Goal: Task Accomplishment & Management: Manage account settings

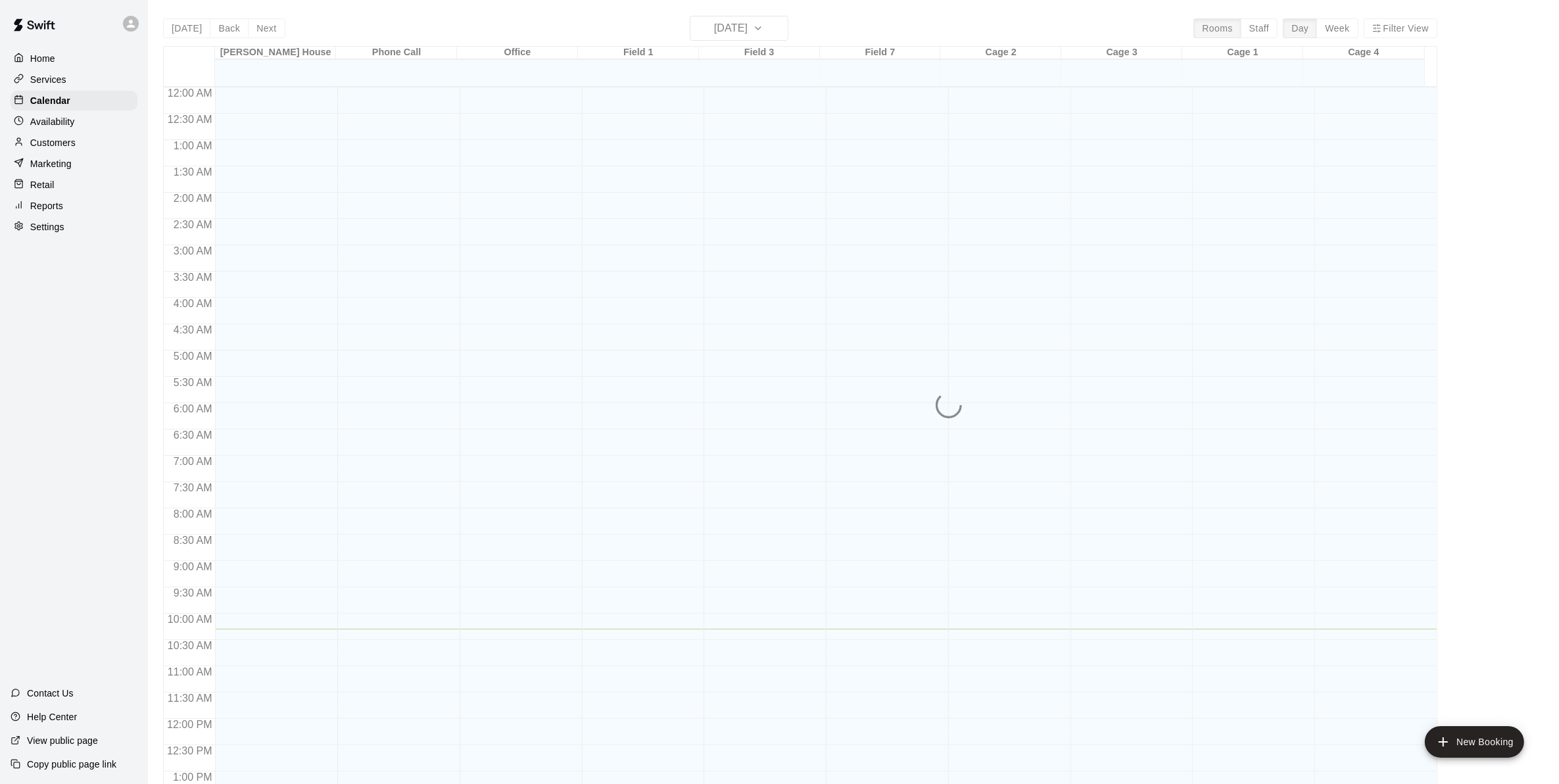
scroll to position [511, 0]
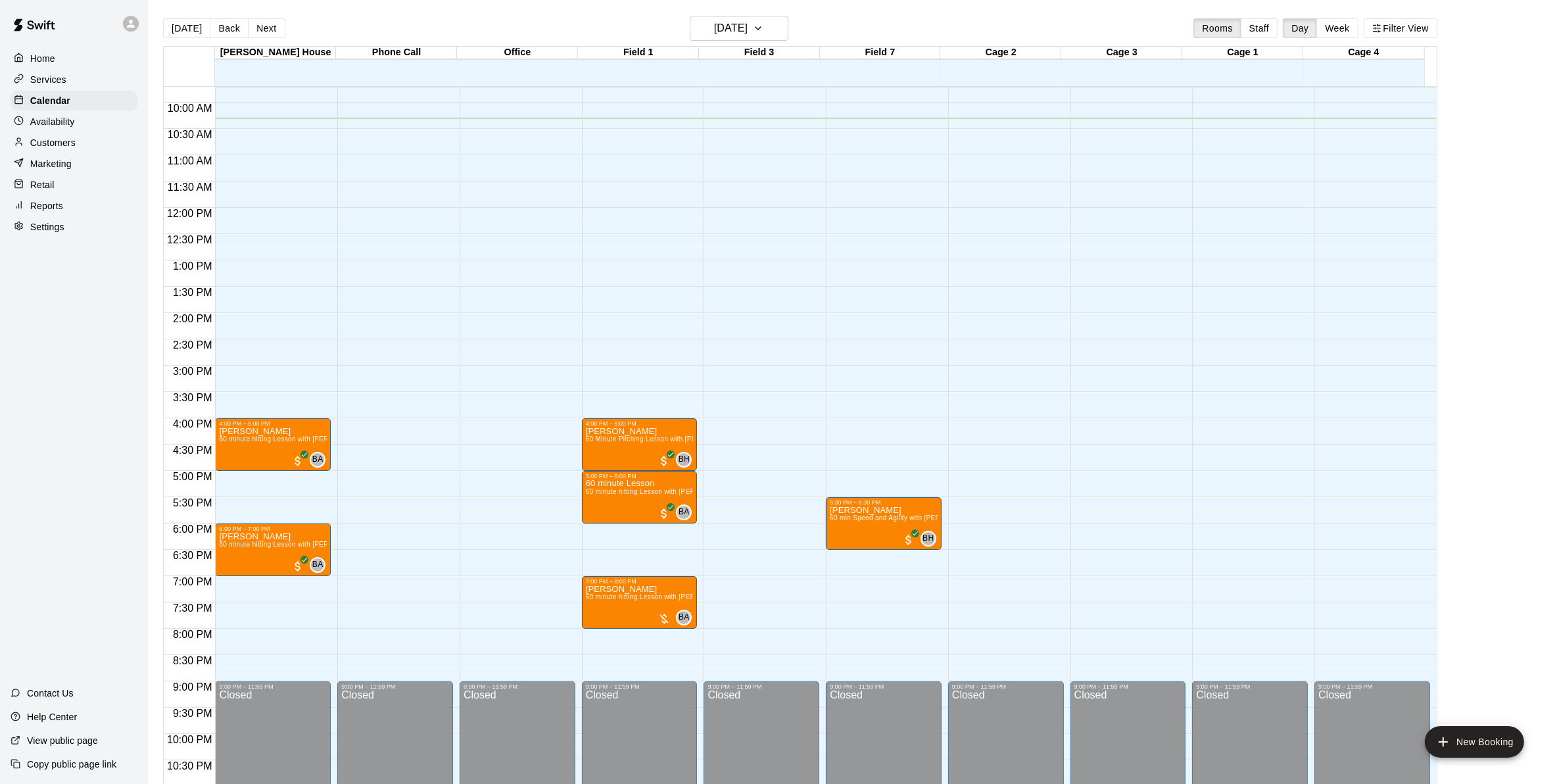
drag, startPoint x: 1356, startPoint y: 21, endPoint x: 1346, endPoint y: 33, distance: 15.6
click at [1355, 21] on button "Week" at bounding box center [1336, 28] width 41 height 20
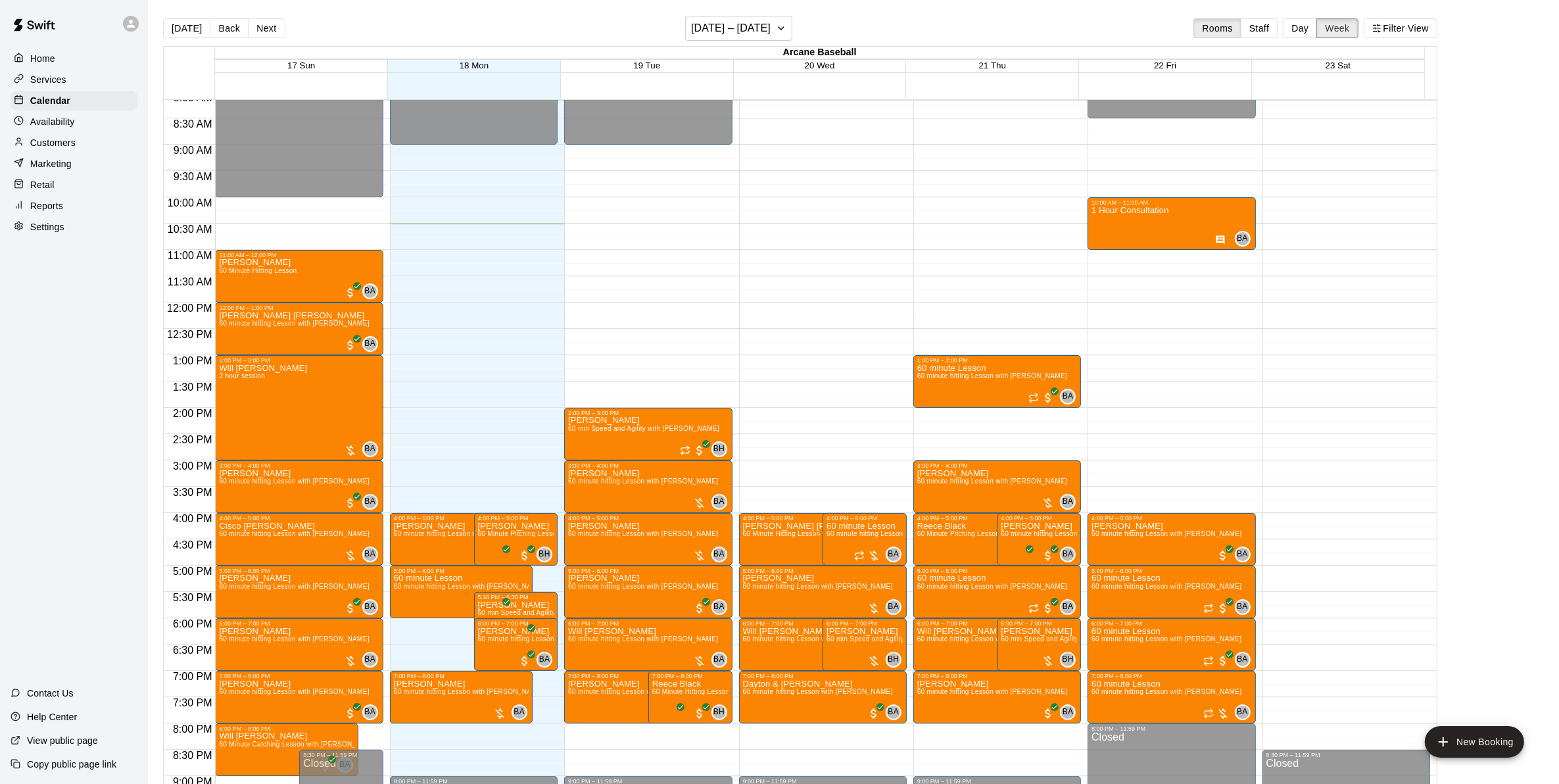
scroll to position [458, 0]
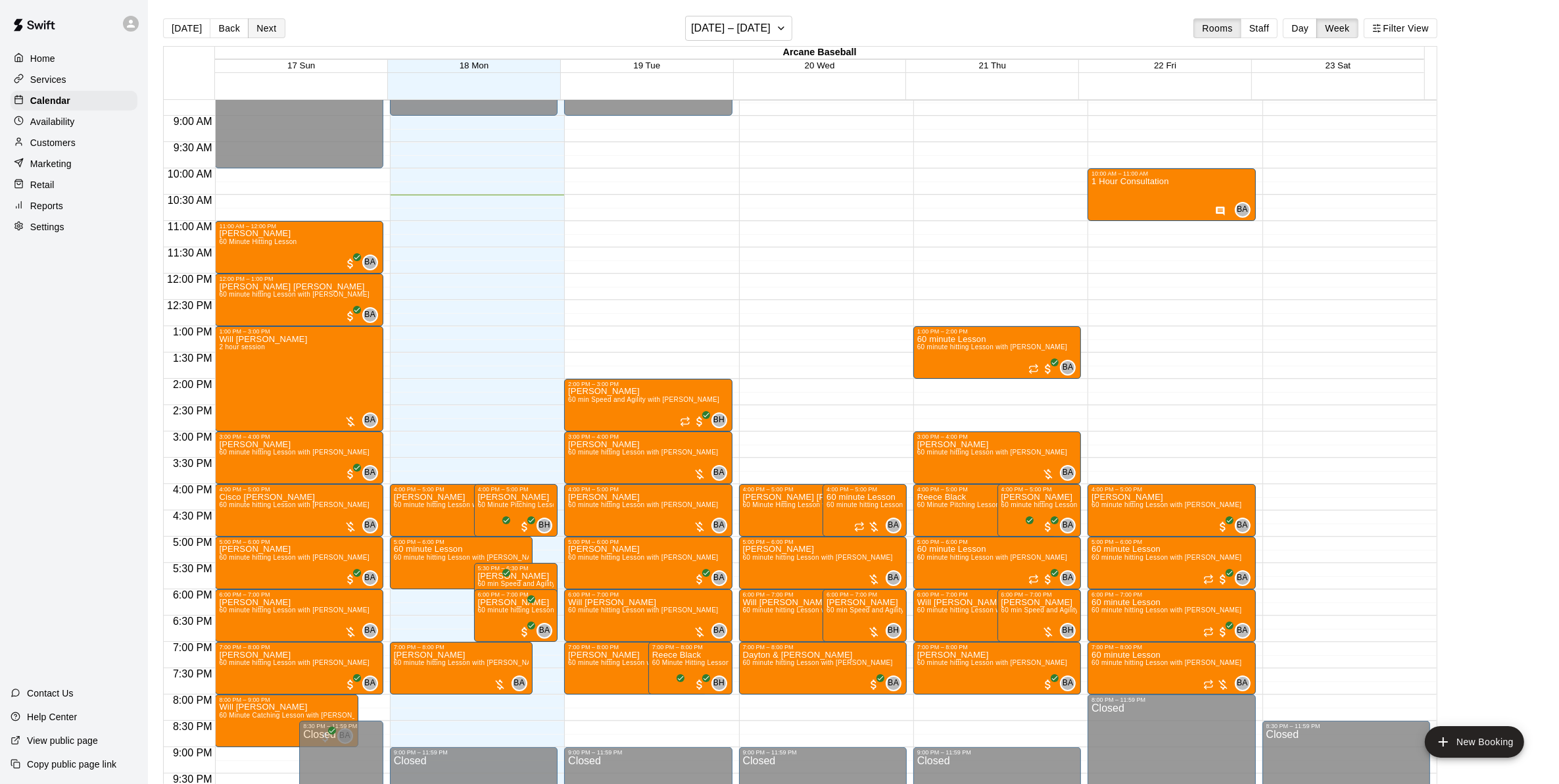
click at [257, 33] on button "Next" at bounding box center [266, 28] width 37 height 20
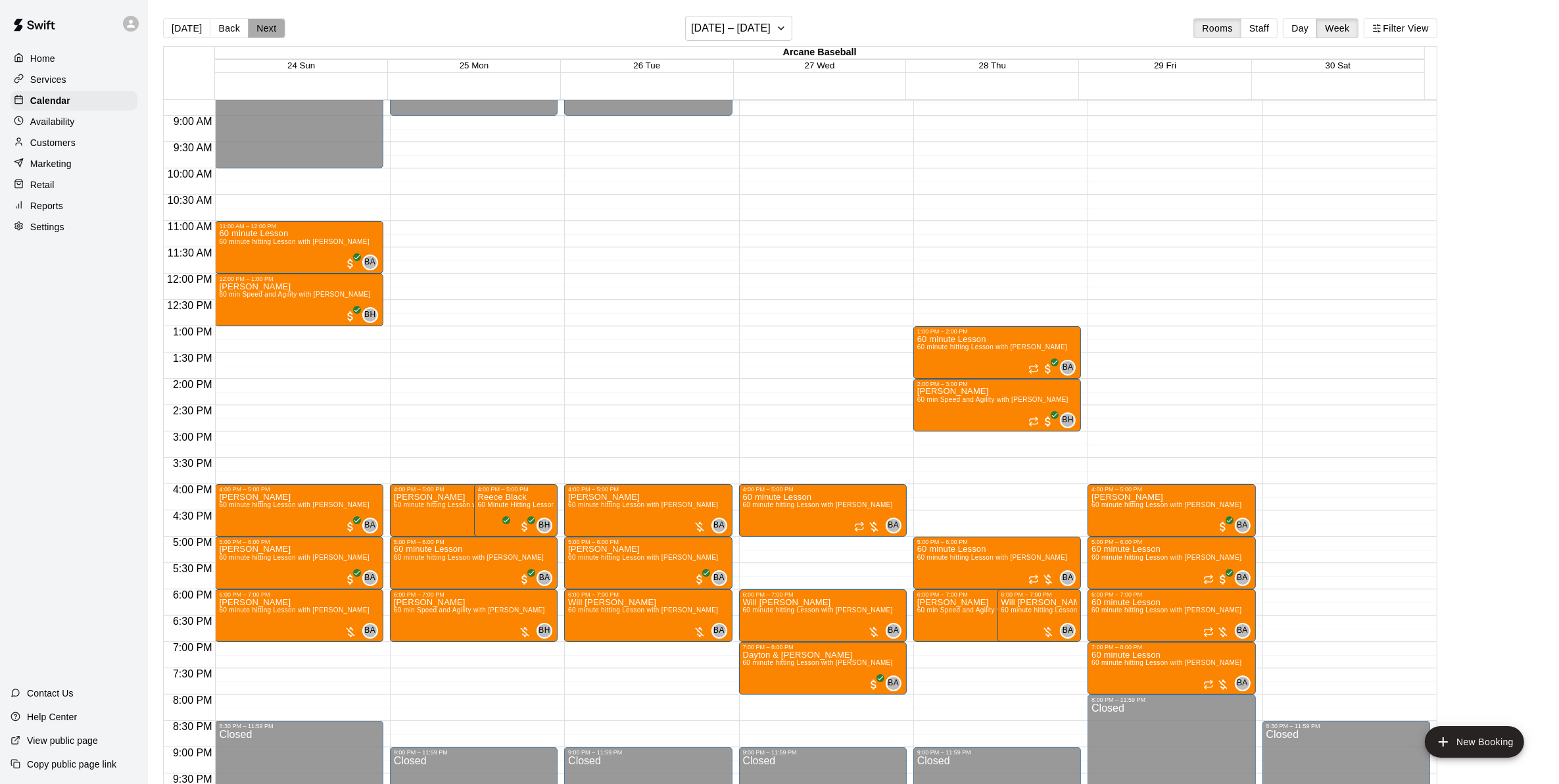
click at [271, 20] on button "Next" at bounding box center [266, 28] width 37 height 20
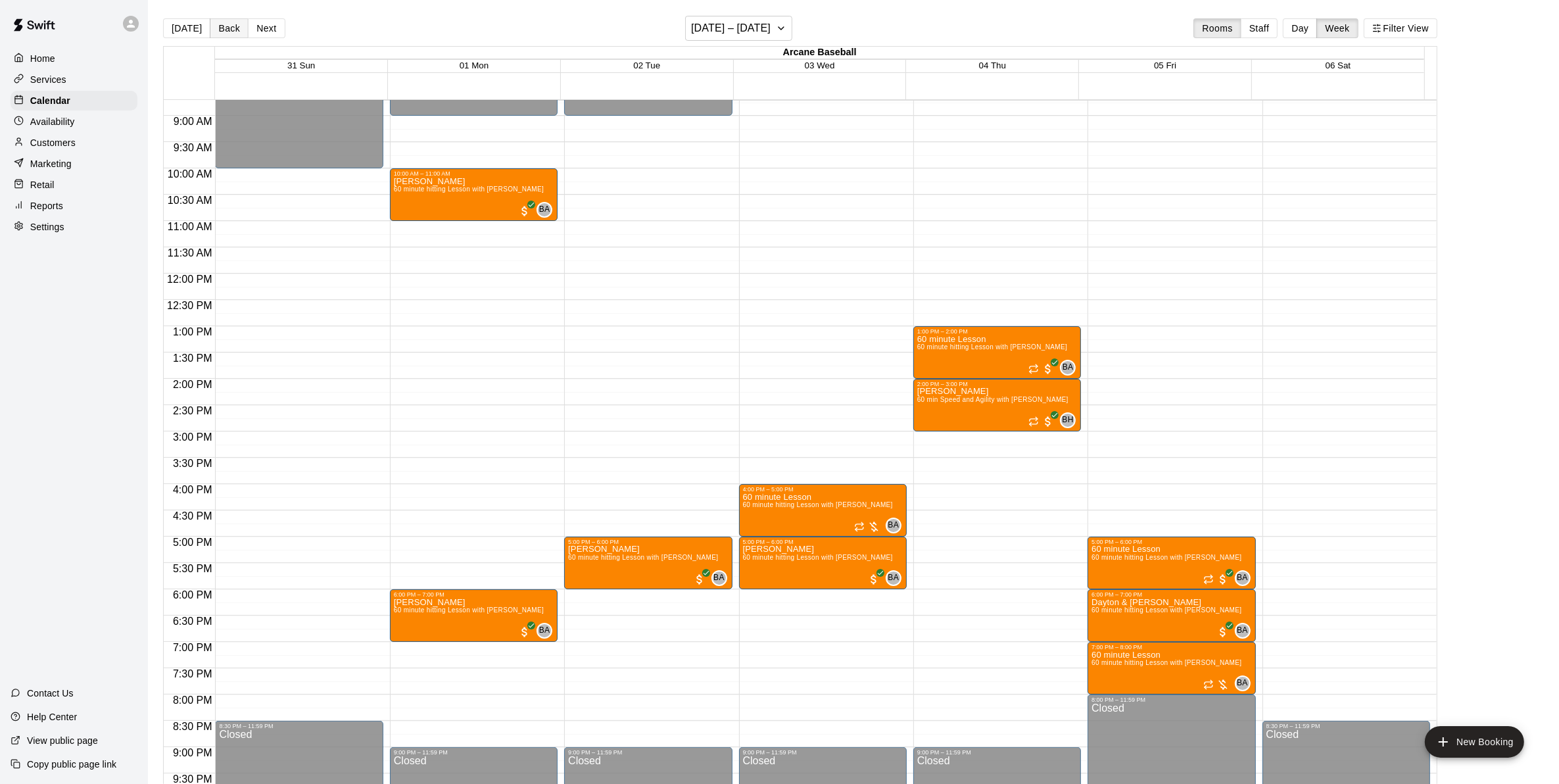
click at [216, 22] on button "Back" at bounding box center [229, 28] width 38 height 20
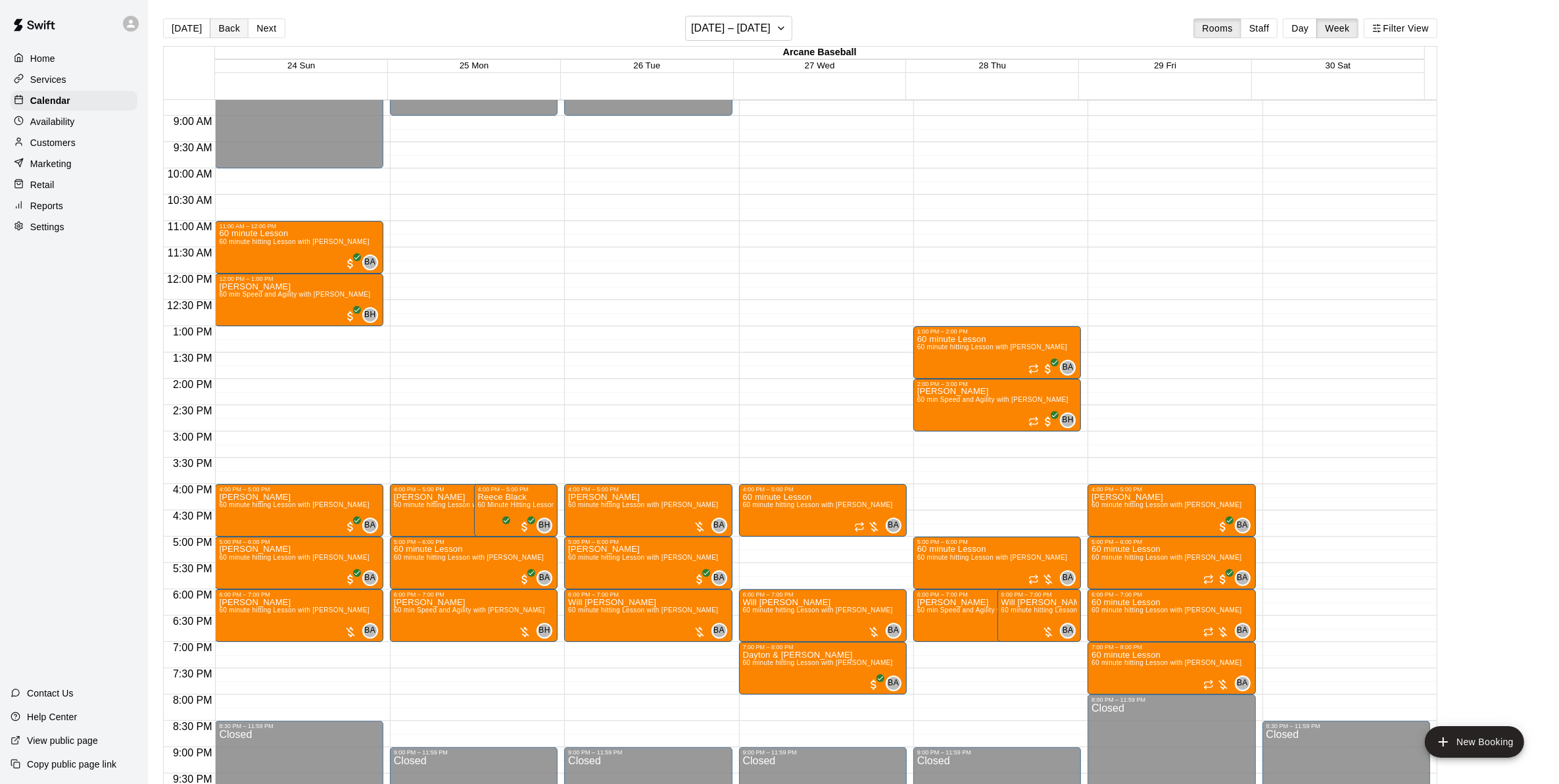
click at [238, 31] on button "Back" at bounding box center [229, 28] width 38 height 20
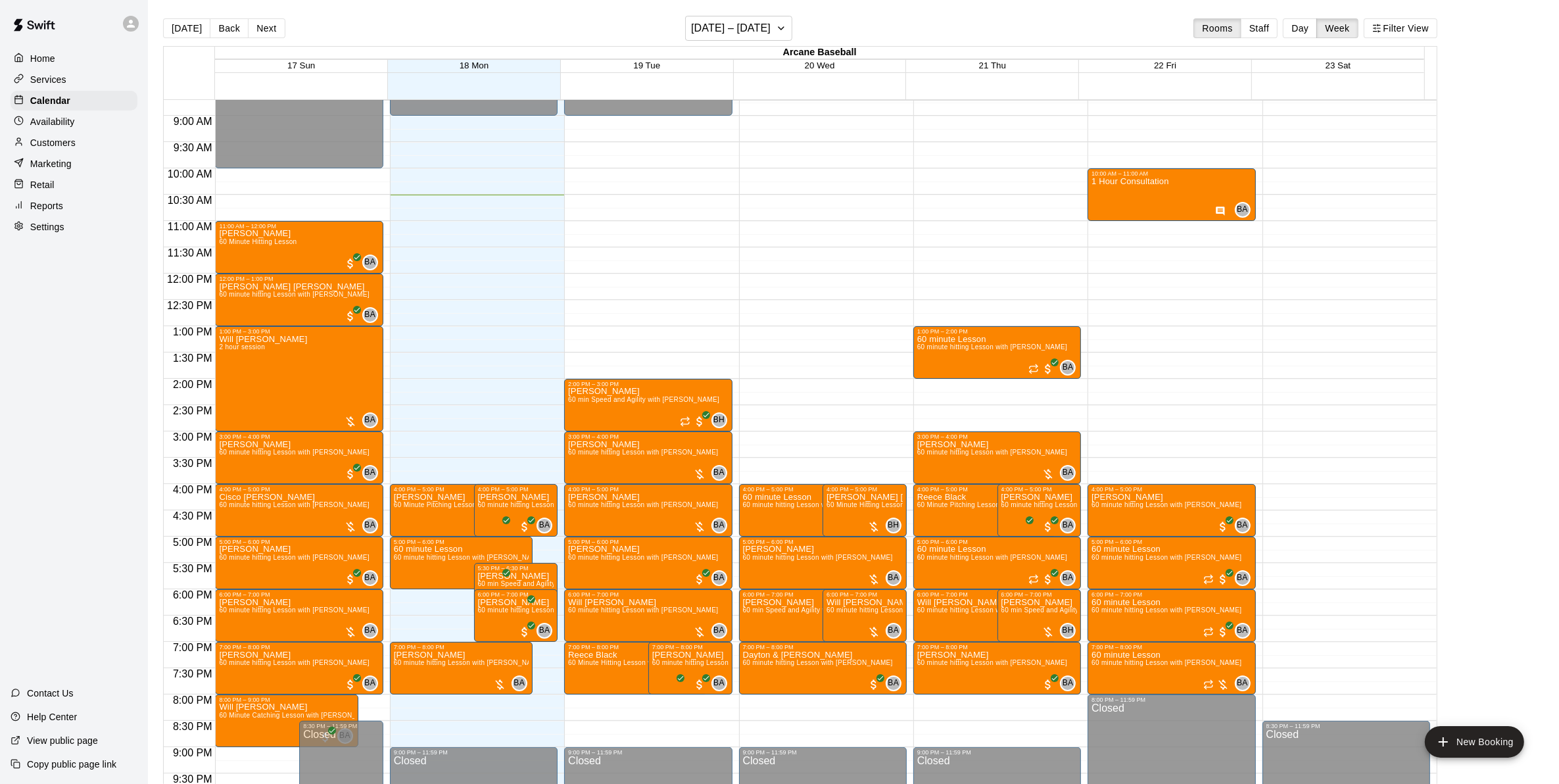
click at [264, 33] on button "Next" at bounding box center [266, 28] width 37 height 20
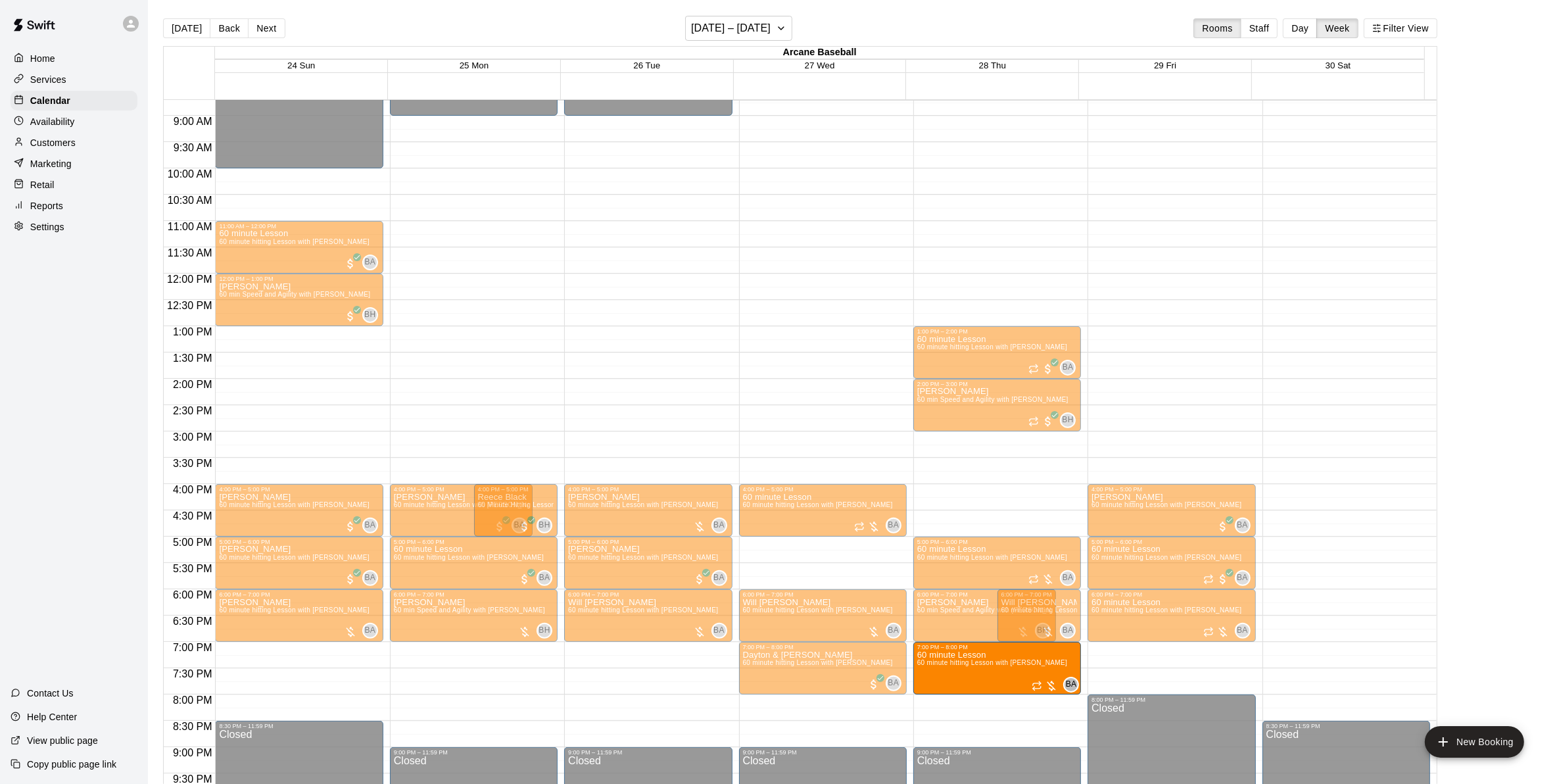
drag, startPoint x: 1161, startPoint y: 662, endPoint x: 1000, endPoint y: 668, distance: 161.1
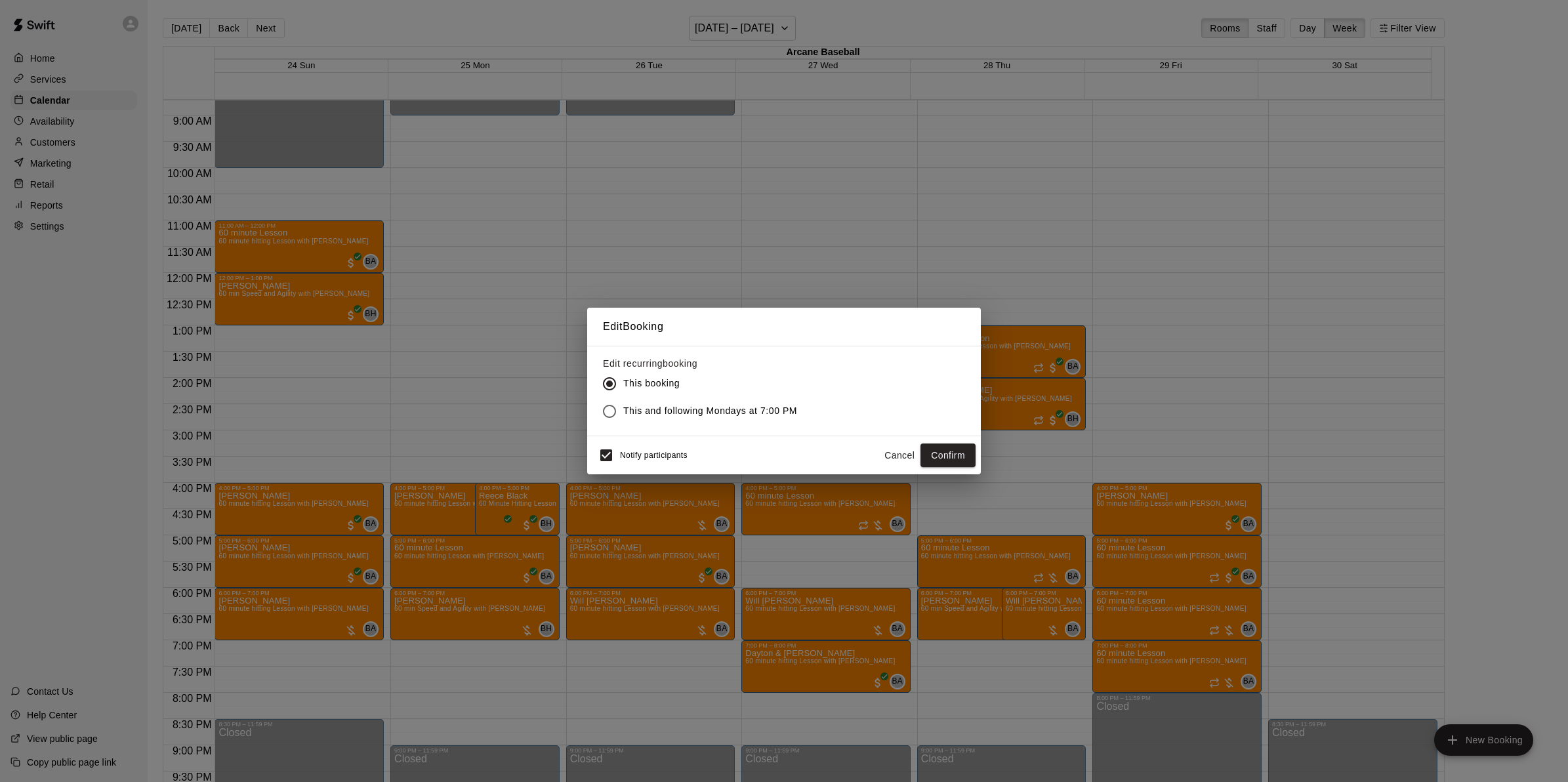
click at [901, 454] on button "Cancel" at bounding box center [899, 455] width 42 height 24
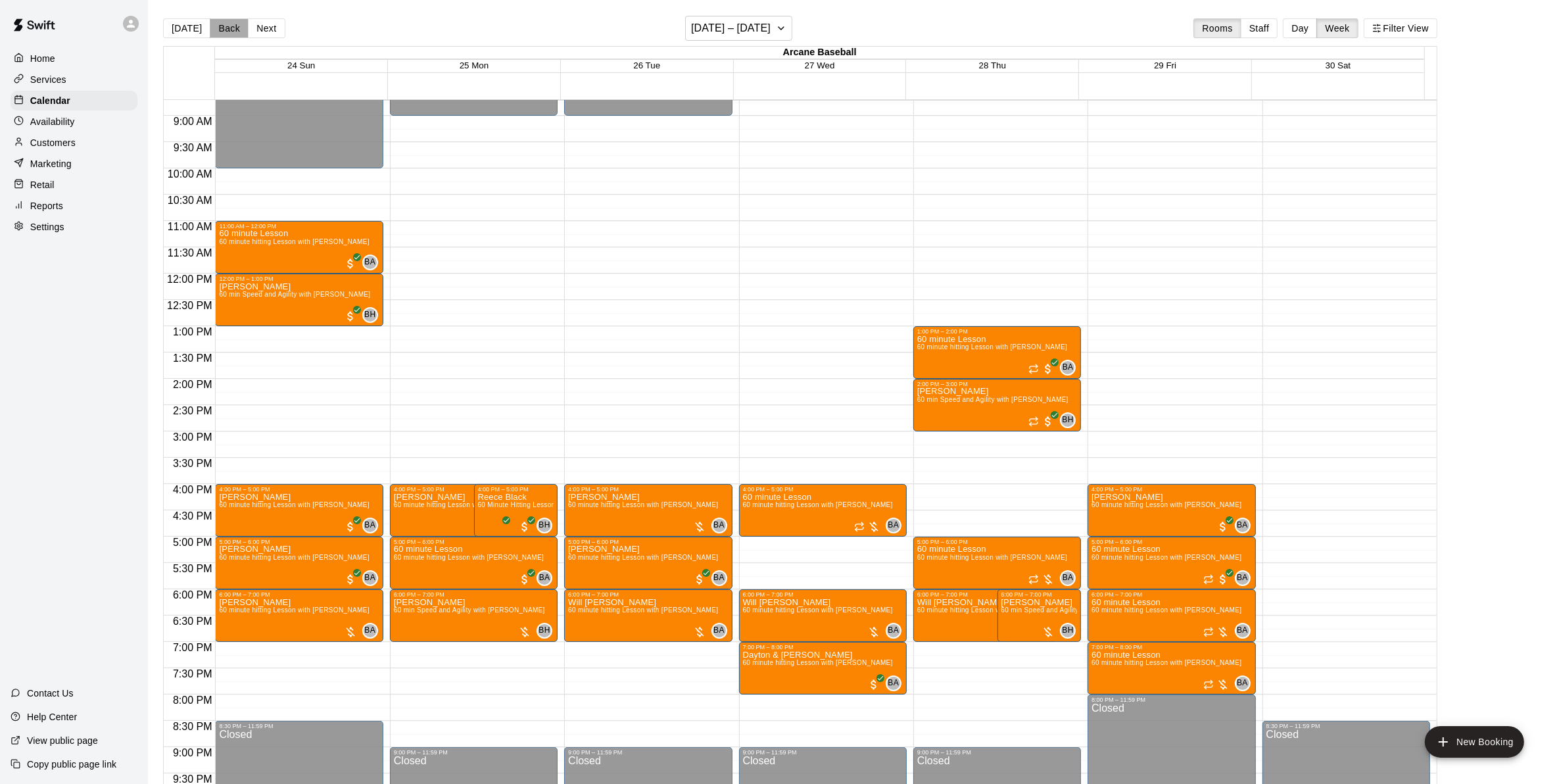
click at [220, 38] on button "Back" at bounding box center [229, 28] width 38 height 20
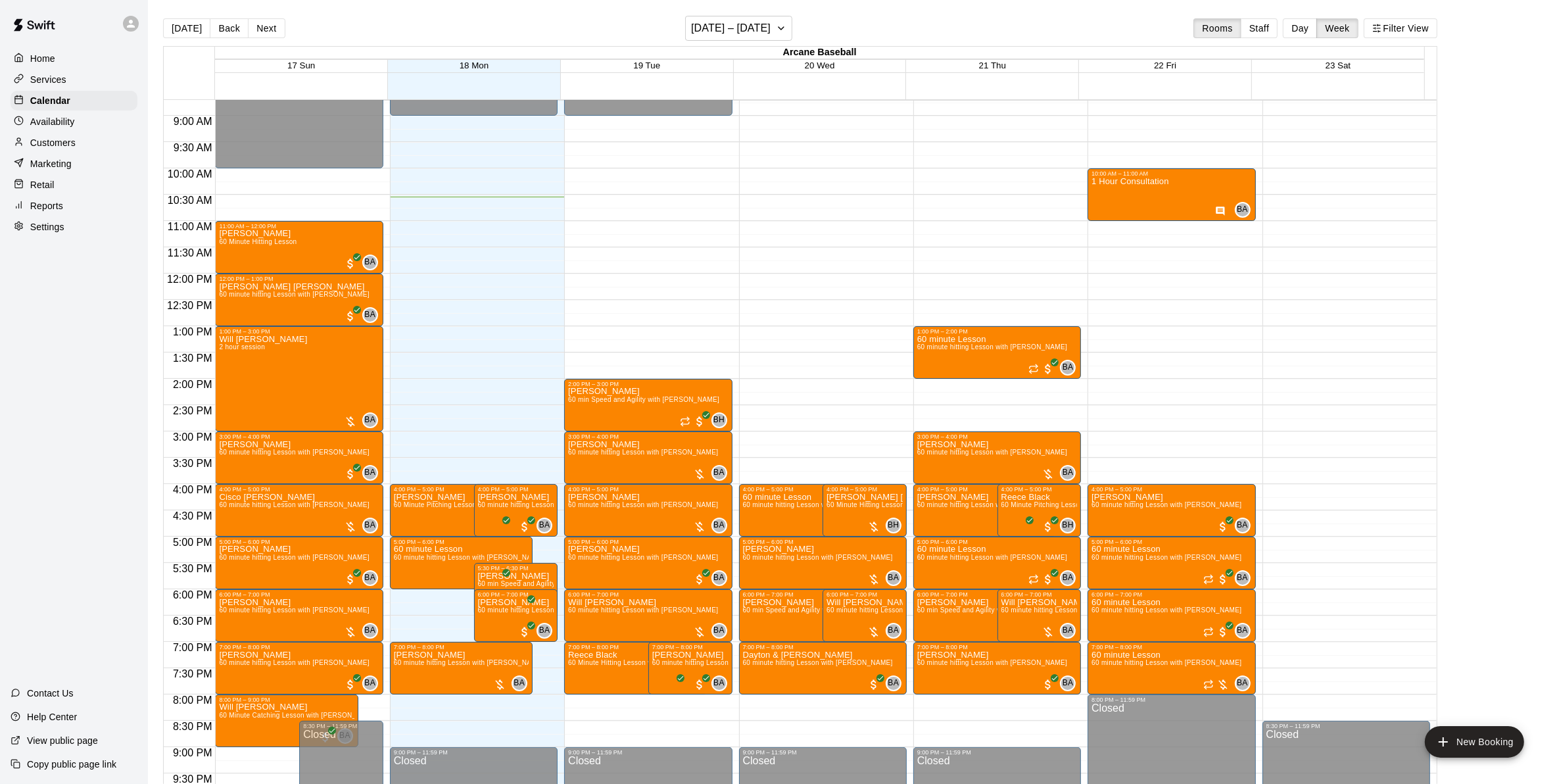
drag, startPoint x: 274, startPoint y: 33, endPoint x: 270, endPoint y: 50, distance: 17.5
click at [274, 33] on button "Next" at bounding box center [266, 28] width 37 height 20
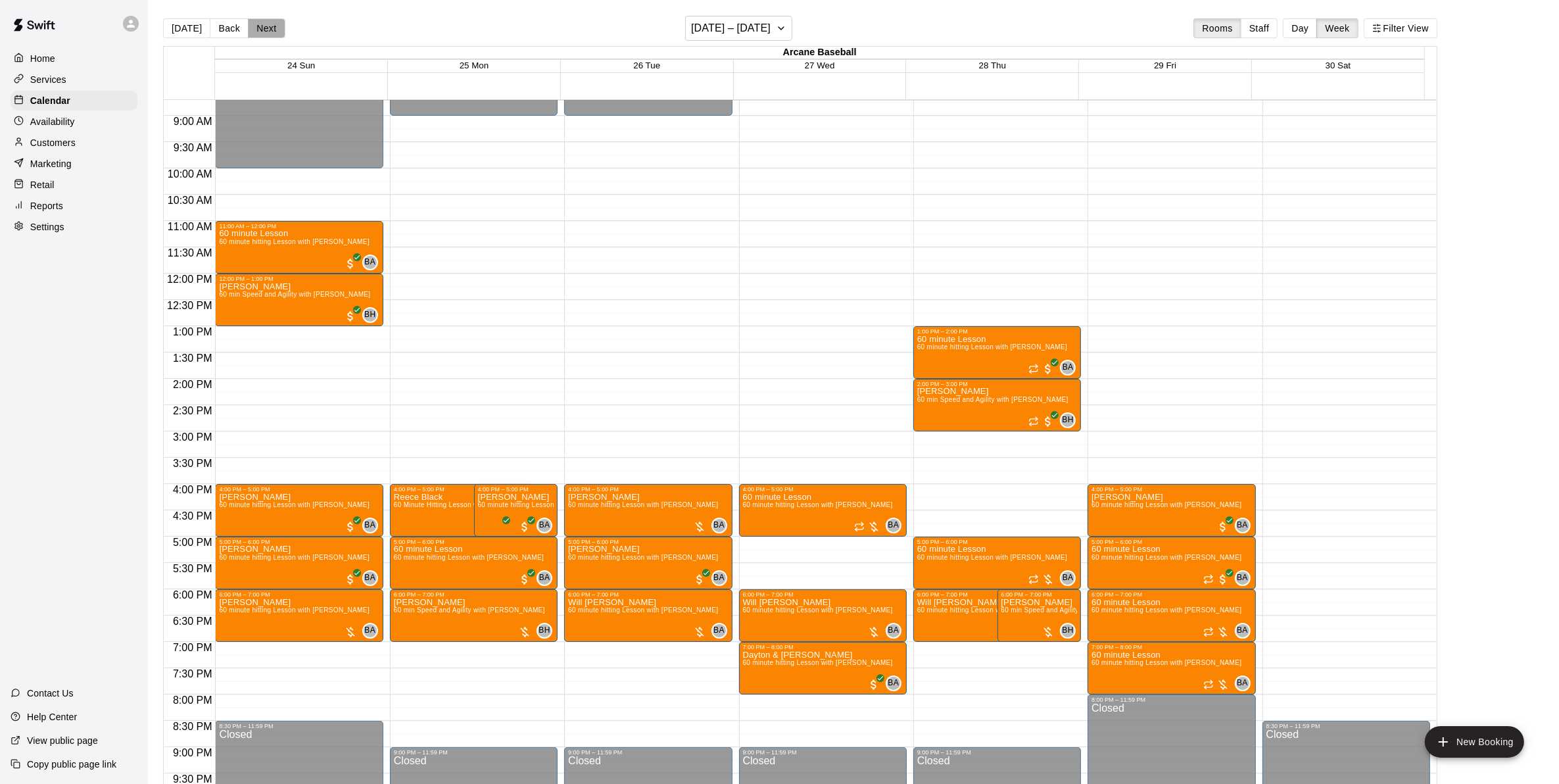
click at [264, 26] on button "Next" at bounding box center [266, 28] width 37 height 20
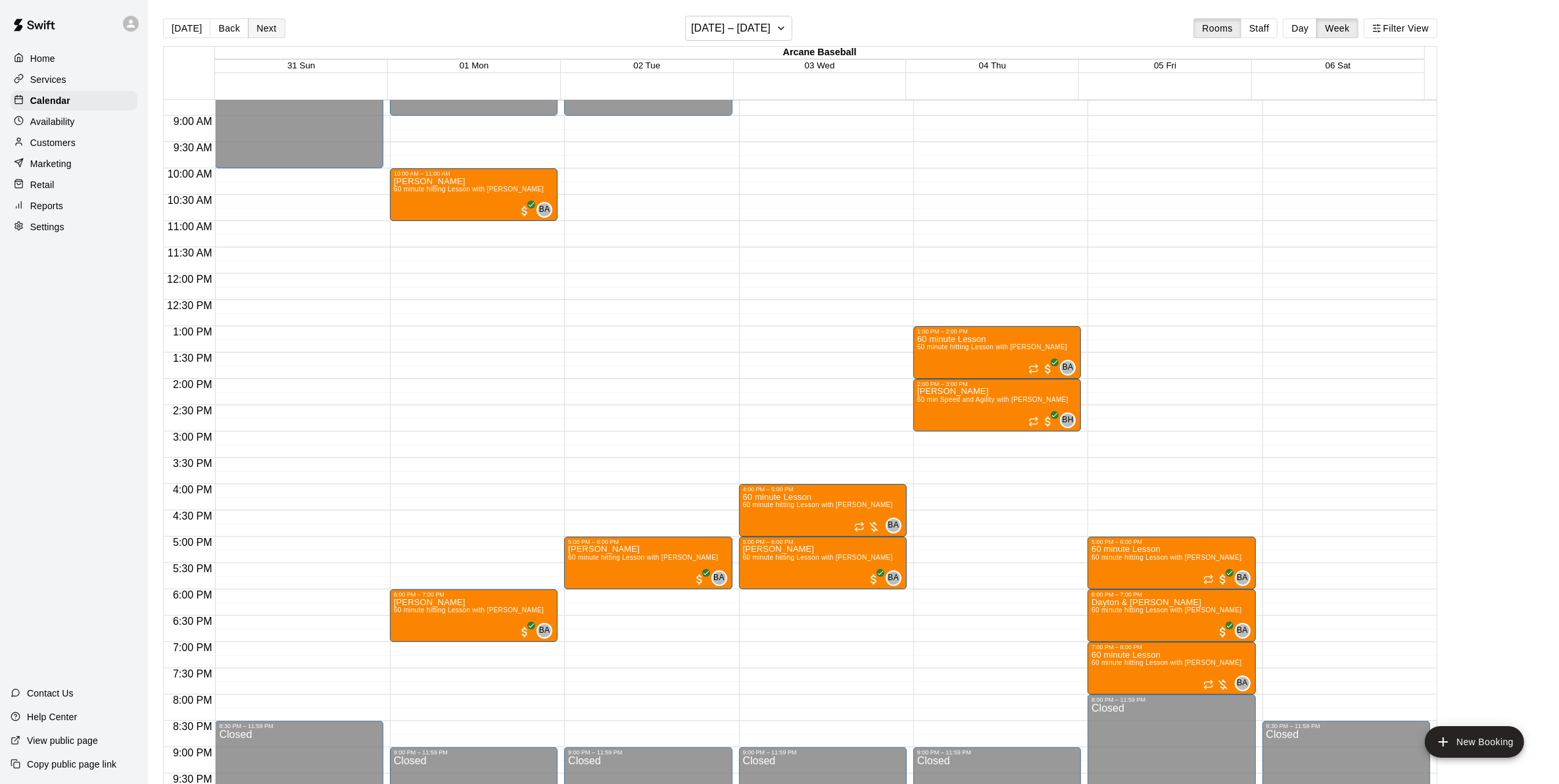
click at [255, 27] on button "Next" at bounding box center [266, 28] width 37 height 20
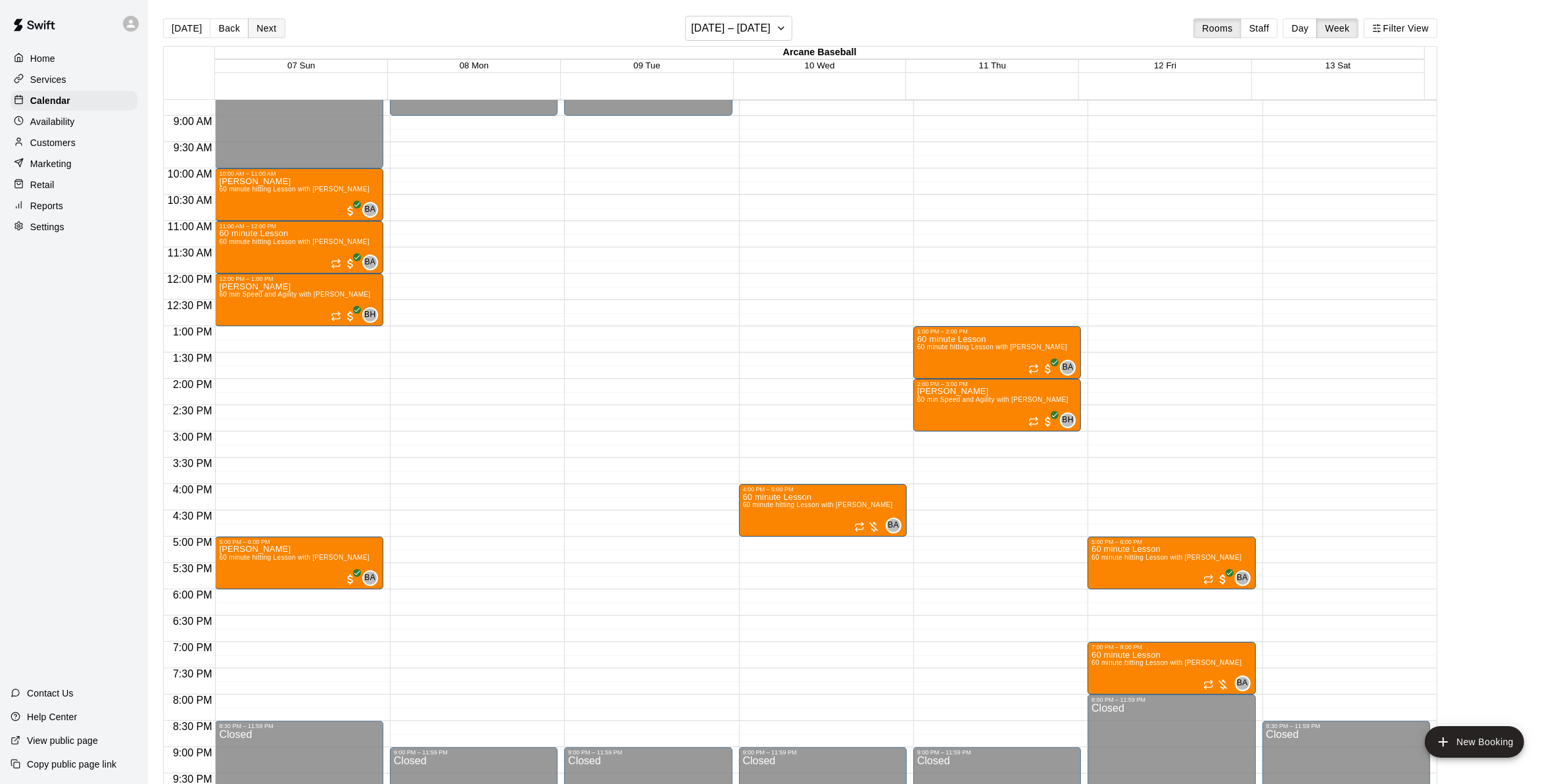
click at [254, 20] on button "Next" at bounding box center [266, 28] width 37 height 20
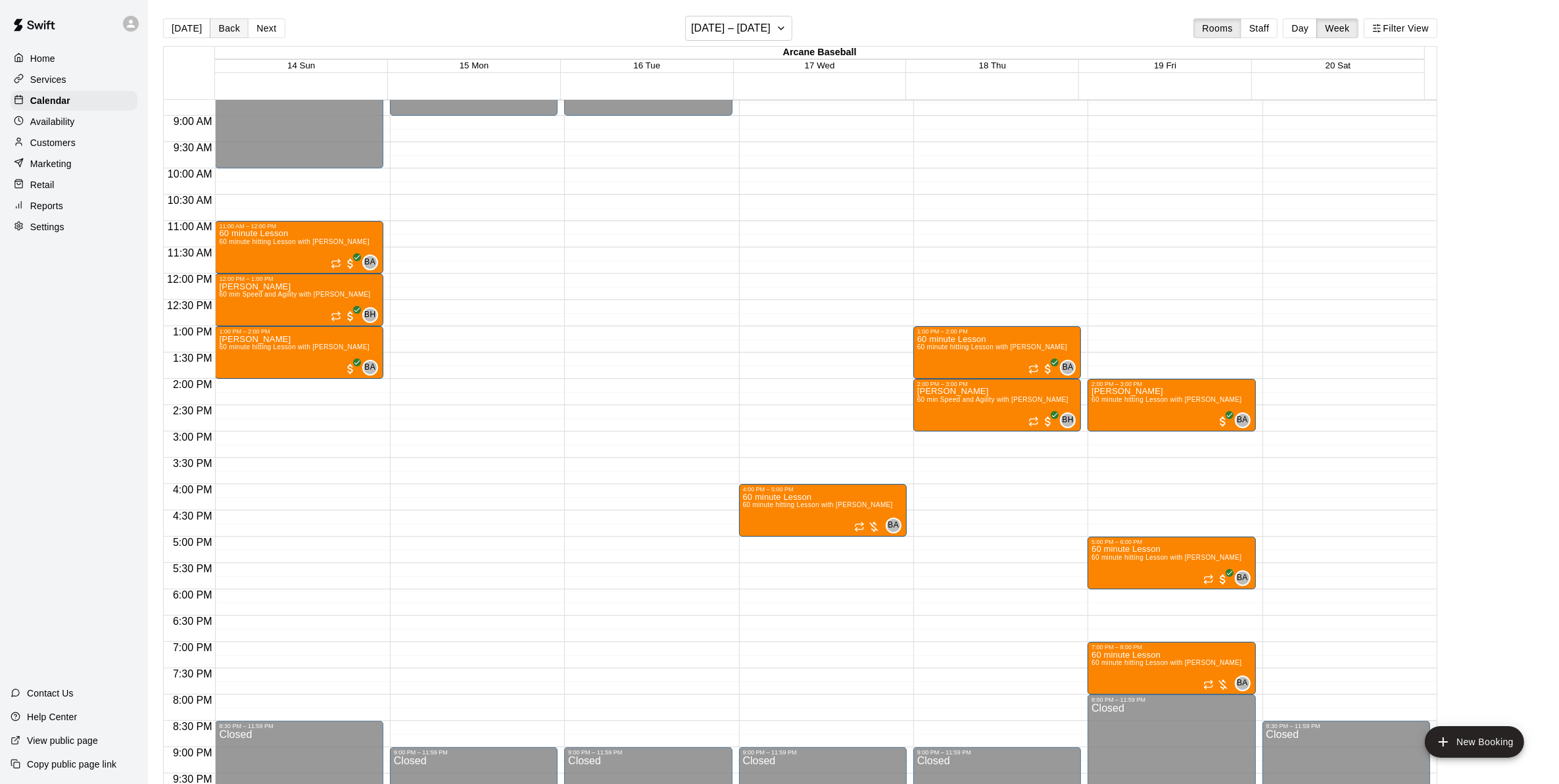
click at [225, 28] on button "Back" at bounding box center [229, 28] width 38 height 20
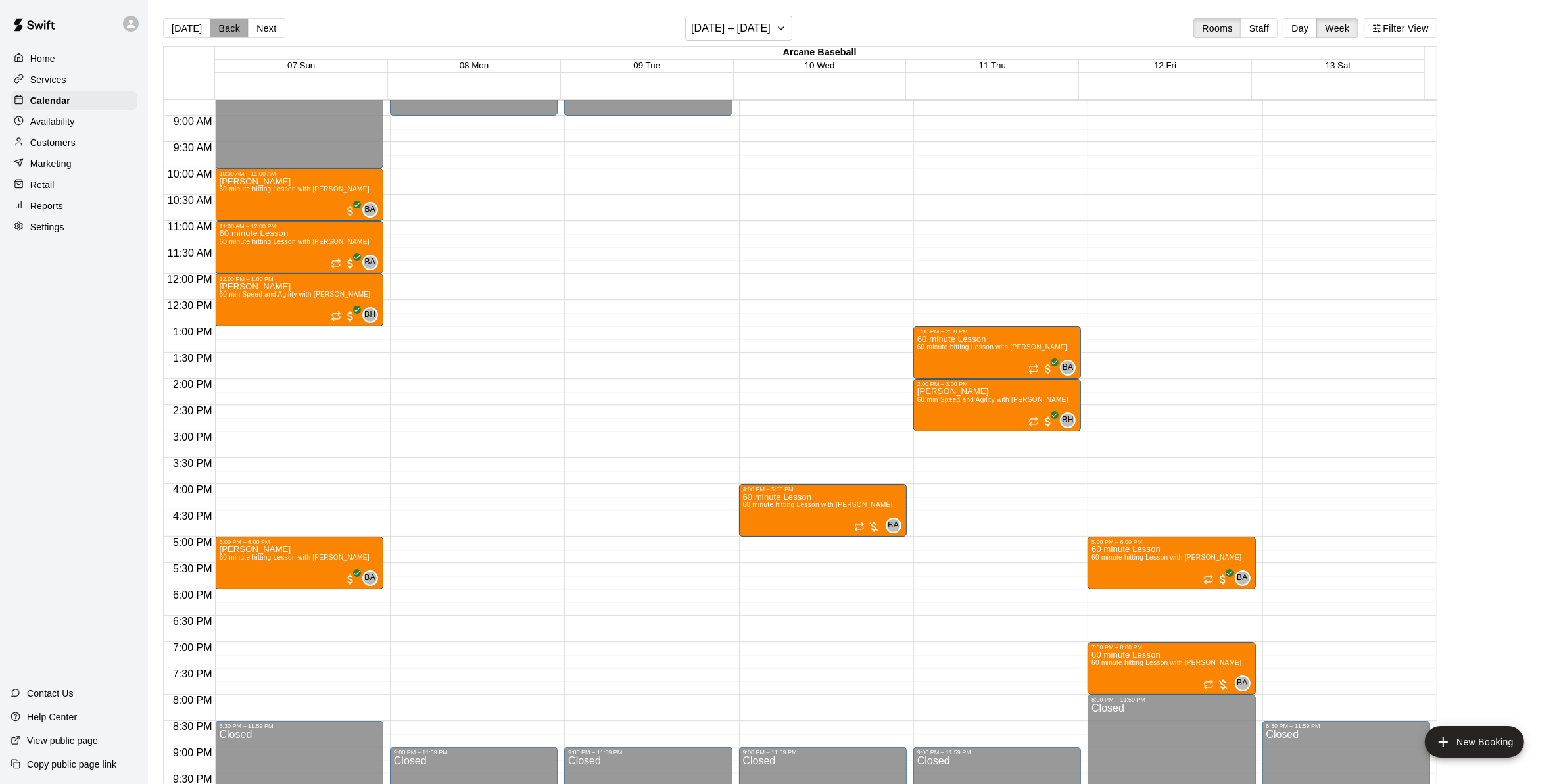
click at [225, 28] on button "Back" at bounding box center [229, 28] width 38 height 20
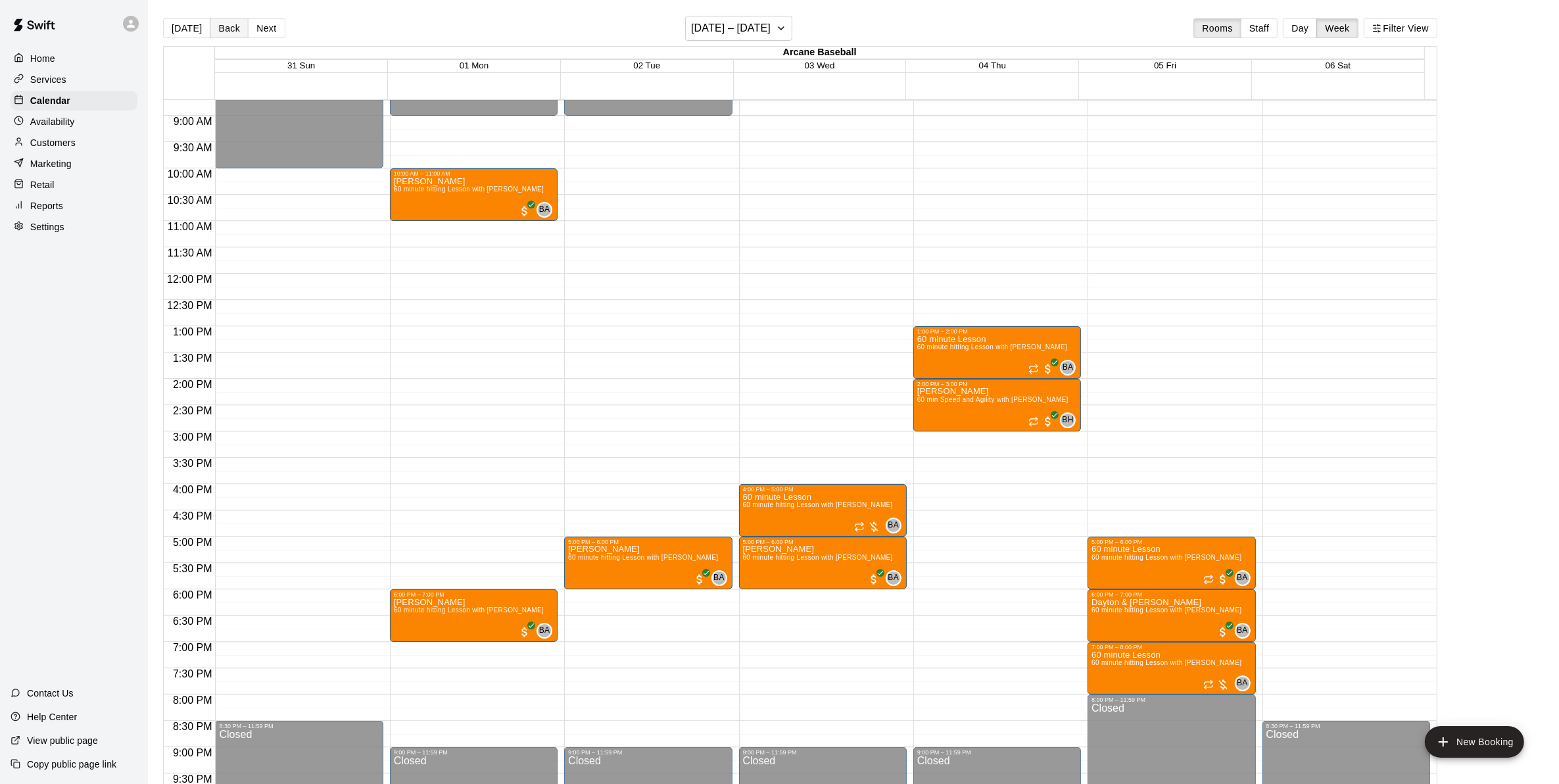
click at [225, 30] on button "Back" at bounding box center [229, 28] width 38 height 20
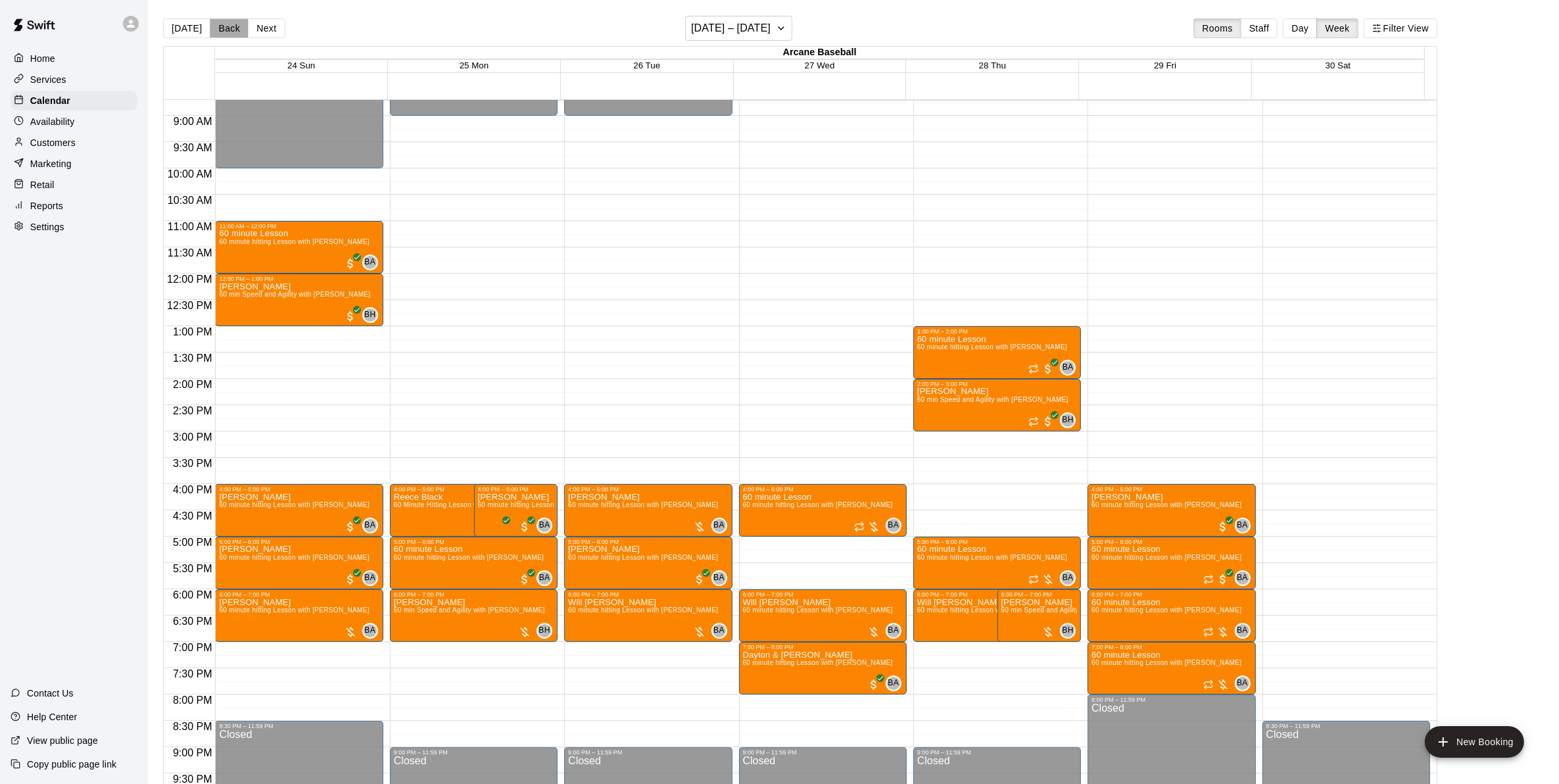
click at [229, 34] on button "Back" at bounding box center [229, 28] width 38 height 20
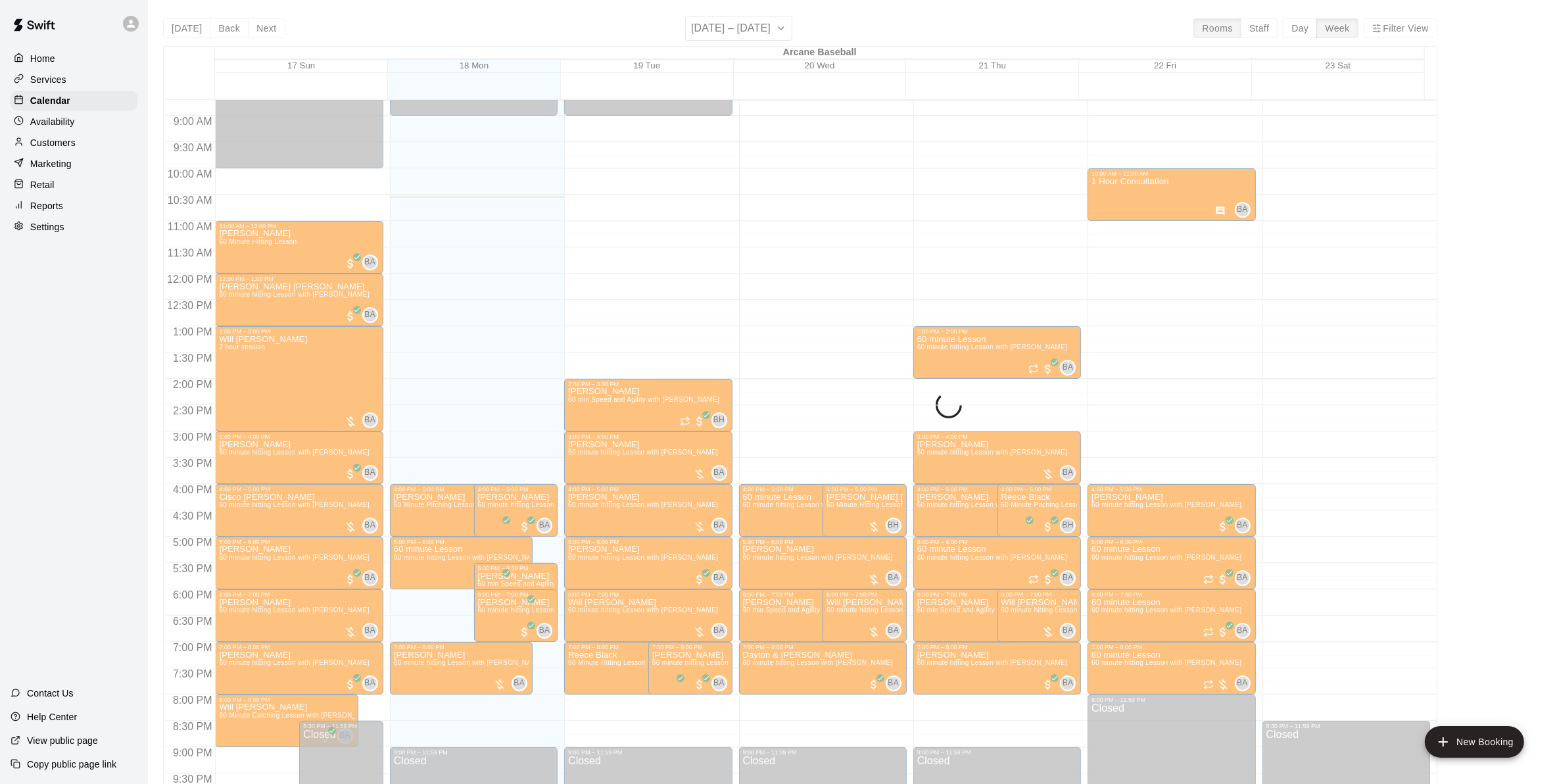
click at [255, 33] on div "[DATE] Back Next [DATE] – [DATE] Rooms Staff Day Week Filter View Arcane Baseba…" at bounding box center [800, 408] width 1274 height 784
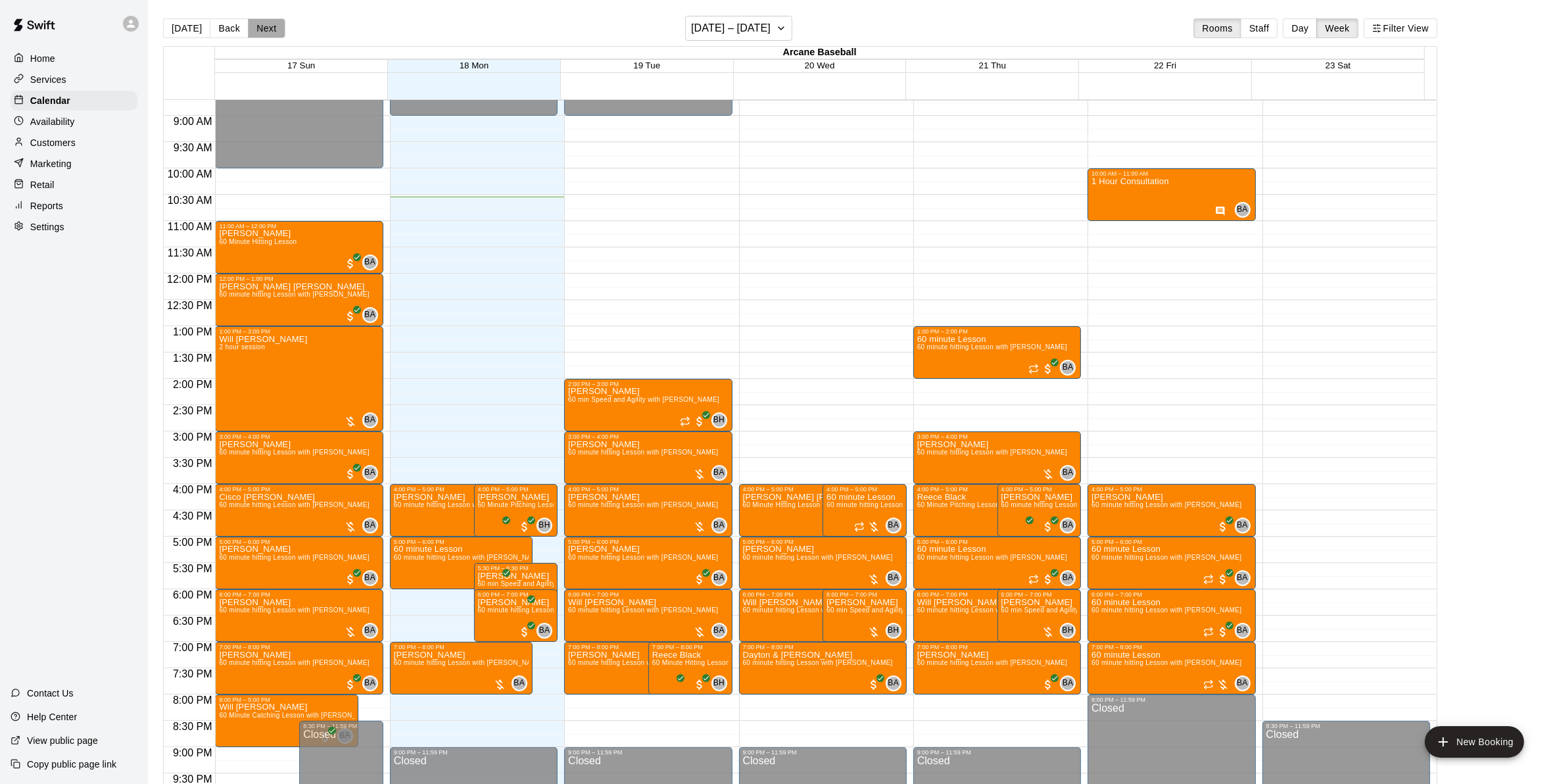
click at [255, 33] on button "Next" at bounding box center [266, 28] width 37 height 20
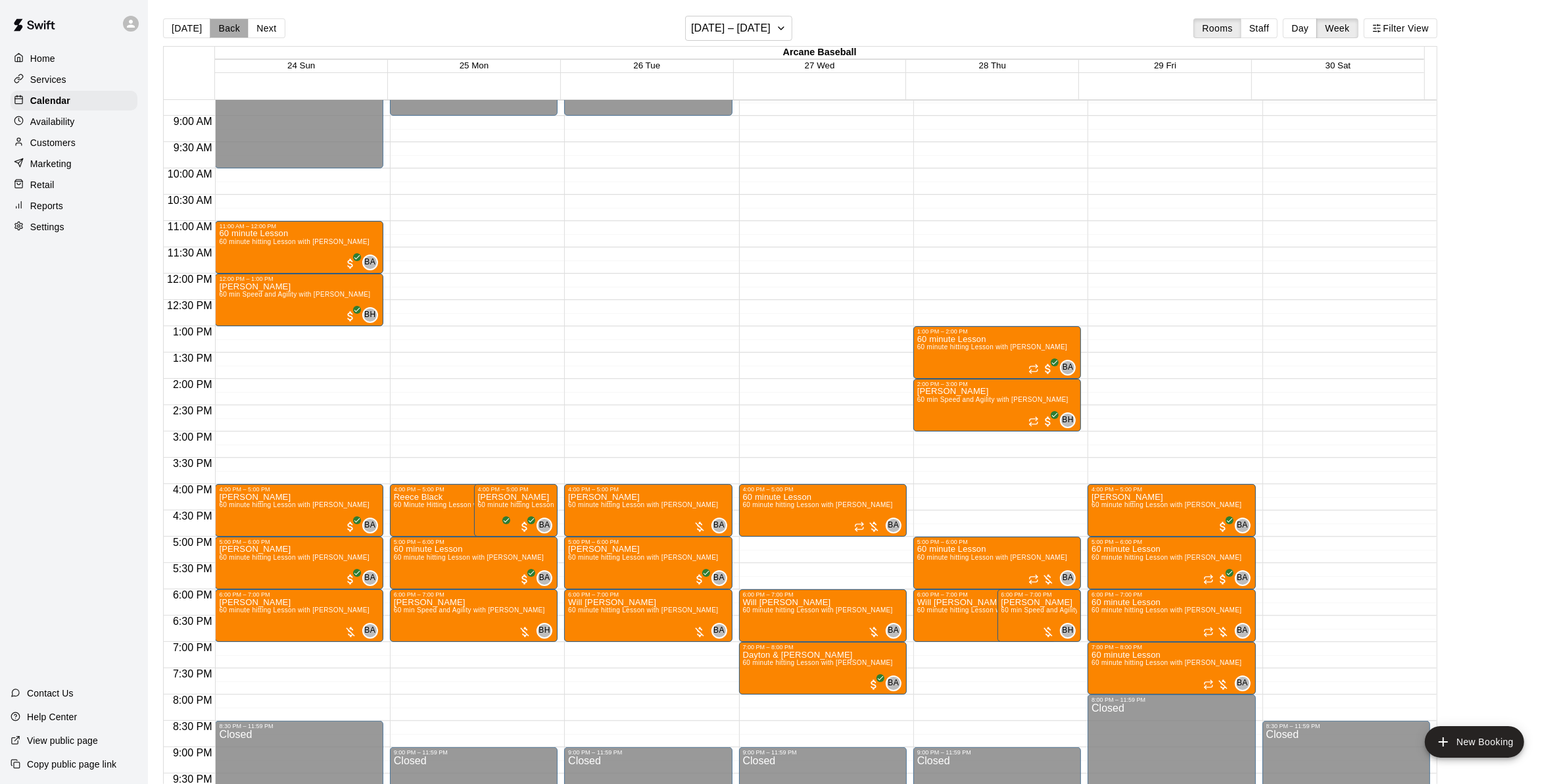
click at [227, 30] on button "Back" at bounding box center [229, 28] width 38 height 20
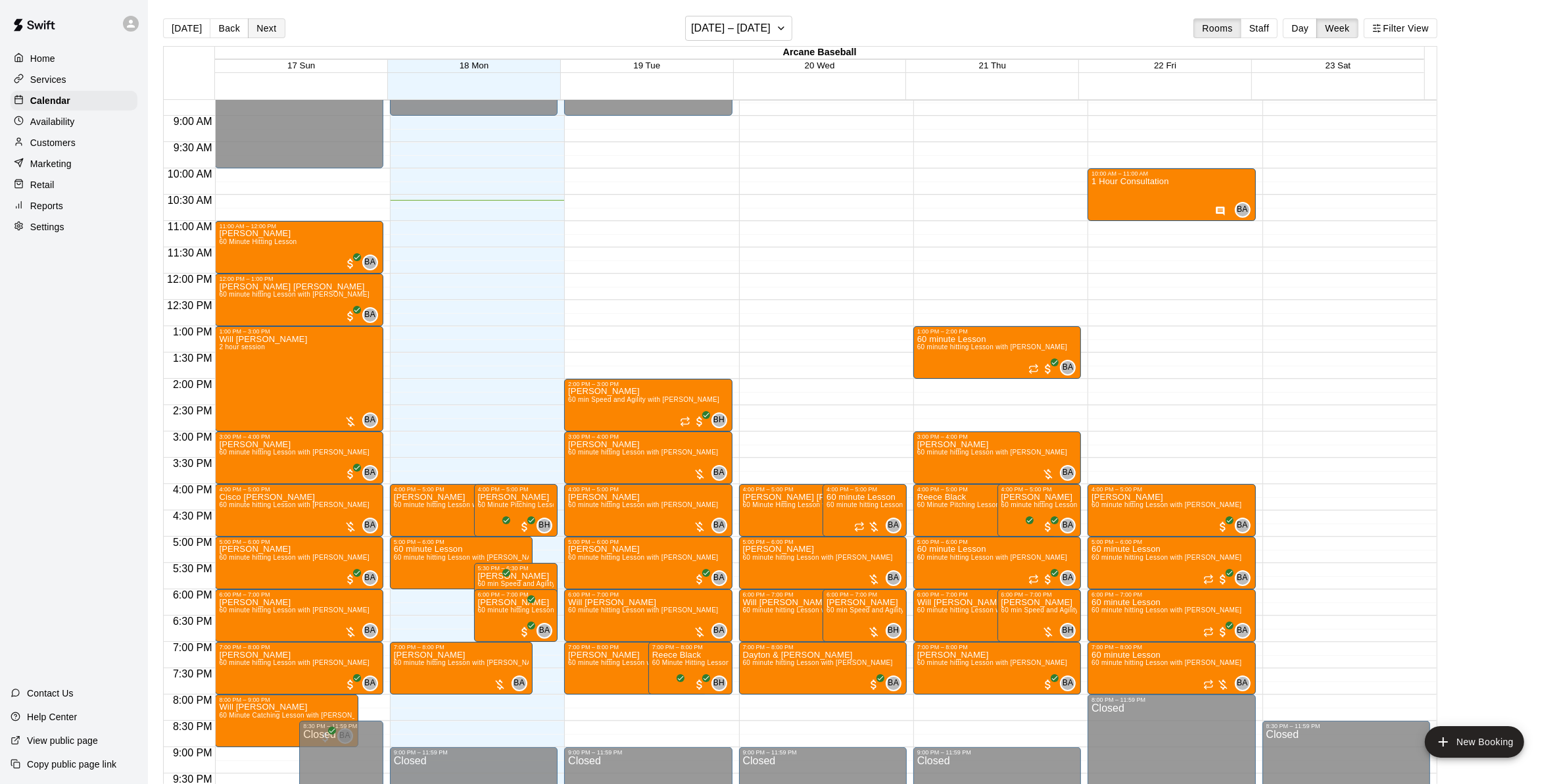
click at [270, 20] on button "Next" at bounding box center [266, 28] width 37 height 20
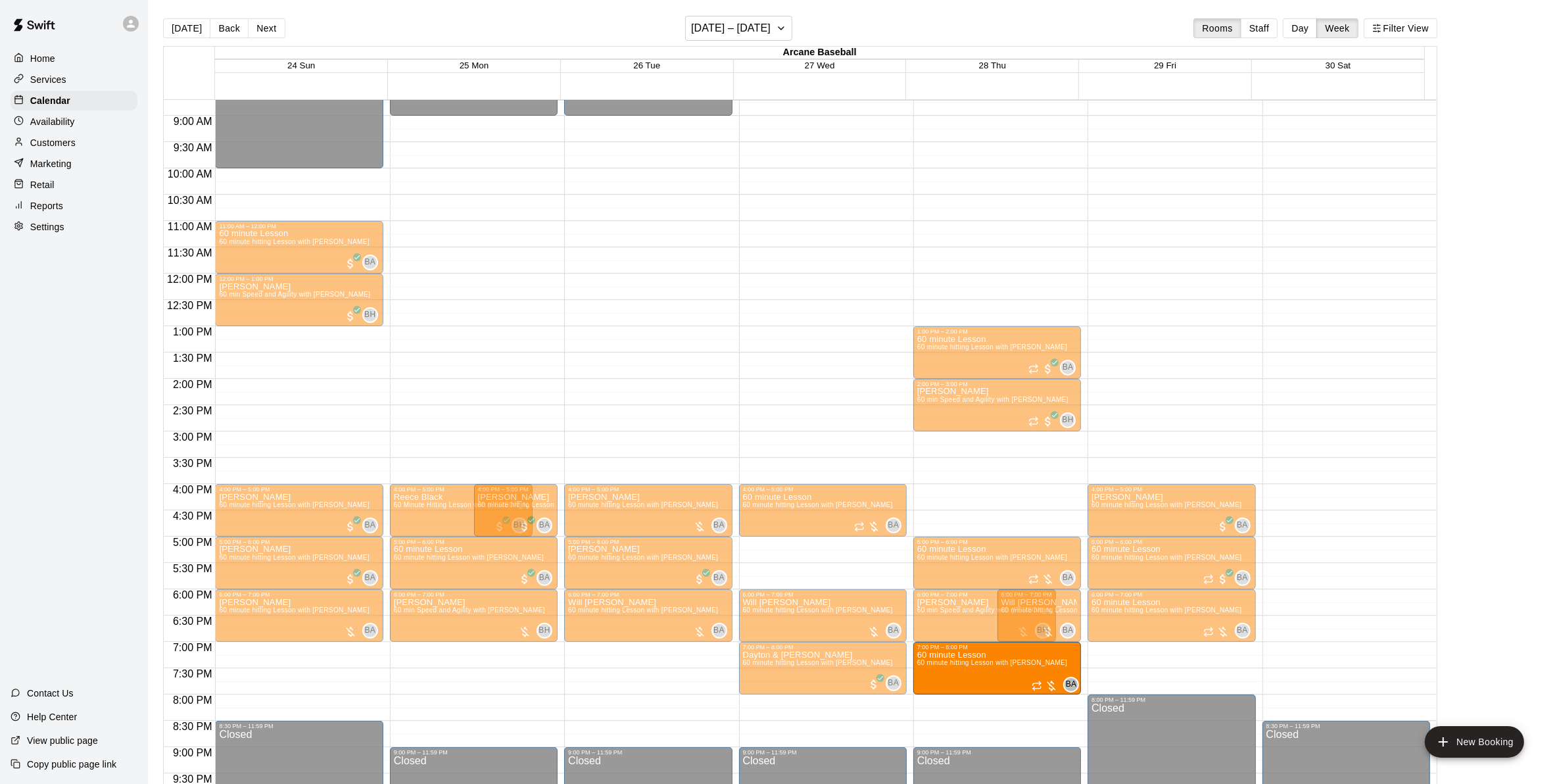
drag, startPoint x: 1138, startPoint y: 662, endPoint x: 1017, endPoint y: 670, distance: 121.3
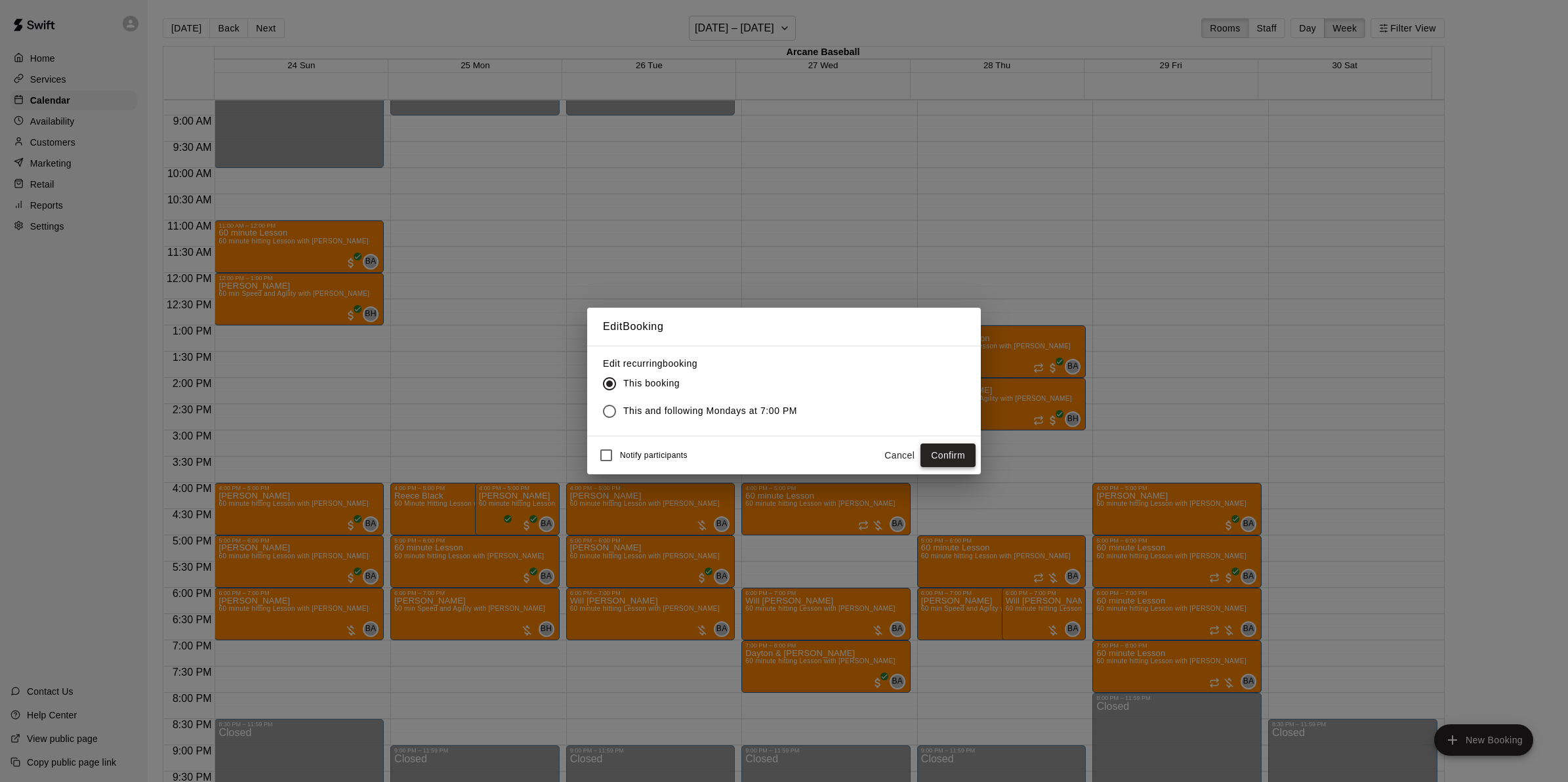
click at [939, 449] on button "Confirm" at bounding box center [947, 455] width 55 height 24
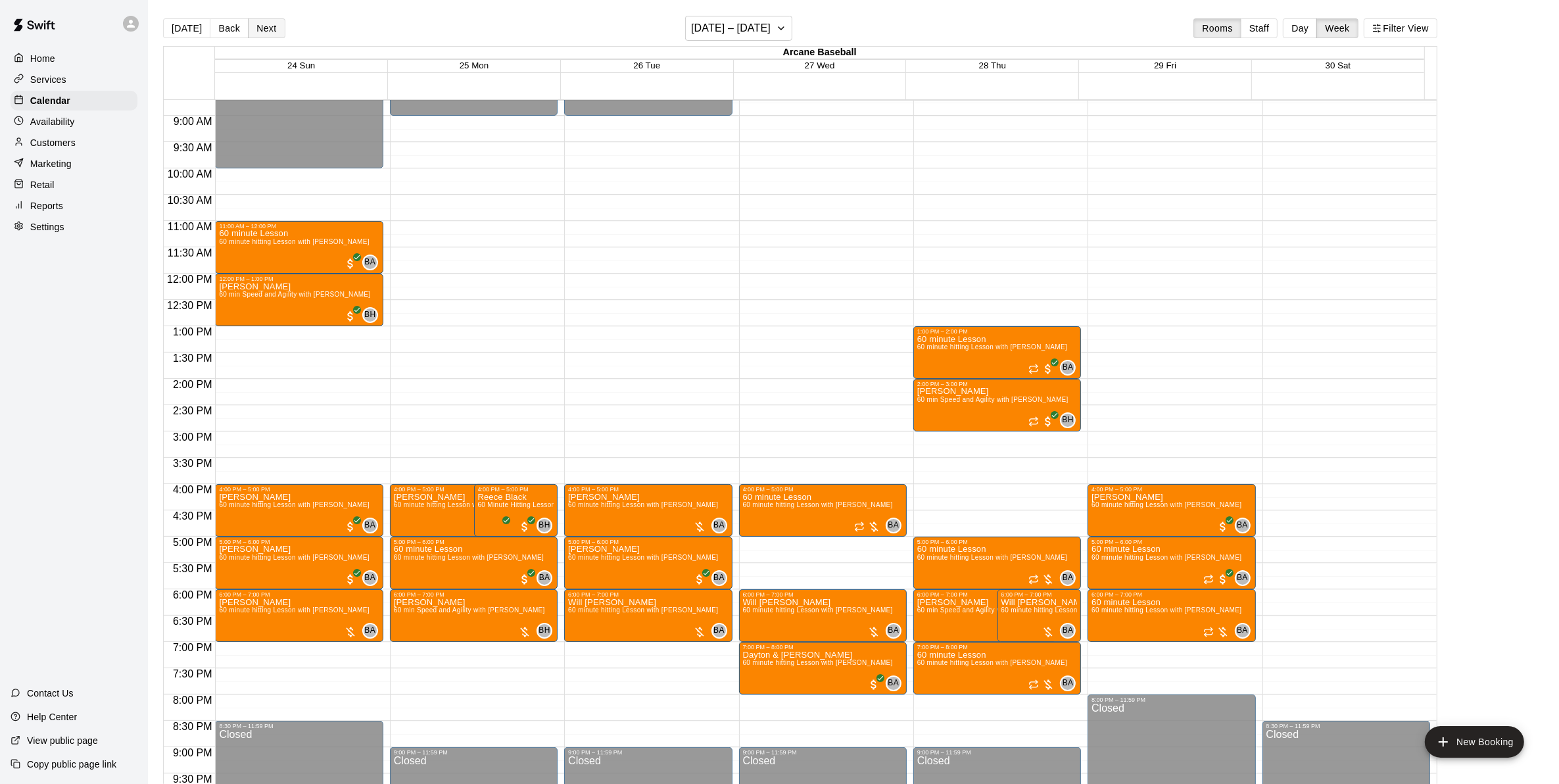
click at [267, 33] on button "Next" at bounding box center [266, 28] width 37 height 20
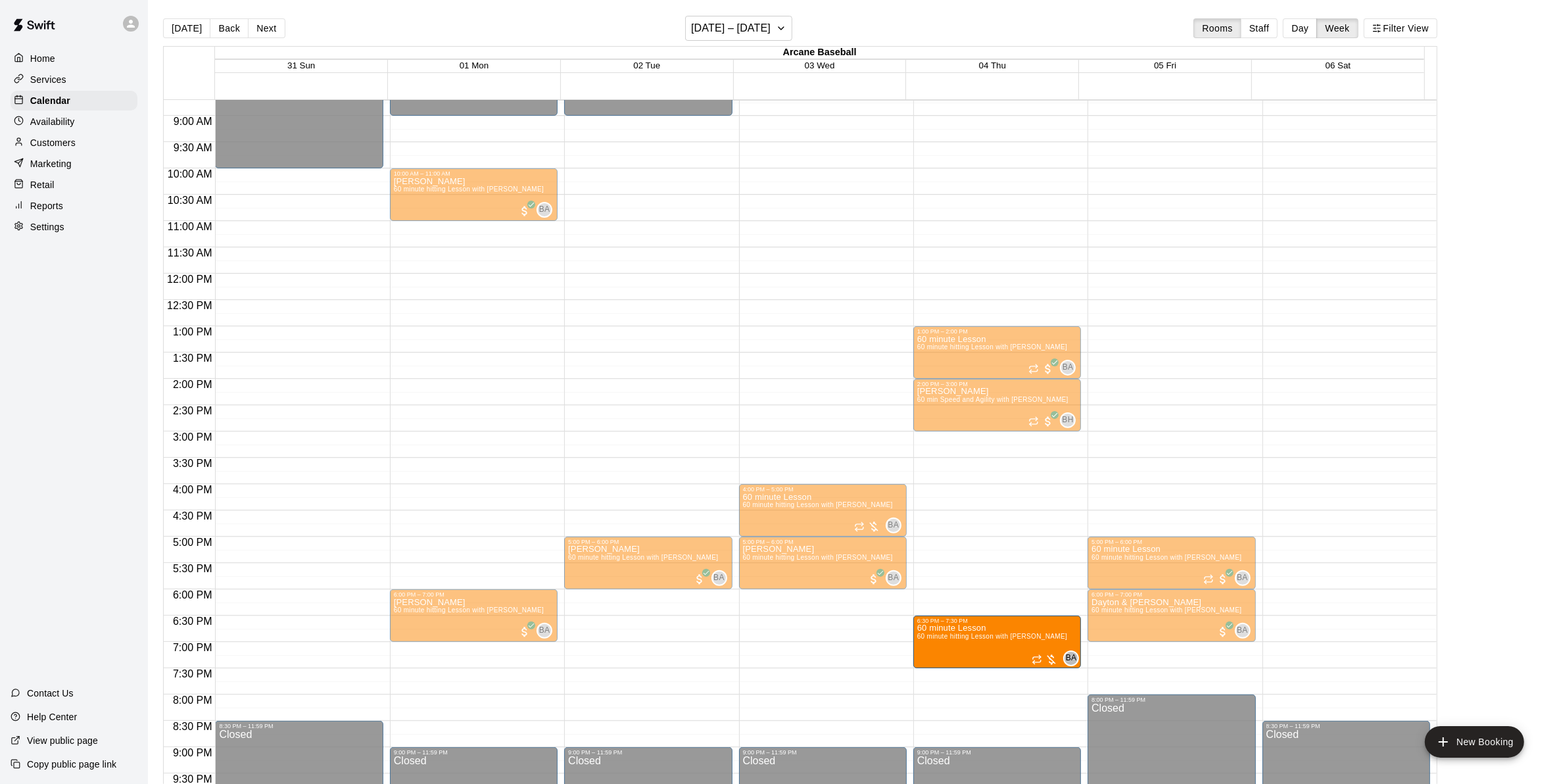
drag, startPoint x: 1125, startPoint y: 658, endPoint x: 984, endPoint y: 643, distance: 141.8
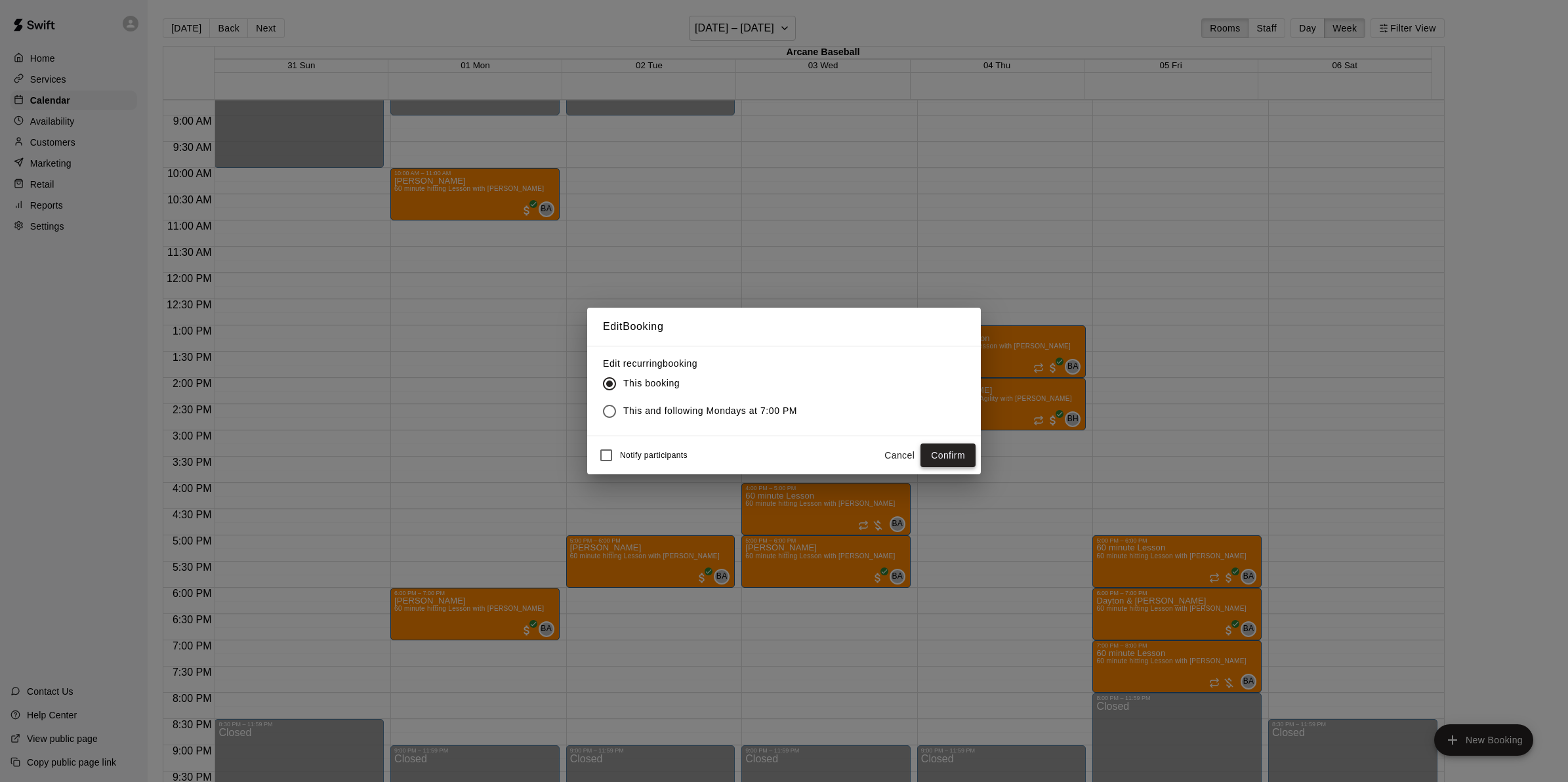
click at [933, 450] on button "Confirm" at bounding box center [947, 455] width 55 height 24
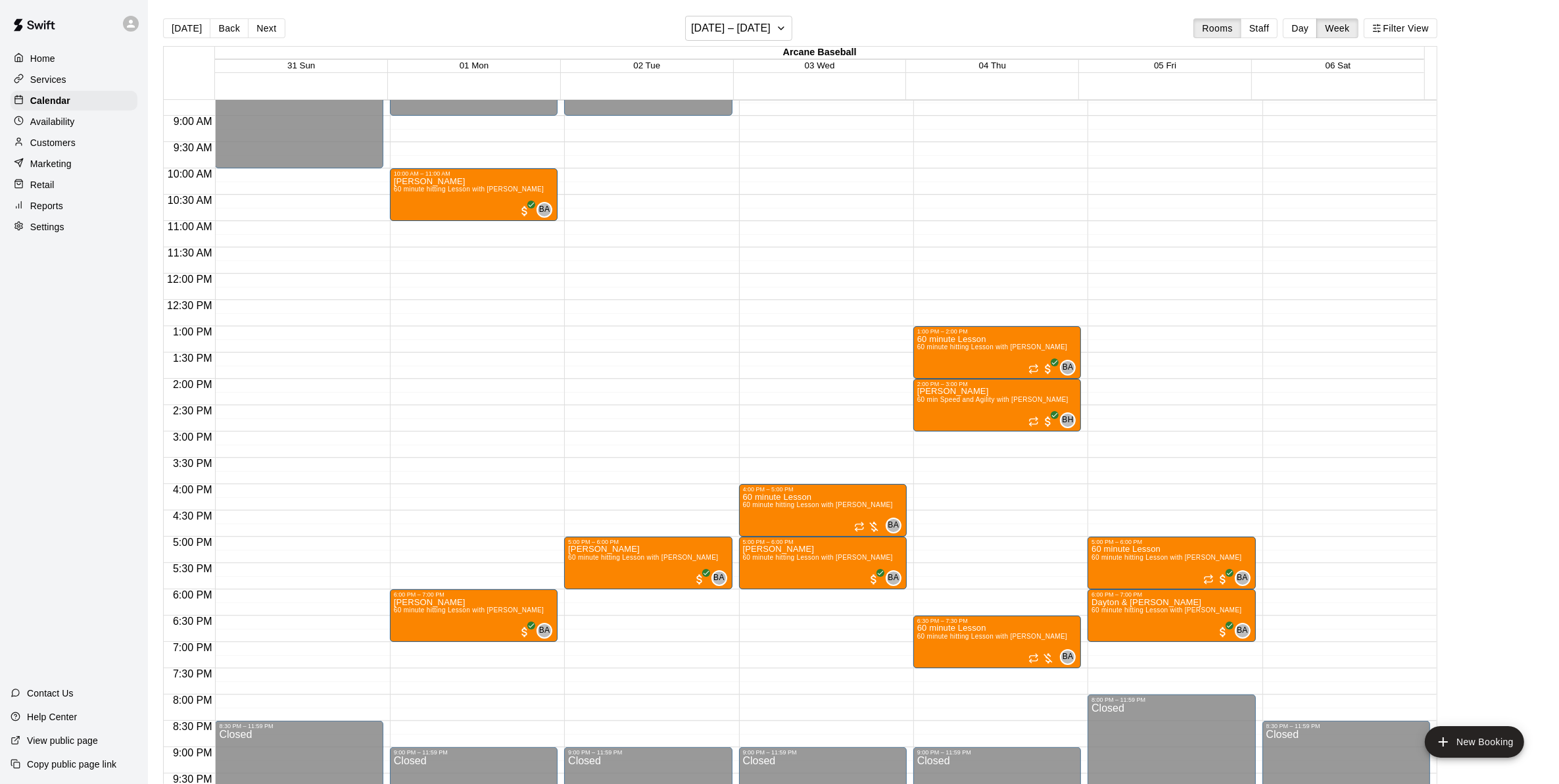
drag, startPoint x: 265, startPoint y: 31, endPoint x: 271, endPoint y: 38, distance: 9.2
click at [265, 31] on button "Next" at bounding box center [266, 28] width 37 height 20
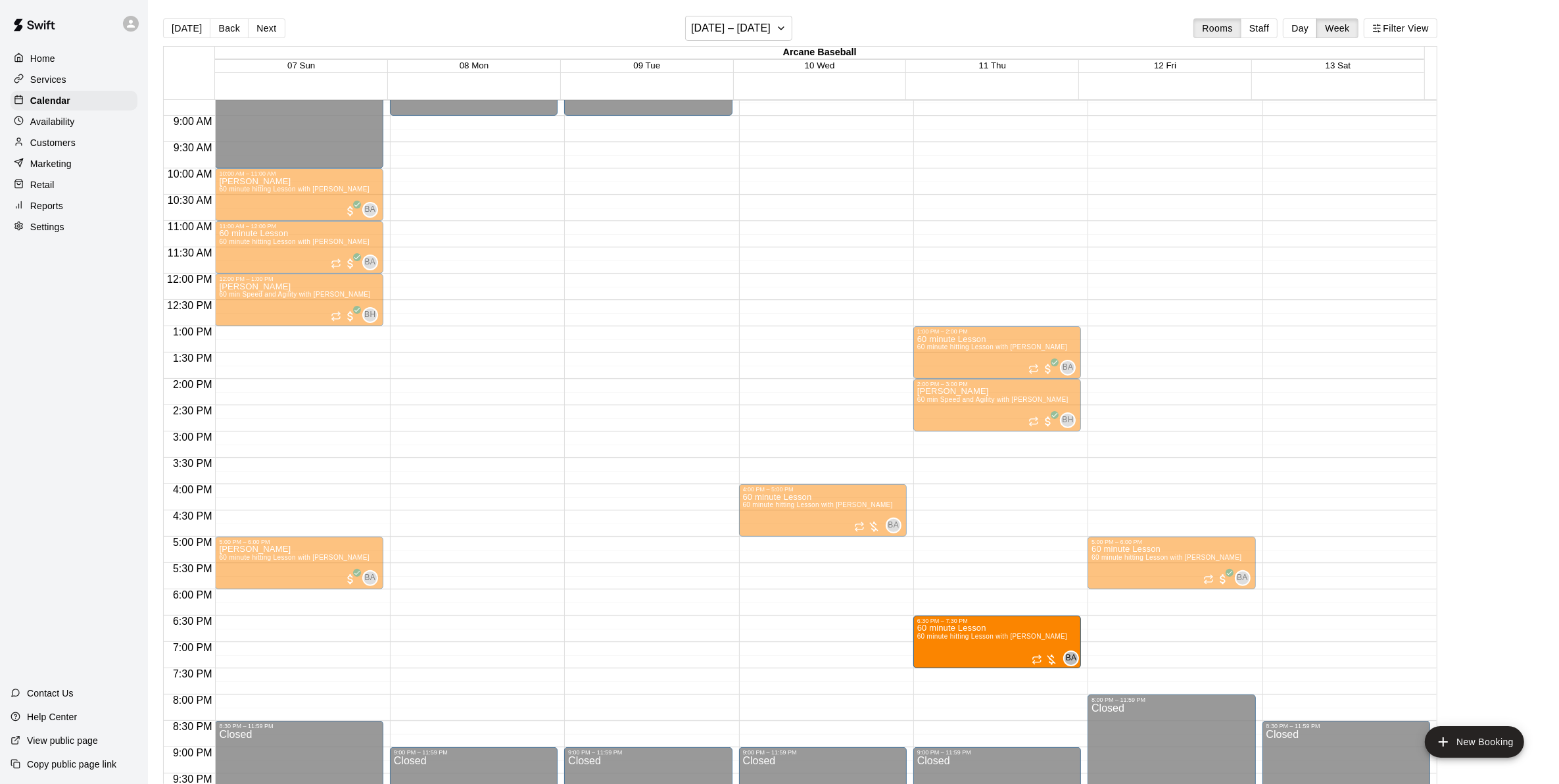
drag, startPoint x: 1129, startPoint y: 656, endPoint x: 1004, endPoint y: 632, distance: 127.3
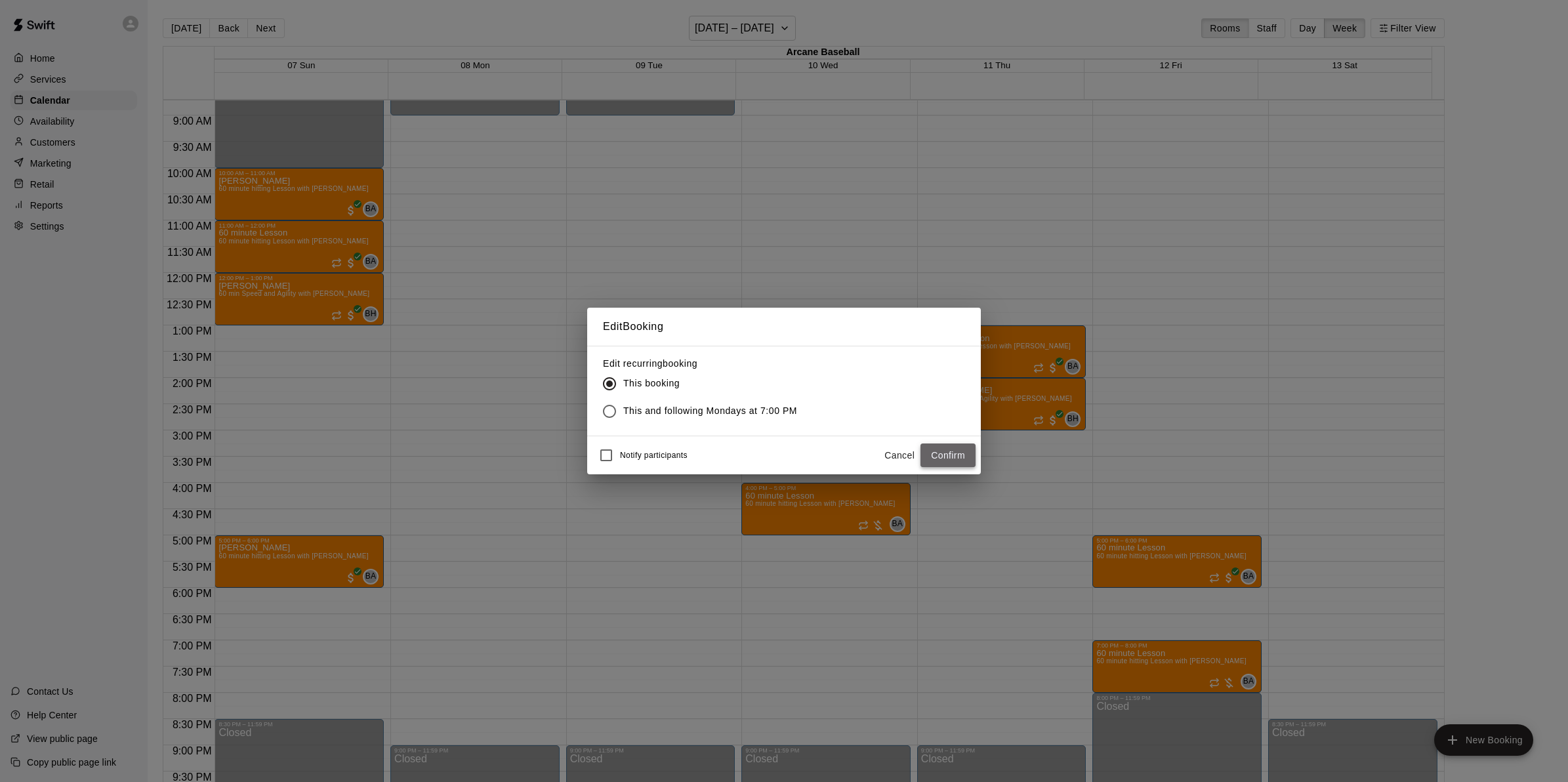
click at [947, 453] on button "Confirm" at bounding box center [947, 455] width 55 height 24
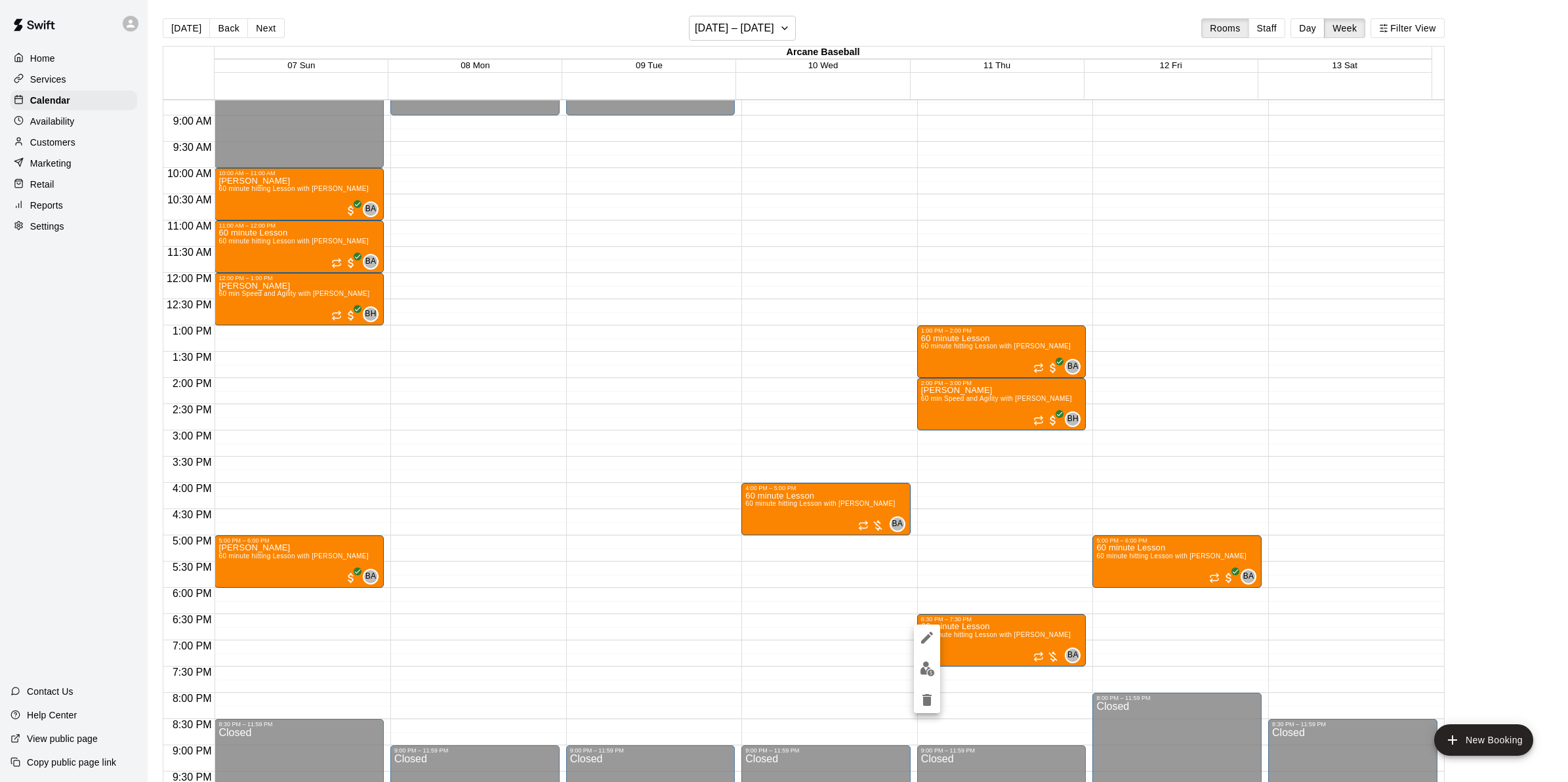
click at [928, 669] on img "edit" at bounding box center [927, 668] width 15 height 15
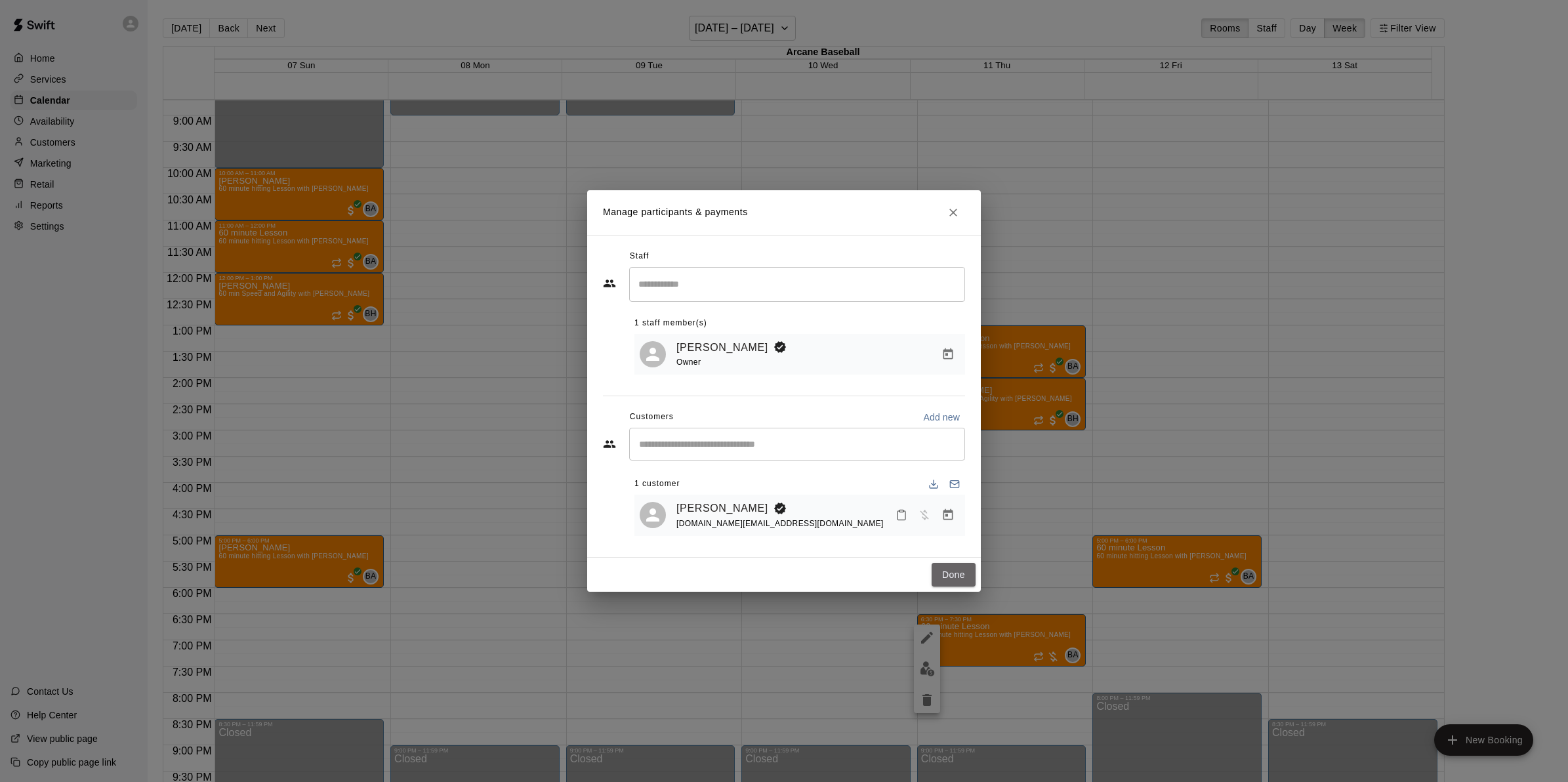
drag, startPoint x: 959, startPoint y: 568, endPoint x: 948, endPoint y: 607, distance: 40.5
click at [959, 568] on button "Done" at bounding box center [953, 575] width 44 height 24
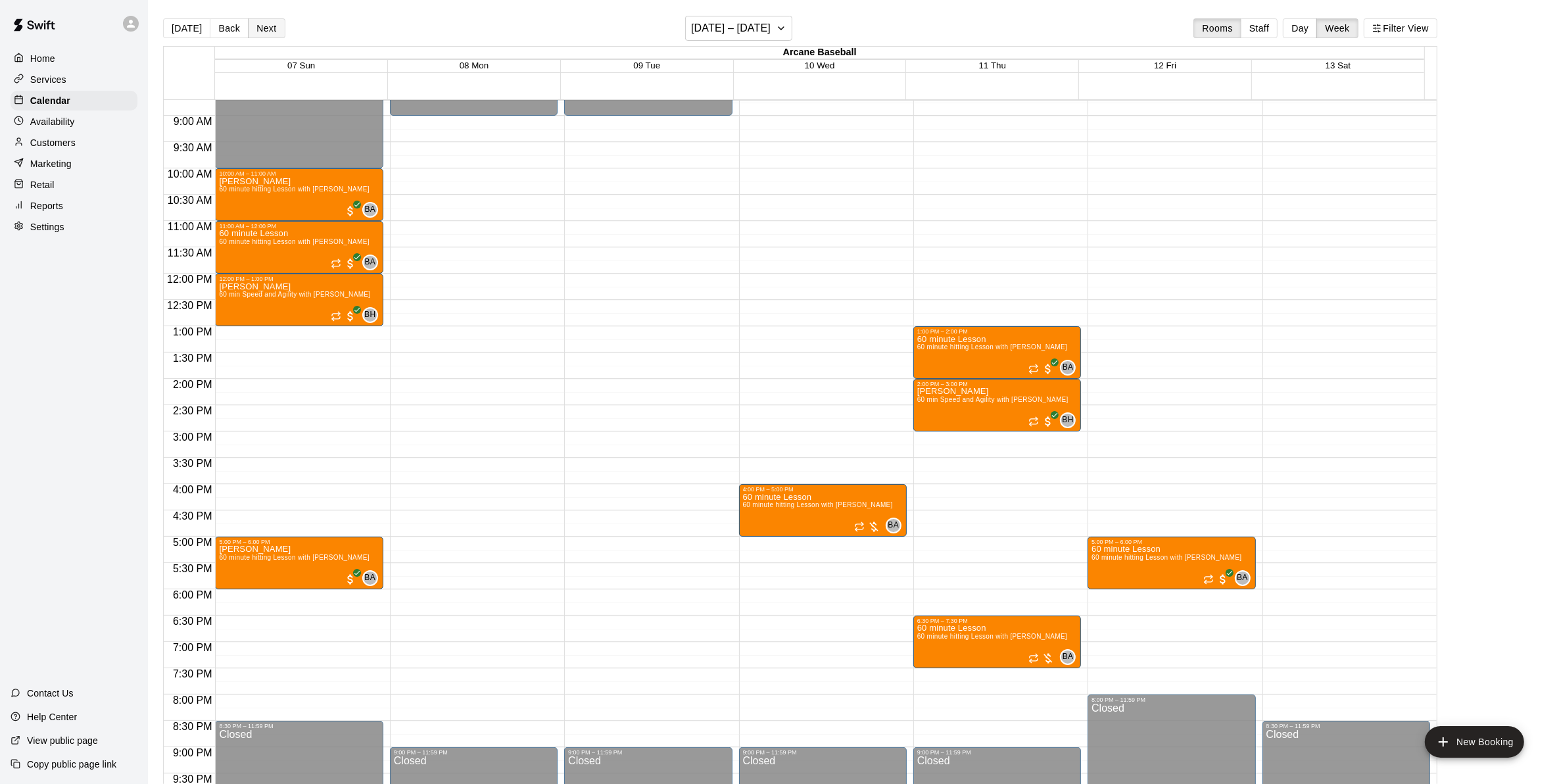
click at [259, 24] on button "Next" at bounding box center [266, 28] width 37 height 20
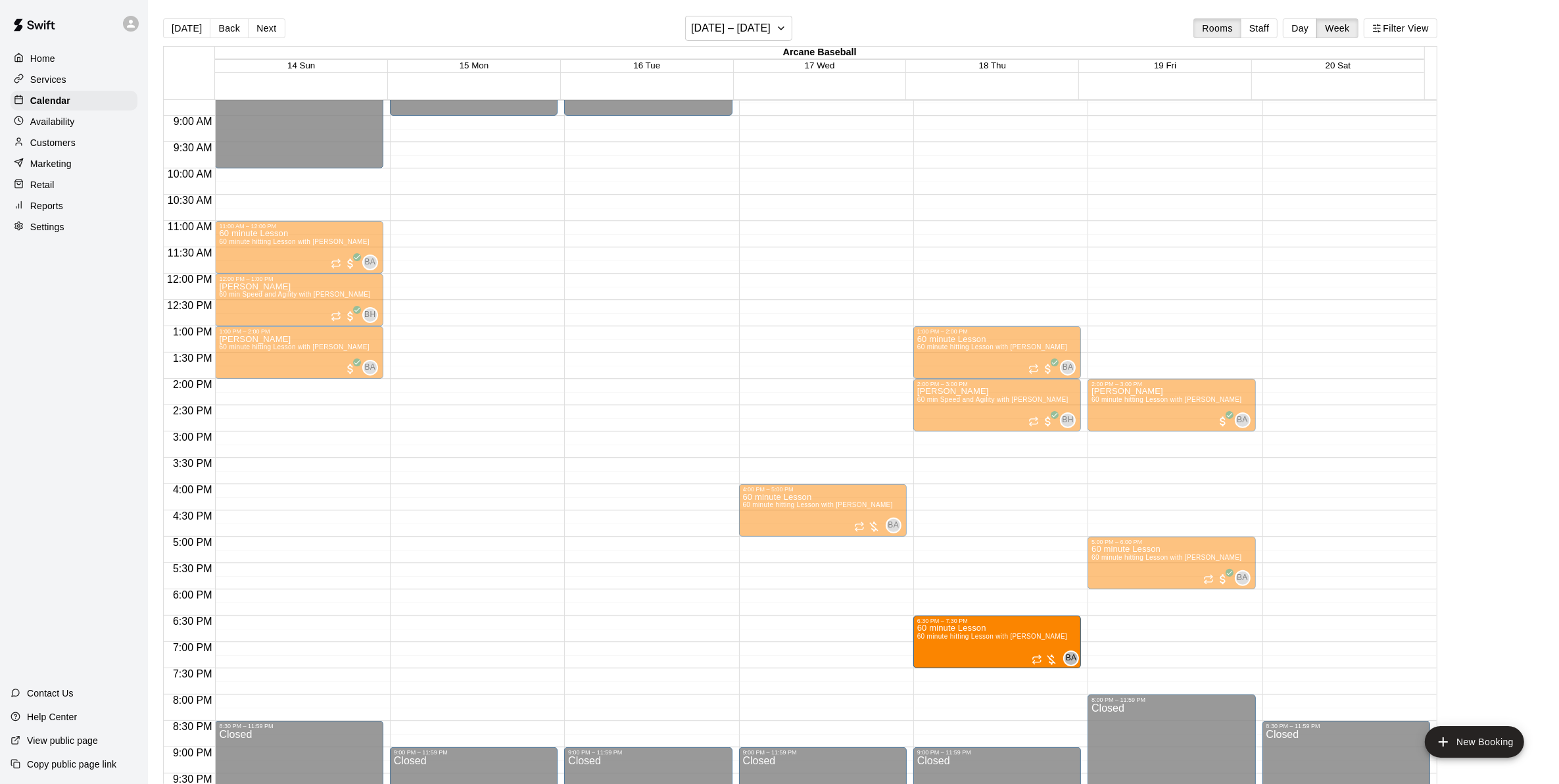
drag, startPoint x: 1080, startPoint y: 661, endPoint x: 1030, endPoint y: 636, distance: 55.9
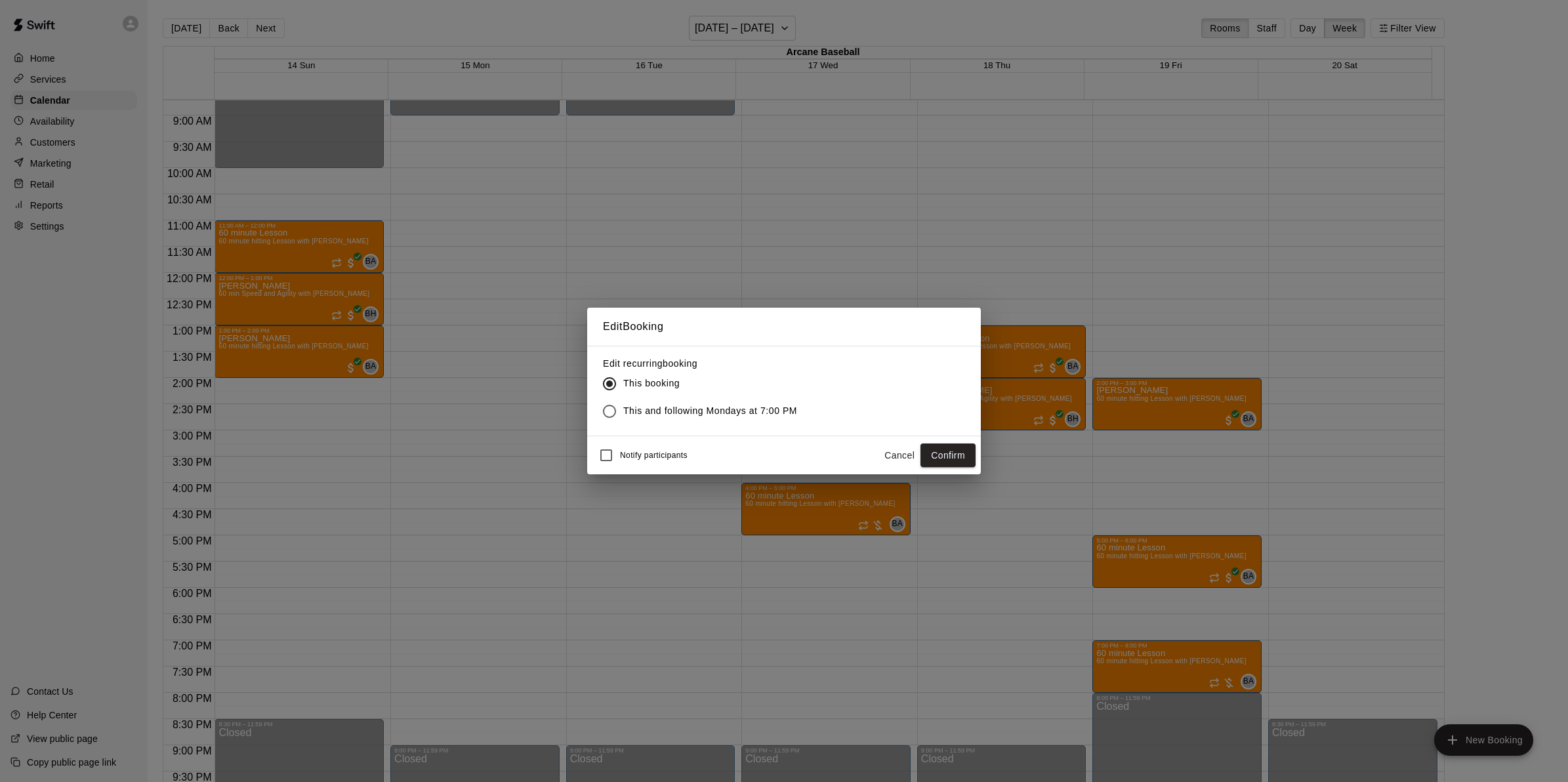
click at [951, 450] on button "Confirm" at bounding box center [947, 455] width 55 height 24
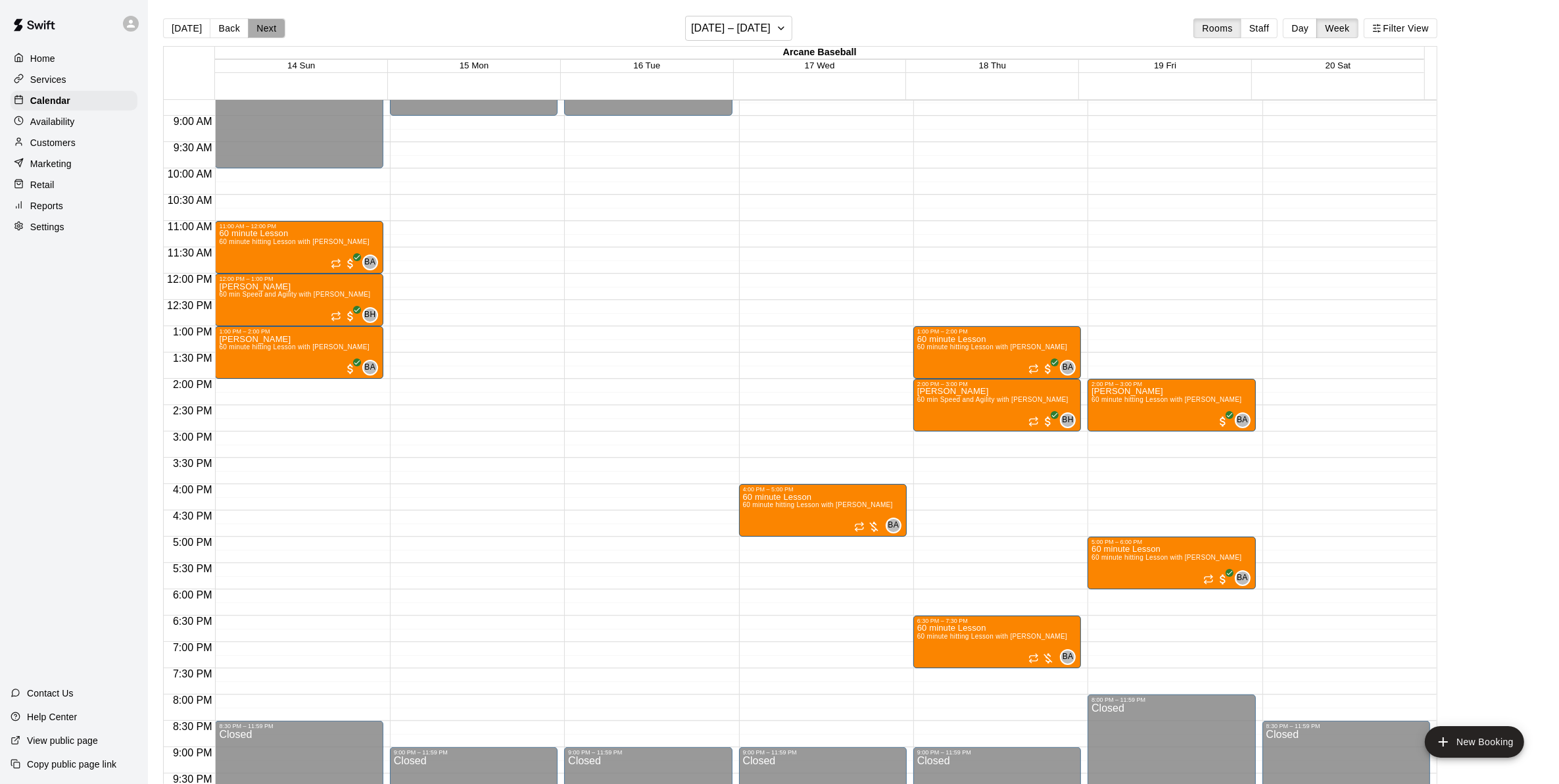
click at [264, 33] on button "Next" at bounding box center [266, 28] width 37 height 20
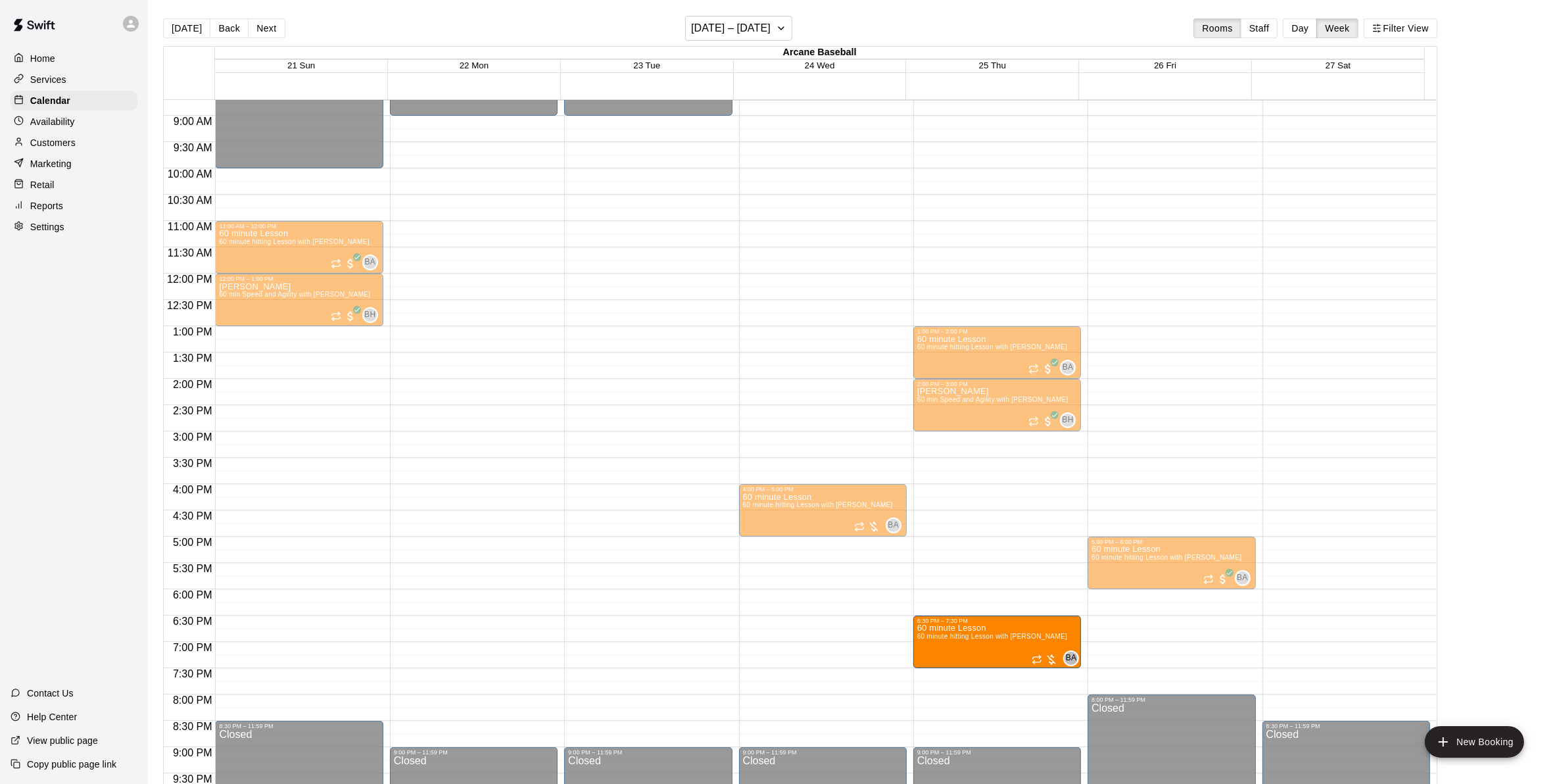
drag, startPoint x: 1077, startPoint y: 648, endPoint x: 1011, endPoint y: 632, distance: 67.9
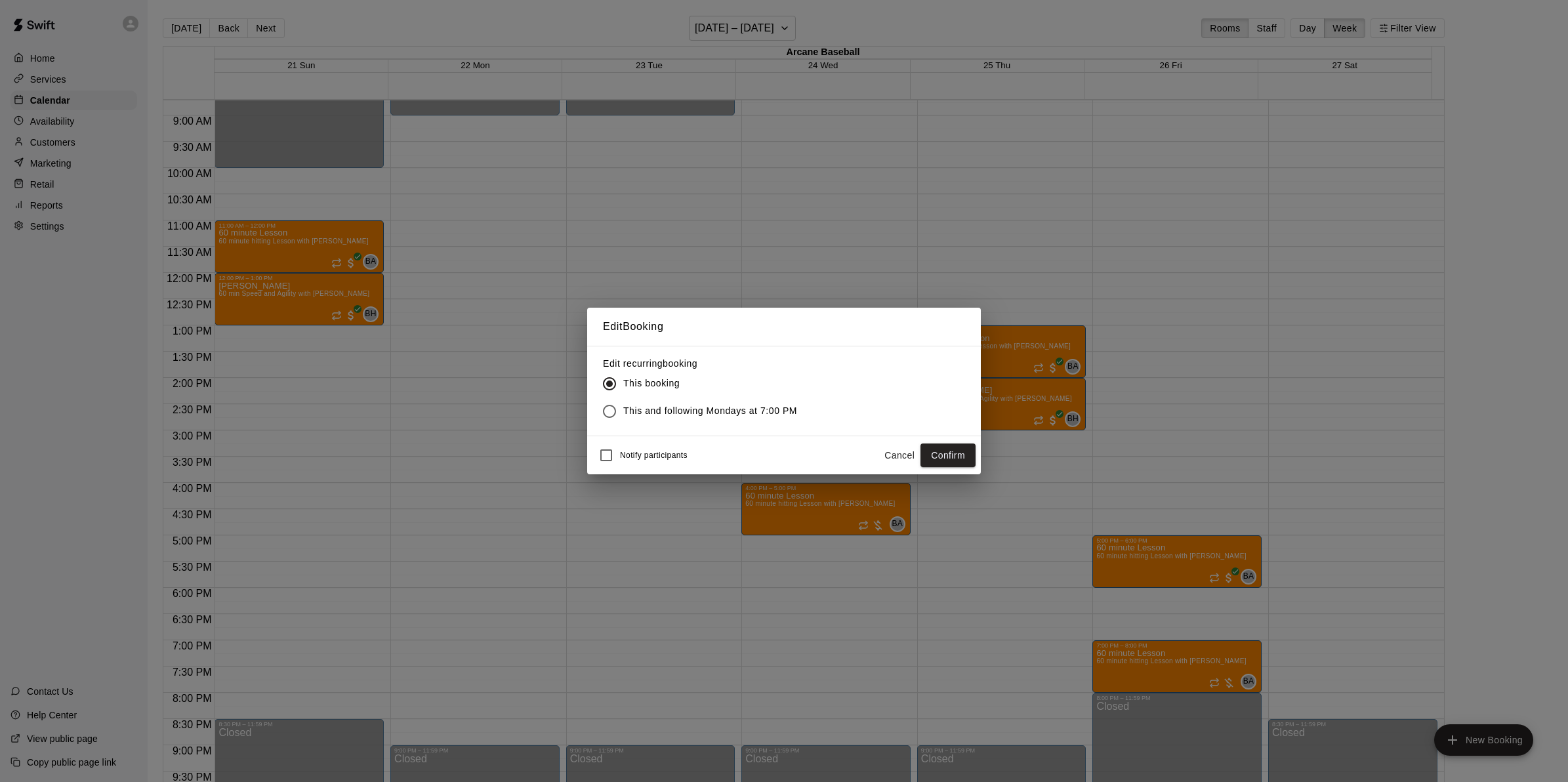
drag, startPoint x: 958, startPoint y: 453, endPoint x: 952, endPoint y: 459, distance: 8.5
click at [957, 453] on button "Confirm" at bounding box center [947, 455] width 55 height 24
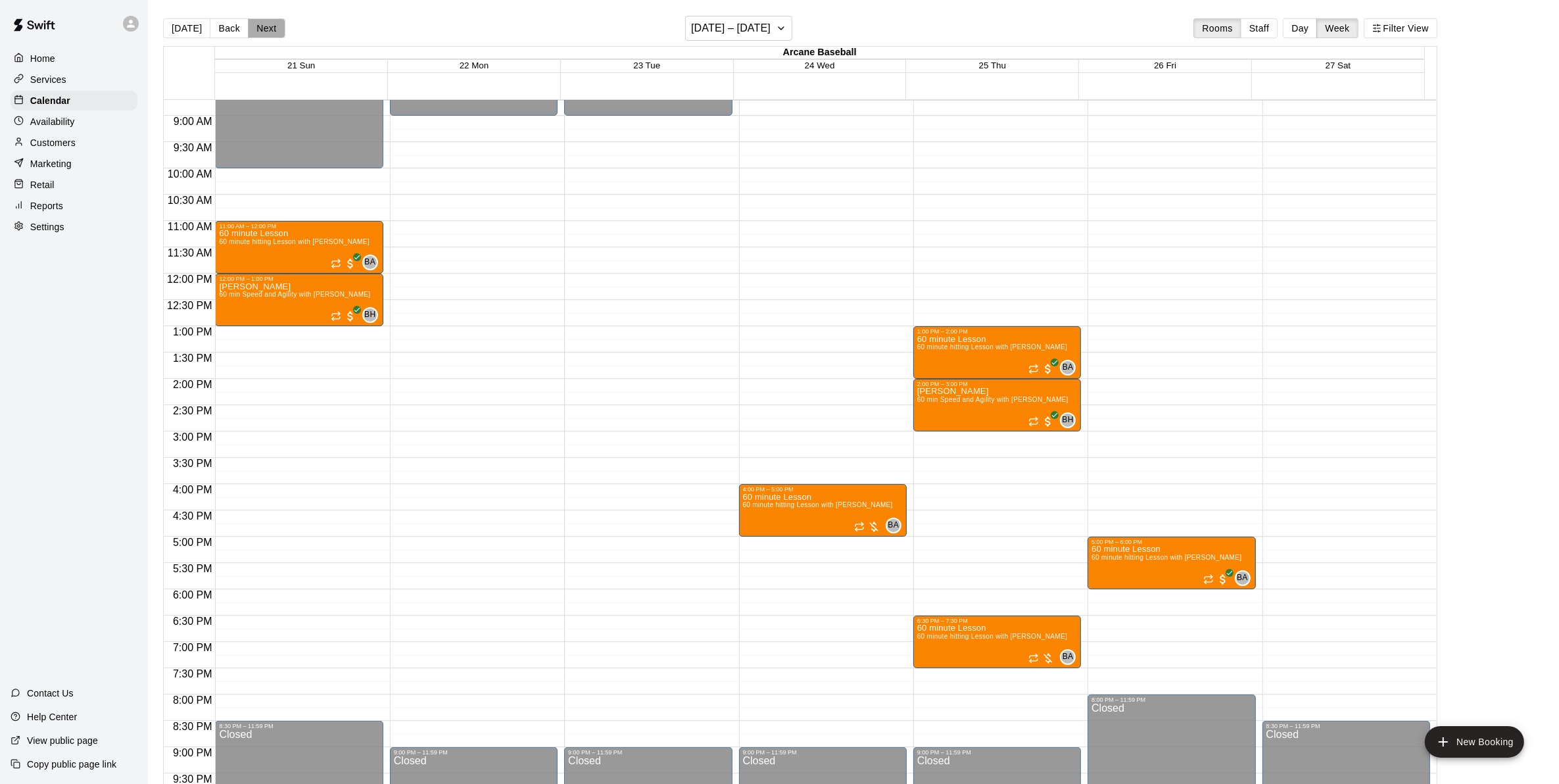
click at [259, 31] on button "Next" at bounding box center [266, 28] width 37 height 20
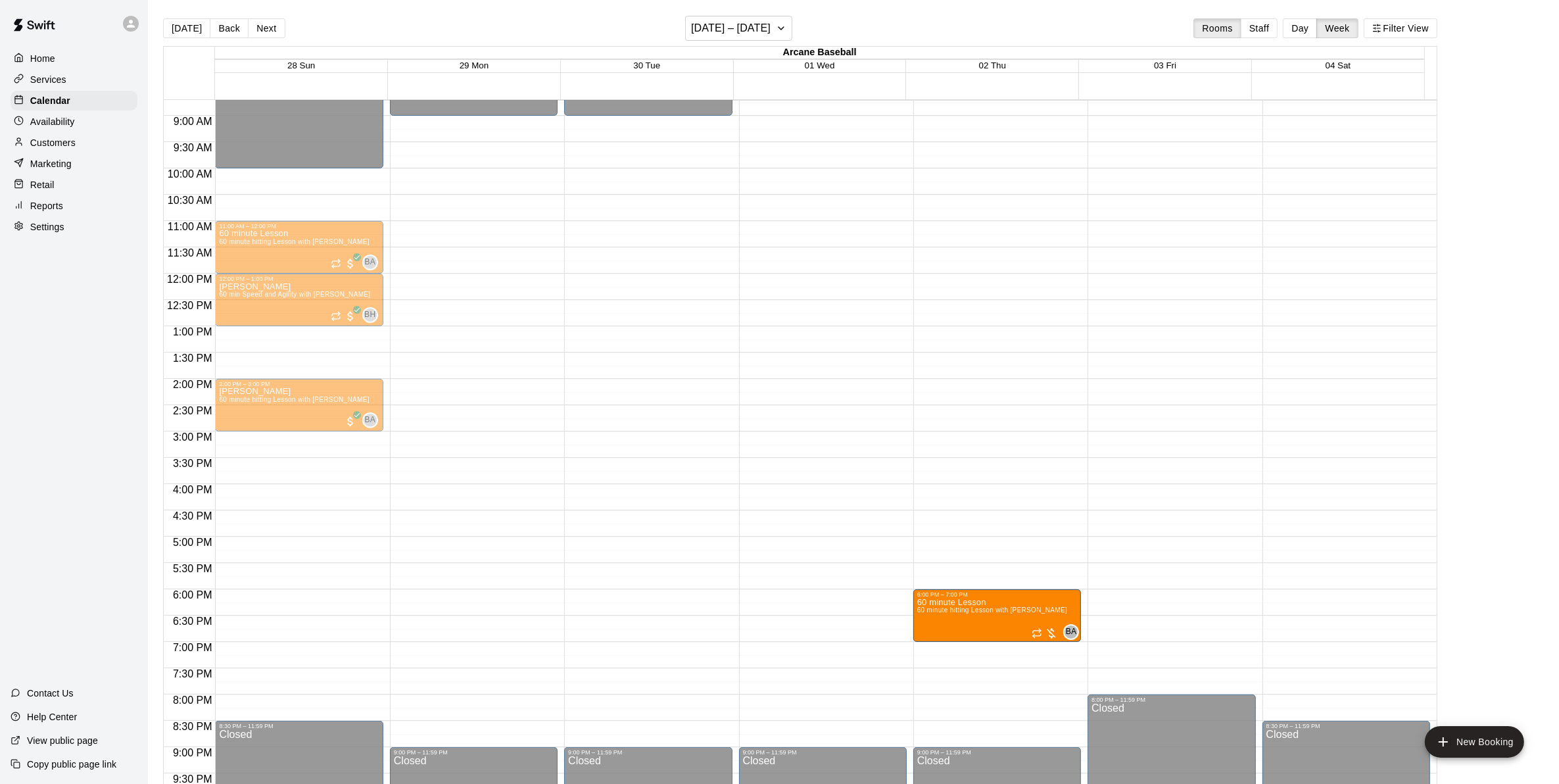
drag, startPoint x: 1056, startPoint y: 636, endPoint x: 1029, endPoint y: 623, distance: 30.0
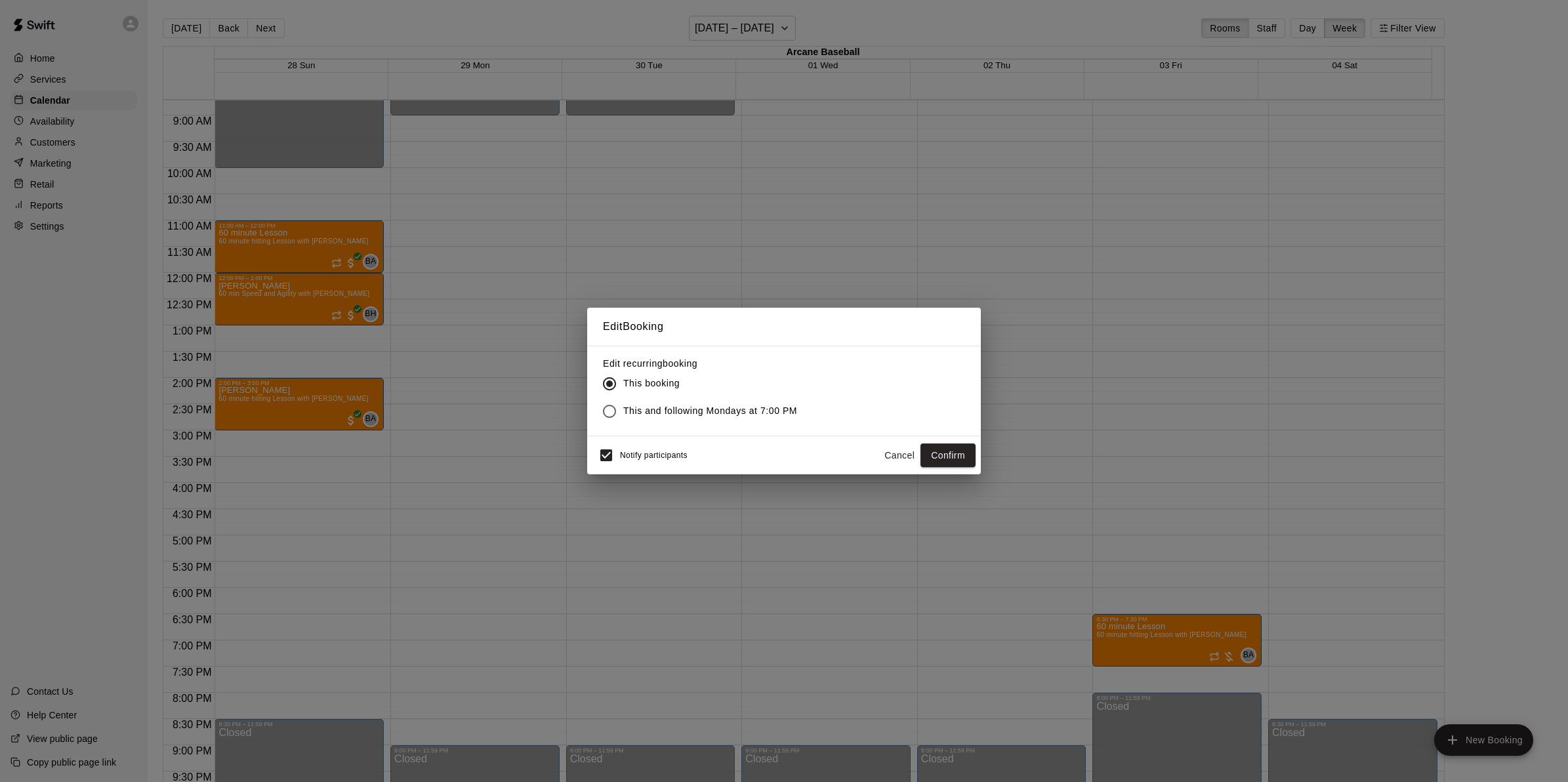
click at [893, 454] on button "Cancel" at bounding box center [899, 455] width 42 height 24
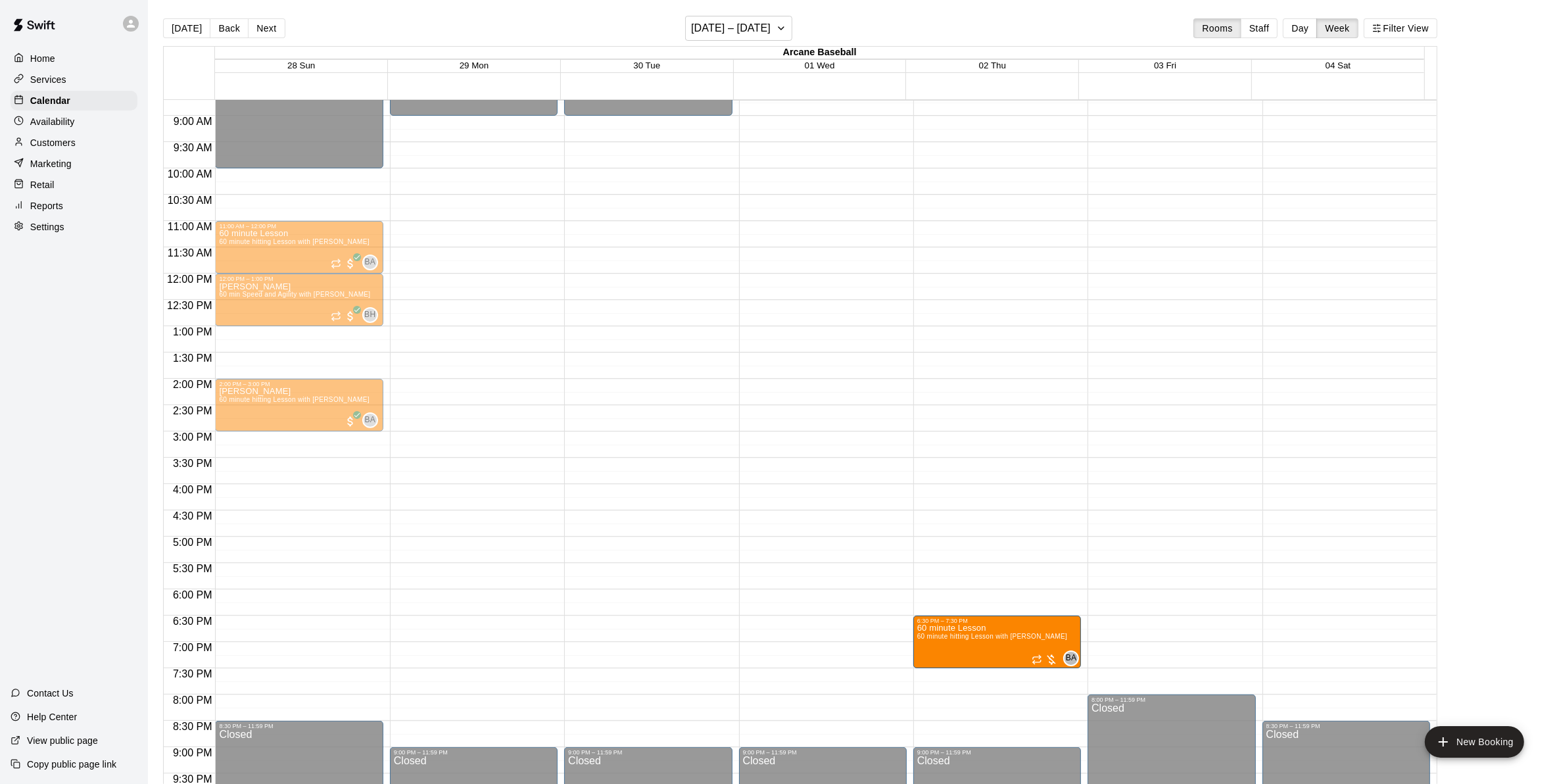
drag, startPoint x: 1117, startPoint y: 629, endPoint x: 1084, endPoint y: 638, distance: 34.2
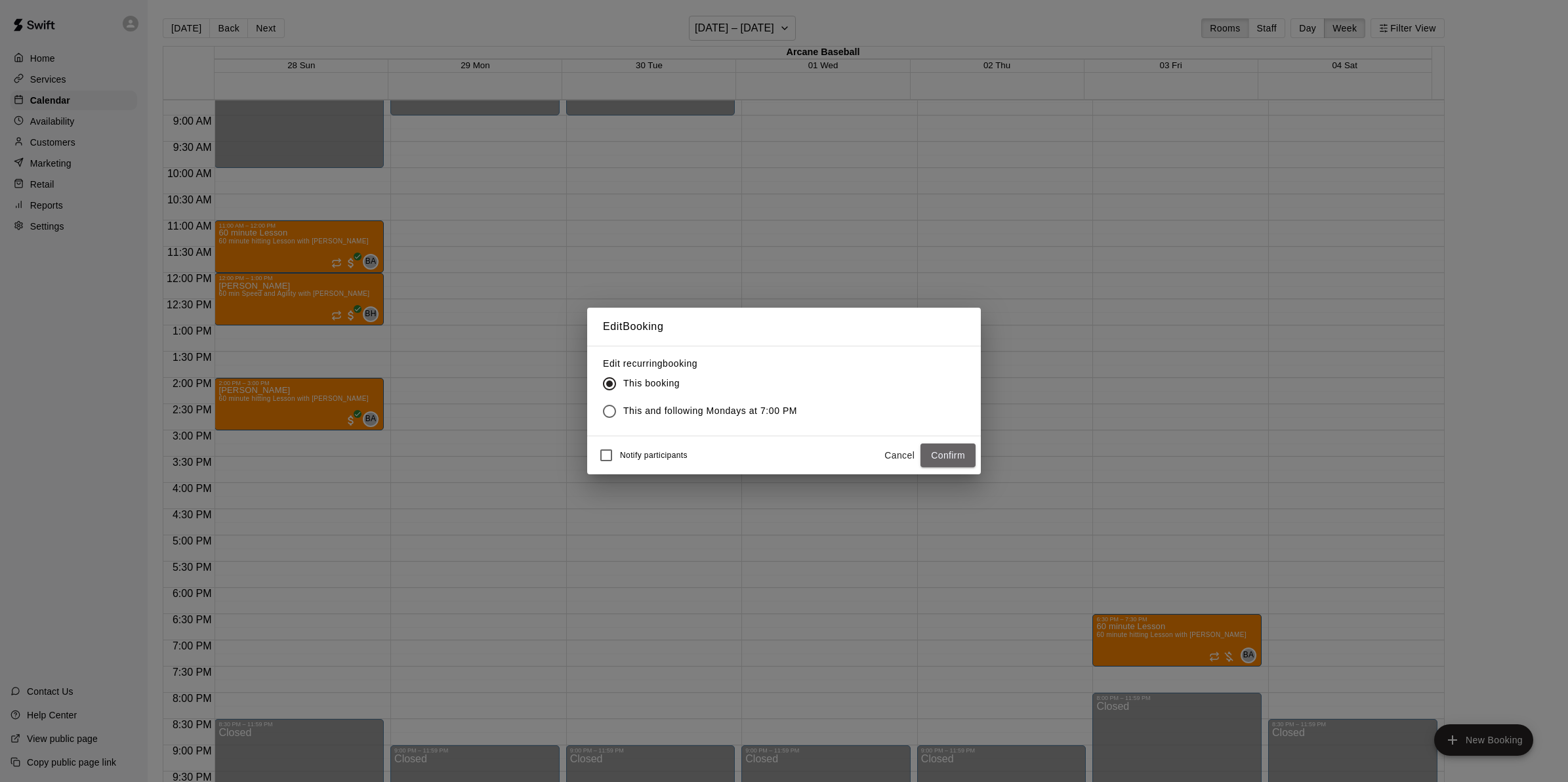
drag, startPoint x: 932, startPoint y: 453, endPoint x: 923, endPoint y: 457, distance: 9.8
click at [930, 453] on button "Confirm" at bounding box center [947, 455] width 55 height 24
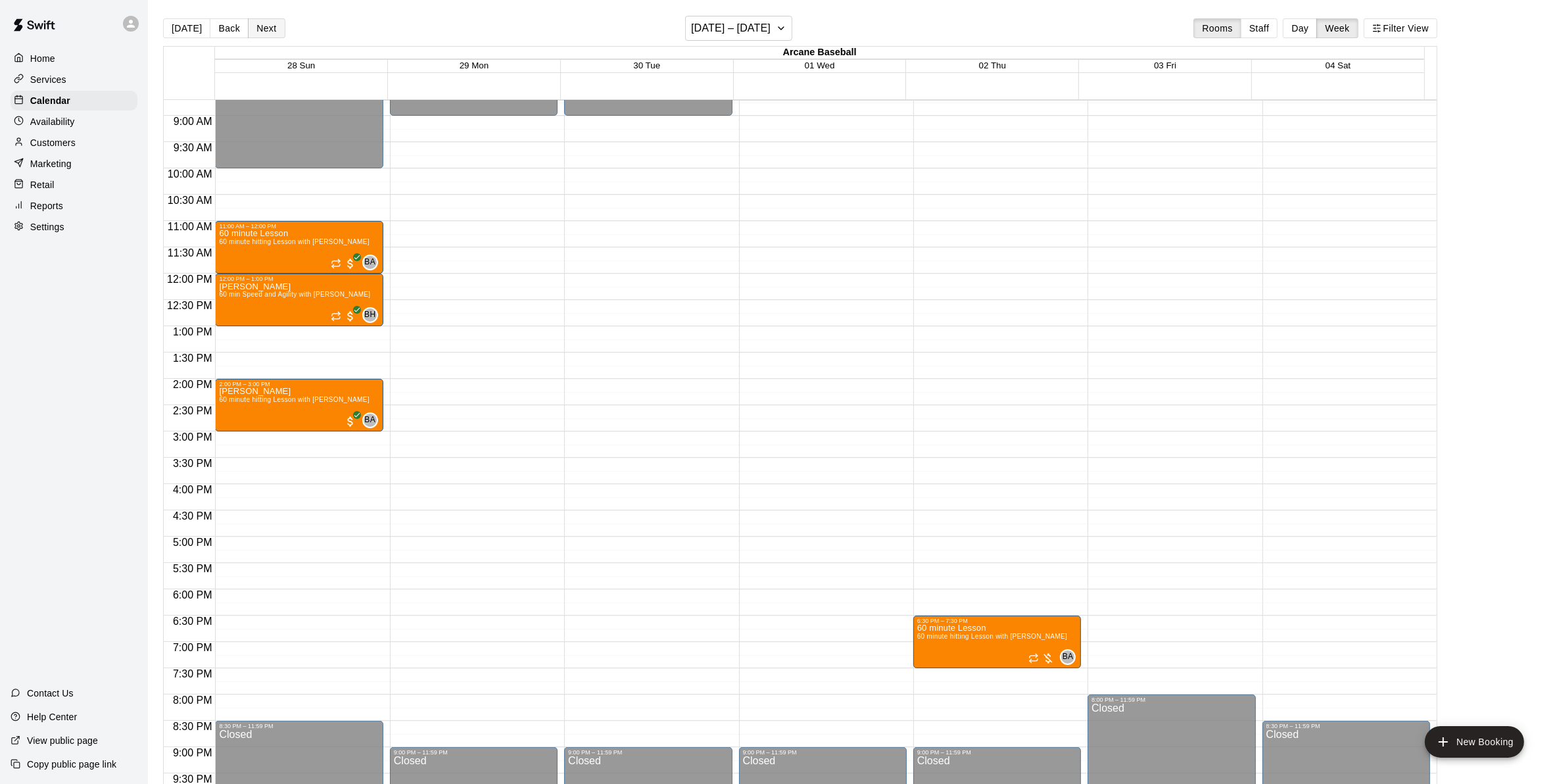
click at [258, 24] on button "Next" at bounding box center [266, 28] width 37 height 20
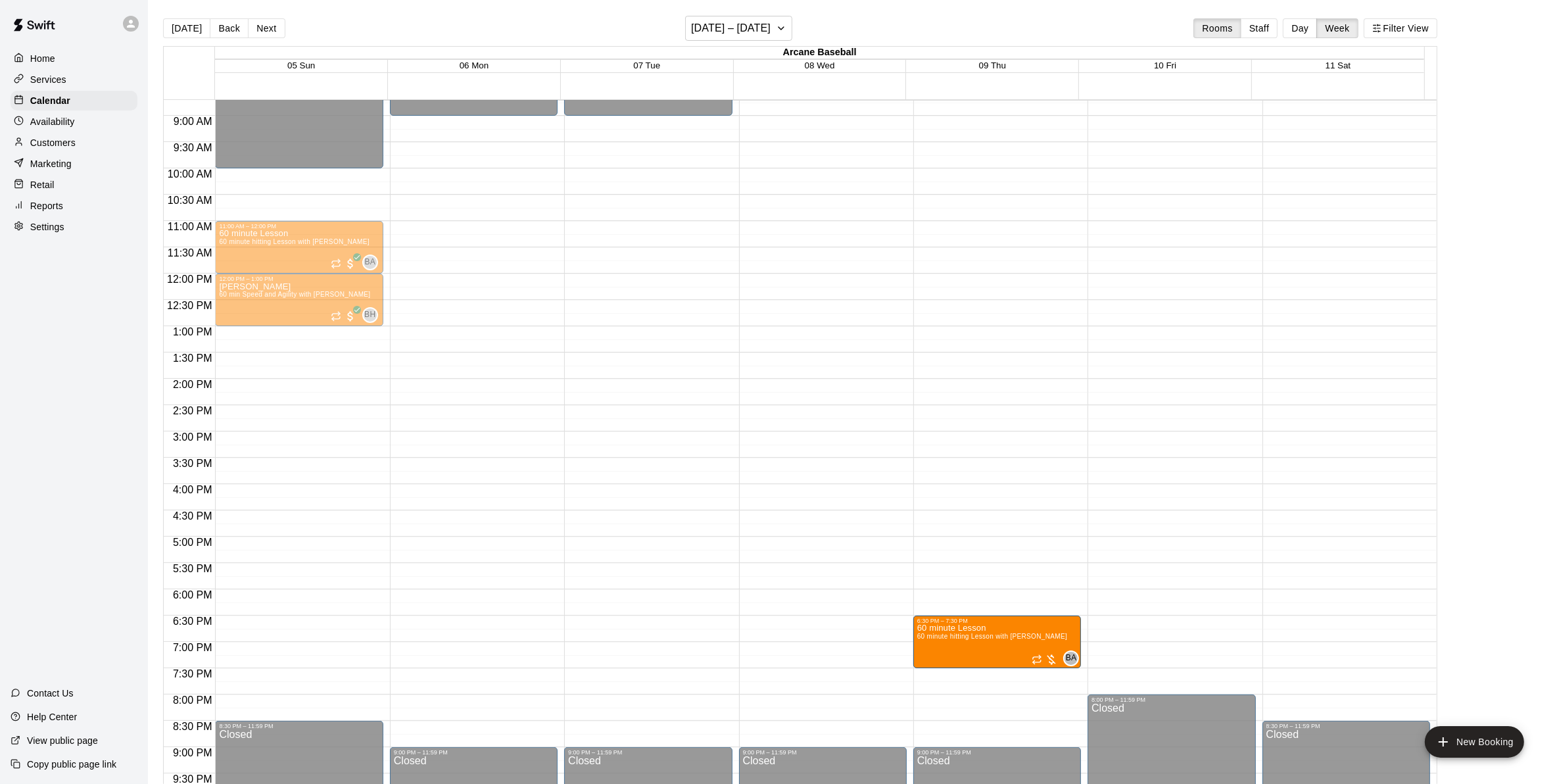
drag, startPoint x: 1141, startPoint y: 641, endPoint x: 1059, endPoint y: 645, distance: 82.1
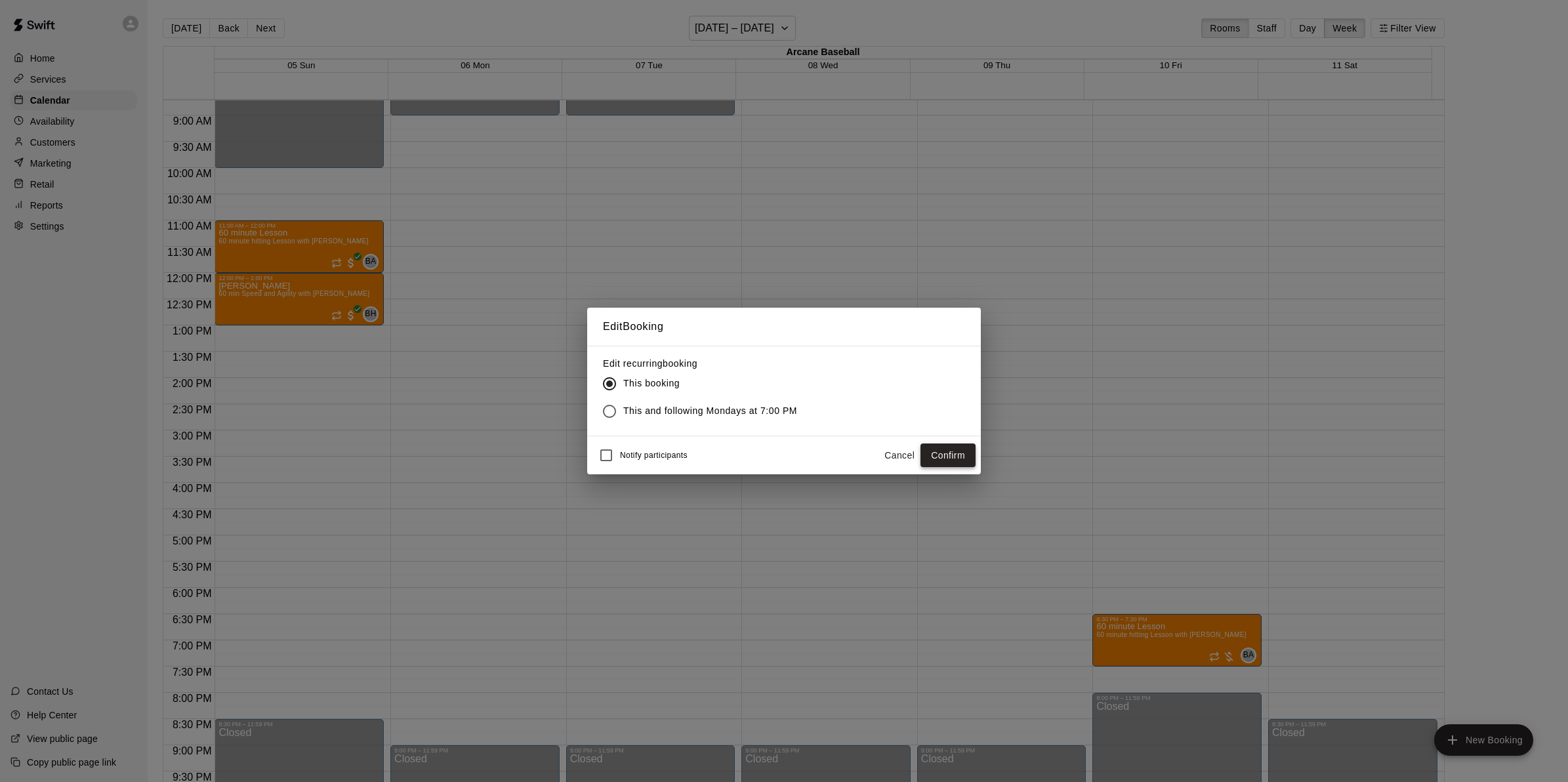
click at [929, 453] on button "Confirm" at bounding box center [947, 455] width 55 height 24
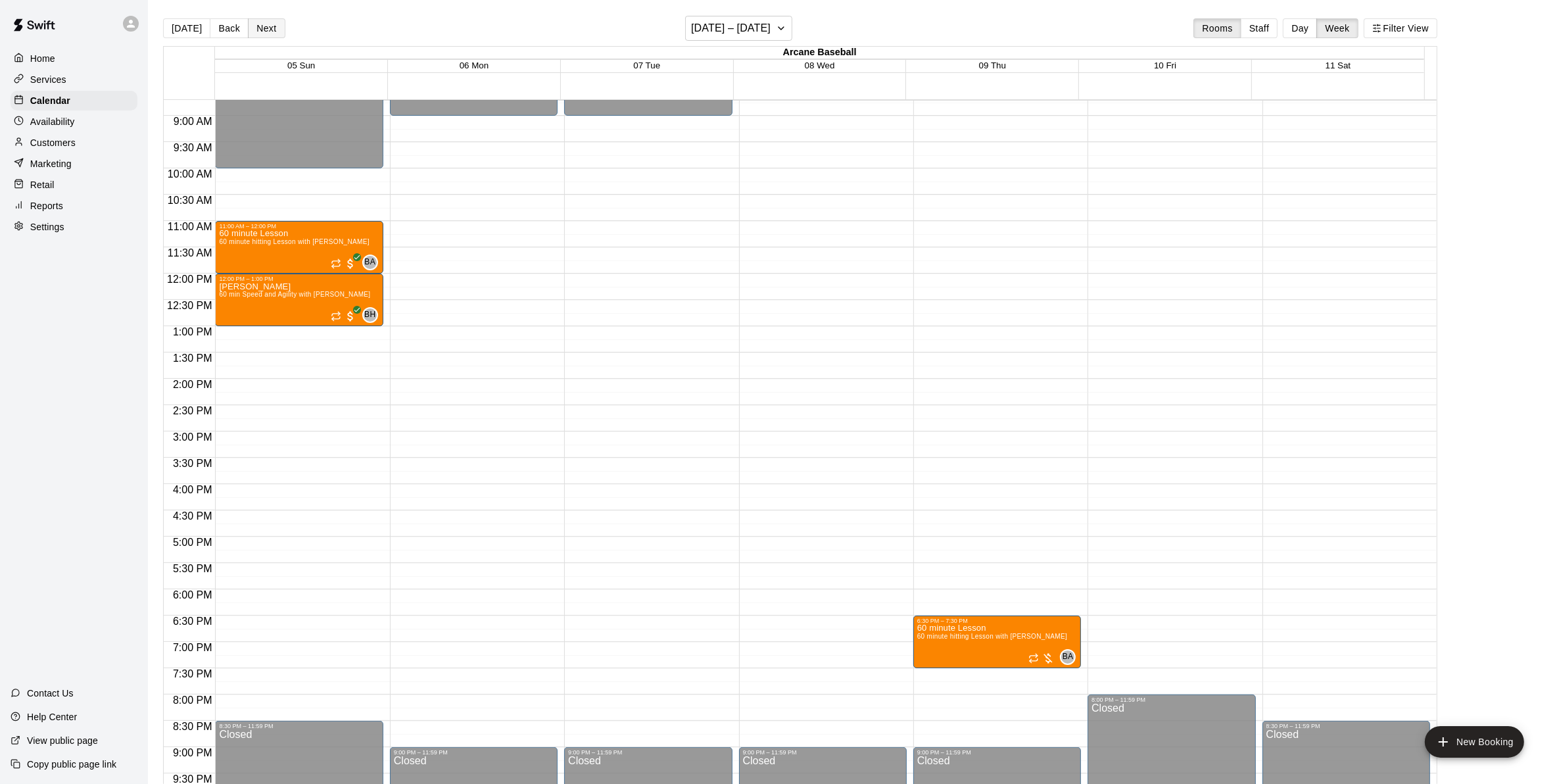
click at [261, 22] on button "Next" at bounding box center [266, 28] width 37 height 20
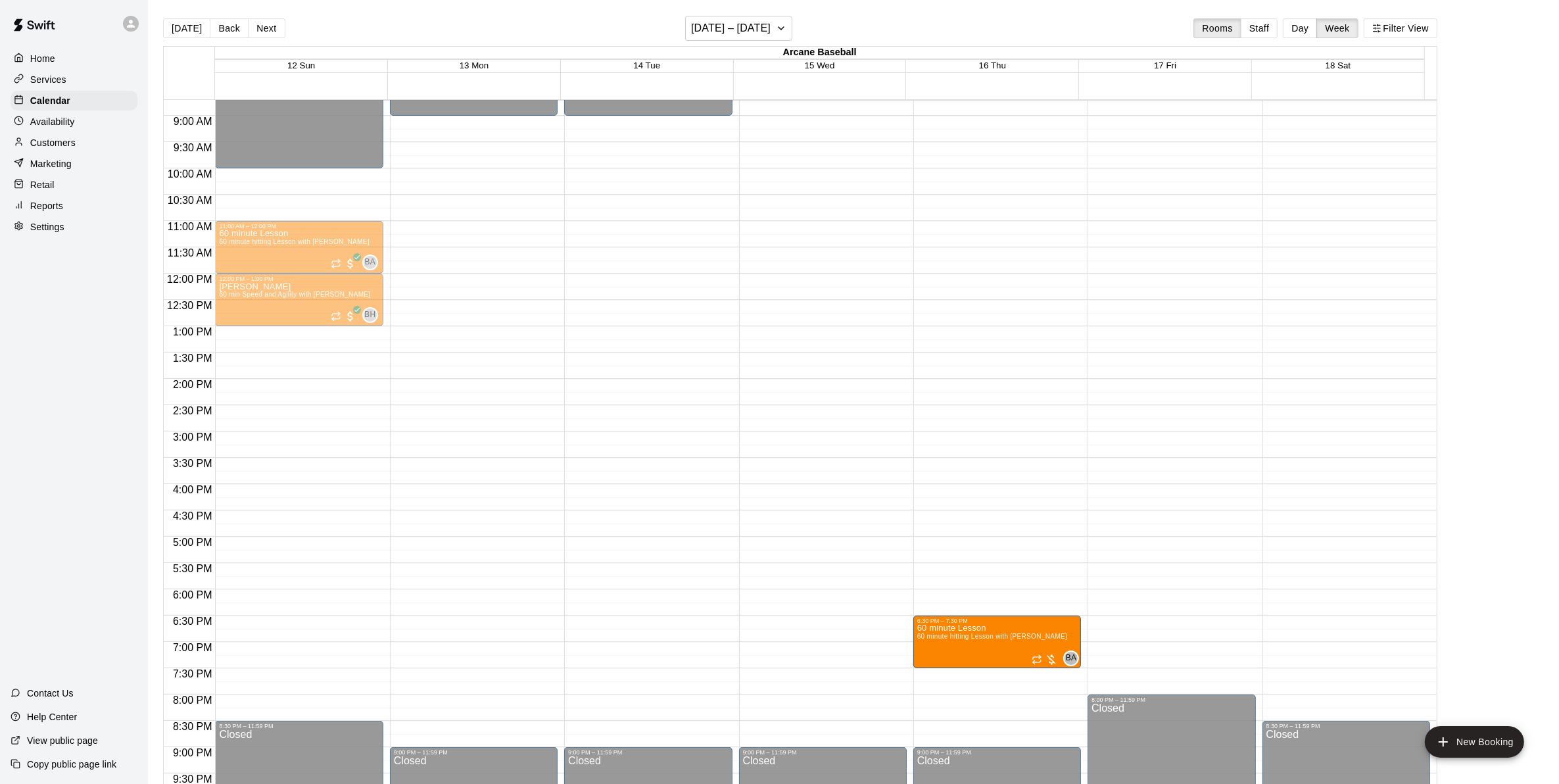
drag, startPoint x: 1110, startPoint y: 629, endPoint x: 1084, endPoint y: 631, distance: 26.1
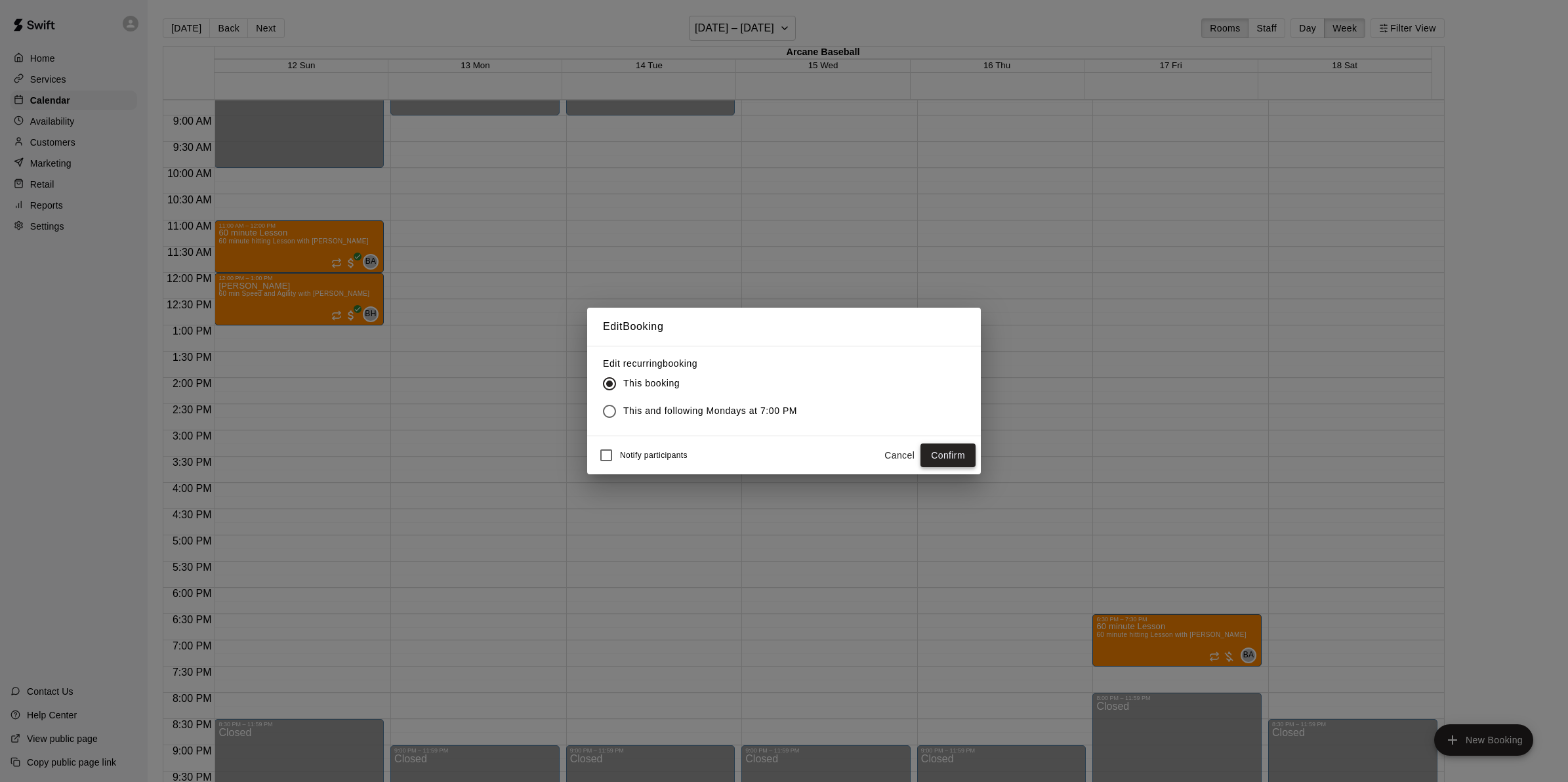
click at [958, 449] on button "Confirm" at bounding box center [947, 455] width 55 height 24
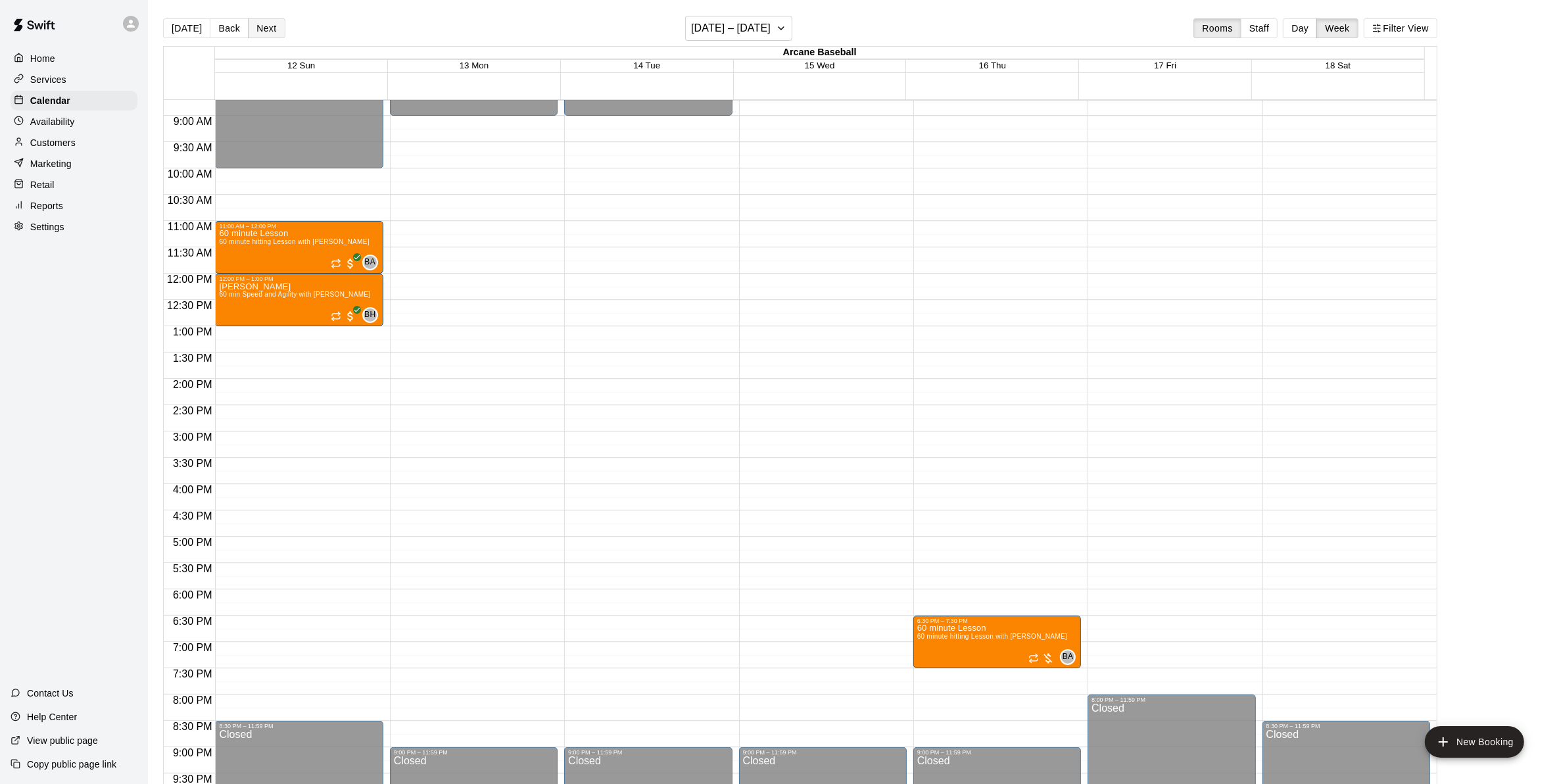
click at [260, 28] on button "Next" at bounding box center [266, 28] width 37 height 20
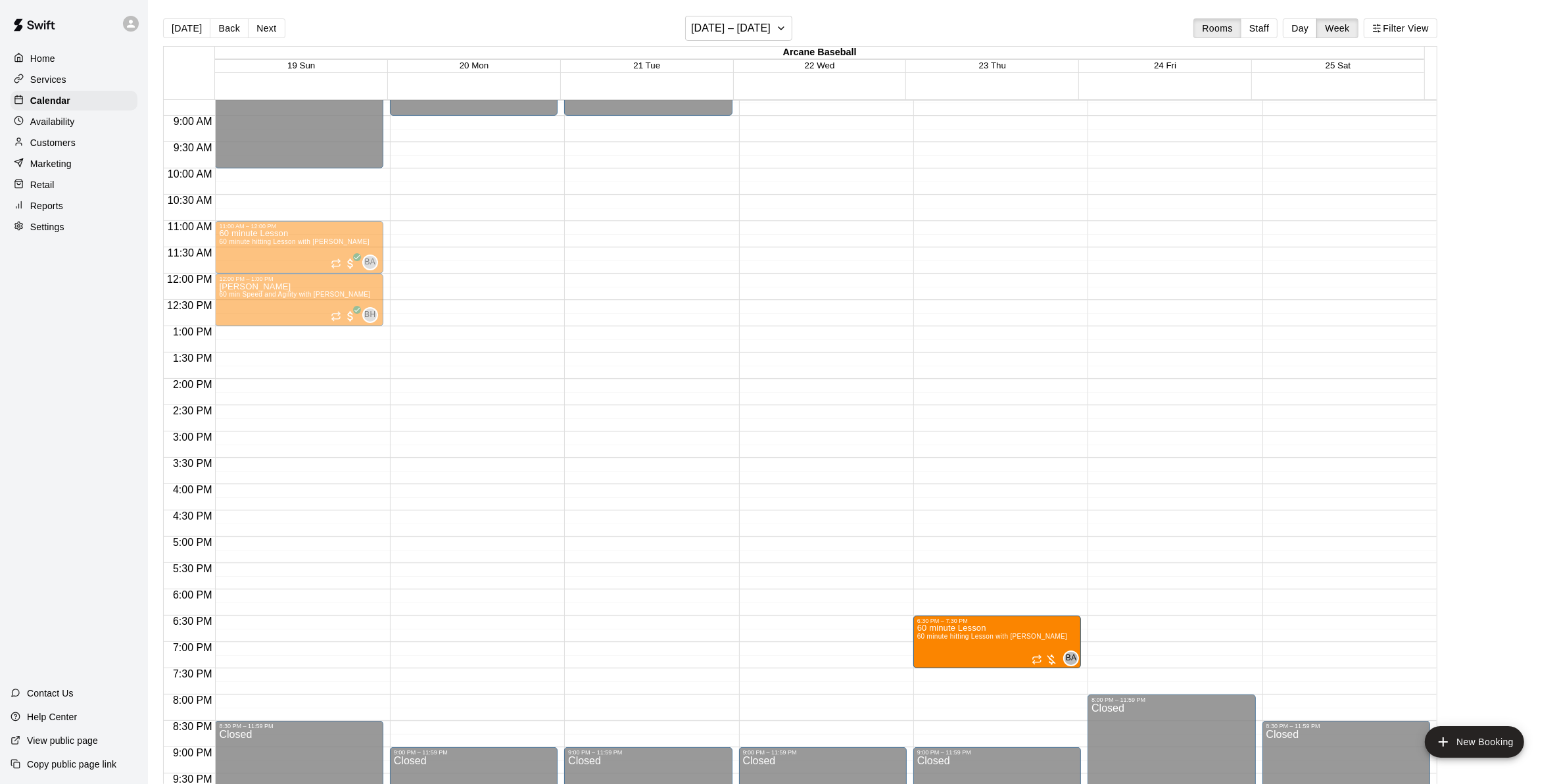
drag, startPoint x: 1138, startPoint y: 629, endPoint x: 1083, endPoint y: 635, distance: 55.3
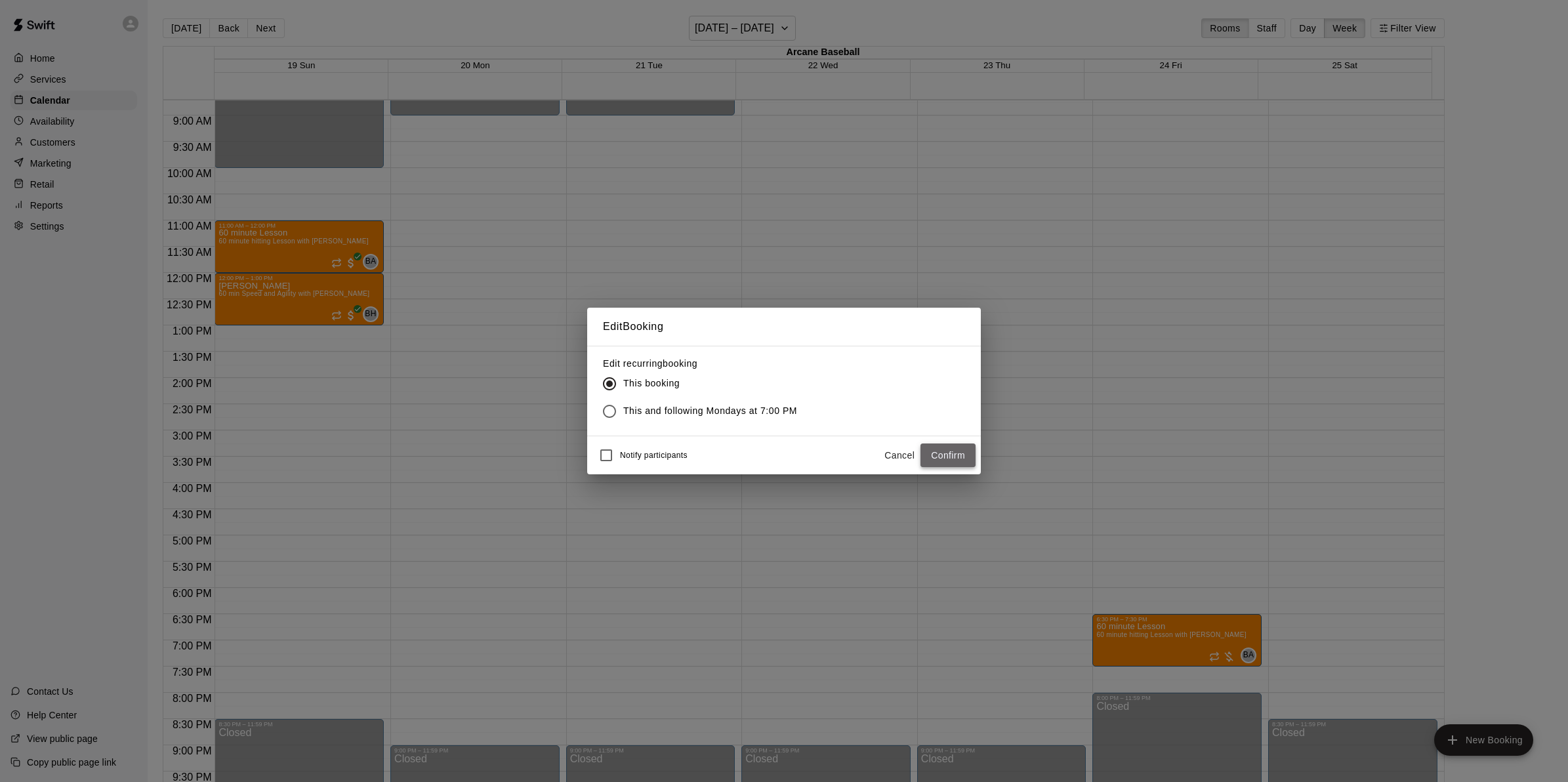
click at [952, 460] on button "Confirm" at bounding box center [947, 455] width 55 height 24
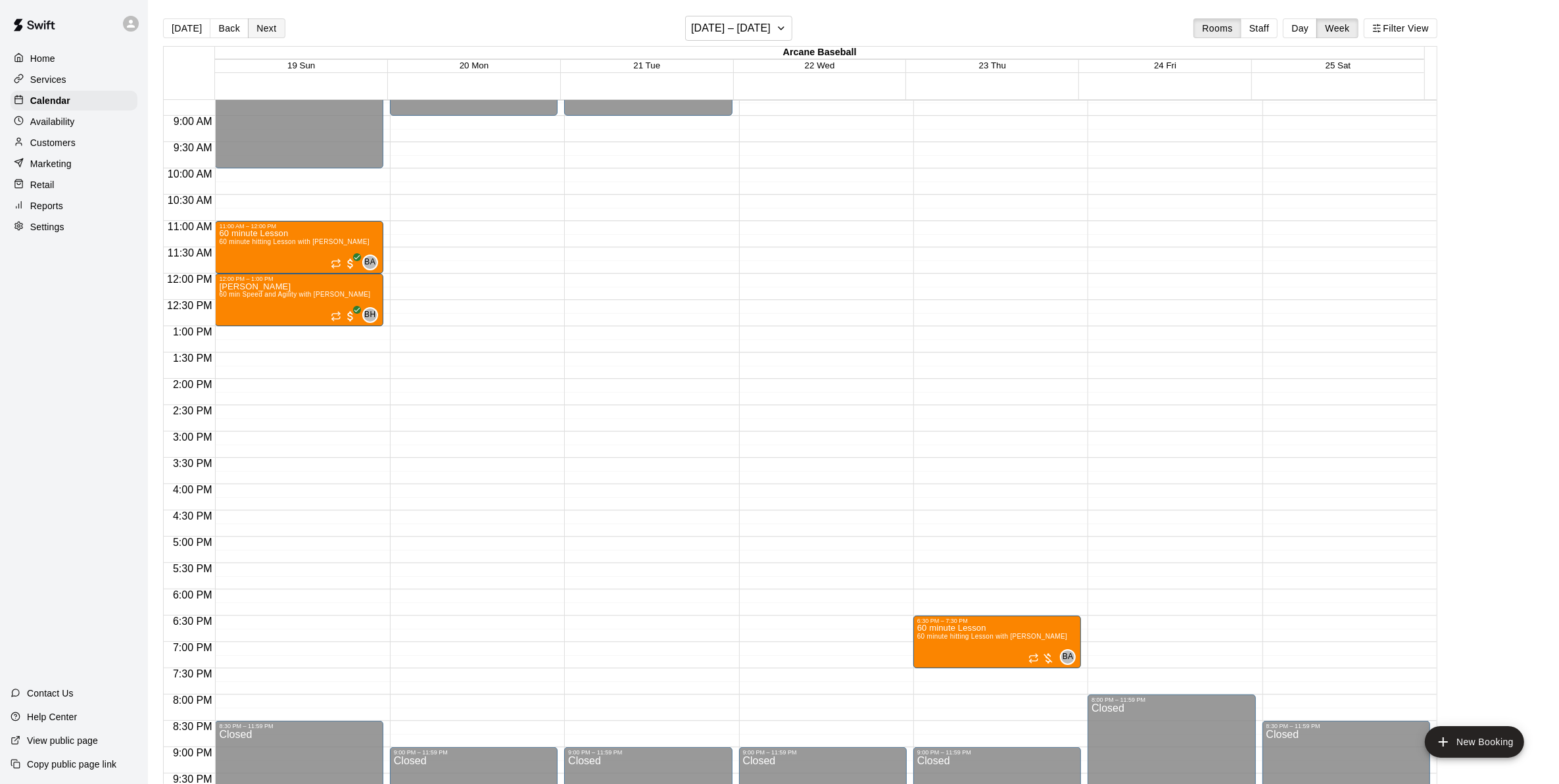
click at [261, 28] on button "Next" at bounding box center [266, 28] width 37 height 20
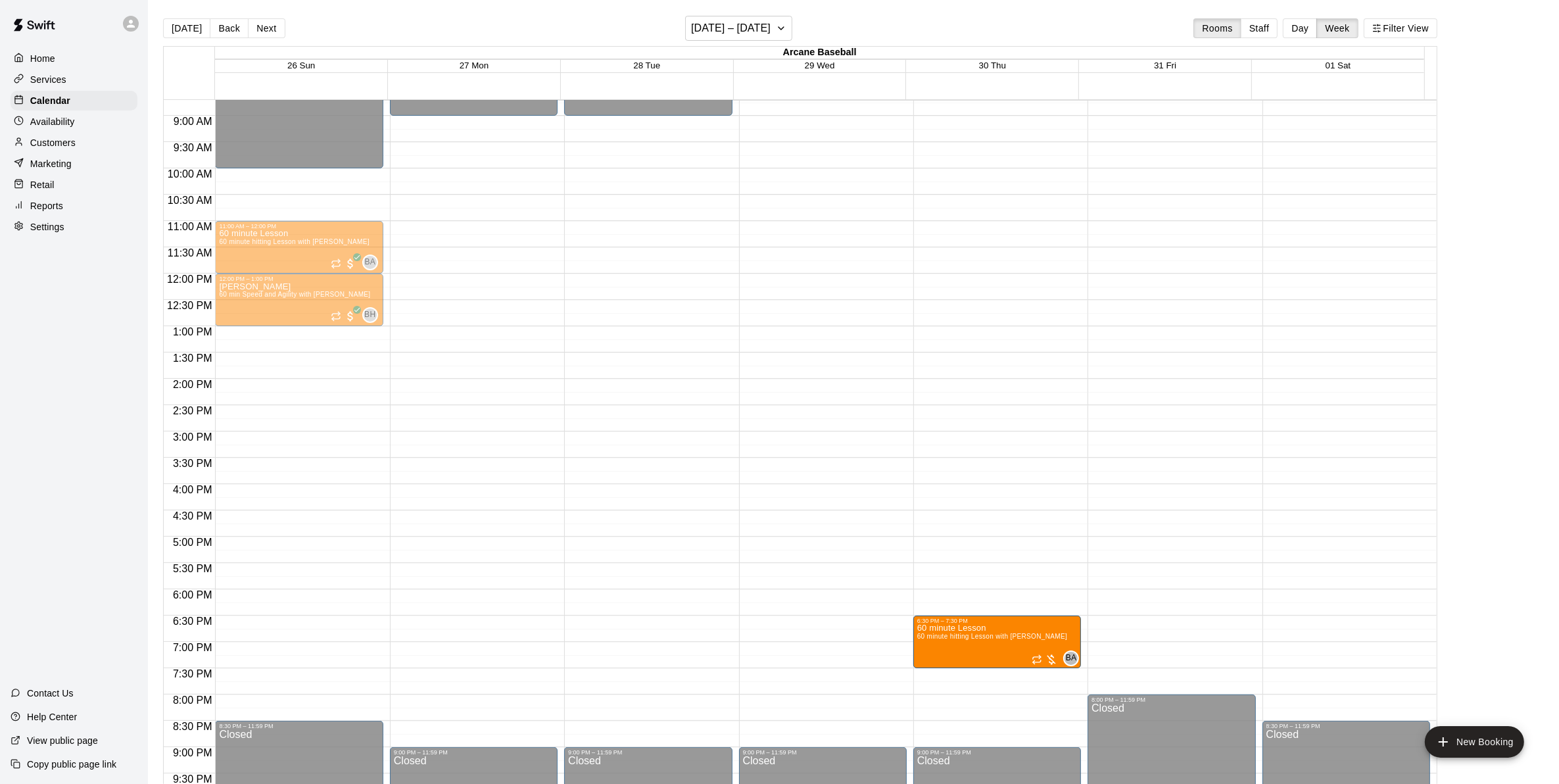
drag, startPoint x: 1149, startPoint y: 640, endPoint x: 1066, endPoint y: 648, distance: 83.4
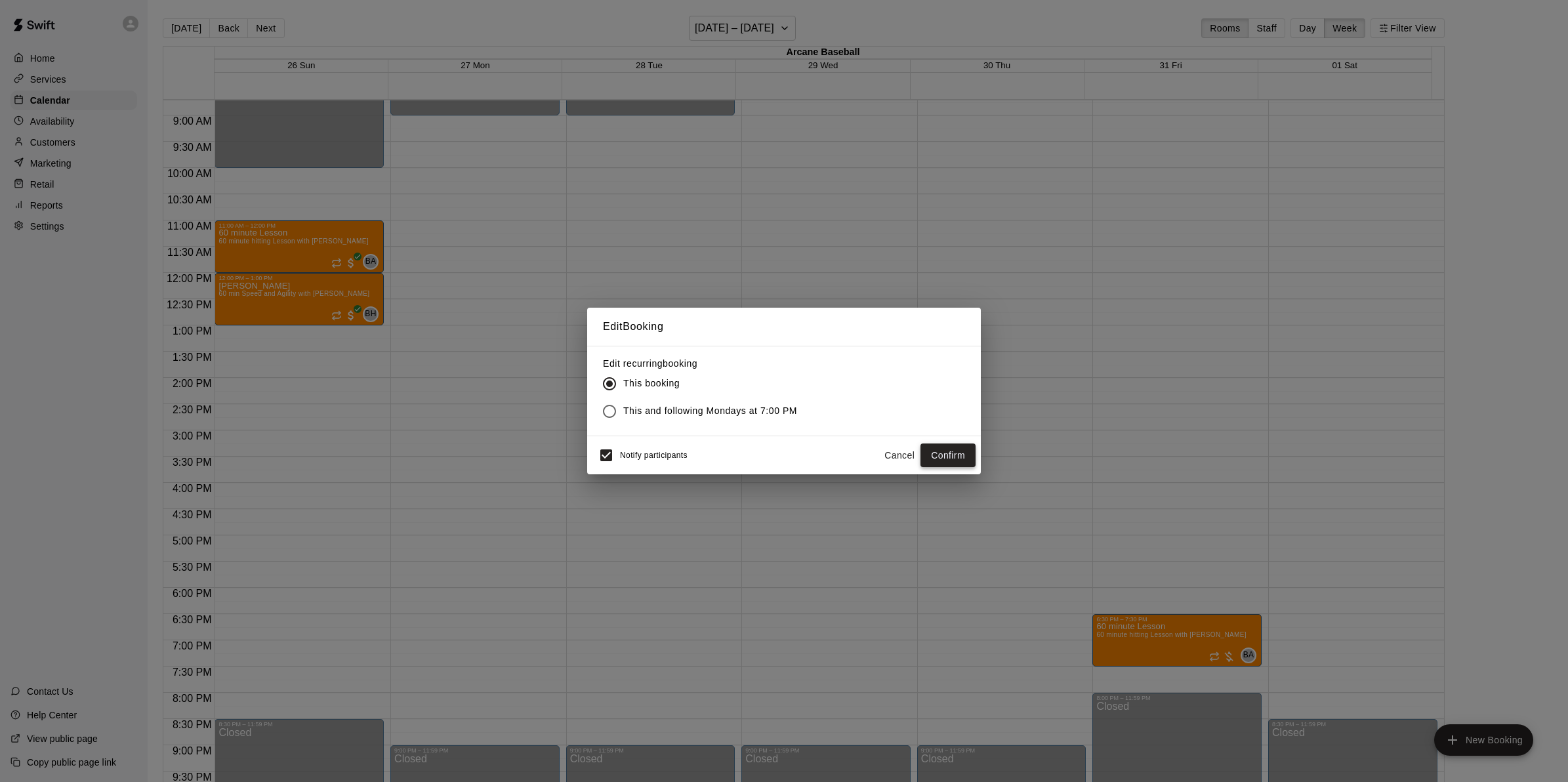
click at [936, 454] on button "Confirm" at bounding box center [947, 455] width 55 height 24
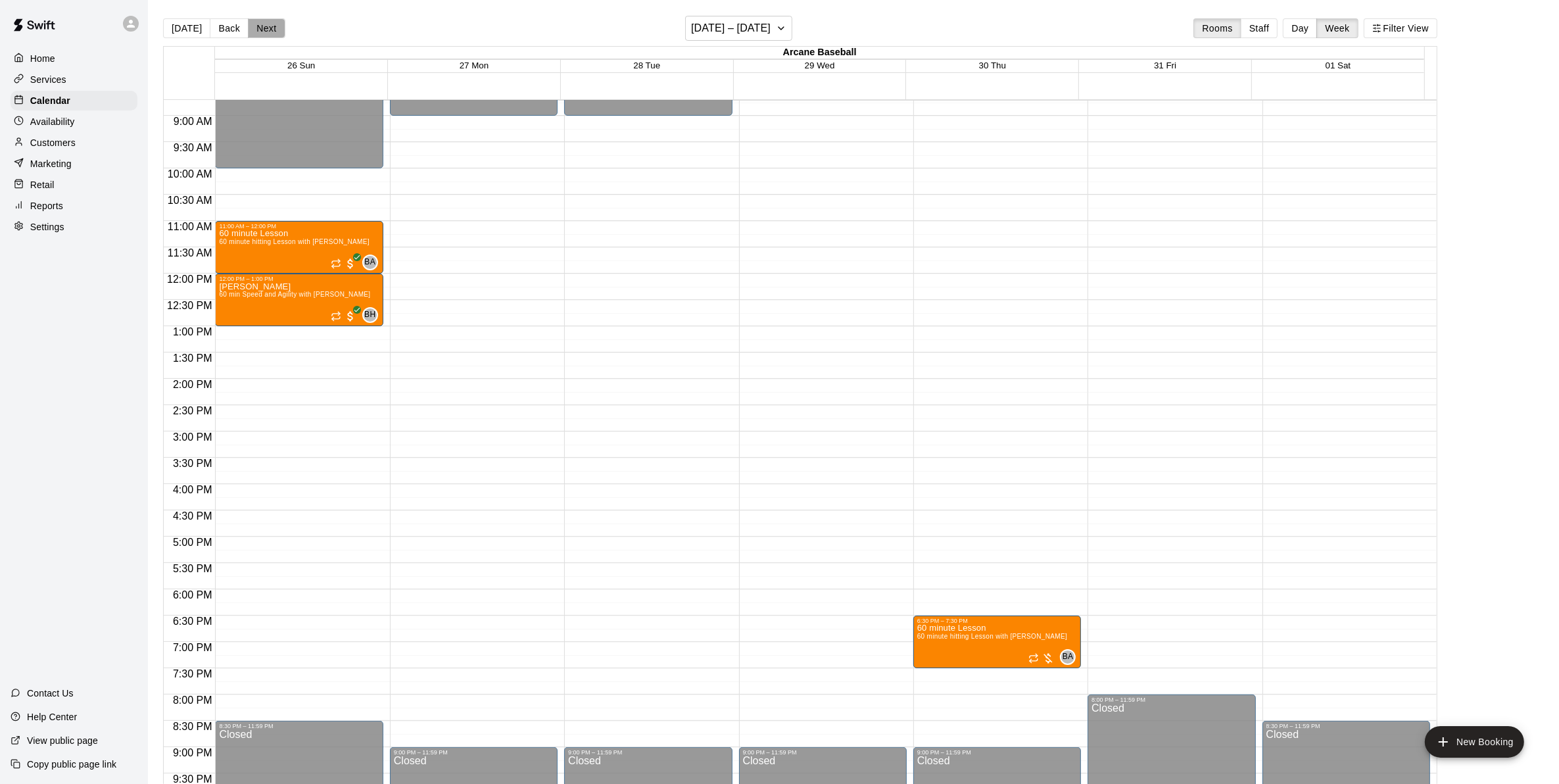
click at [267, 21] on button "Next" at bounding box center [266, 28] width 37 height 20
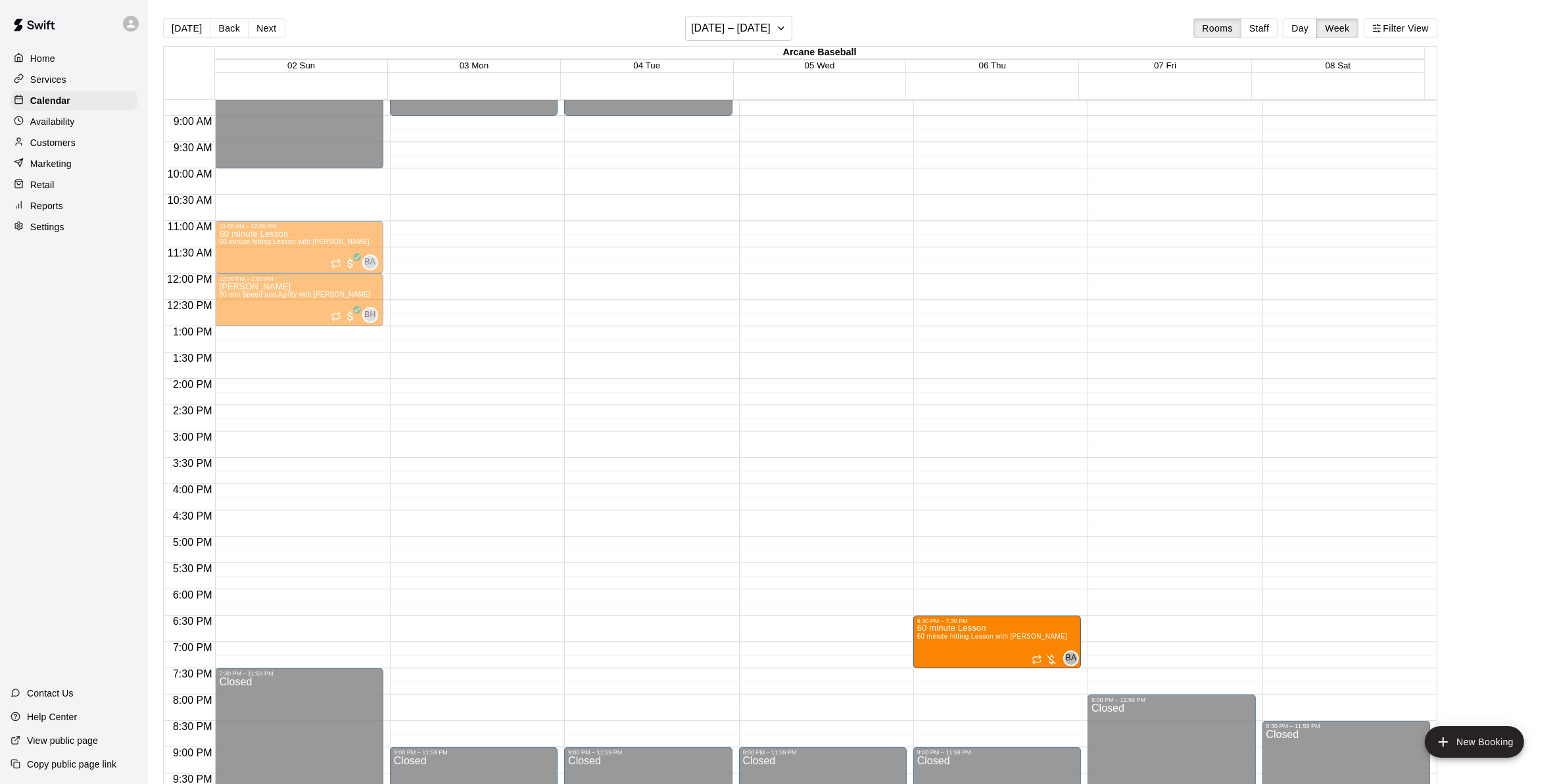
drag, startPoint x: 1123, startPoint y: 624, endPoint x: 1045, endPoint y: 631, distance: 78.3
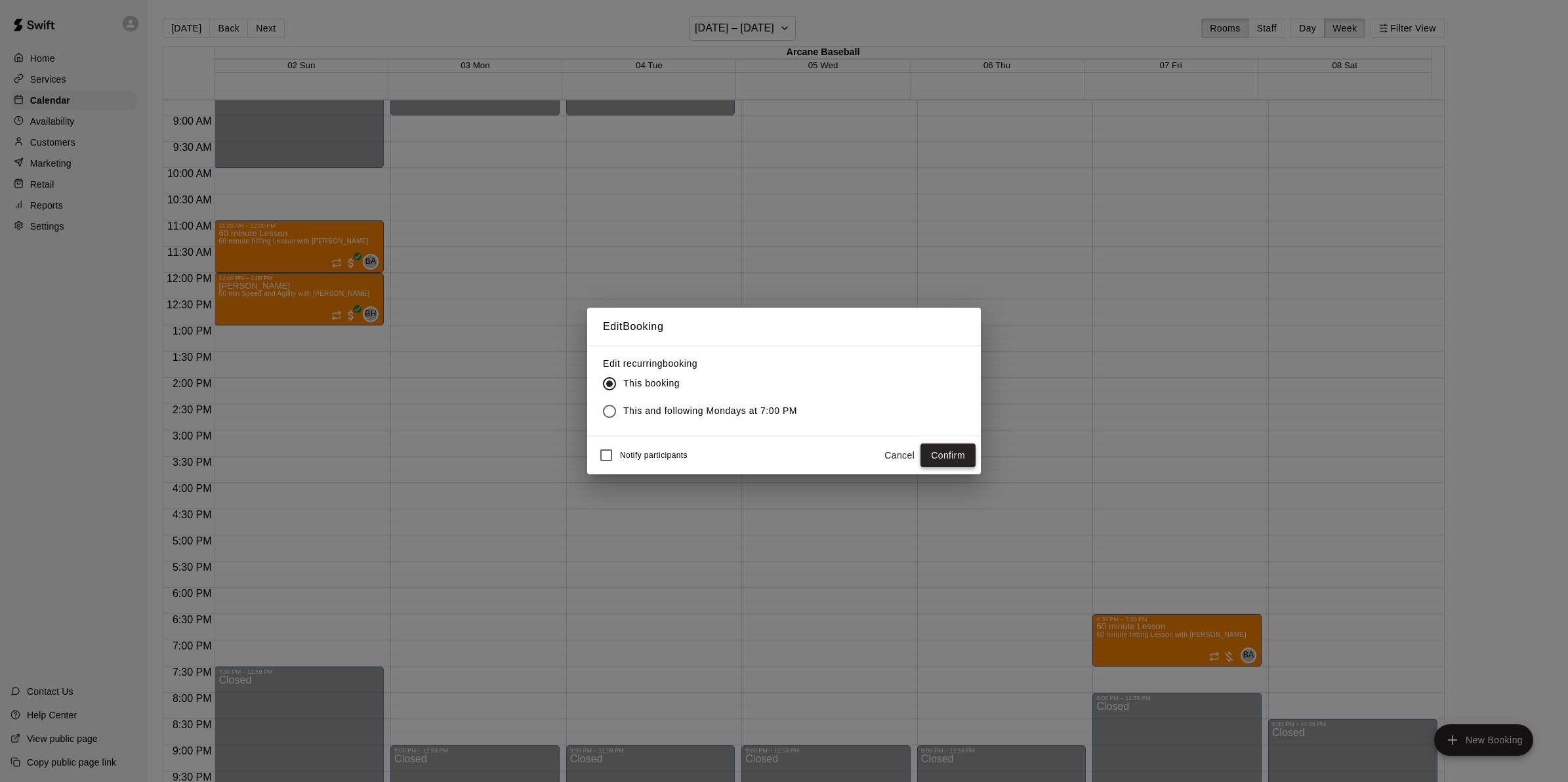
click at [948, 444] on button "Confirm" at bounding box center [947, 455] width 55 height 24
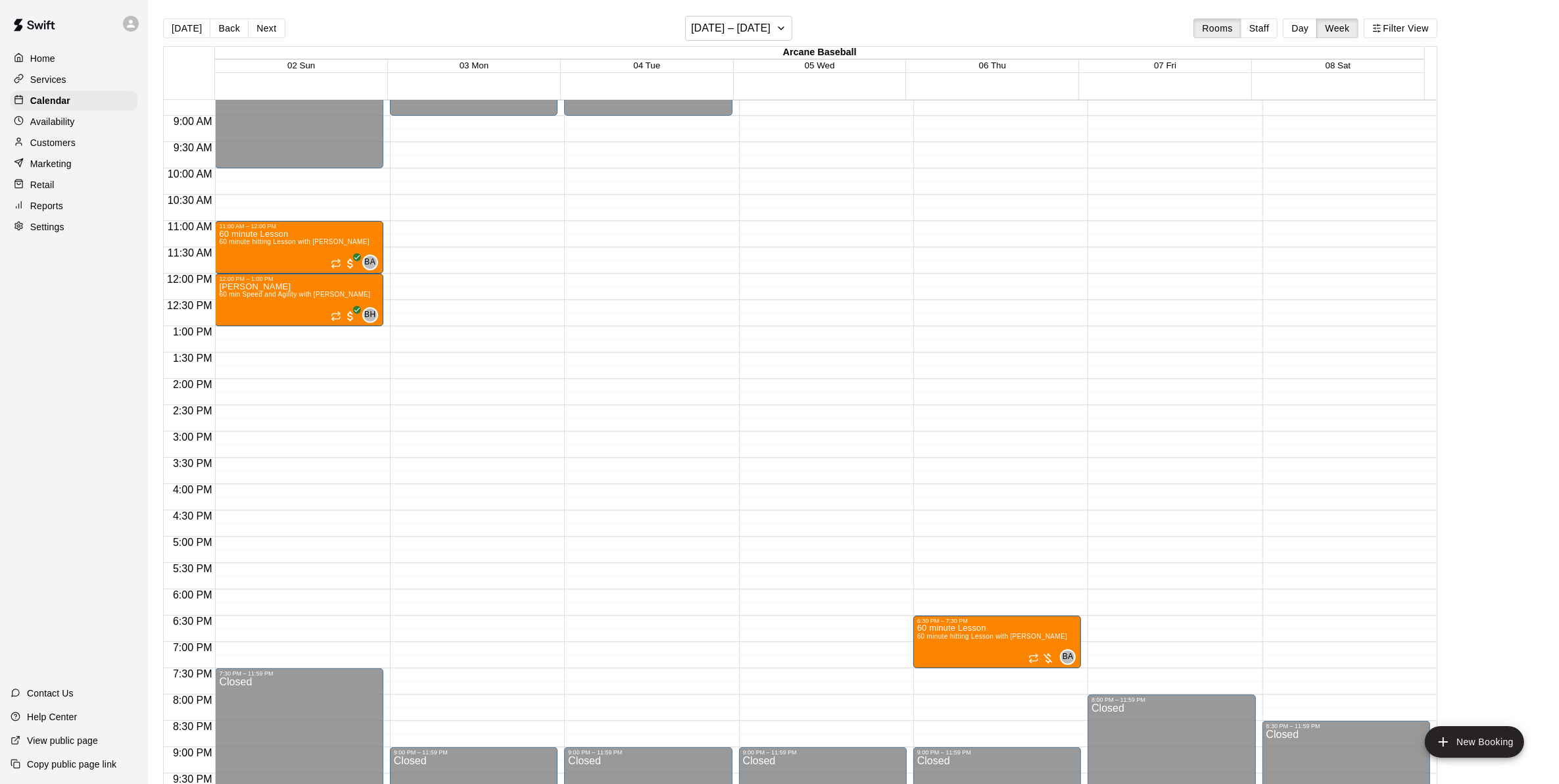
click at [257, 20] on button "Next" at bounding box center [266, 28] width 37 height 20
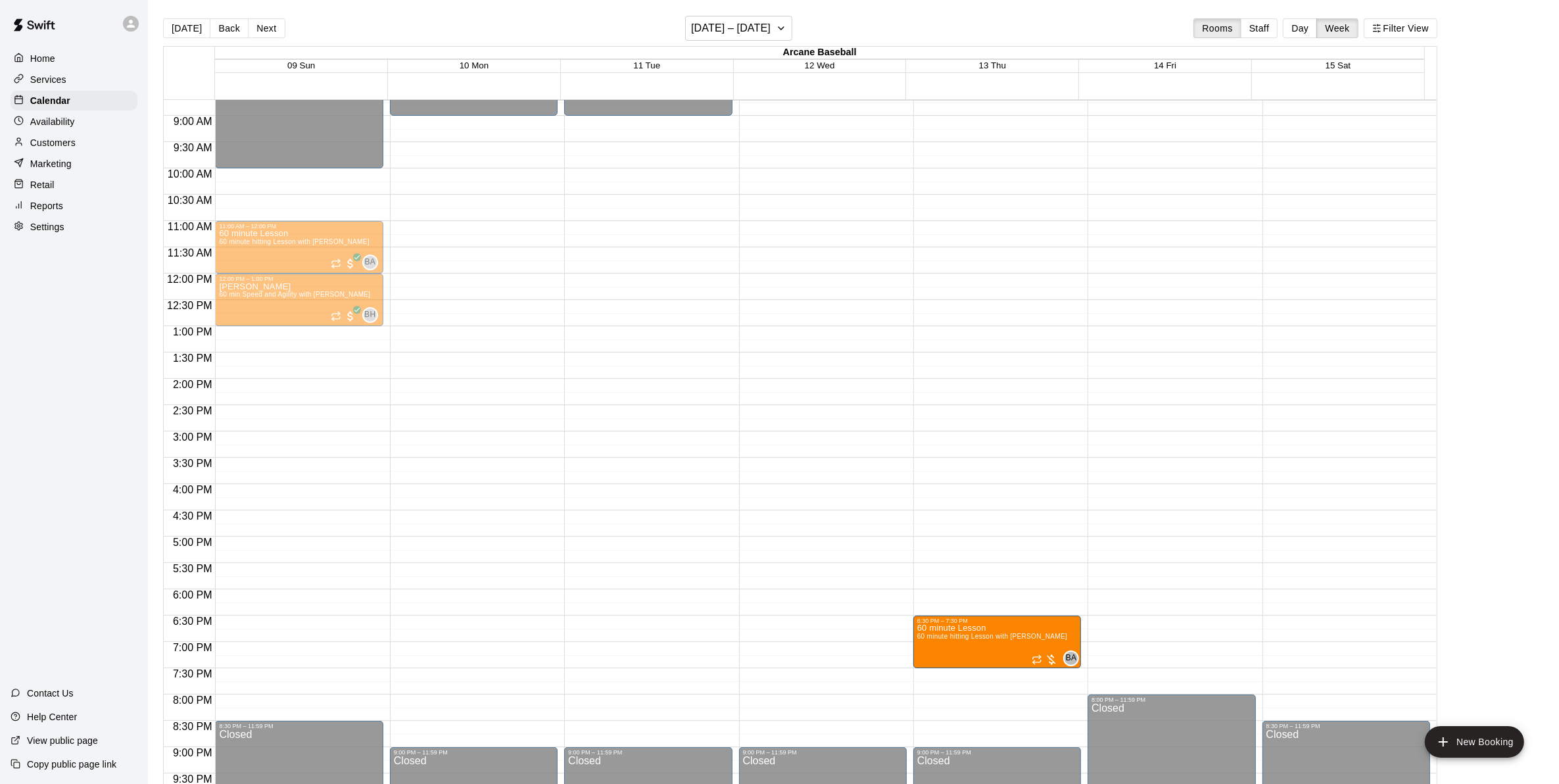
drag, startPoint x: 1151, startPoint y: 625, endPoint x: 1074, endPoint y: 635, distance: 77.6
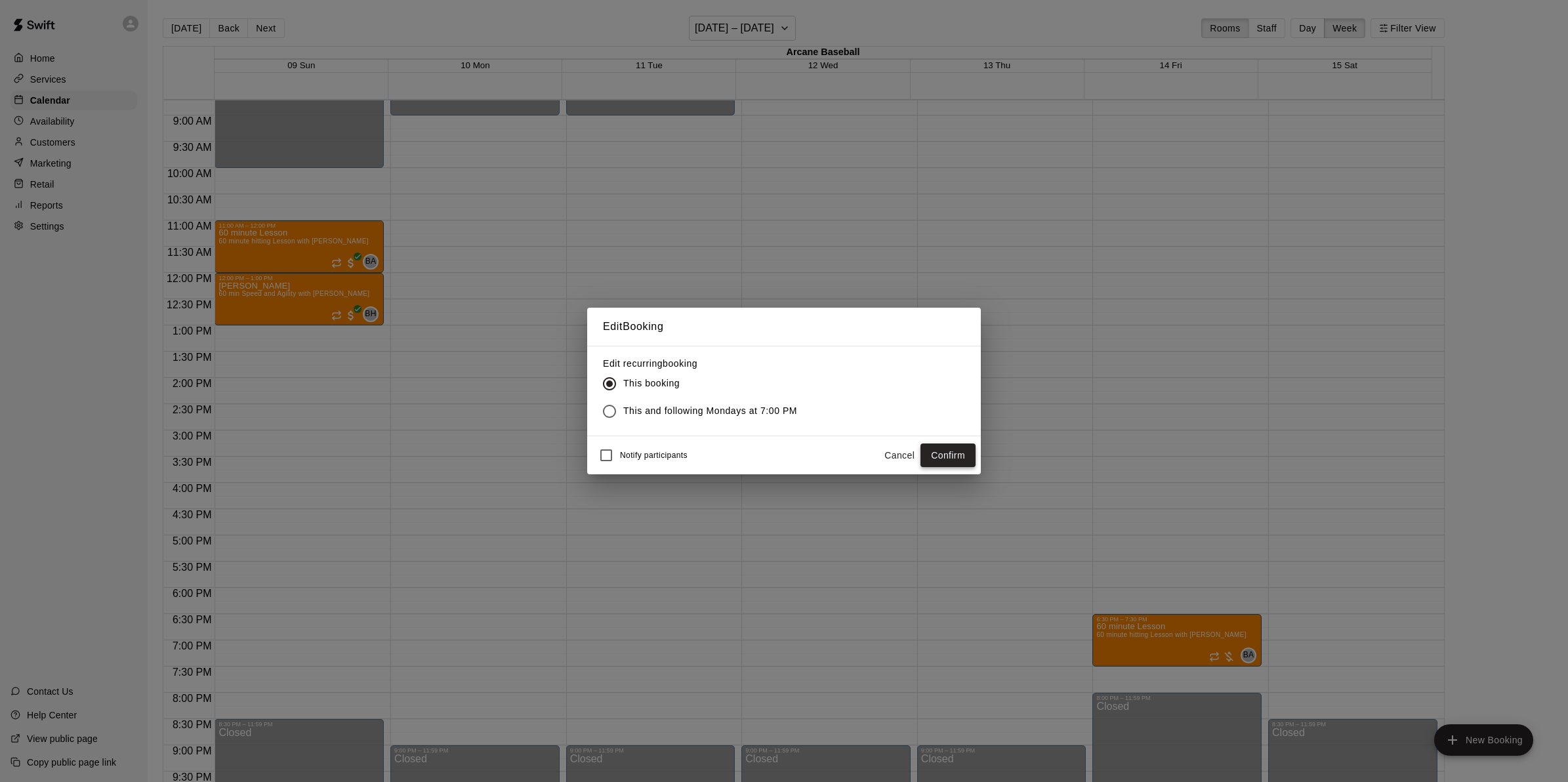
click at [927, 450] on button "Confirm" at bounding box center [947, 455] width 55 height 24
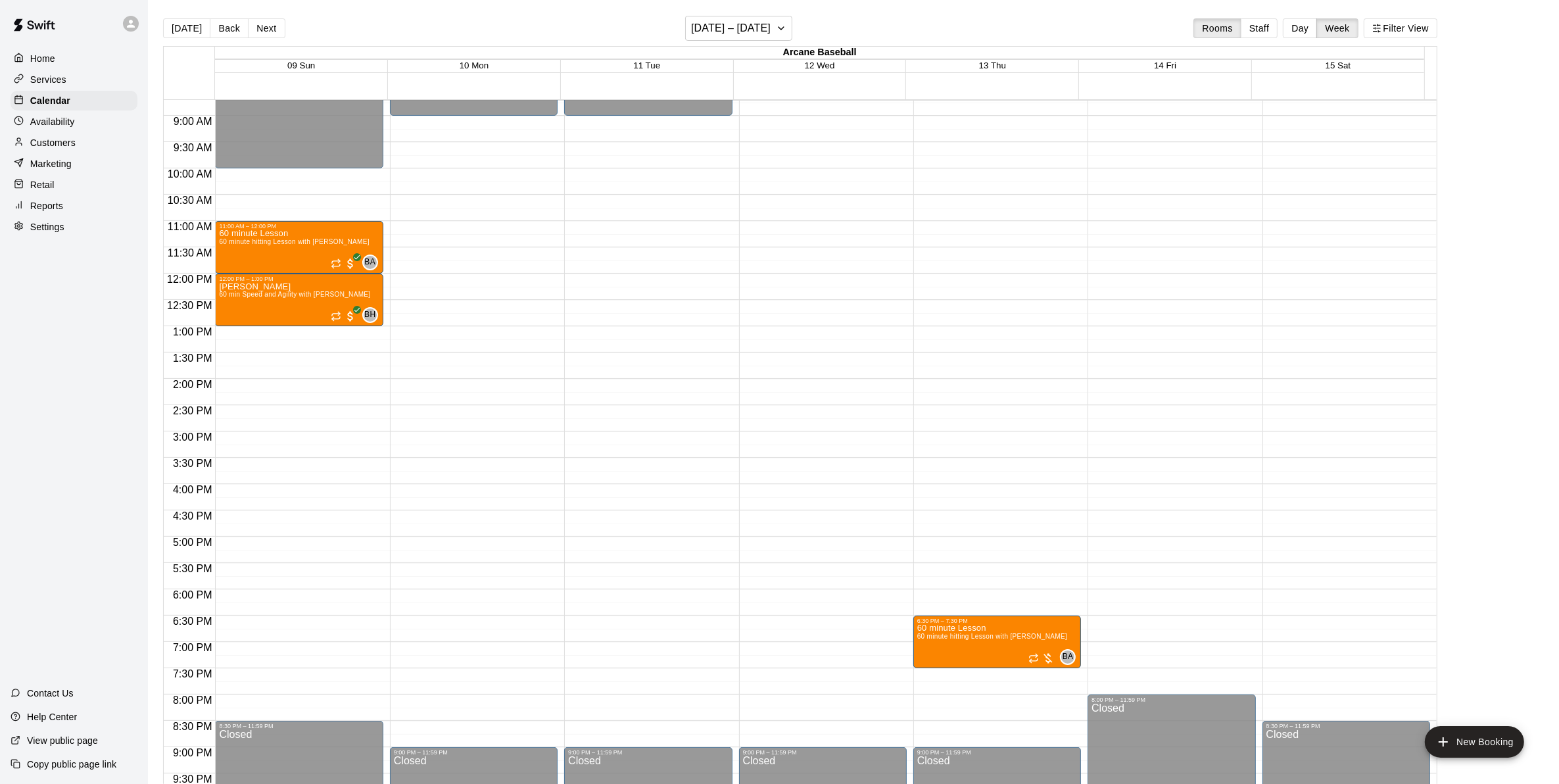
drag, startPoint x: 272, startPoint y: 31, endPoint x: 274, endPoint y: 38, distance: 7.3
click at [272, 31] on button "Next" at bounding box center [266, 28] width 37 height 20
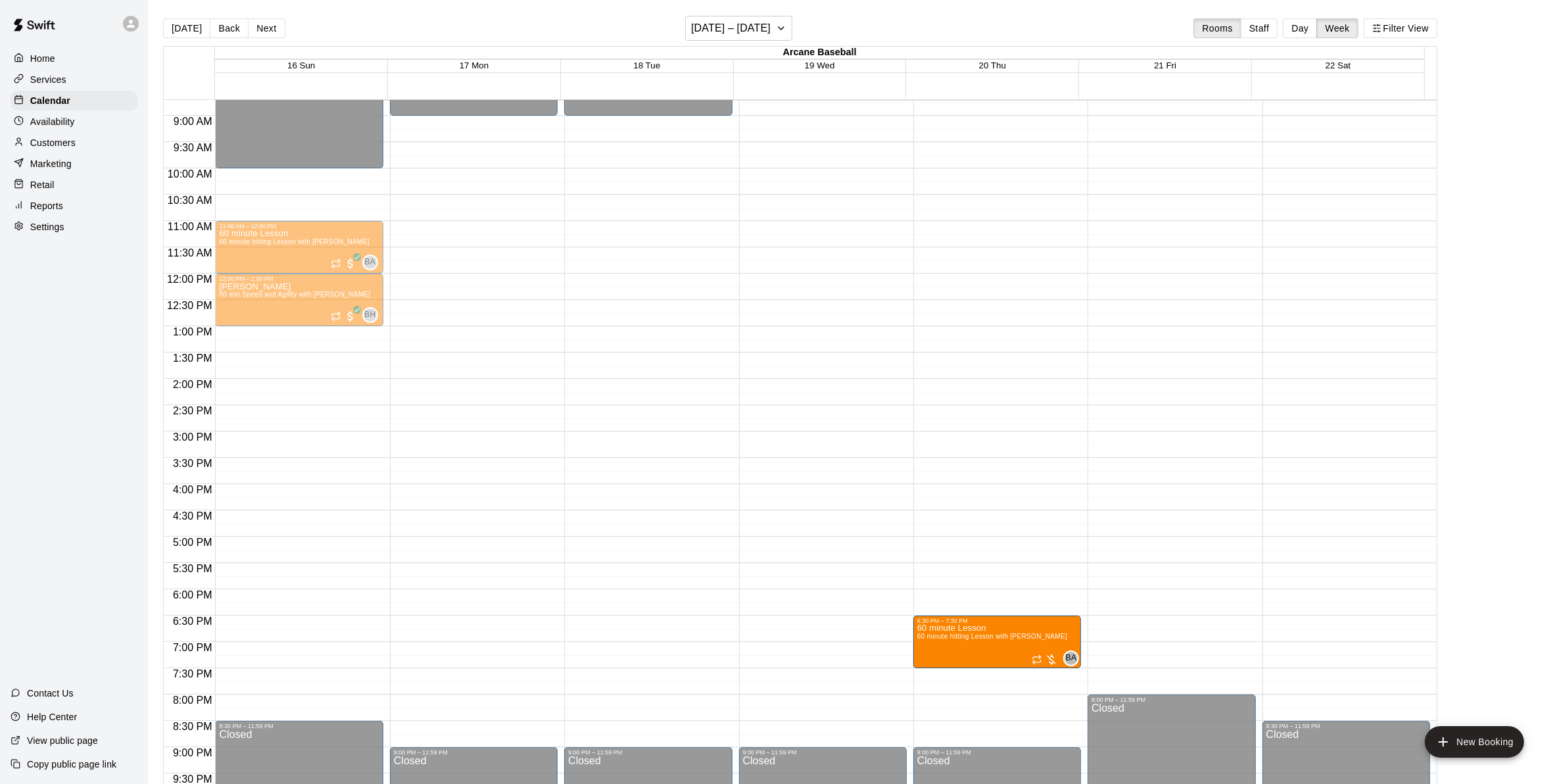
drag, startPoint x: 1139, startPoint y: 635, endPoint x: 1082, endPoint y: 641, distance: 57.3
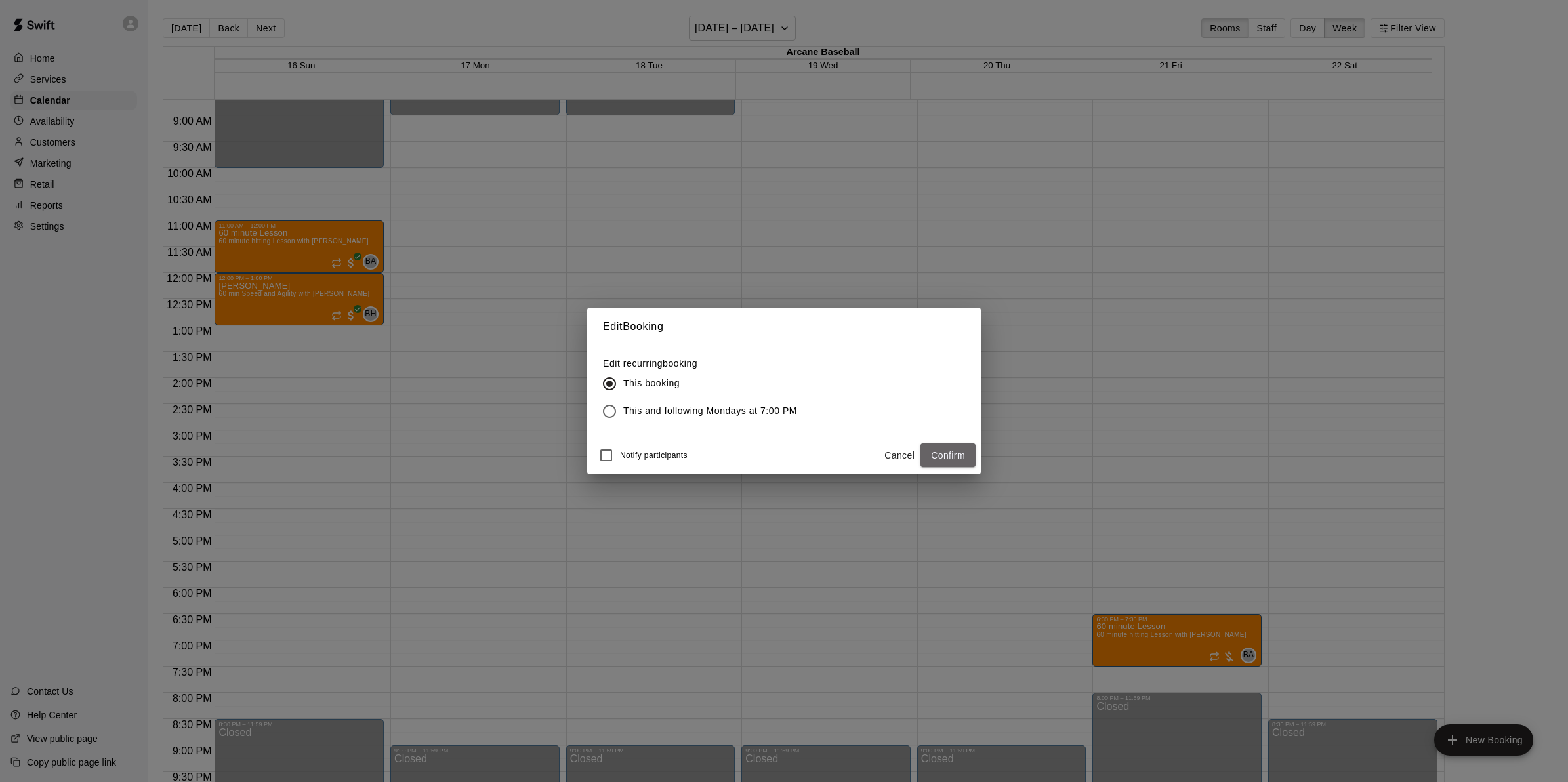
click at [970, 448] on button "Confirm" at bounding box center [947, 455] width 55 height 24
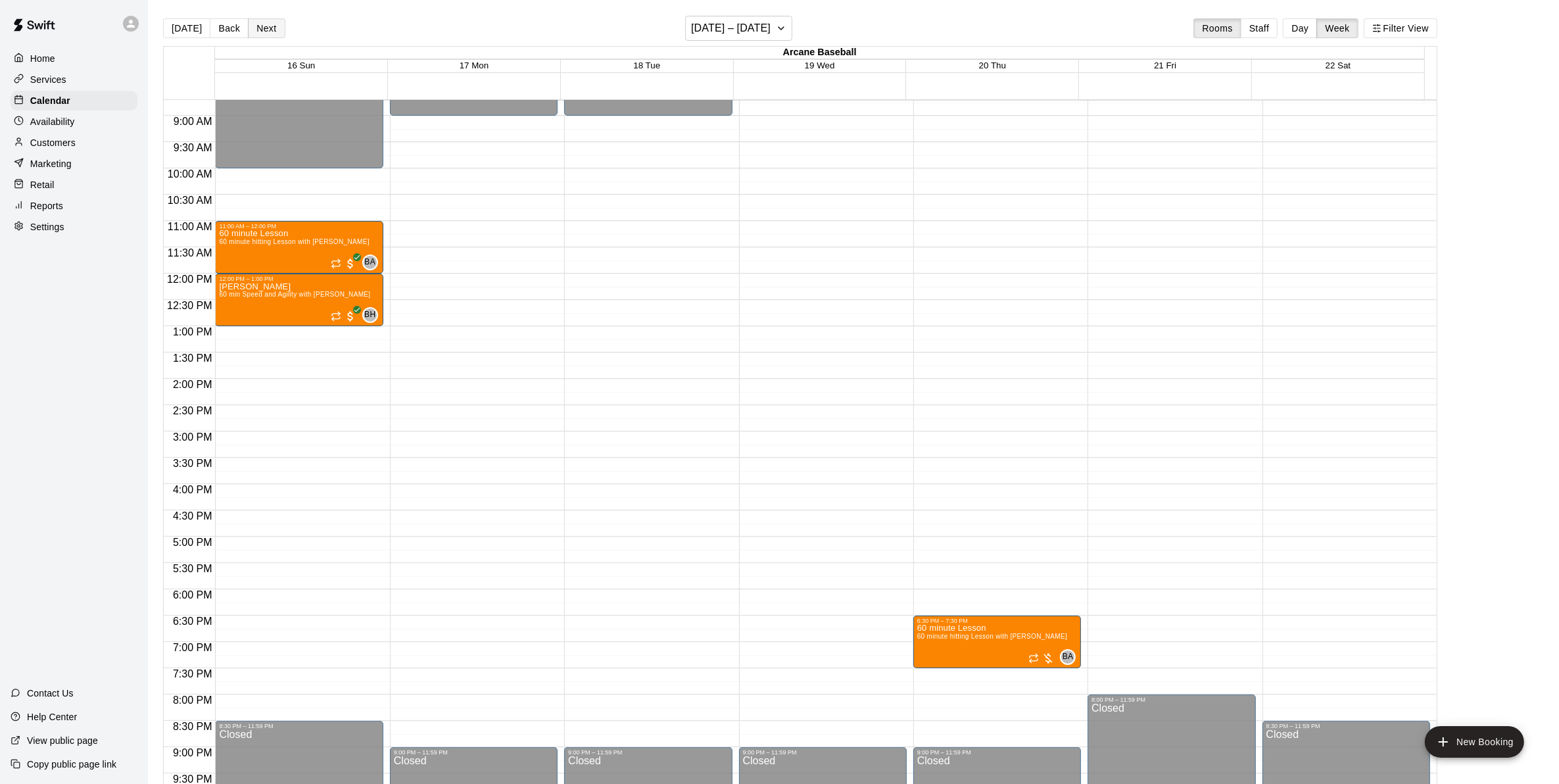
click at [265, 28] on button "Next" at bounding box center [266, 28] width 37 height 20
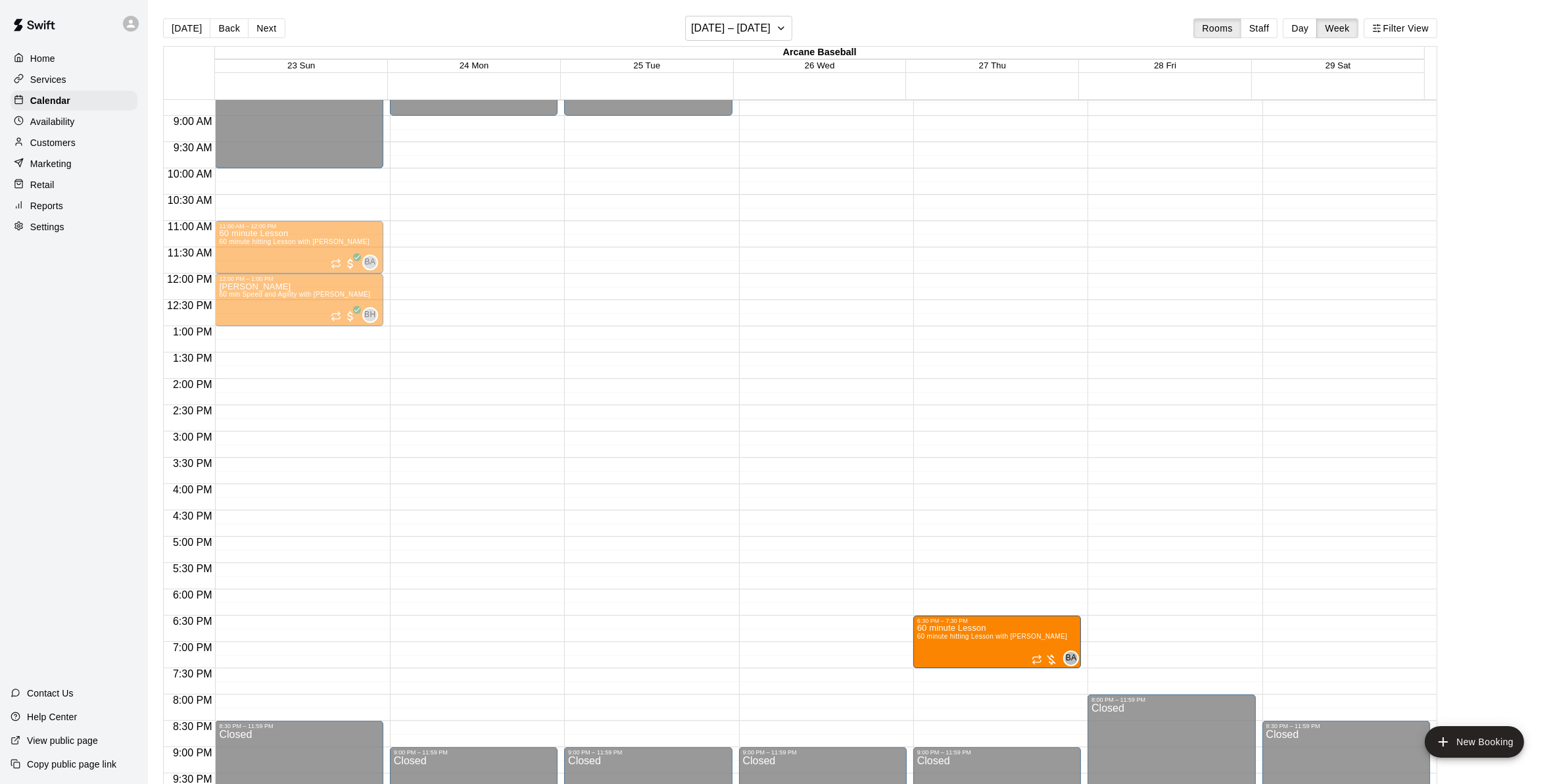
drag, startPoint x: 1126, startPoint y: 635, endPoint x: 1053, endPoint y: 636, distance: 73.0
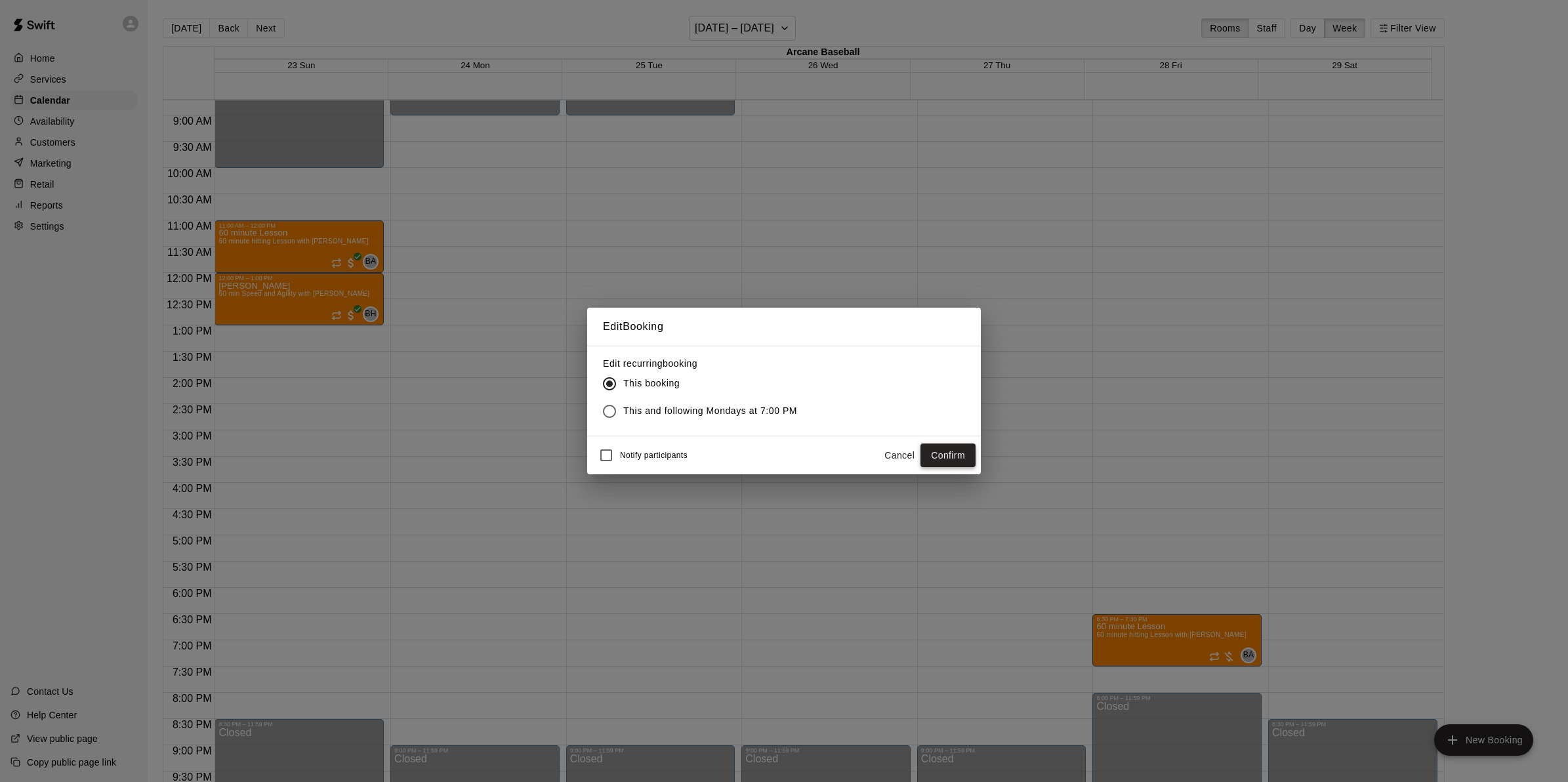
click at [932, 454] on button "Confirm" at bounding box center [947, 455] width 55 height 24
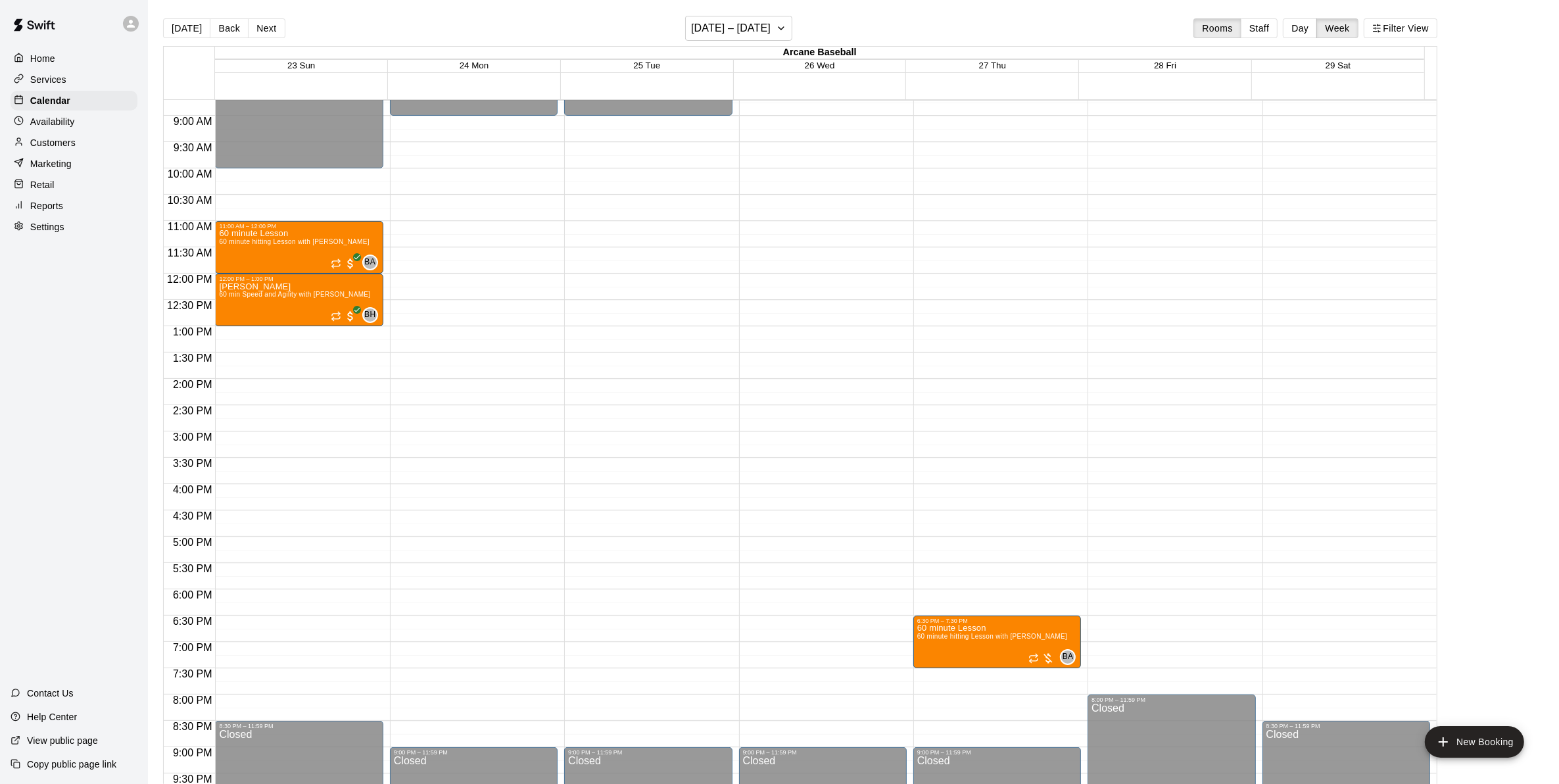
click at [257, 24] on button "Next" at bounding box center [266, 28] width 37 height 20
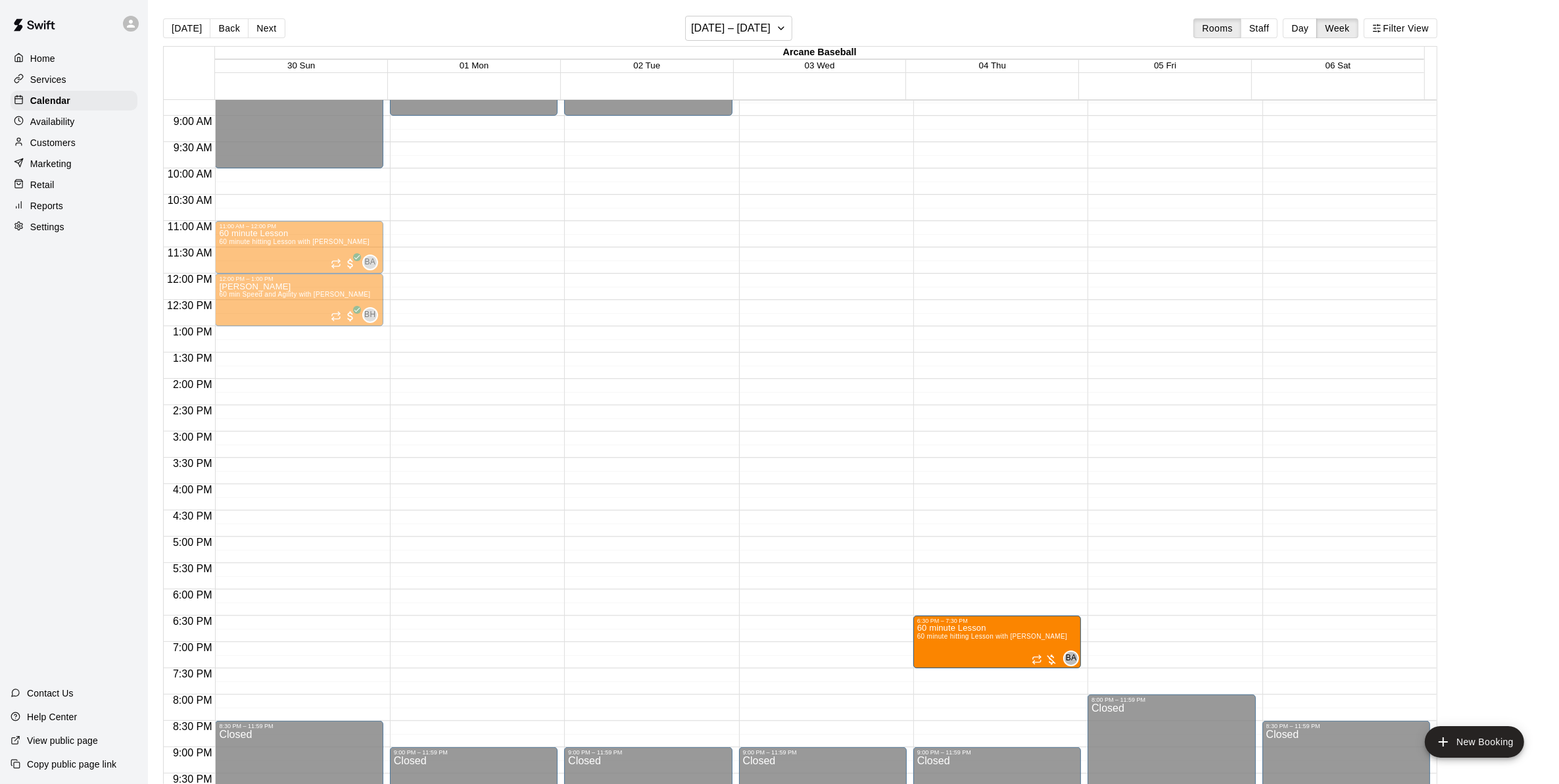
drag, startPoint x: 1121, startPoint y: 640, endPoint x: 1060, endPoint y: 640, distance: 61.0
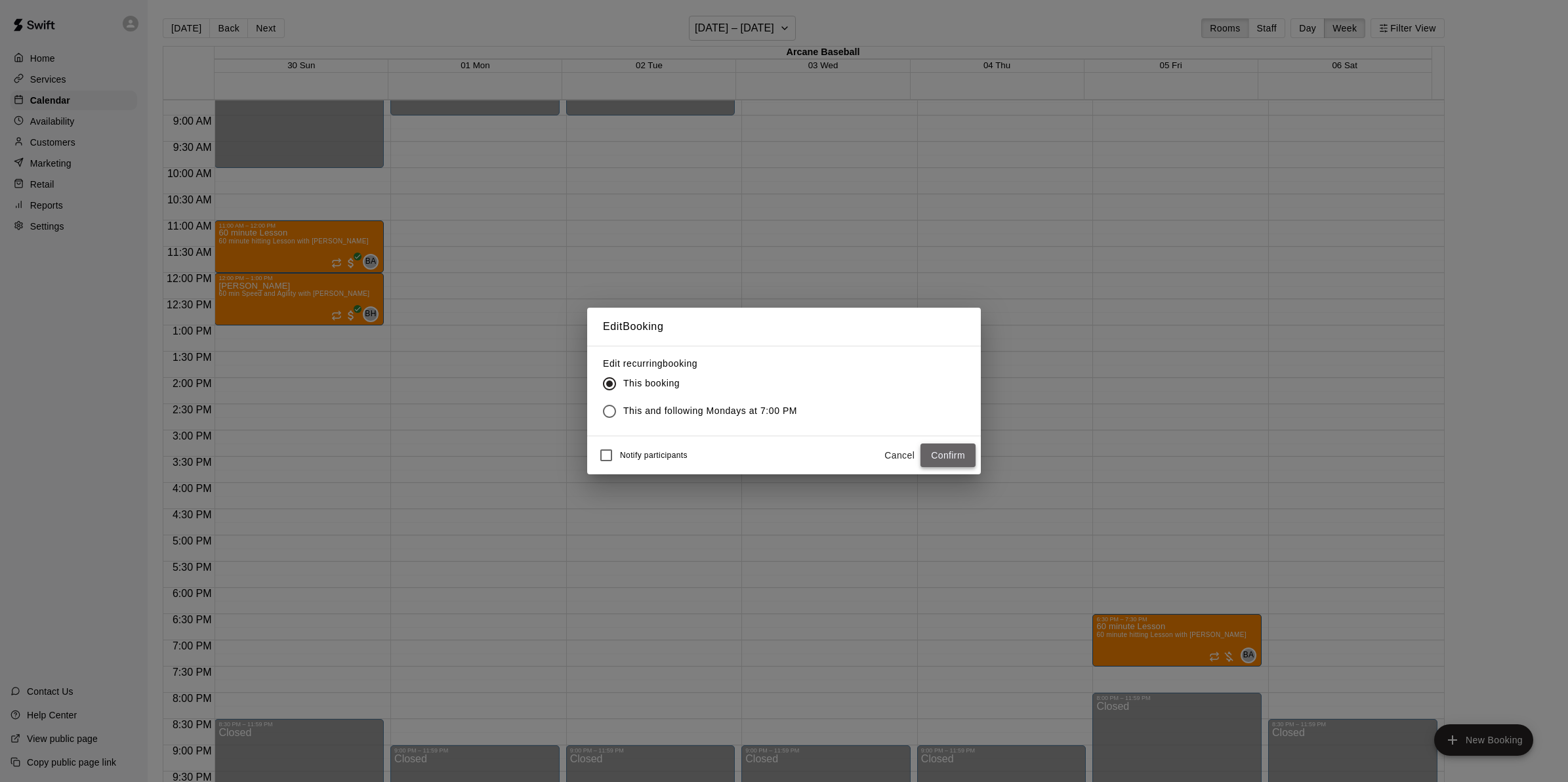
click at [948, 455] on button "Confirm" at bounding box center [947, 455] width 55 height 24
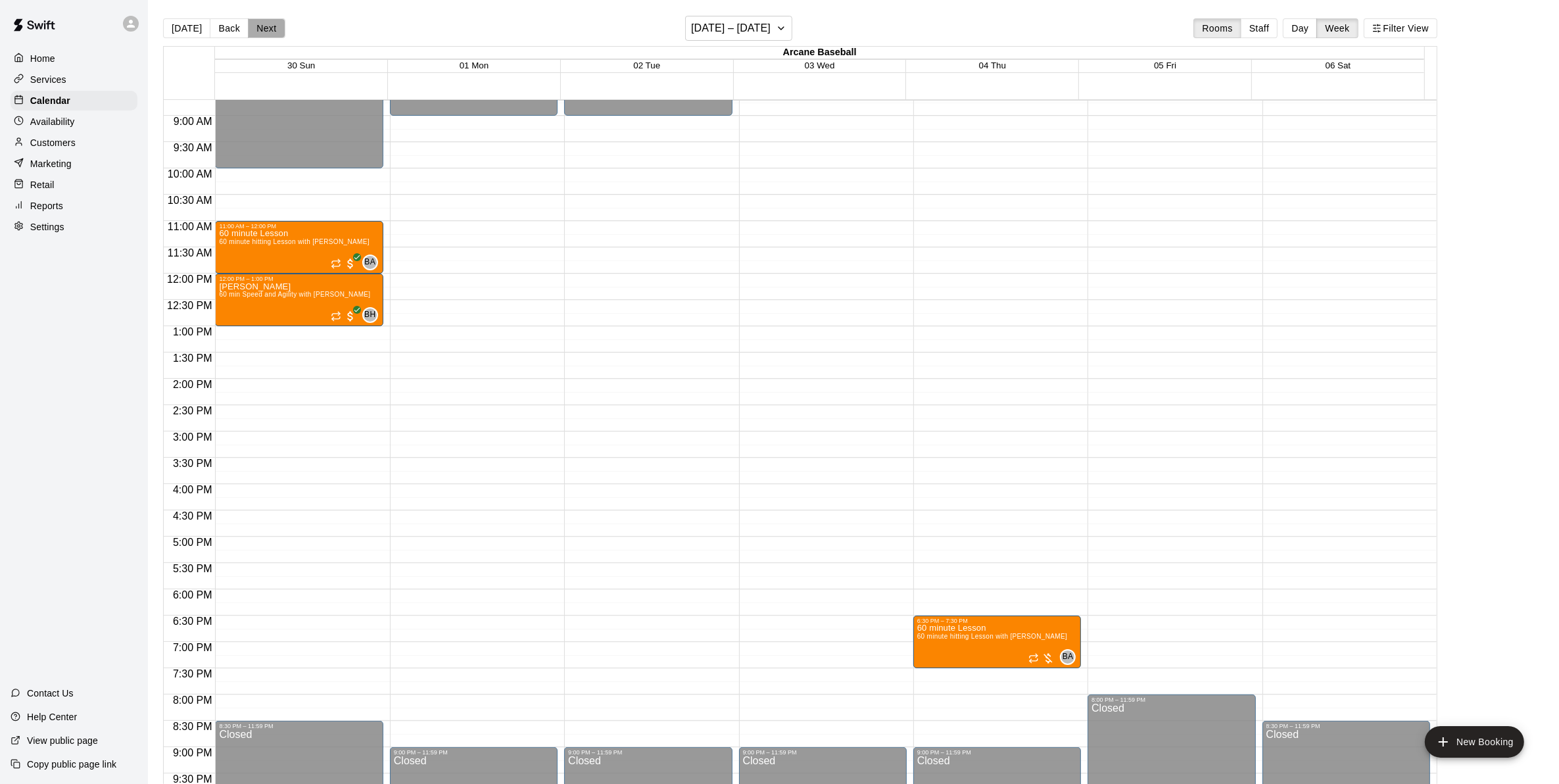
click at [261, 24] on button "Next" at bounding box center [266, 28] width 37 height 20
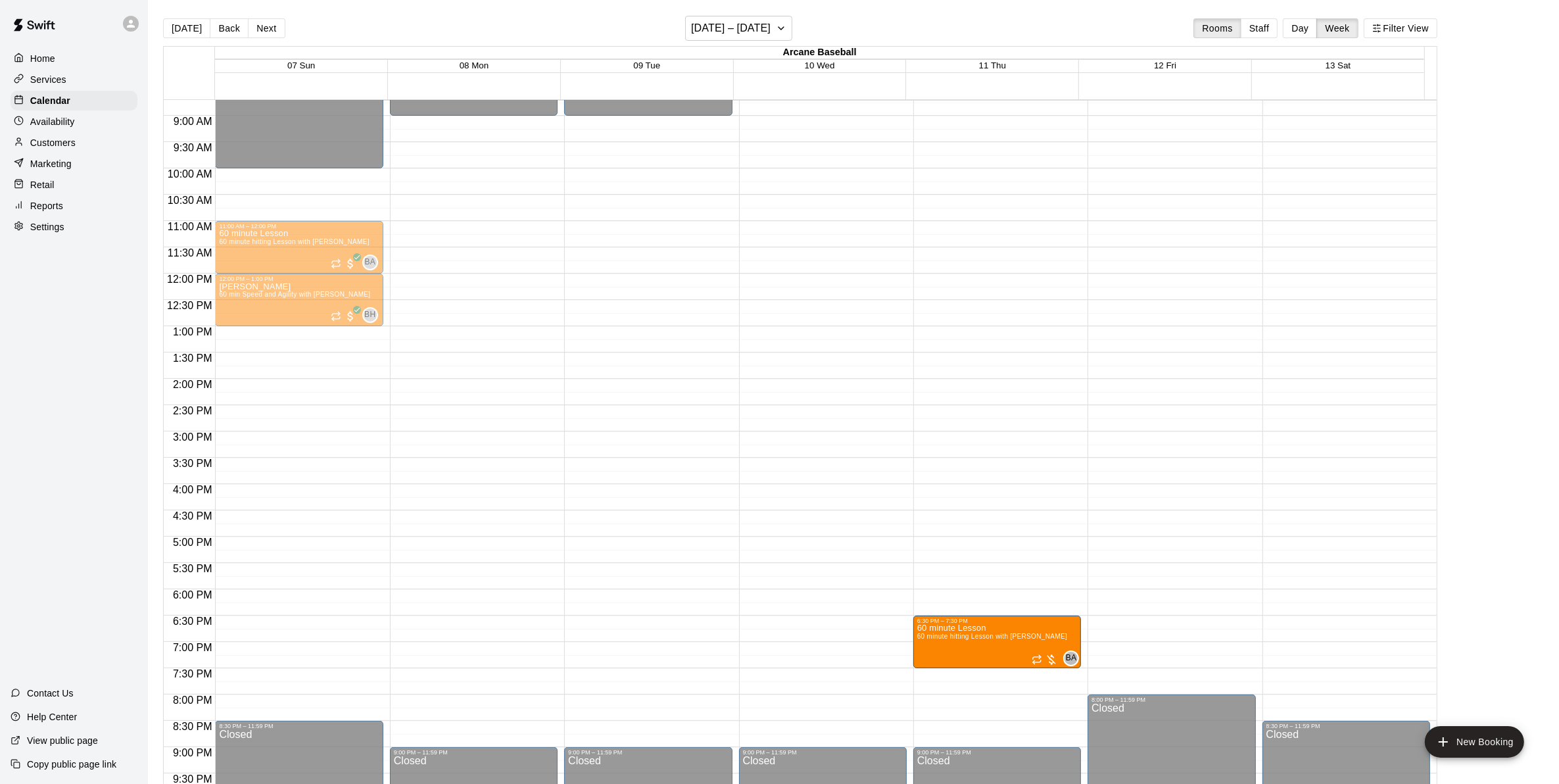
drag, startPoint x: 1126, startPoint y: 643, endPoint x: 1040, endPoint y: 648, distance: 86.1
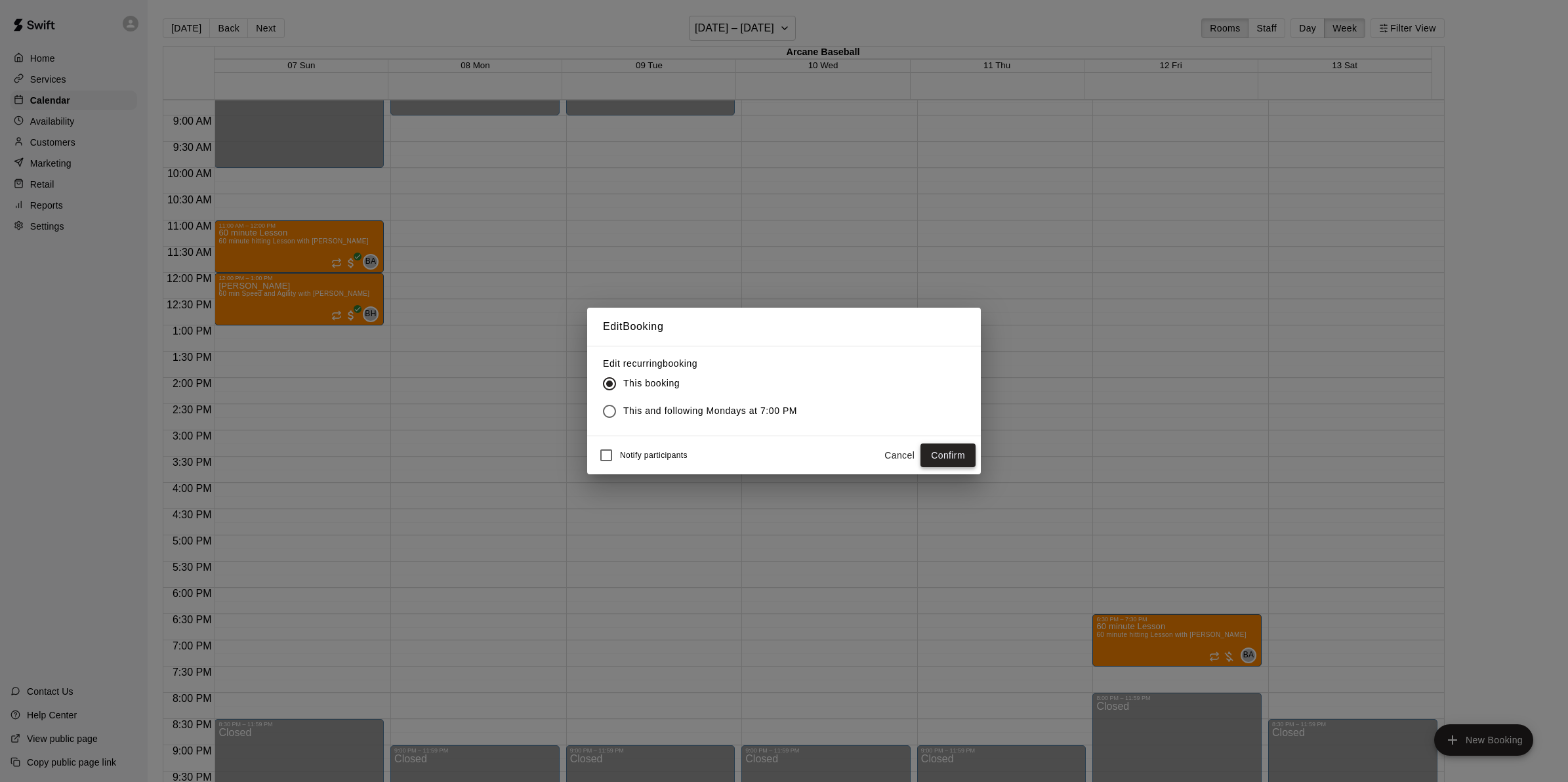
click at [966, 451] on button "Confirm" at bounding box center [947, 455] width 55 height 24
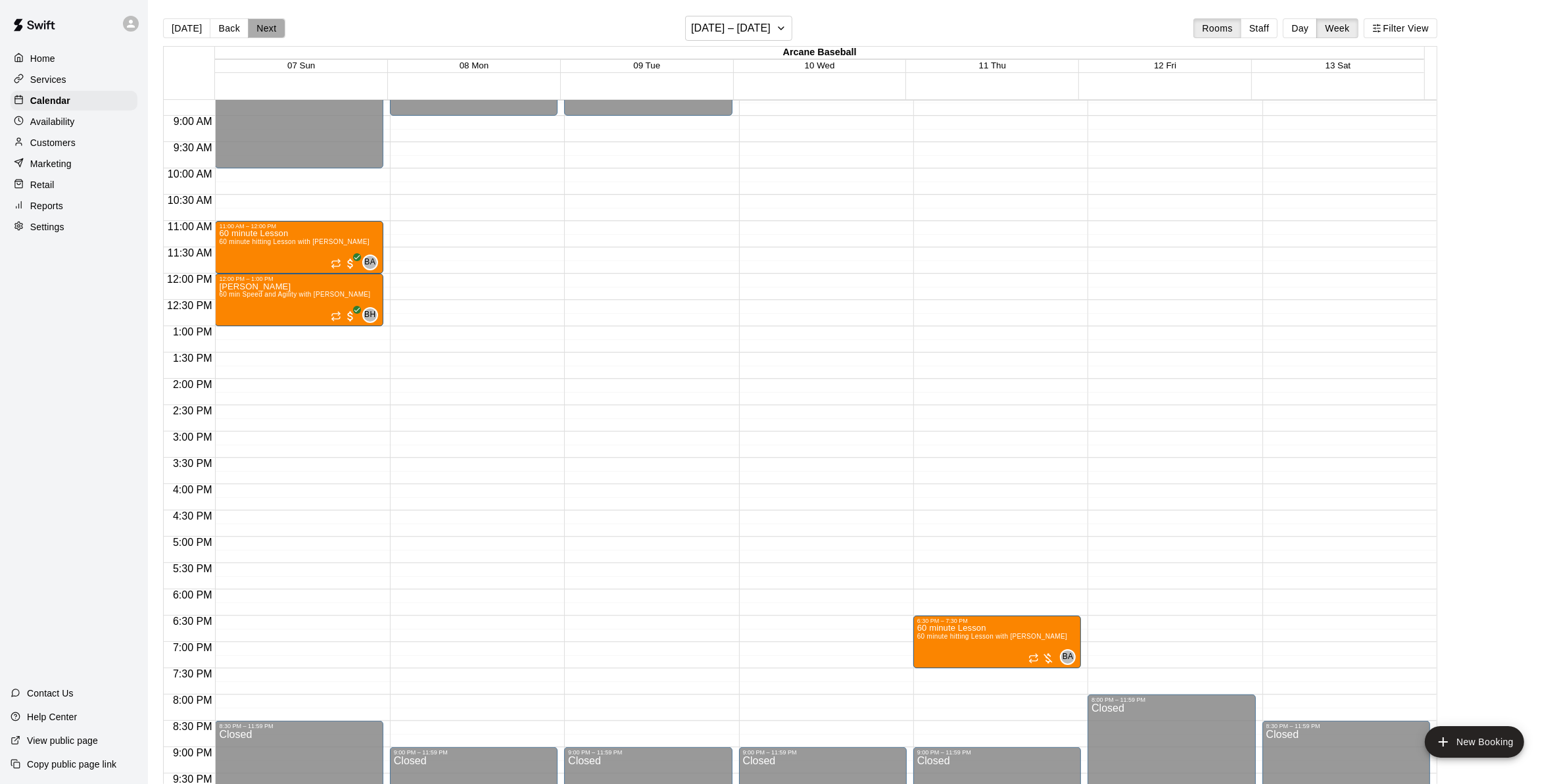
click at [263, 25] on button "Next" at bounding box center [266, 28] width 37 height 20
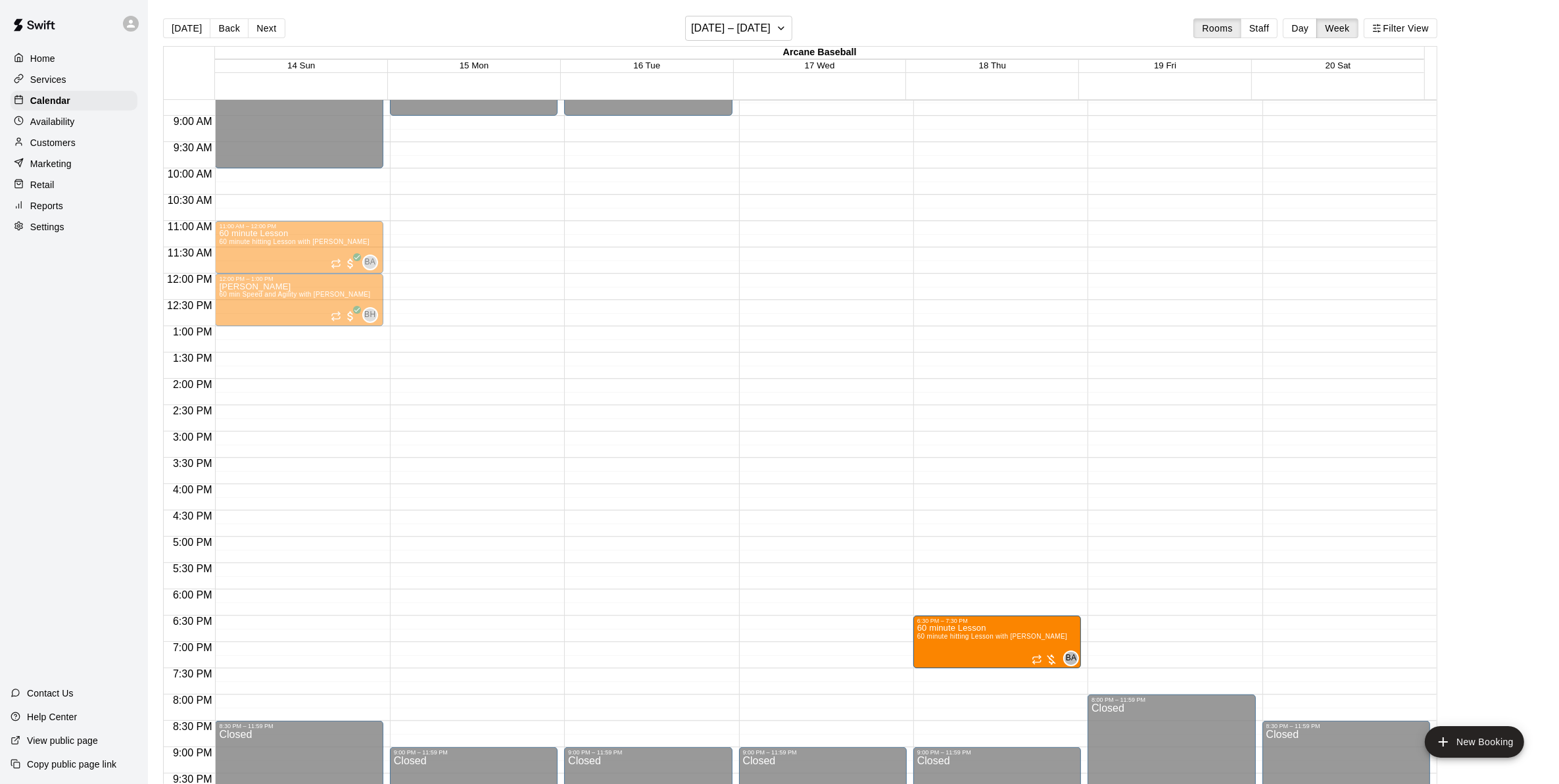
drag, startPoint x: 1112, startPoint y: 646, endPoint x: 1045, endPoint y: 650, distance: 67.1
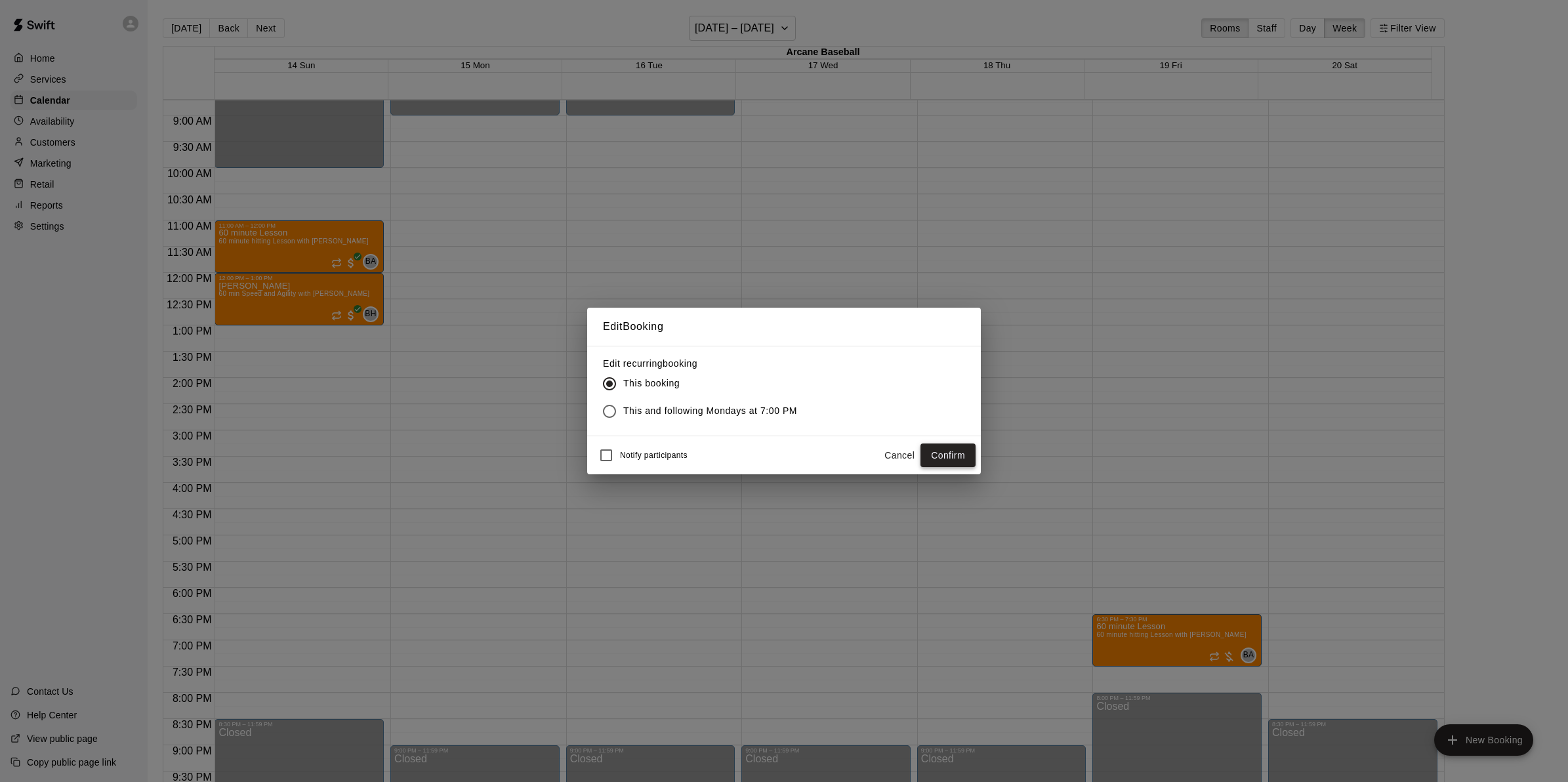
click at [948, 453] on button "Confirm" at bounding box center [947, 455] width 55 height 24
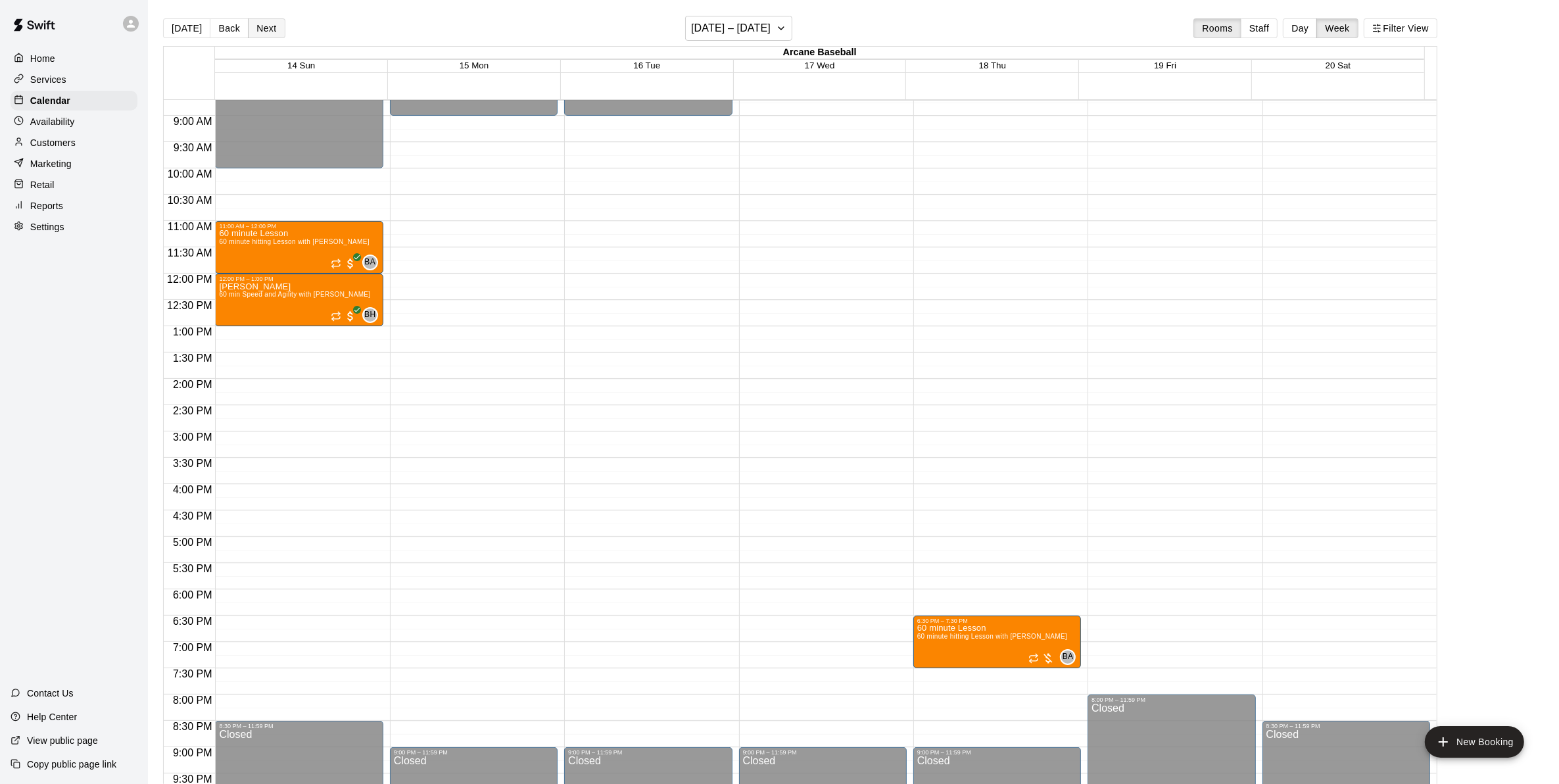
click at [273, 31] on button "Next" at bounding box center [266, 28] width 37 height 20
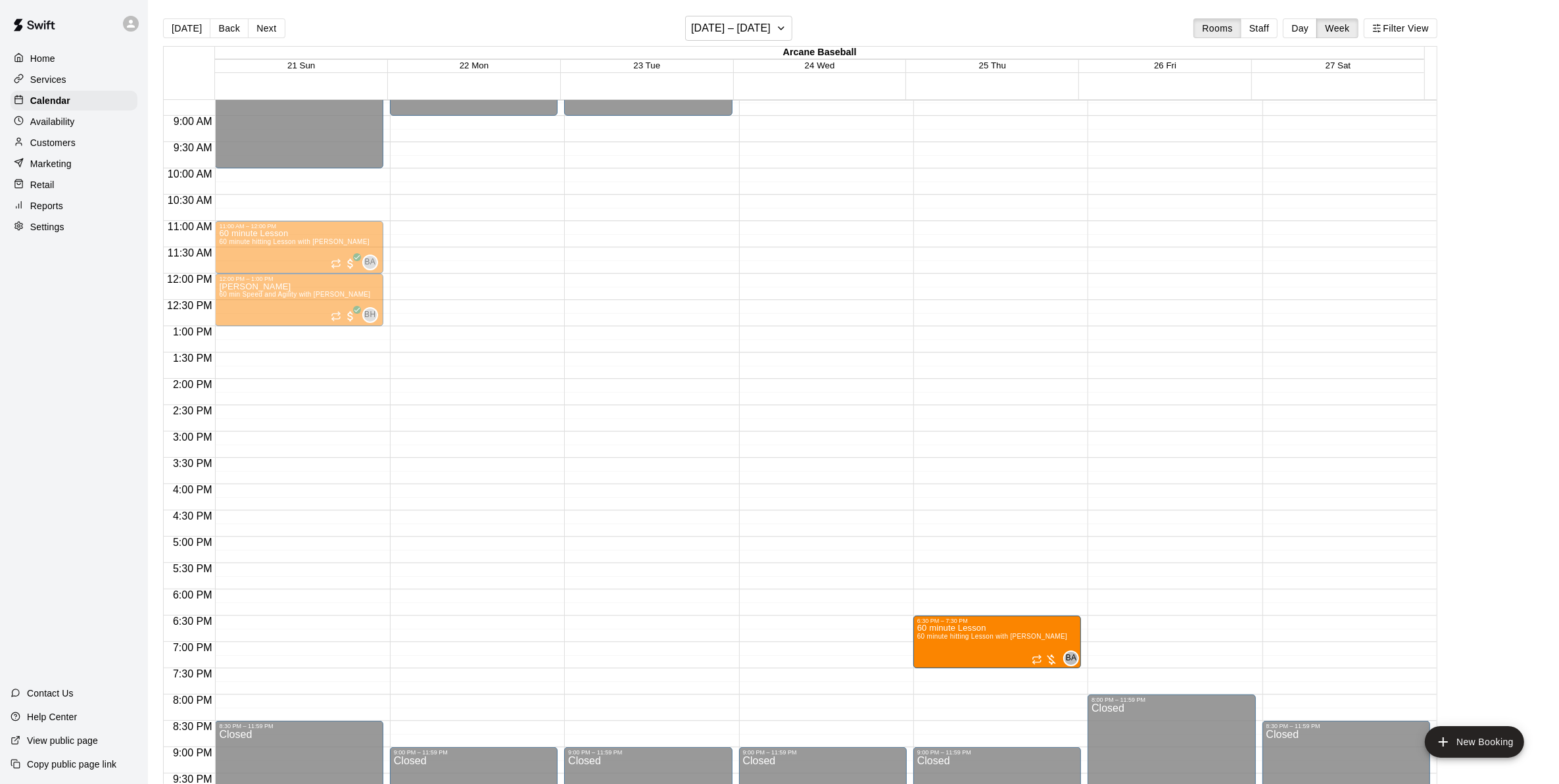
drag, startPoint x: 1120, startPoint y: 637, endPoint x: 1037, endPoint y: 639, distance: 83.0
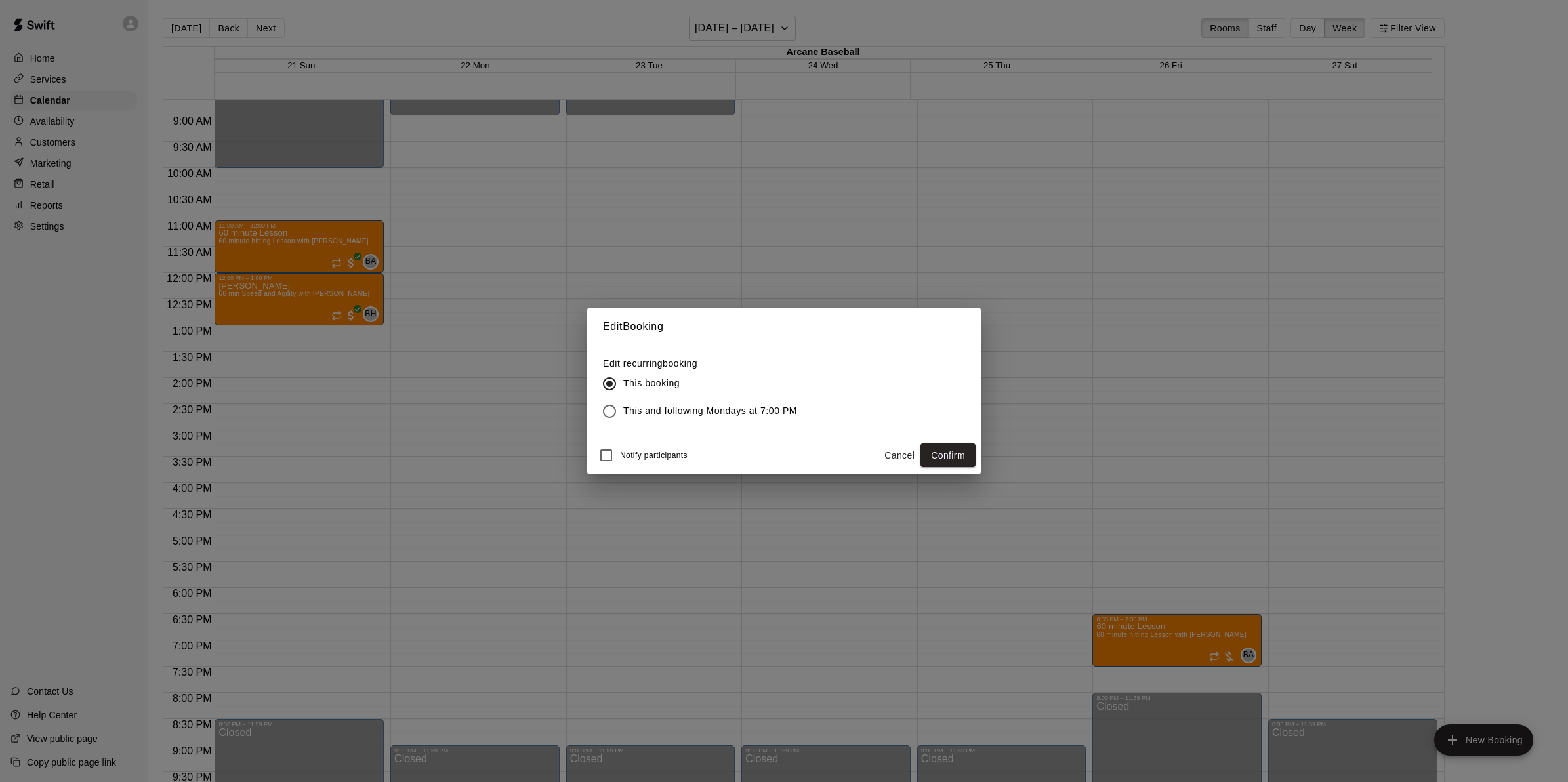
click at [939, 449] on button "Confirm" at bounding box center [947, 455] width 55 height 24
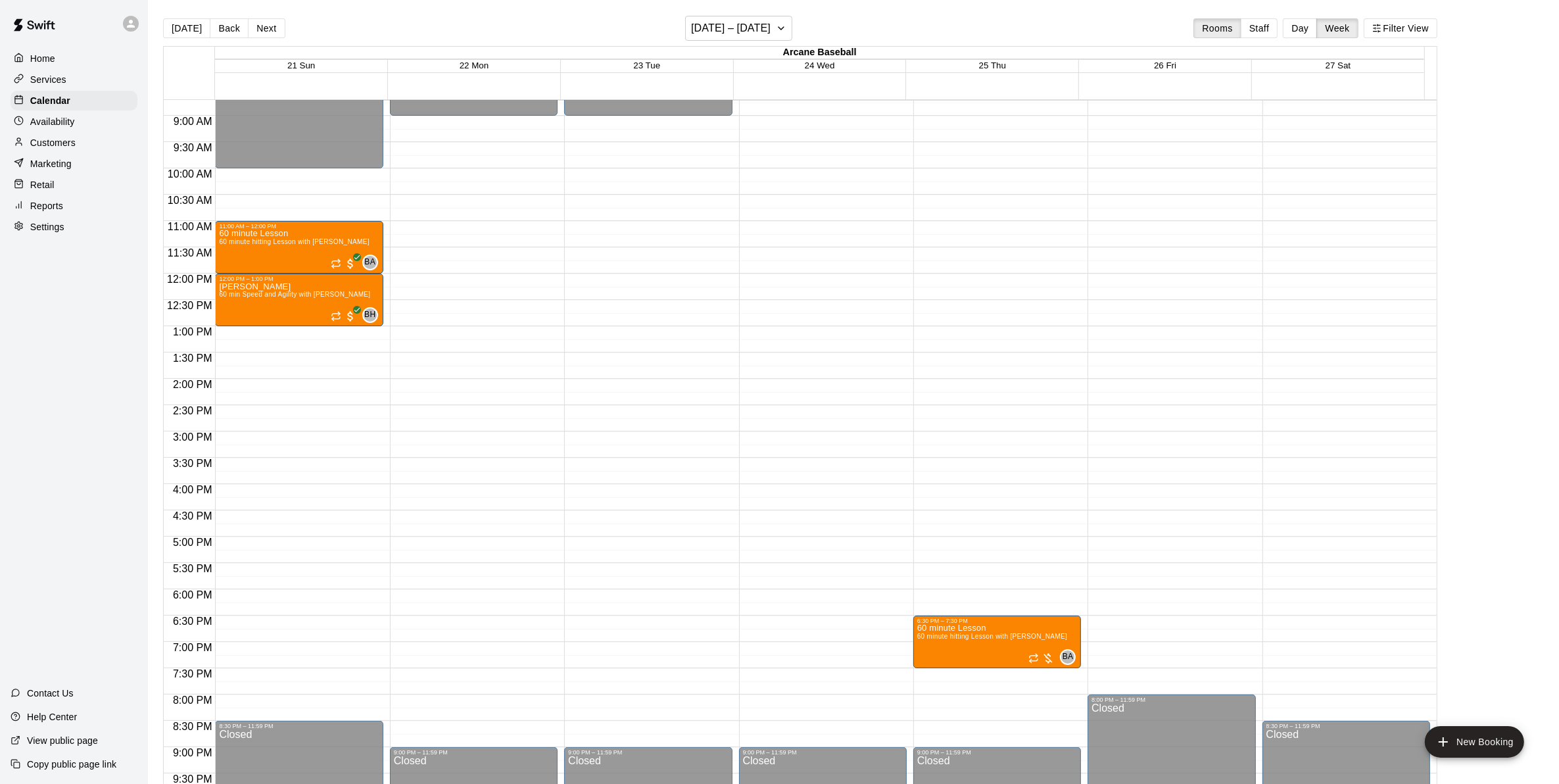
drag, startPoint x: 270, startPoint y: 20, endPoint x: 270, endPoint y: 37, distance: 17.0
click at [268, 20] on button "Next" at bounding box center [266, 28] width 37 height 20
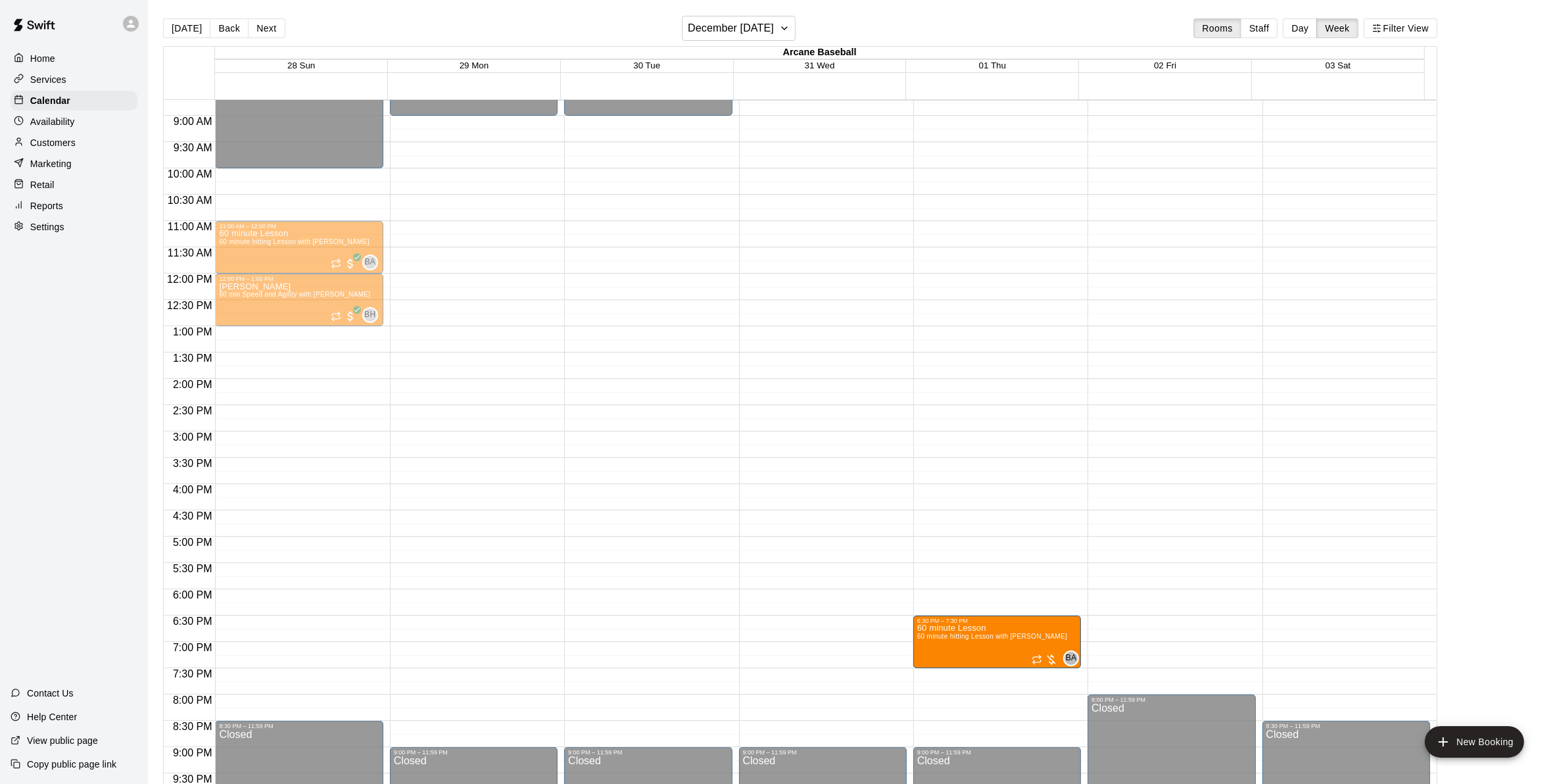
drag, startPoint x: 1125, startPoint y: 642, endPoint x: 1062, endPoint y: 649, distance: 63.4
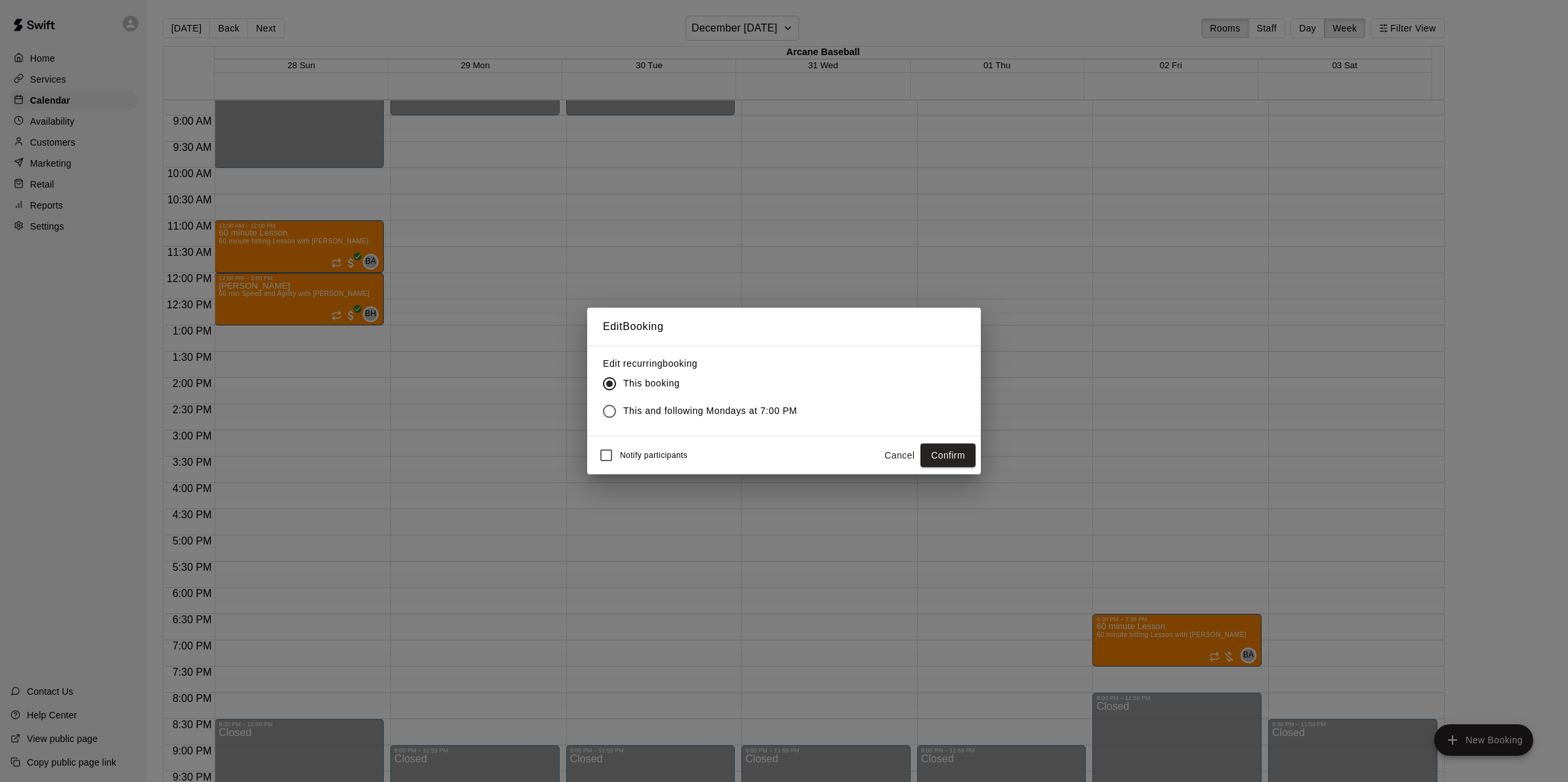
click at [958, 448] on button "Confirm" at bounding box center [947, 455] width 55 height 24
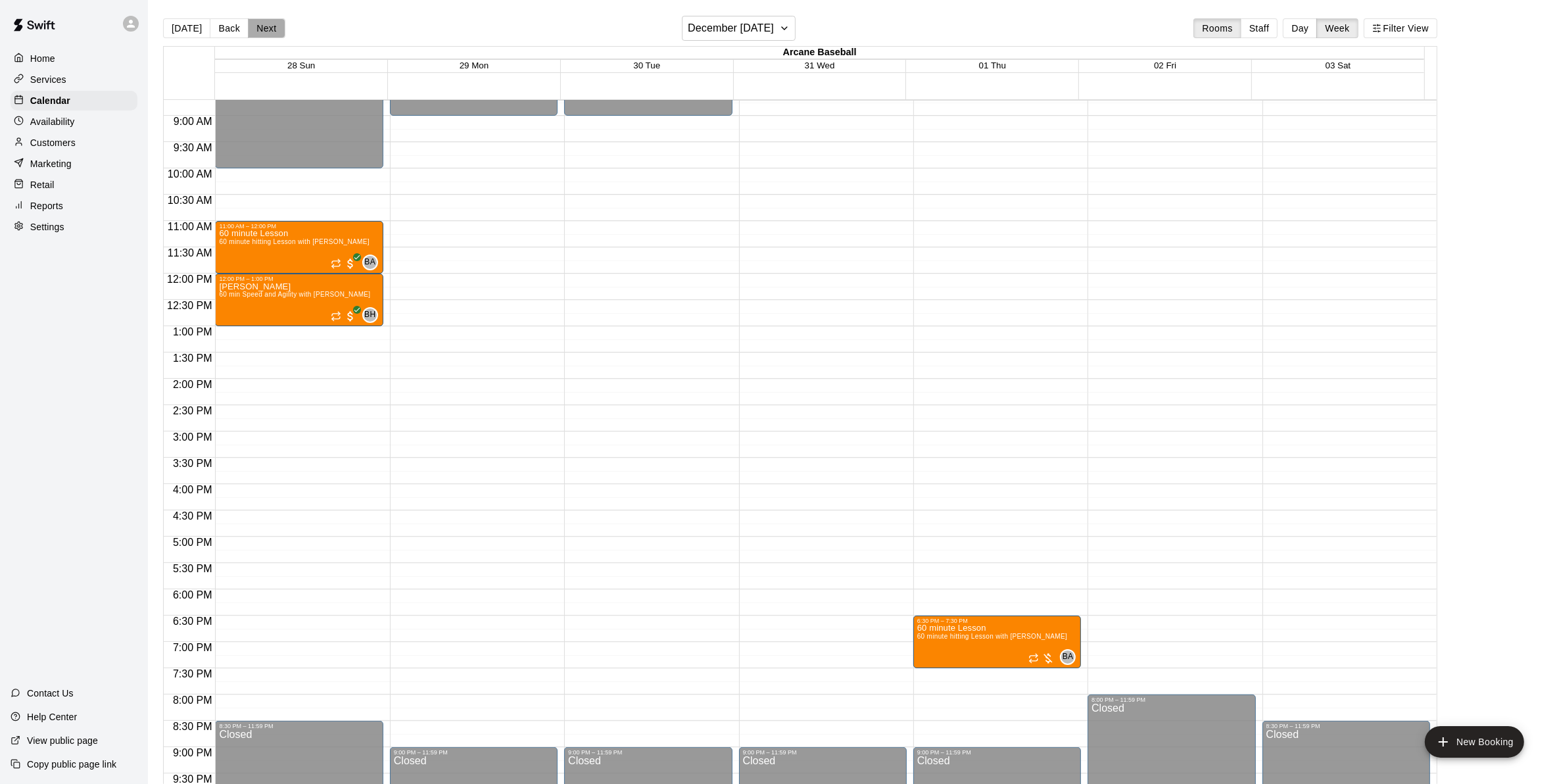
click at [272, 30] on button "Next" at bounding box center [266, 28] width 37 height 20
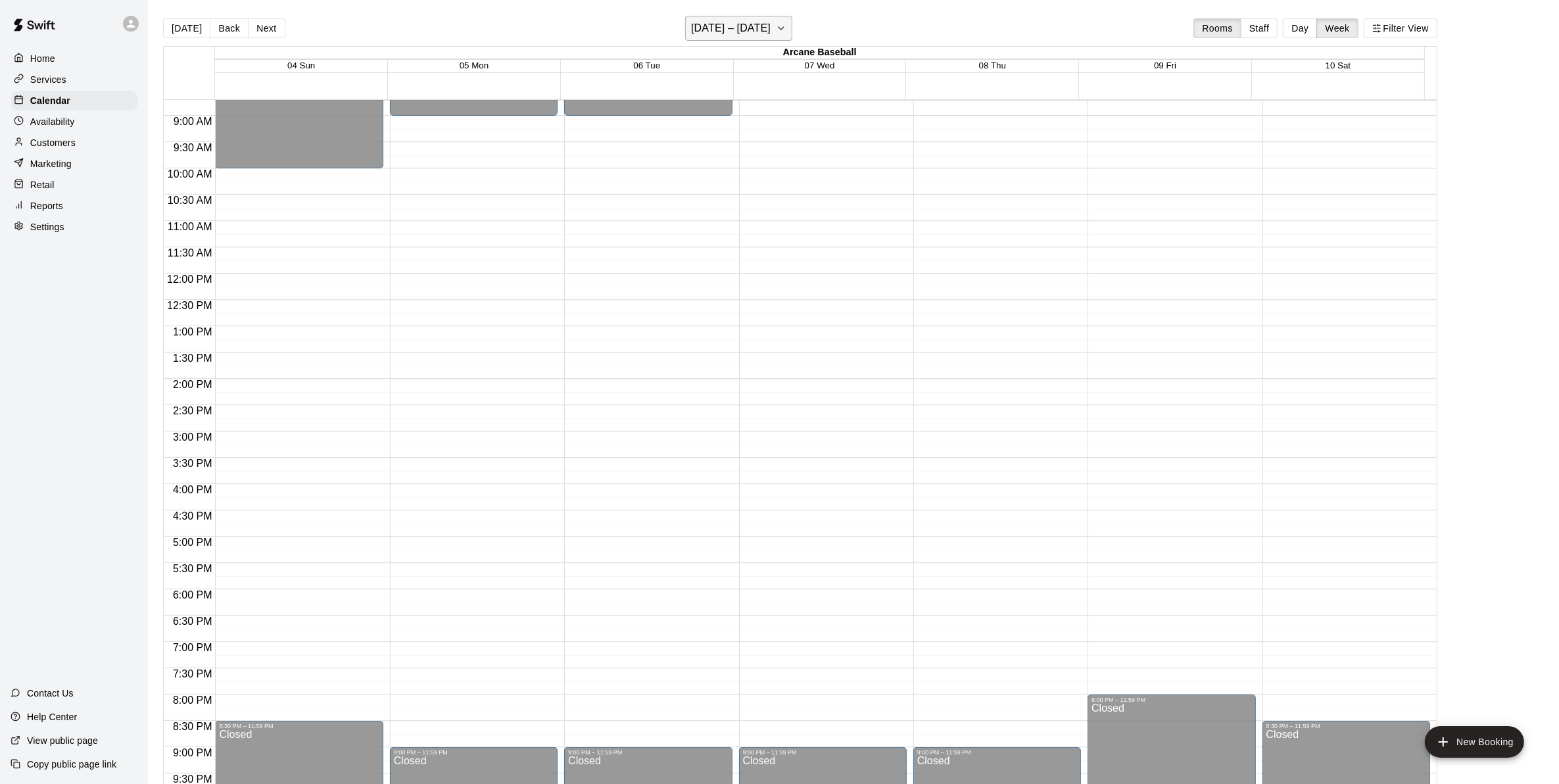
click at [718, 31] on h6 "[DATE] – [DATE]" at bounding box center [730, 28] width 79 height 18
click at [797, 64] on icon "Previous month" at bounding box center [800, 61] width 16 height 16
click at [797, 63] on icon "Previous month" at bounding box center [800, 61] width 16 height 16
click at [794, 59] on icon "Previous month" at bounding box center [800, 61] width 16 height 16
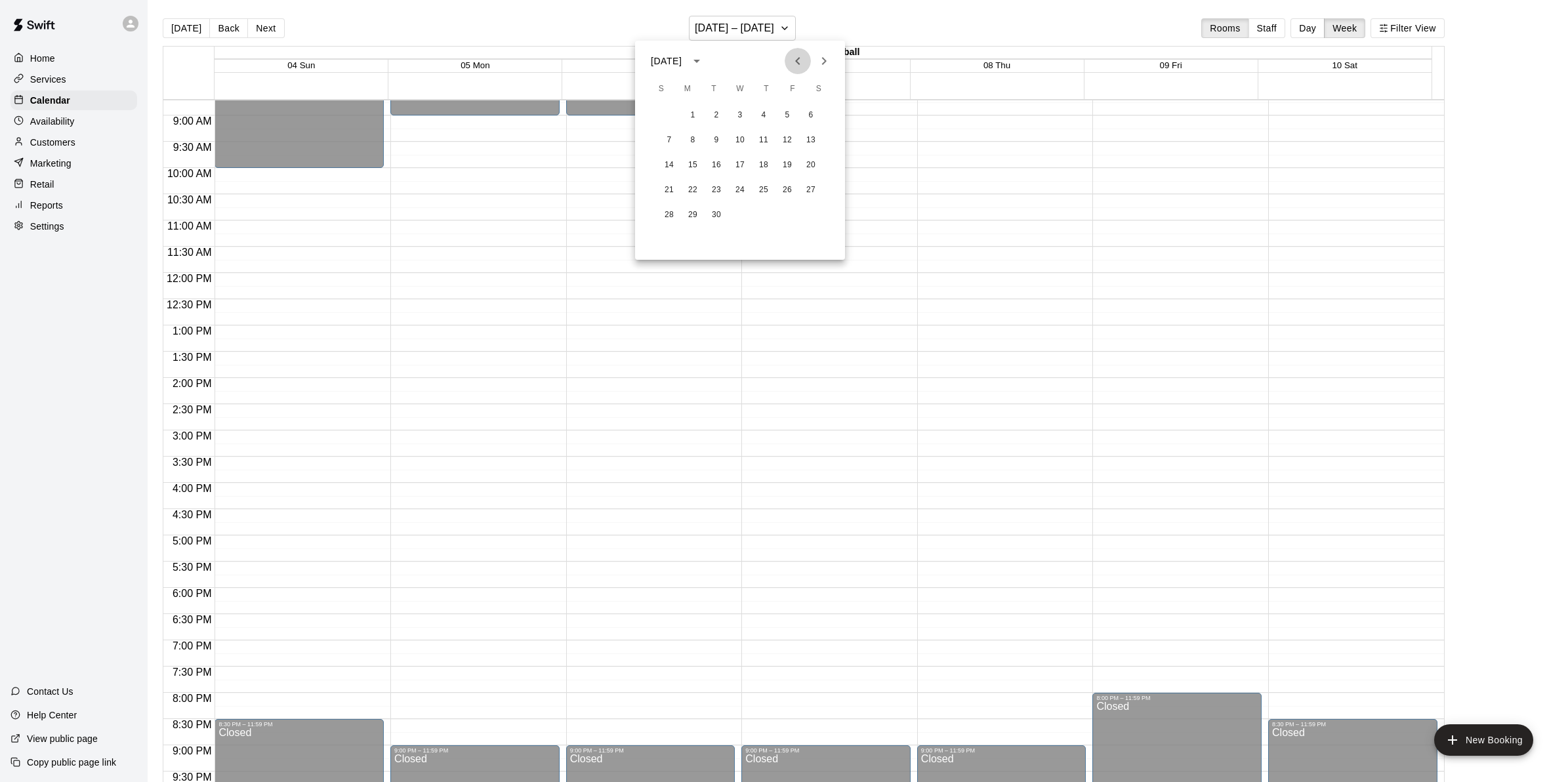
click at [787, 63] on button "Previous month" at bounding box center [798, 61] width 26 height 26
click at [669, 181] on button "17" at bounding box center [668, 190] width 24 height 24
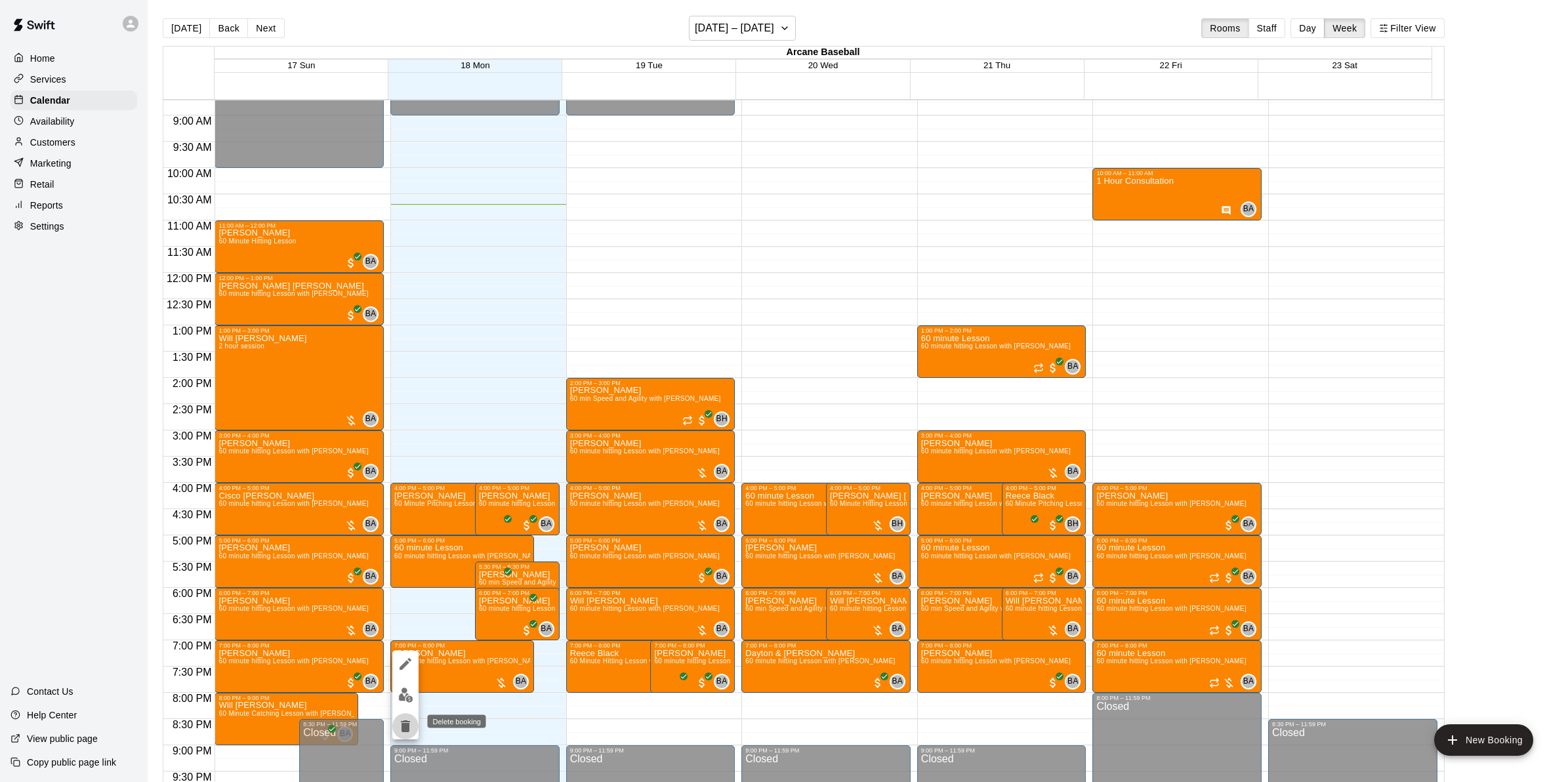
click at [408, 722] on icon "delete" at bounding box center [405, 726] width 16 height 16
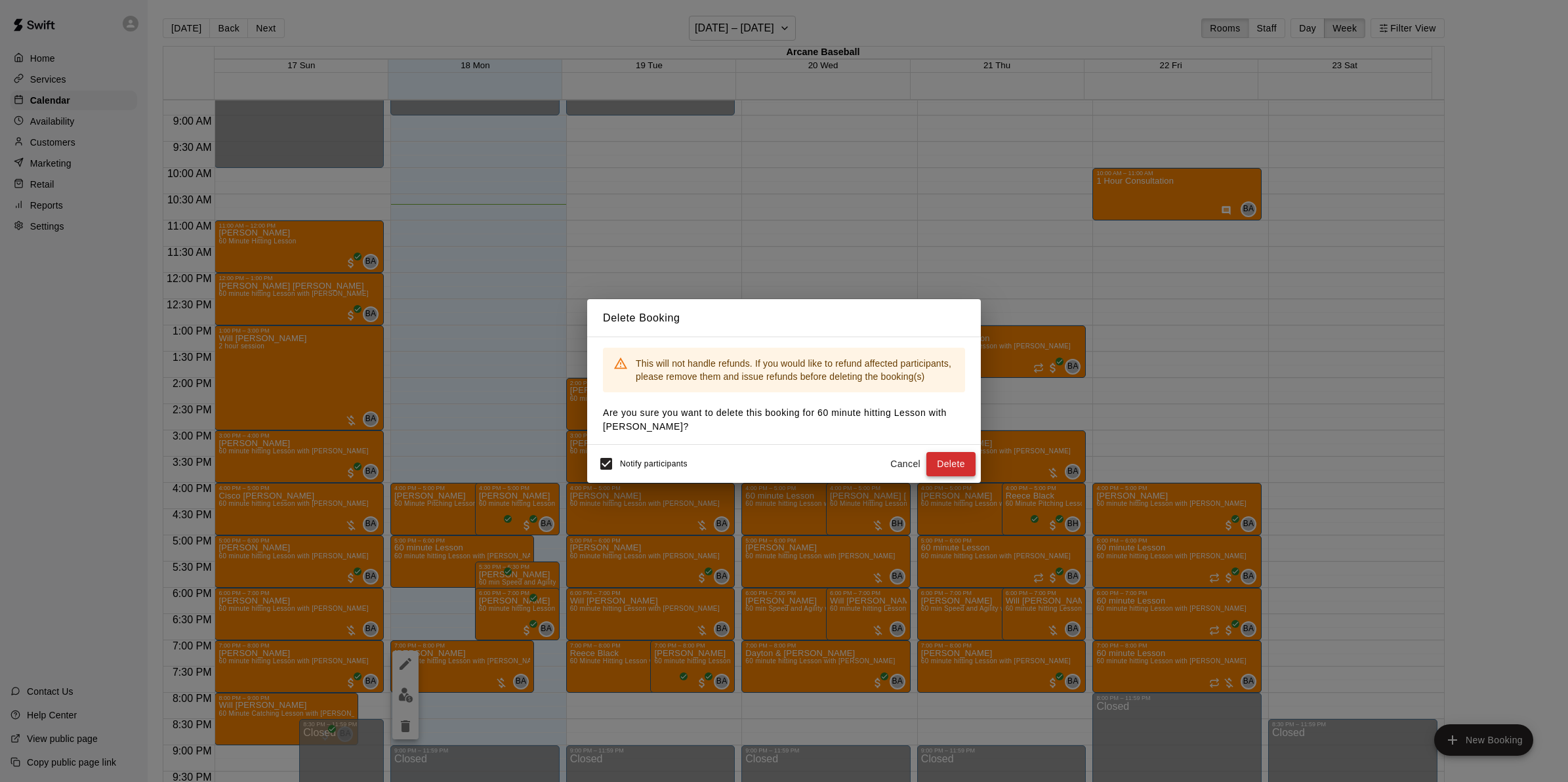
click at [936, 461] on button "Delete" at bounding box center [950, 464] width 49 height 24
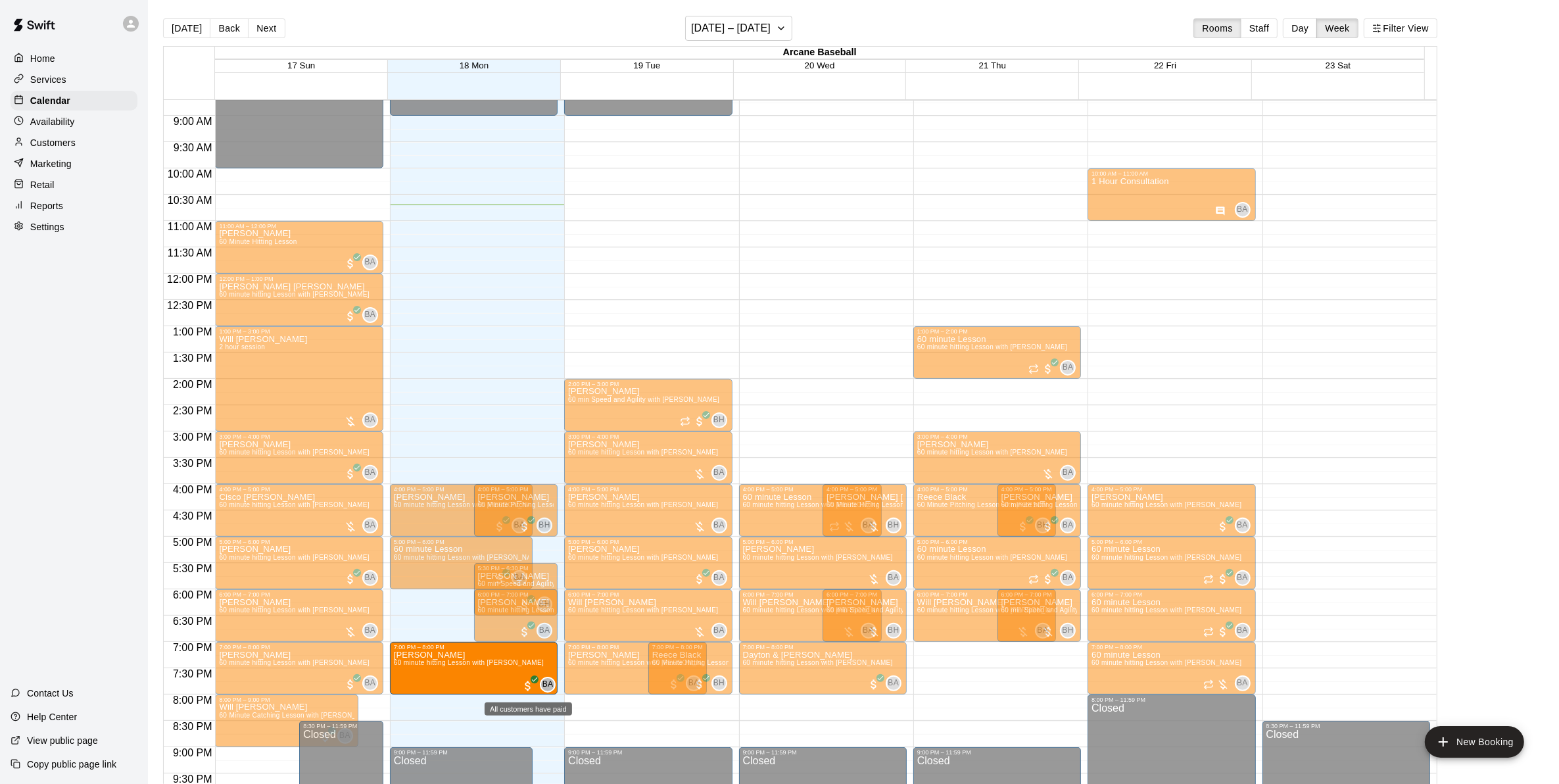
drag, startPoint x: 955, startPoint y: 674, endPoint x: 524, endPoint y: 681, distance: 431.1
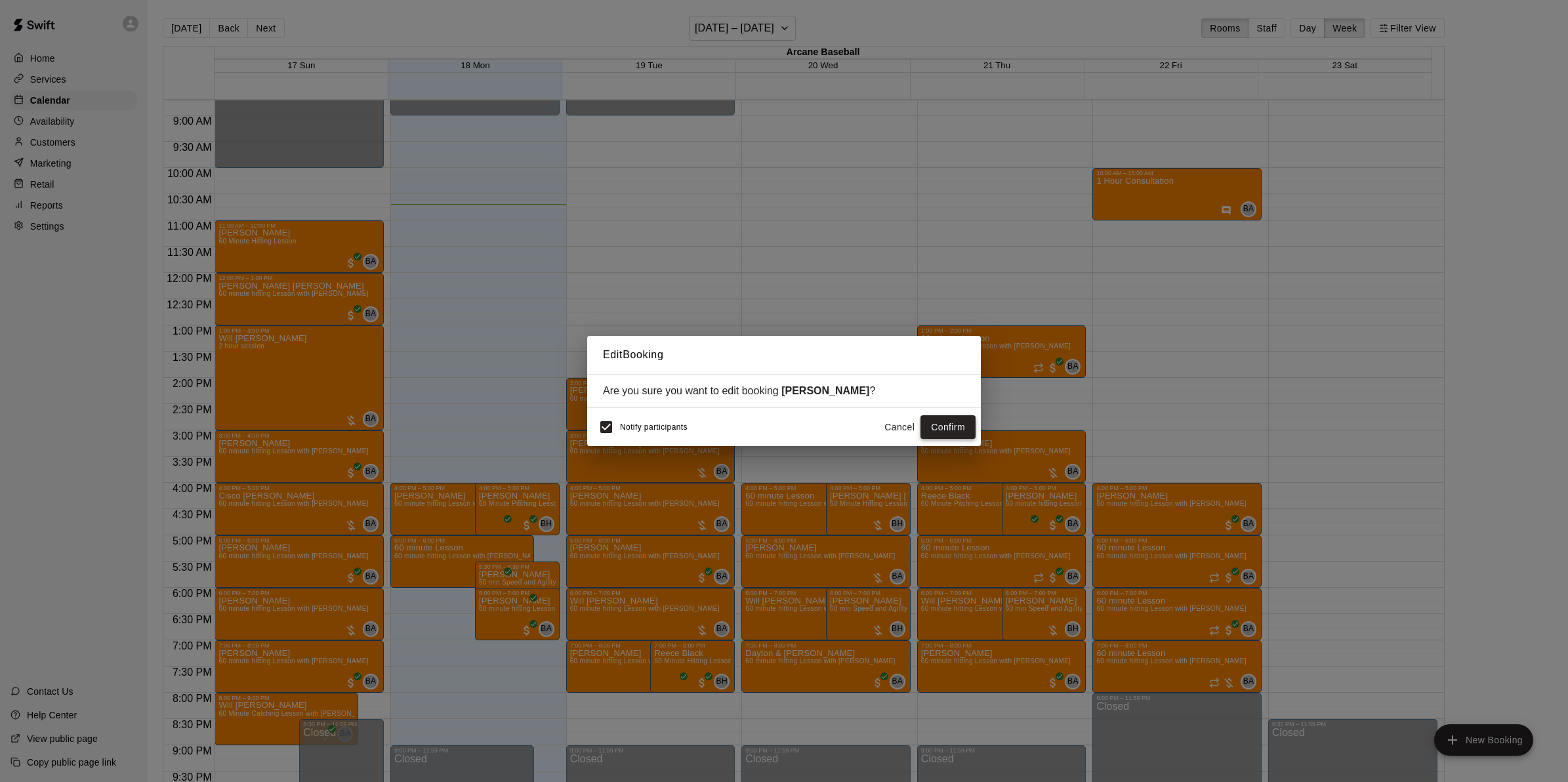
click at [947, 428] on button "Confirm" at bounding box center [947, 428] width 55 height 24
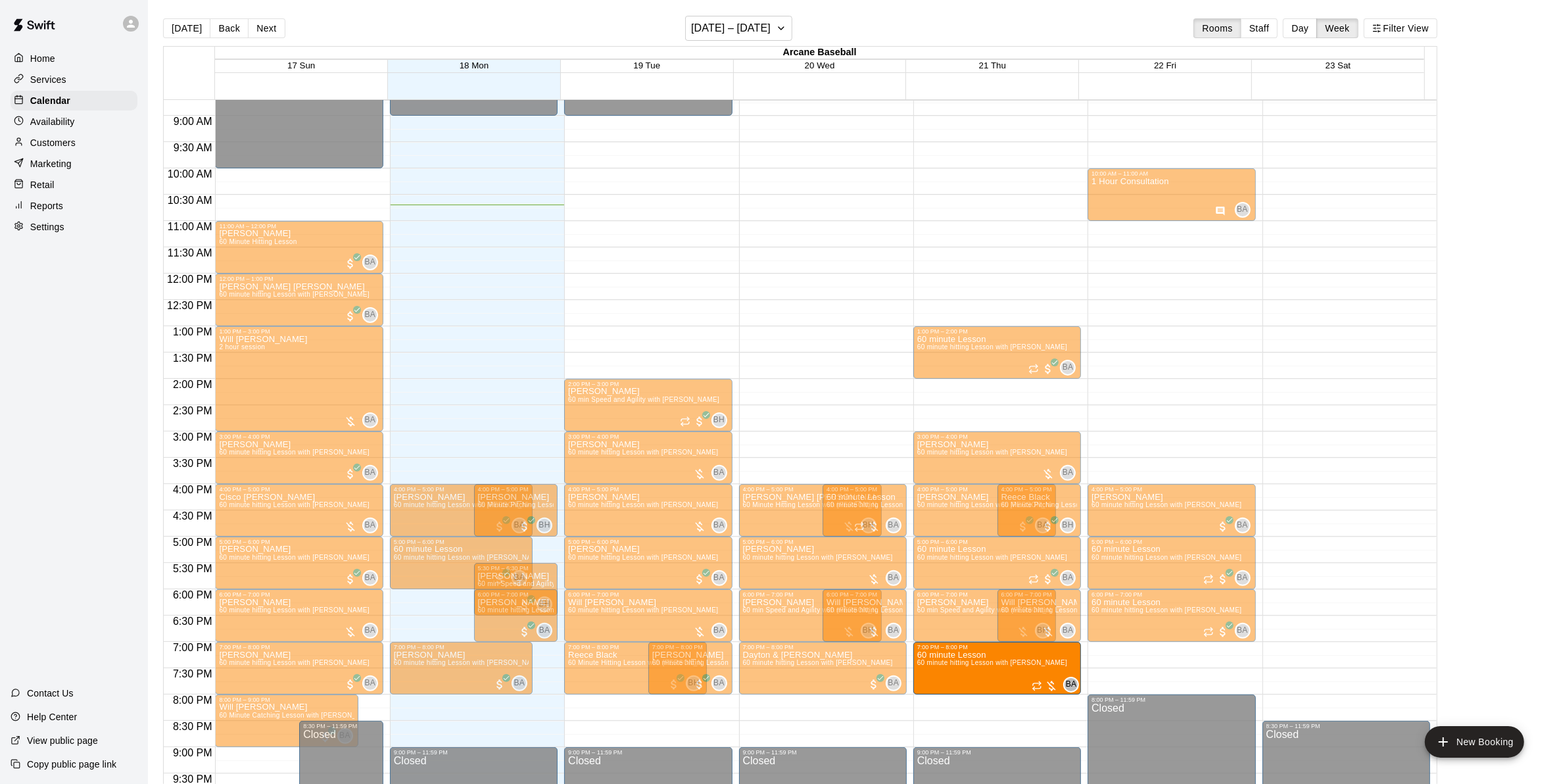
drag, startPoint x: 1045, startPoint y: 664, endPoint x: 1017, endPoint y: 665, distance: 28.0
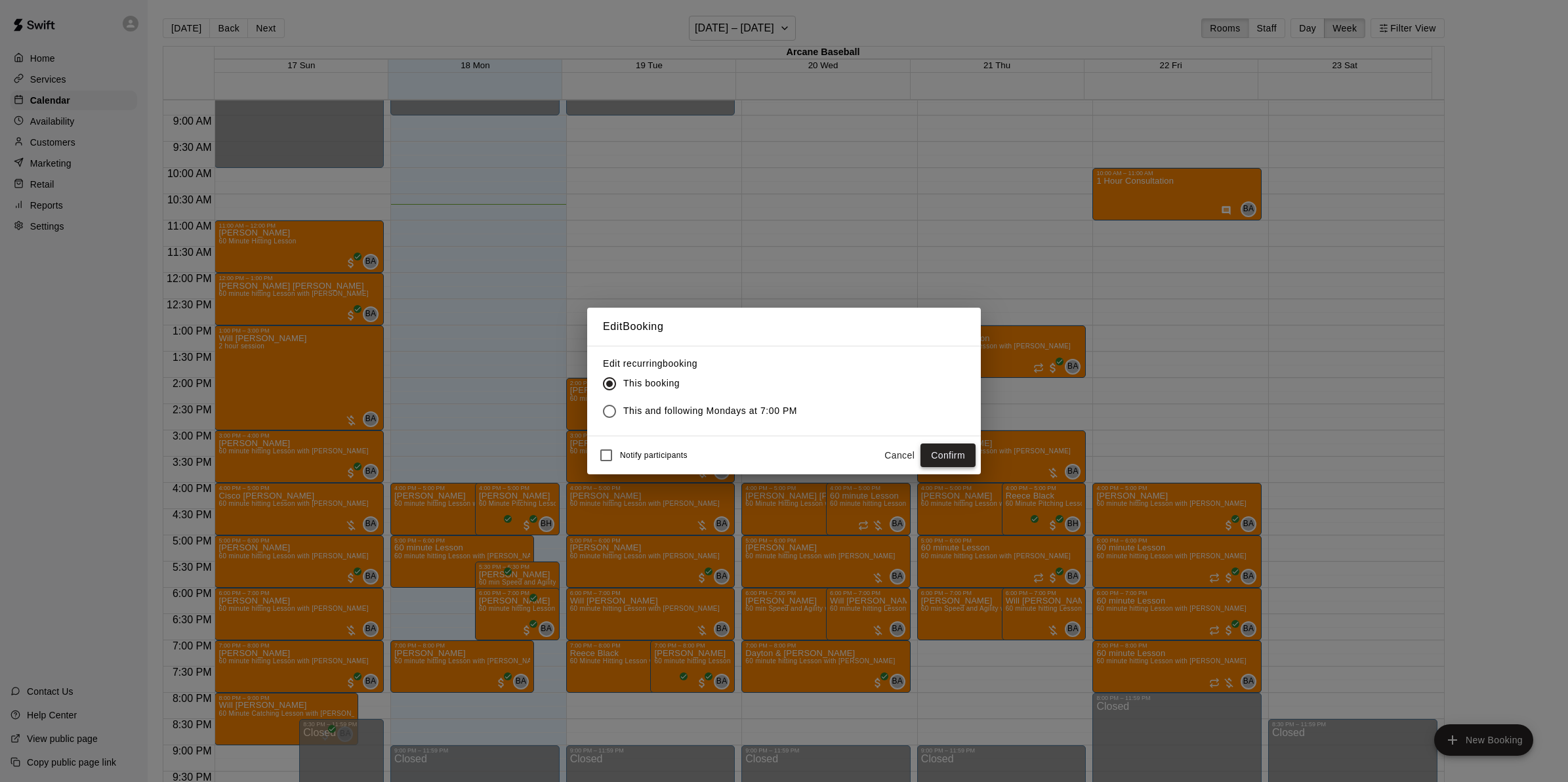
click at [956, 449] on button "Confirm" at bounding box center [947, 455] width 55 height 24
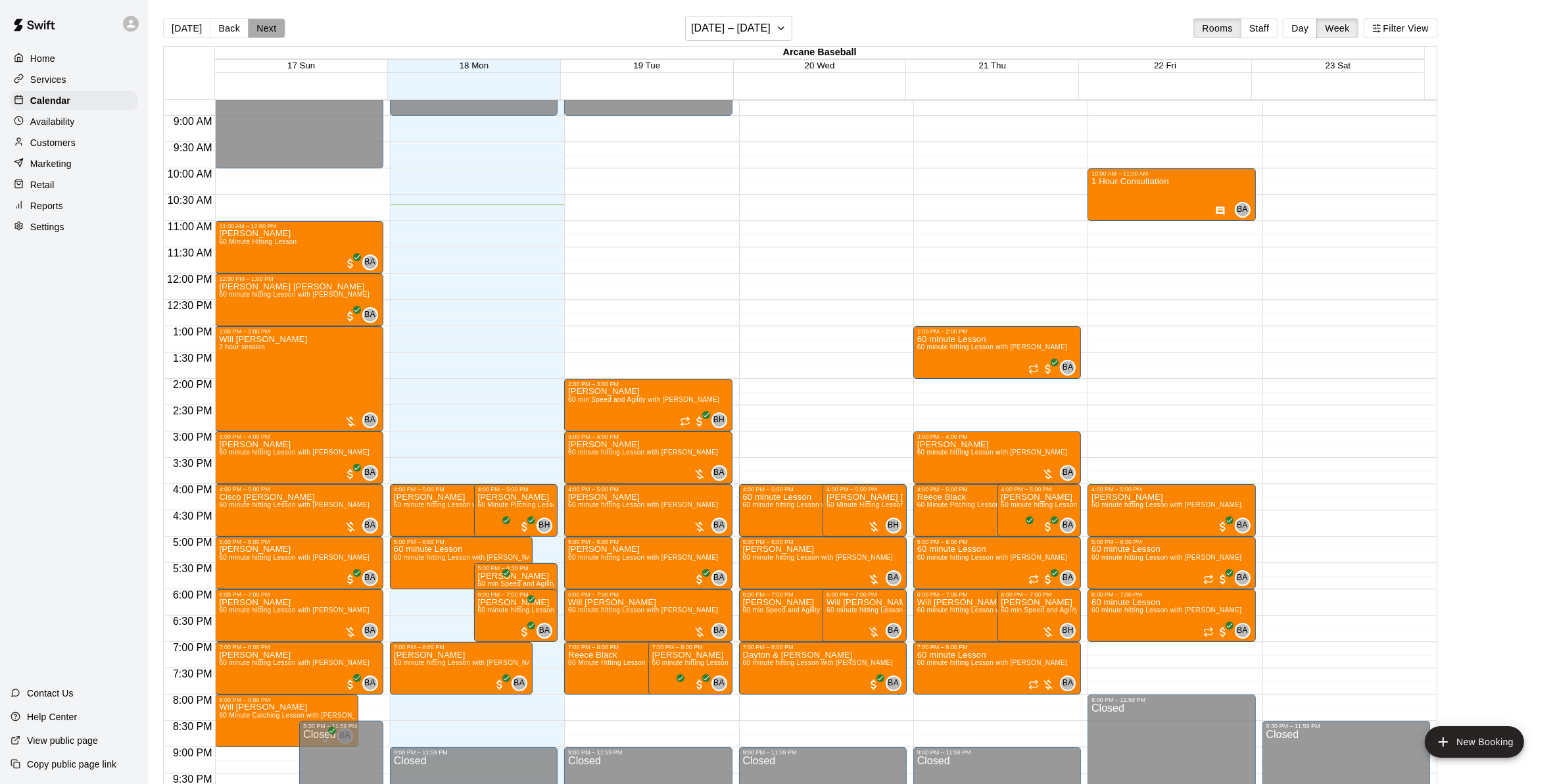
click at [261, 28] on button "Next" at bounding box center [266, 28] width 37 height 20
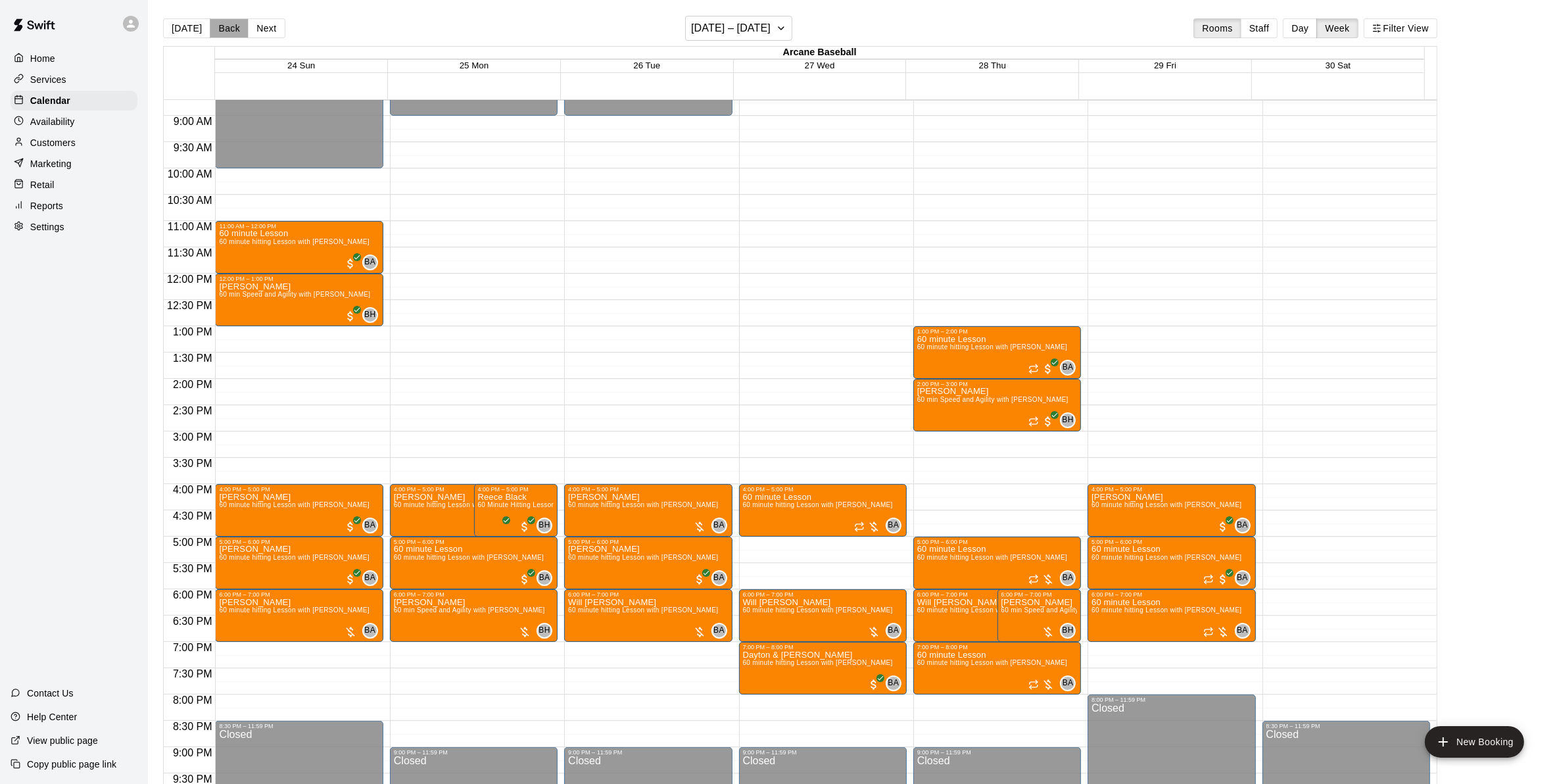
click at [222, 20] on button "Back" at bounding box center [229, 28] width 38 height 20
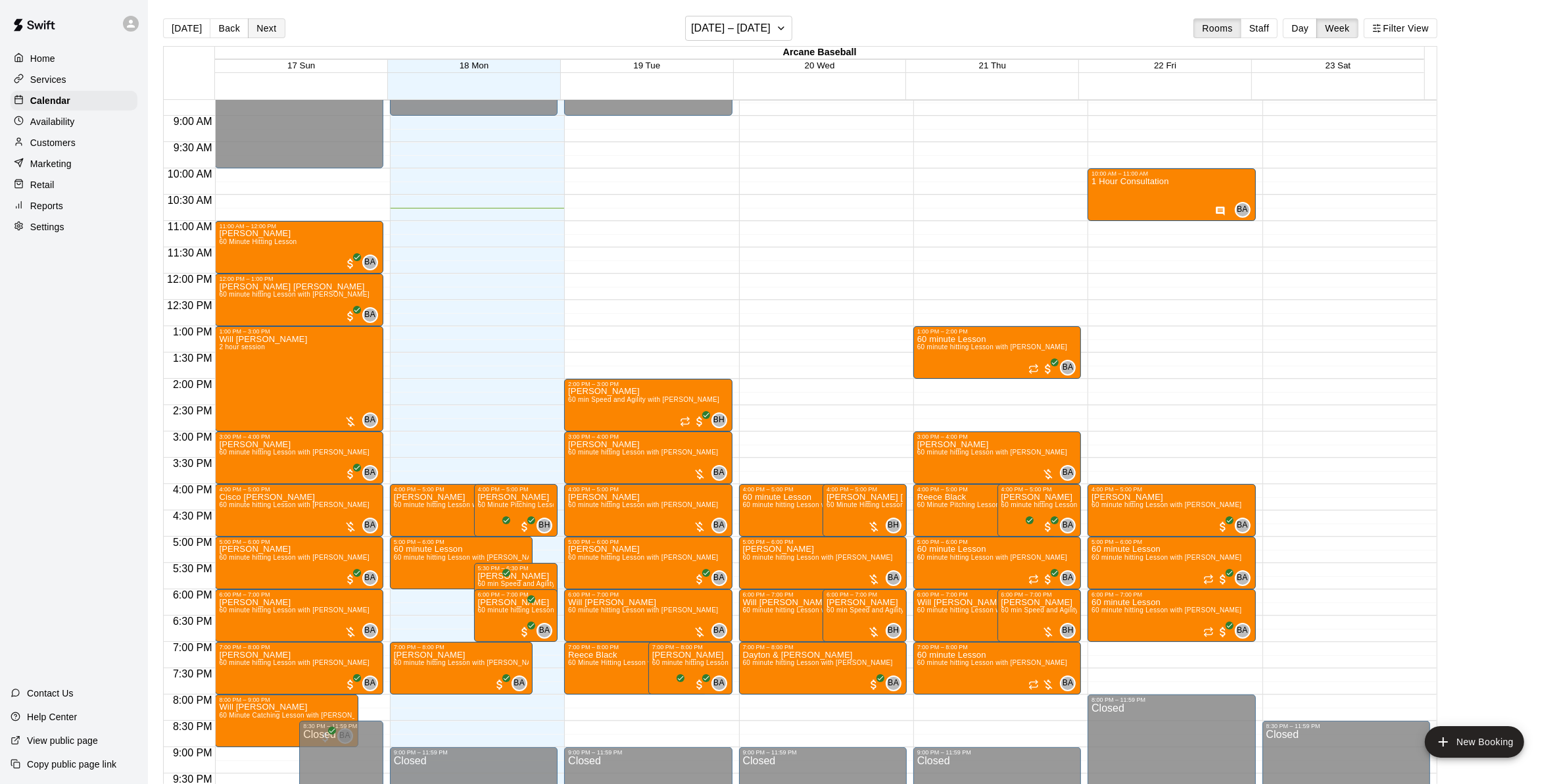
click at [258, 33] on button "Next" at bounding box center [266, 28] width 37 height 20
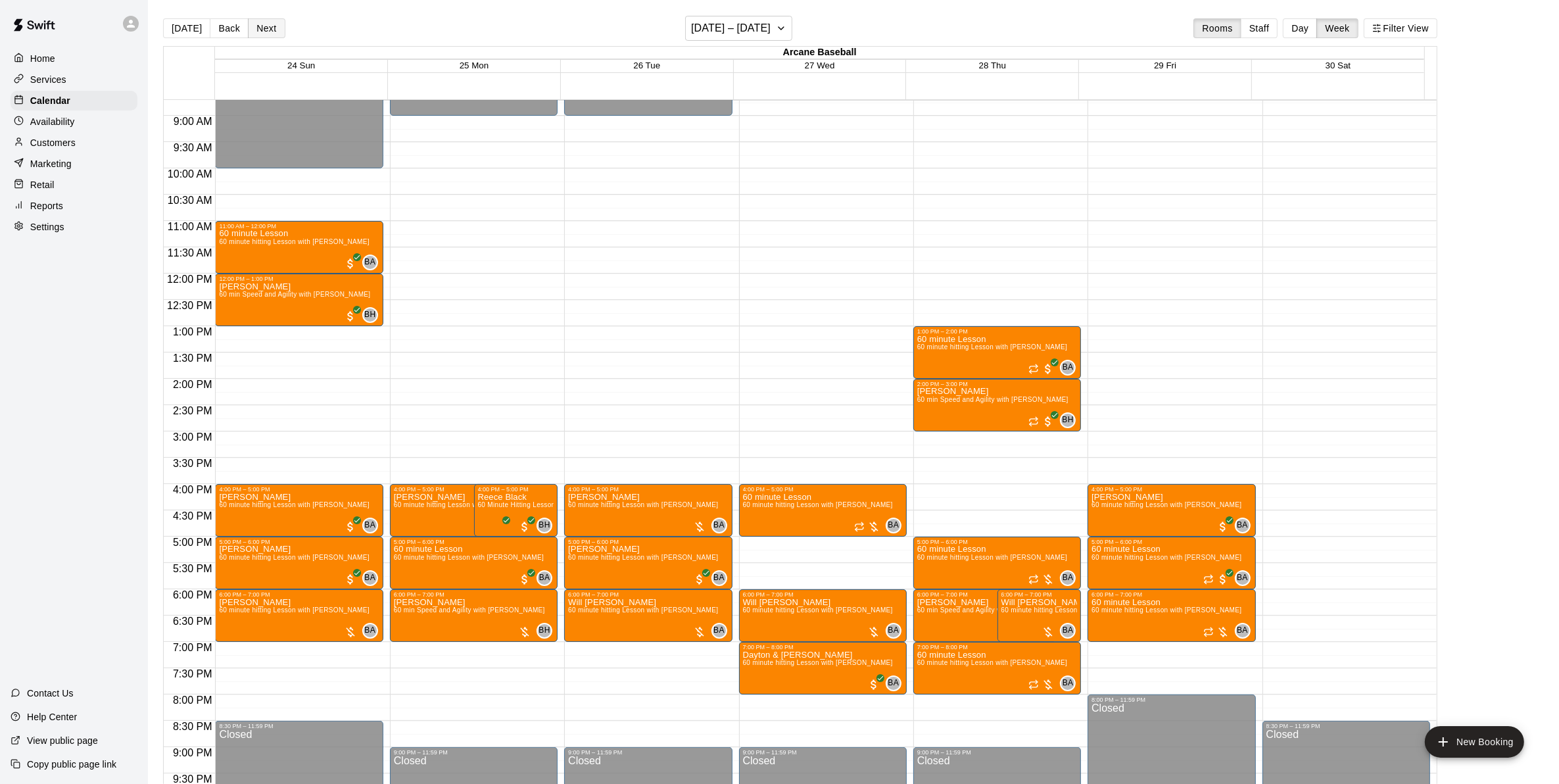
click at [265, 30] on button "Next" at bounding box center [266, 28] width 37 height 20
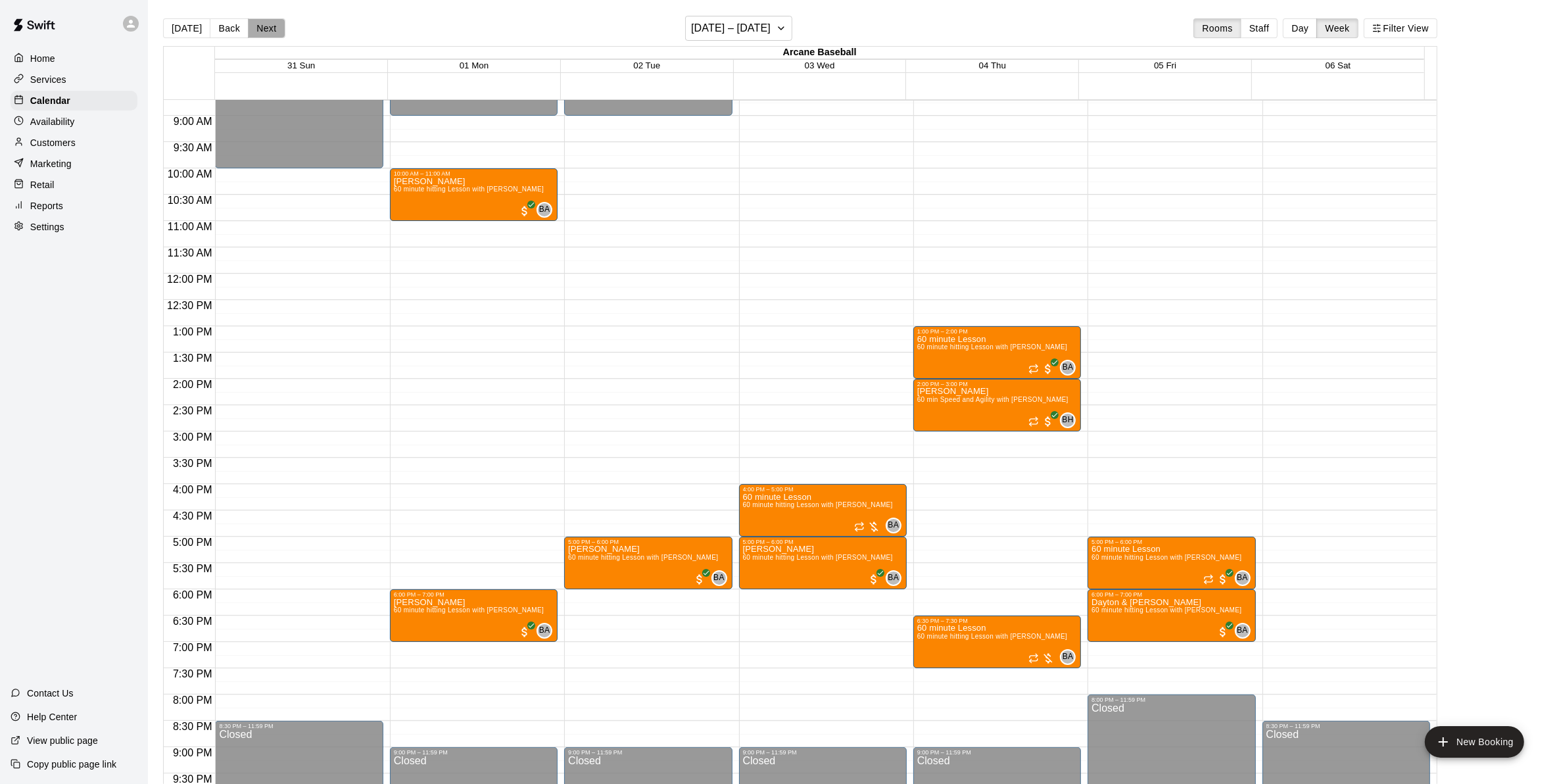
click at [259, 28] on button "Next" at bounding box center [266, 28] width 37 height 20
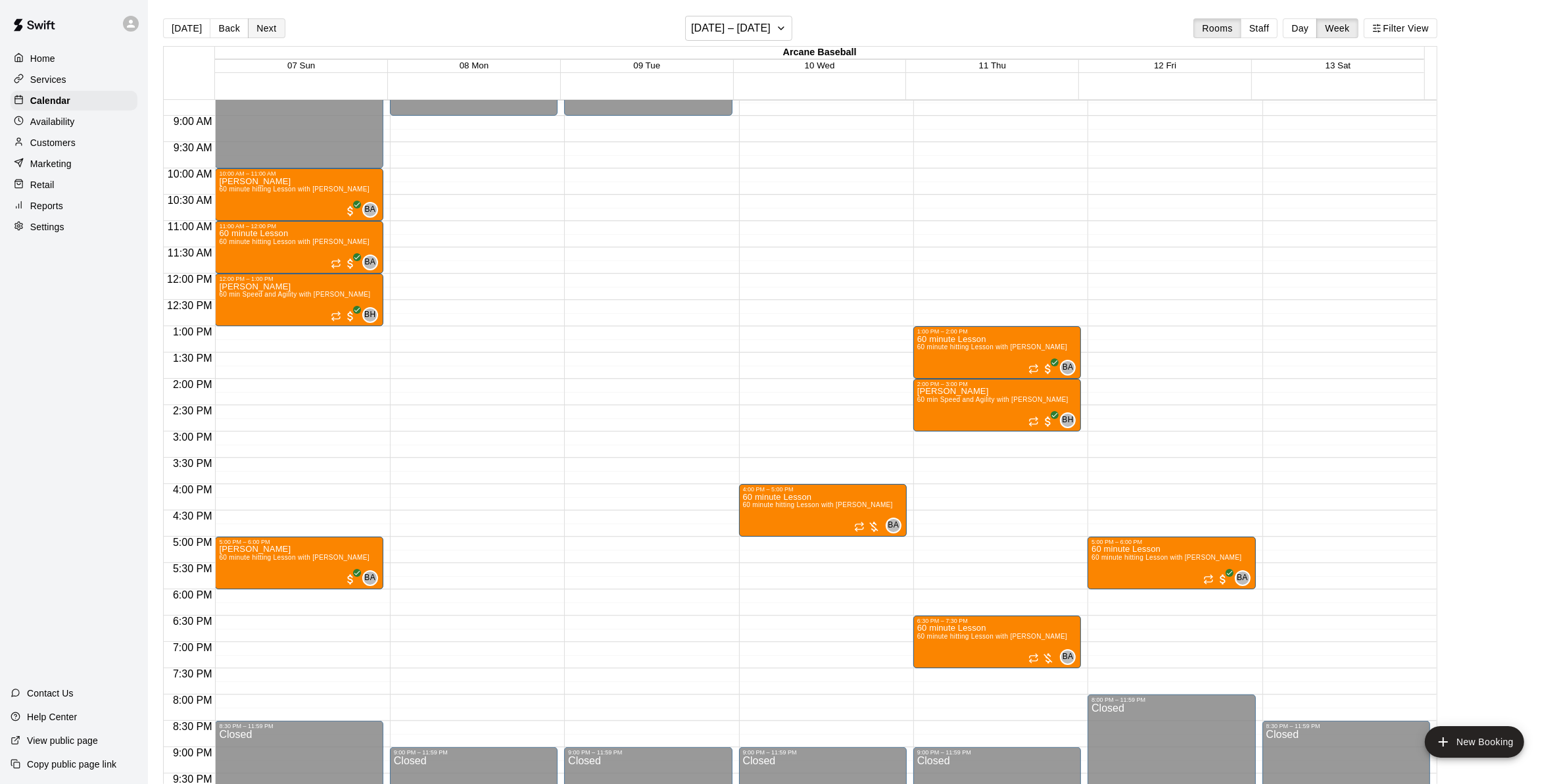
click at [259, 28] on button "Next" at bounding box center [266, 28] width 37 height 20
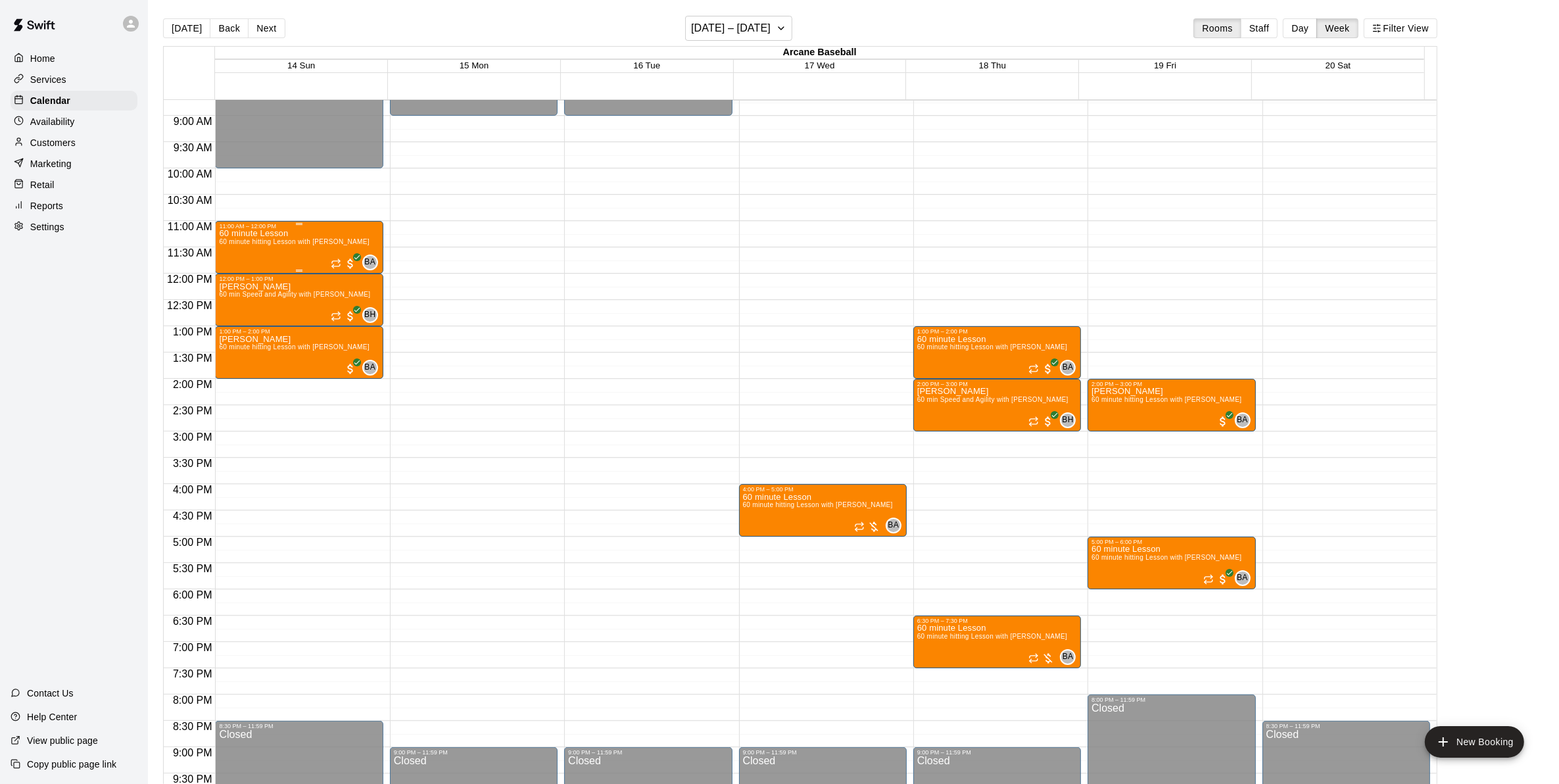
click at [257, 251] on div "60 minute Lesson 60 minute hitting Lesson with [PERSON_NAME]" at bounding box center [294, 622] width 150 height 784
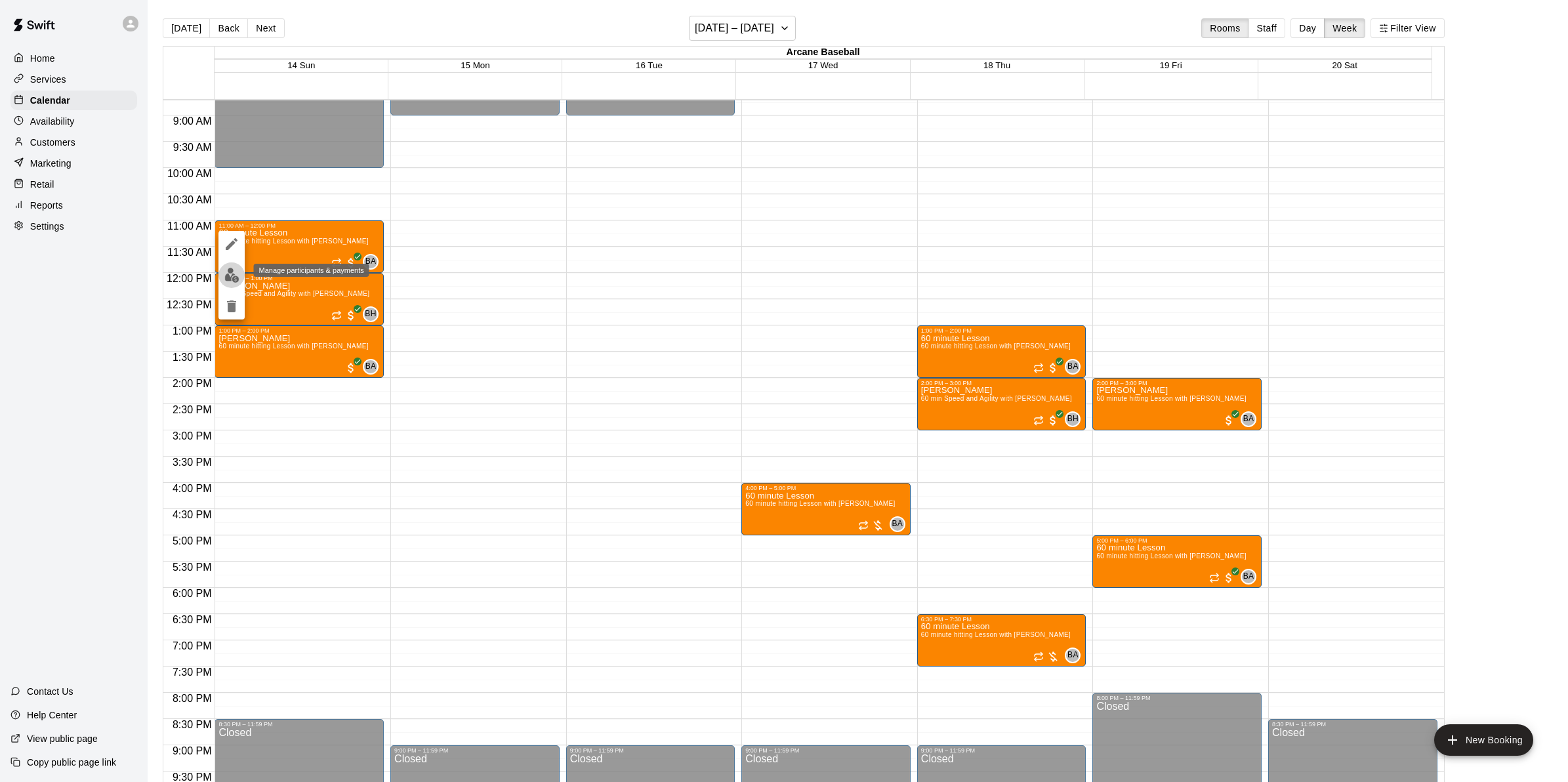
click at [225, 270] on img "edit" at bounding box center [232, 274] width 15 height 15
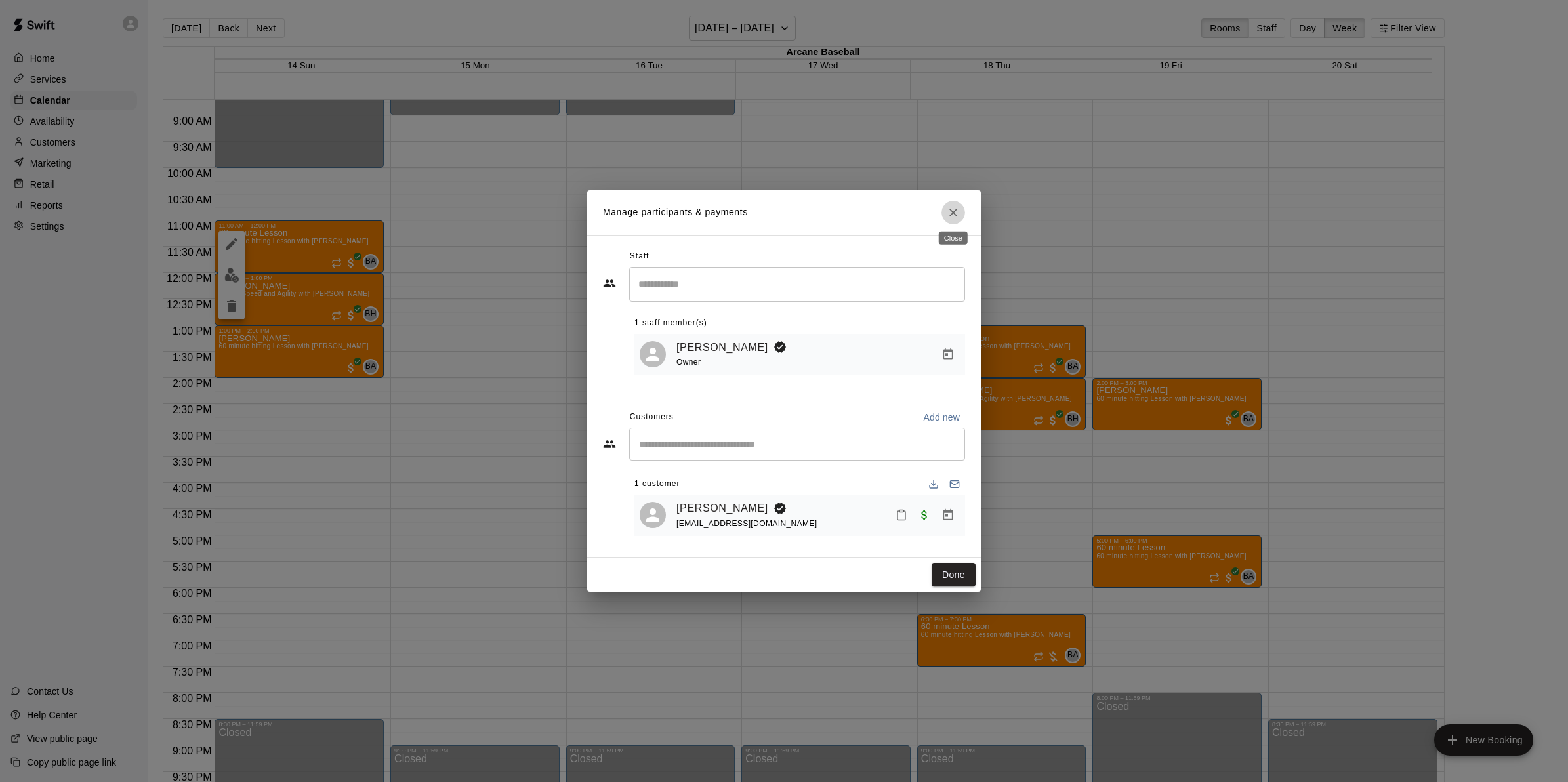
click at [947, 212] on icon "Close" at bounding box center [953, 212] width 13 height 13
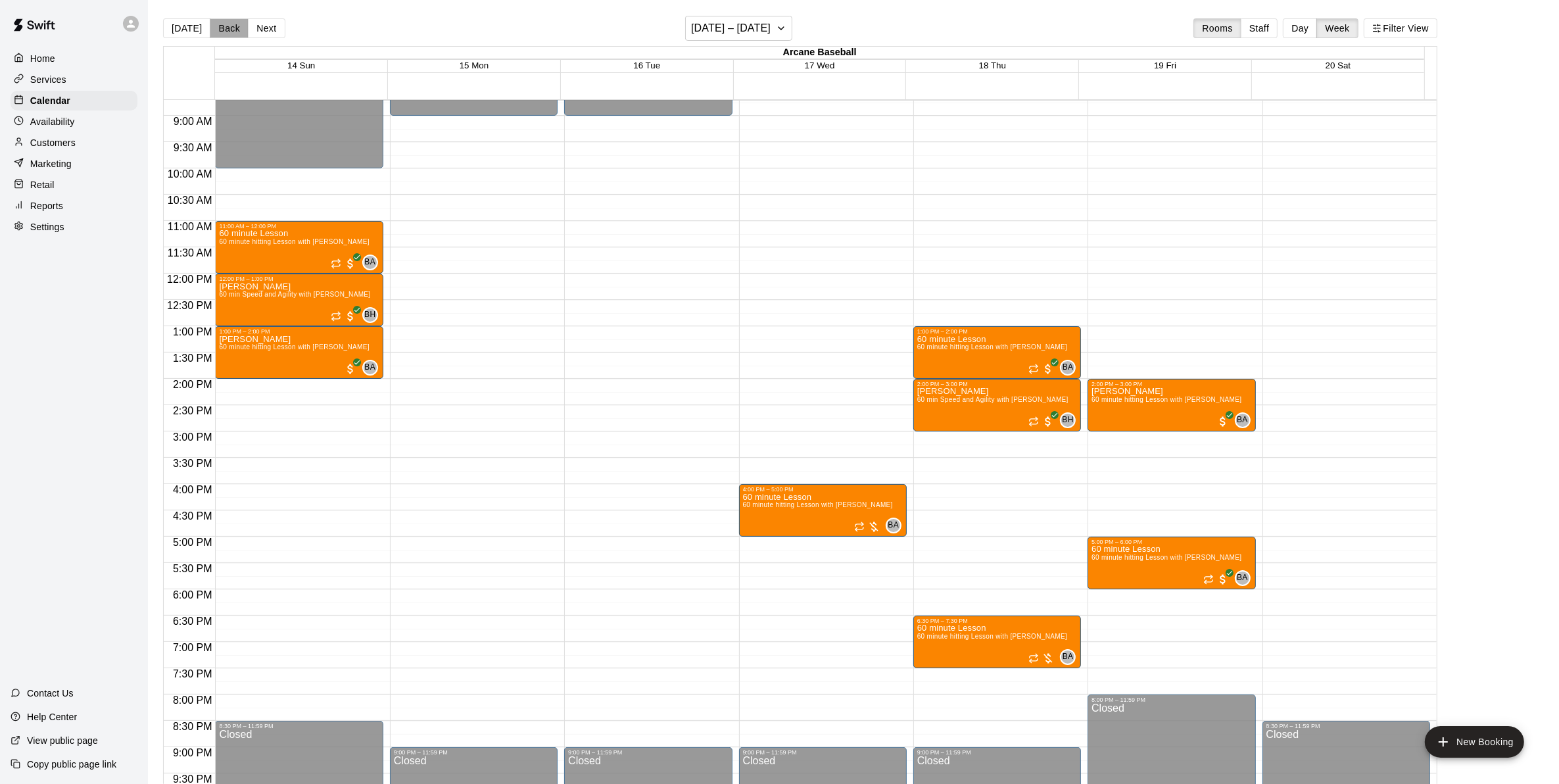
click at [217, 24] on button "Back" at bounding box center [229, 28] width 38 height 20
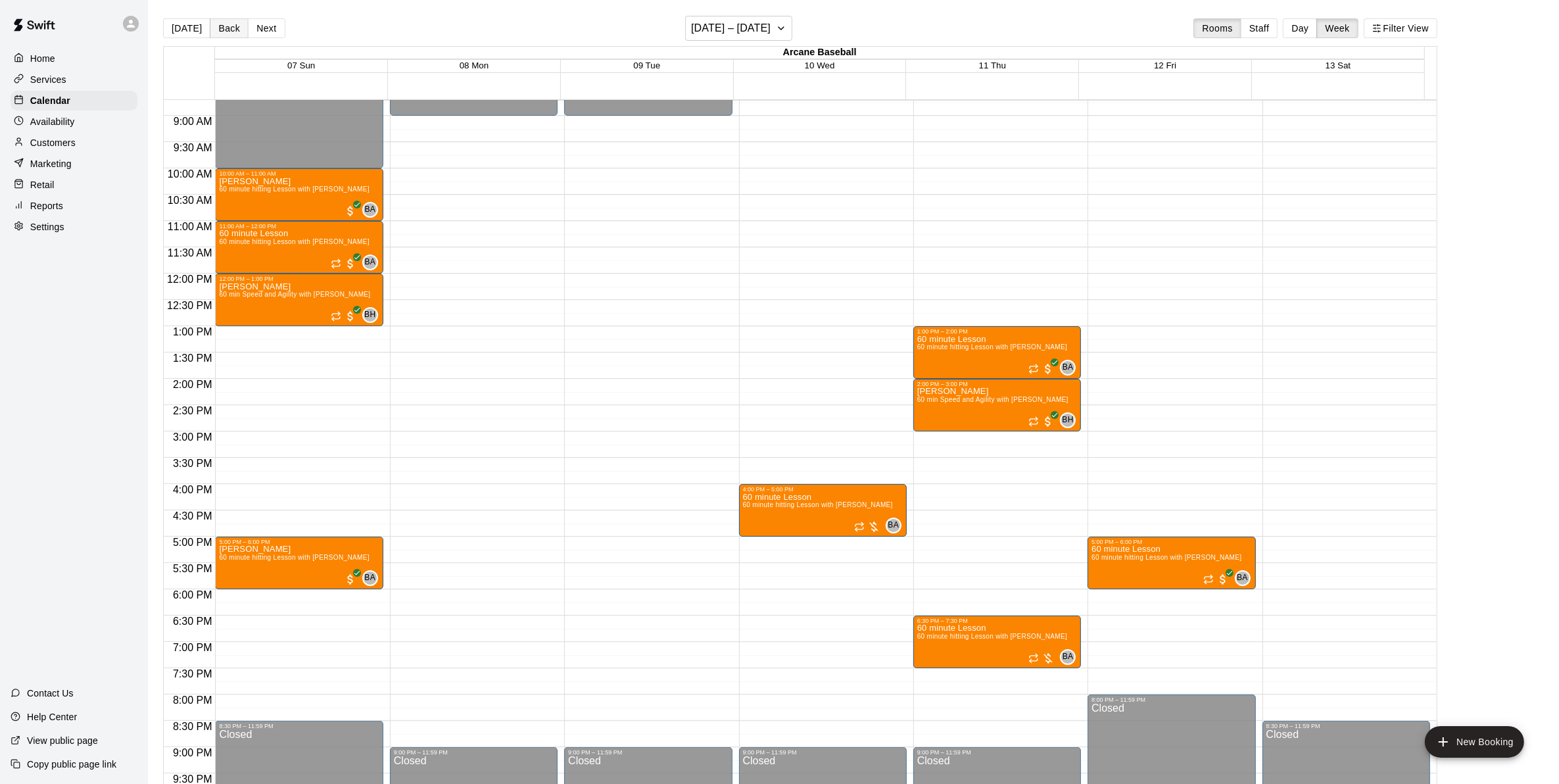
click at [217, 24] on button "Back" at bounding box center [229, 28] width 38 height 20
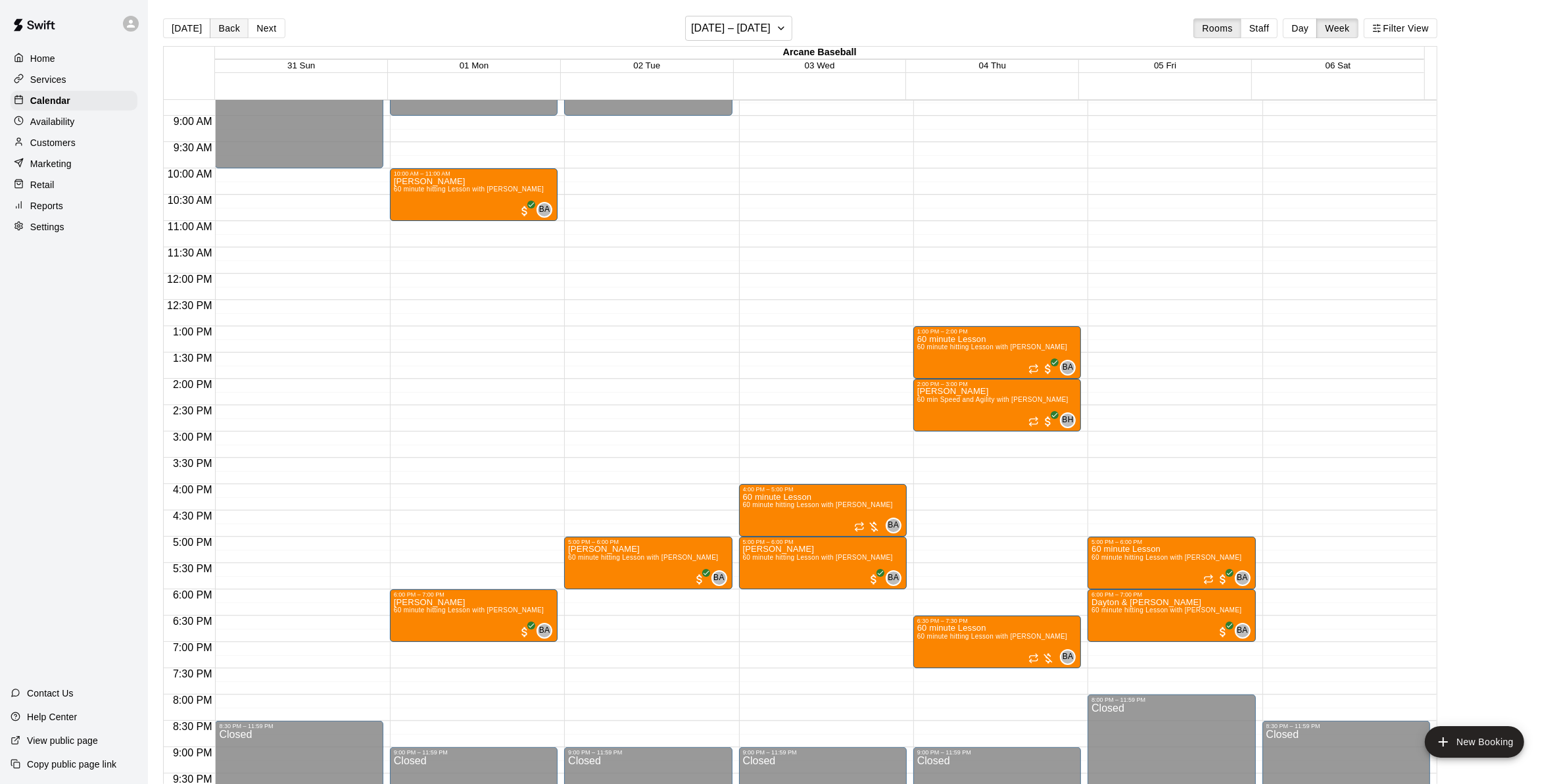
click at [217, 24] on button "Back" at bounding box center [229, 28] width 38 height 20
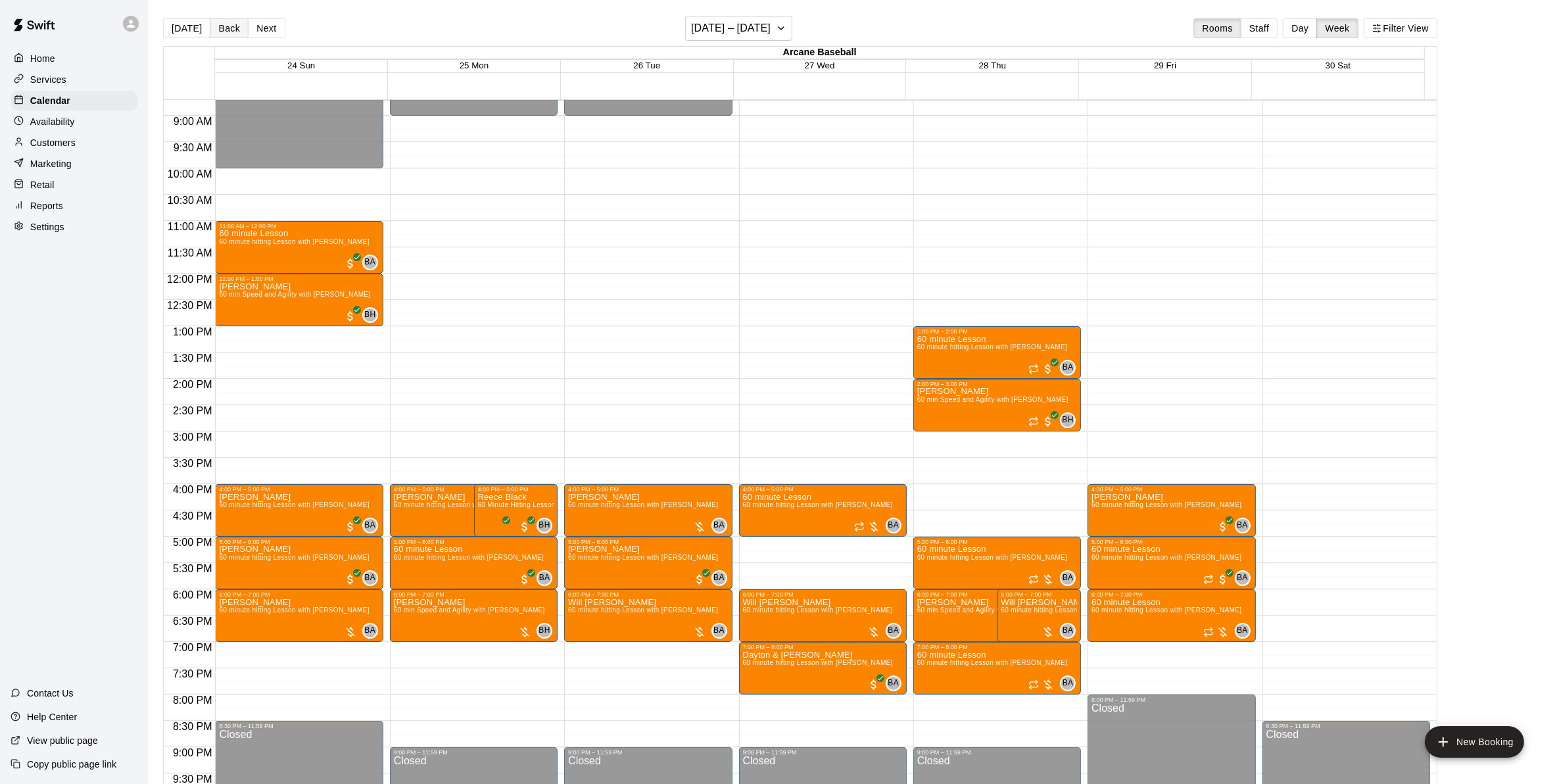
click at [217, 24] on button "Back" at bounding box center [229, 28] width 38 height 20
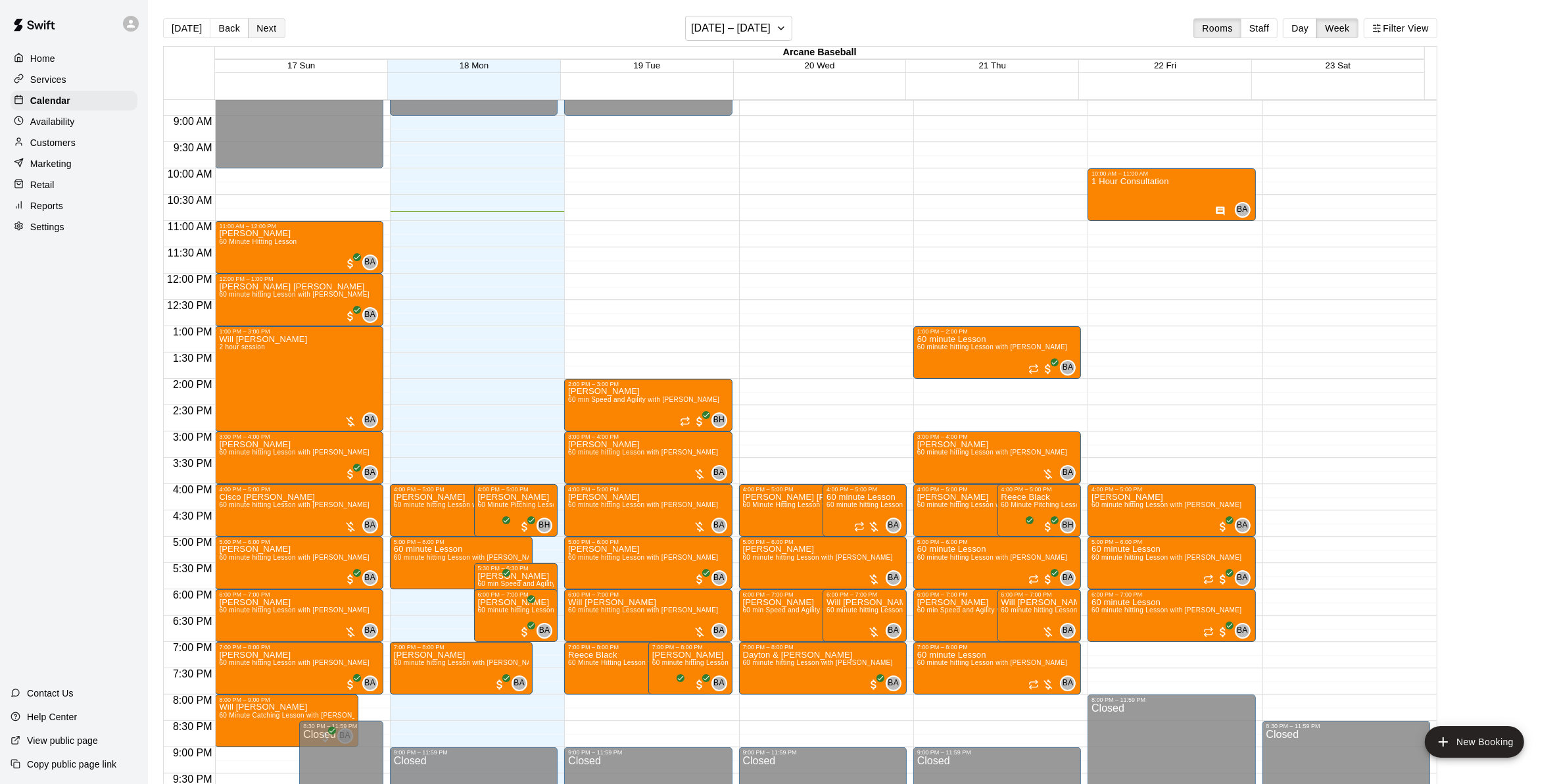
click at [258, 27] on button "Next" at bounding box center [266, 28] width 37 height 20
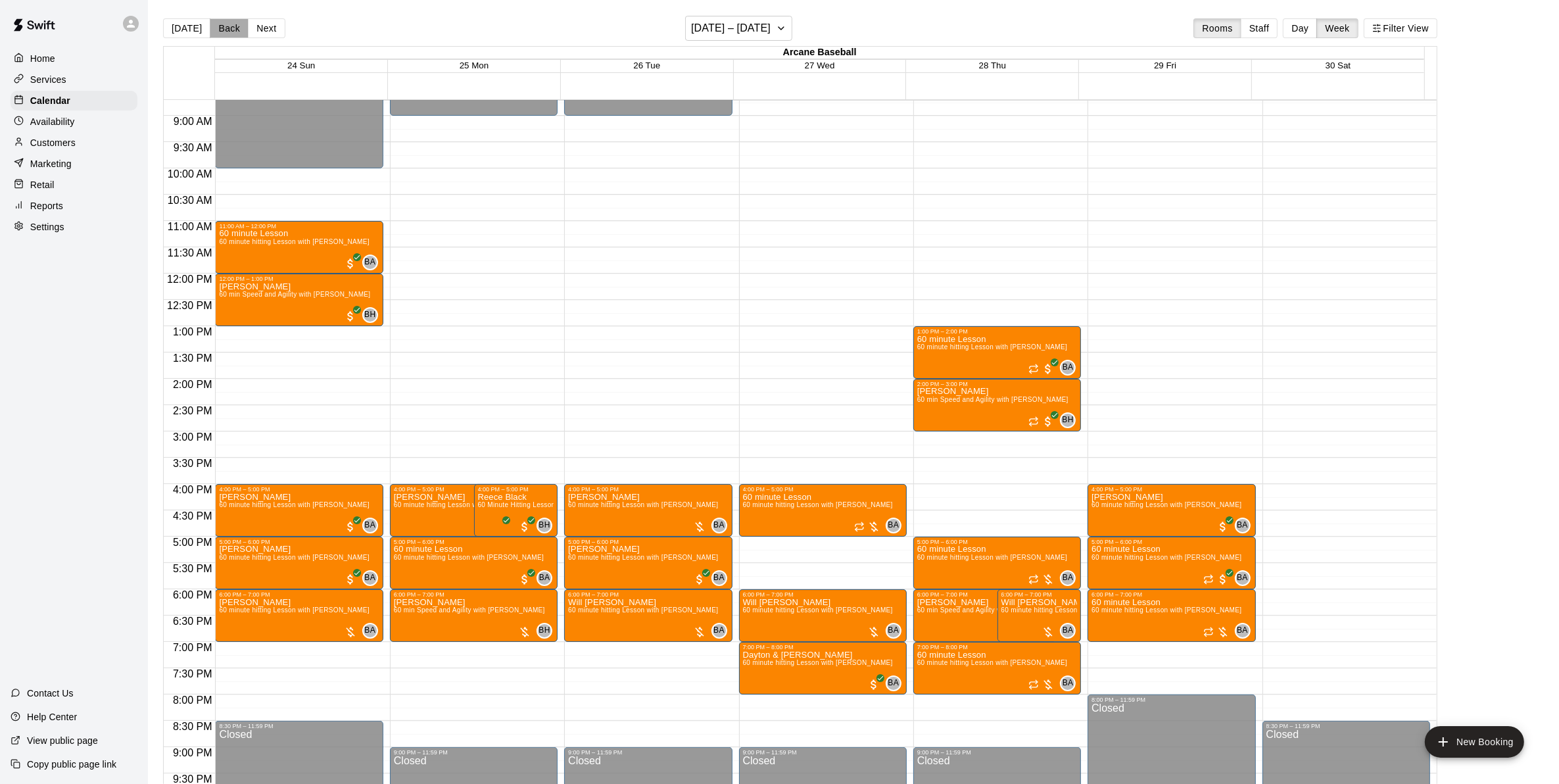
click at [231, 35] on button "Back" at bounding box center [229, 28] width 38 height 20
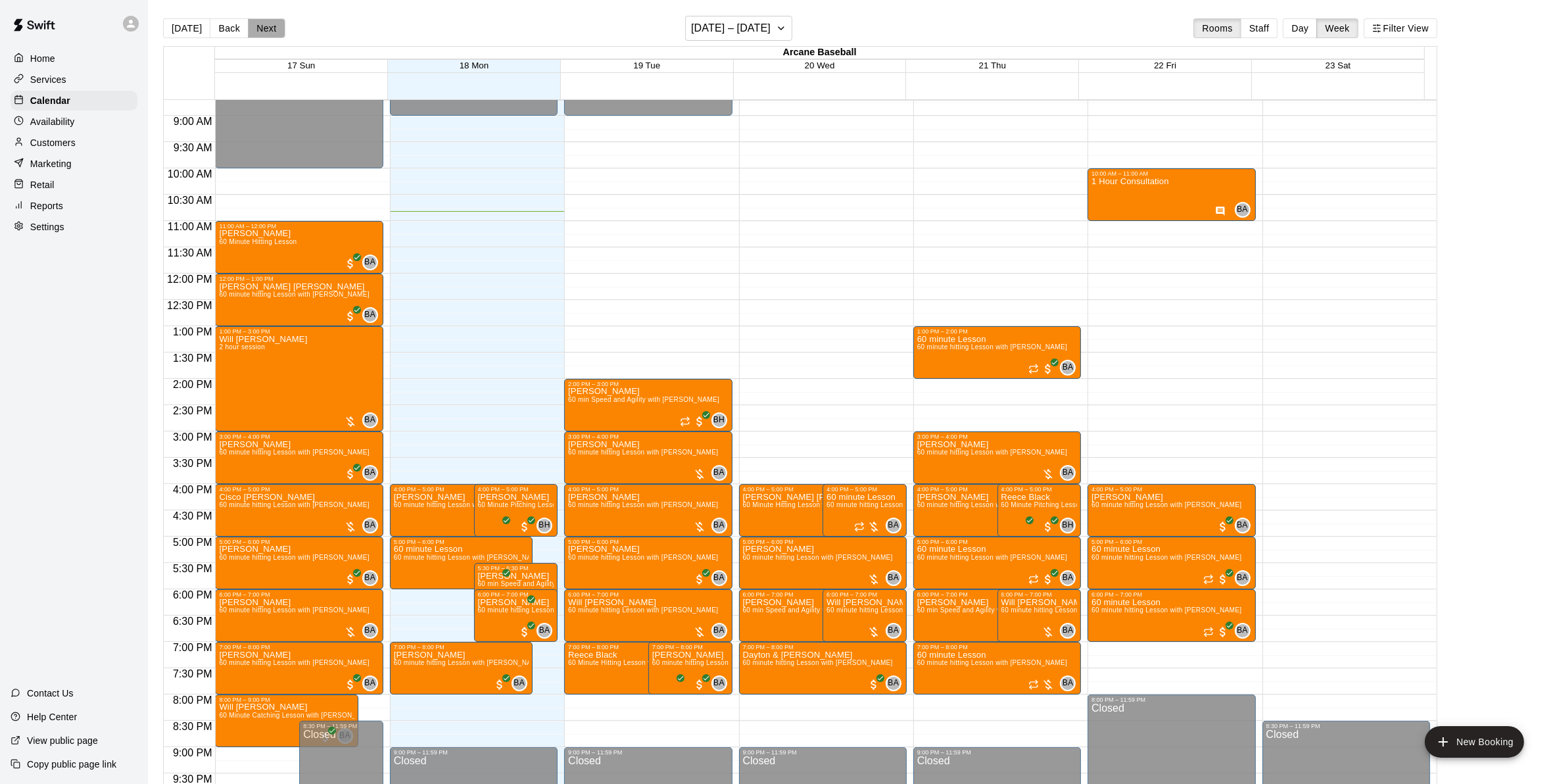
click at [262, 37] on button "Next" at bounding box center [266, 28] width 37 height 20
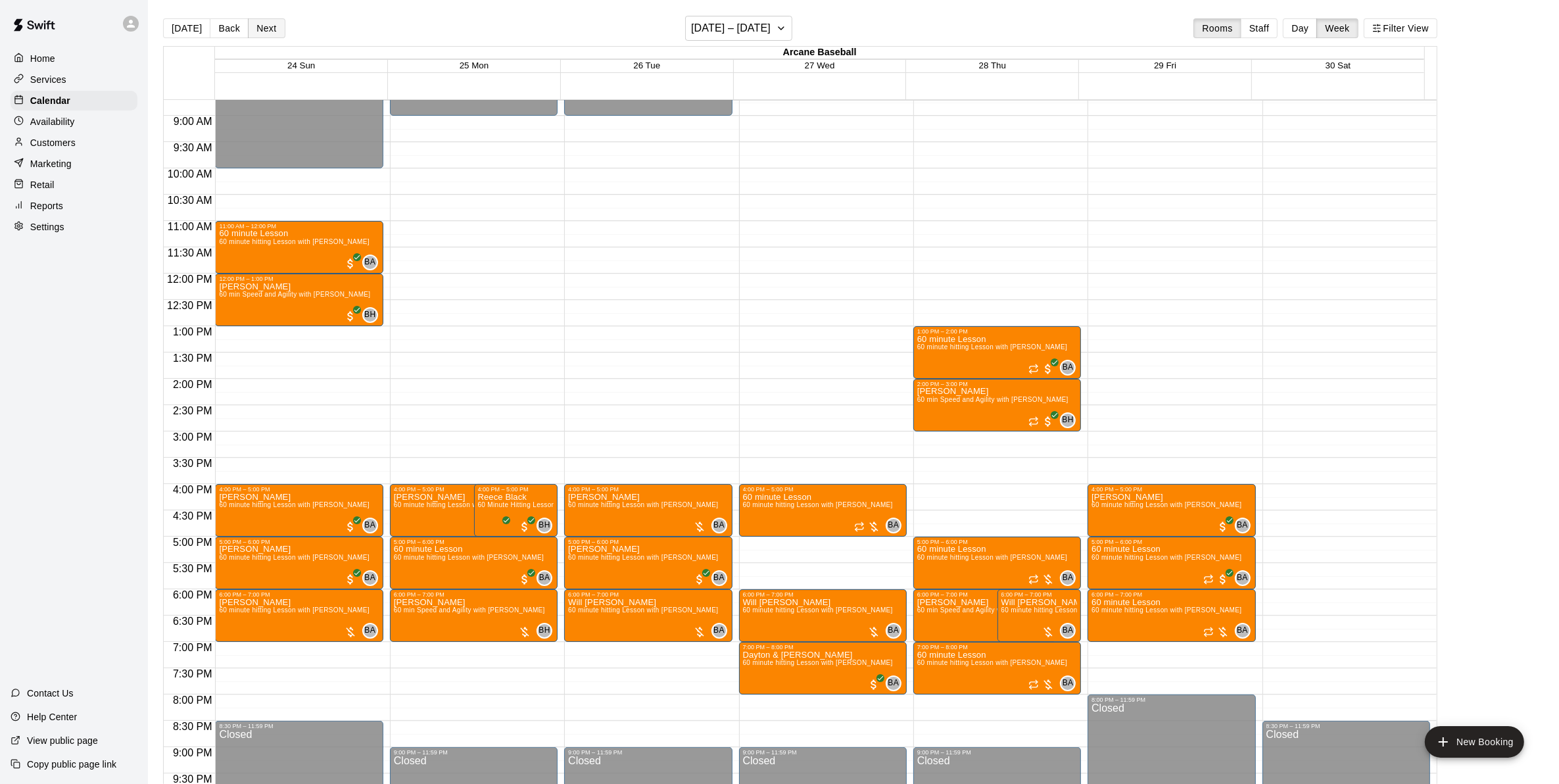
click at [252, 31] on button "Next" at bounding box center [266, 28] width 37 height 20
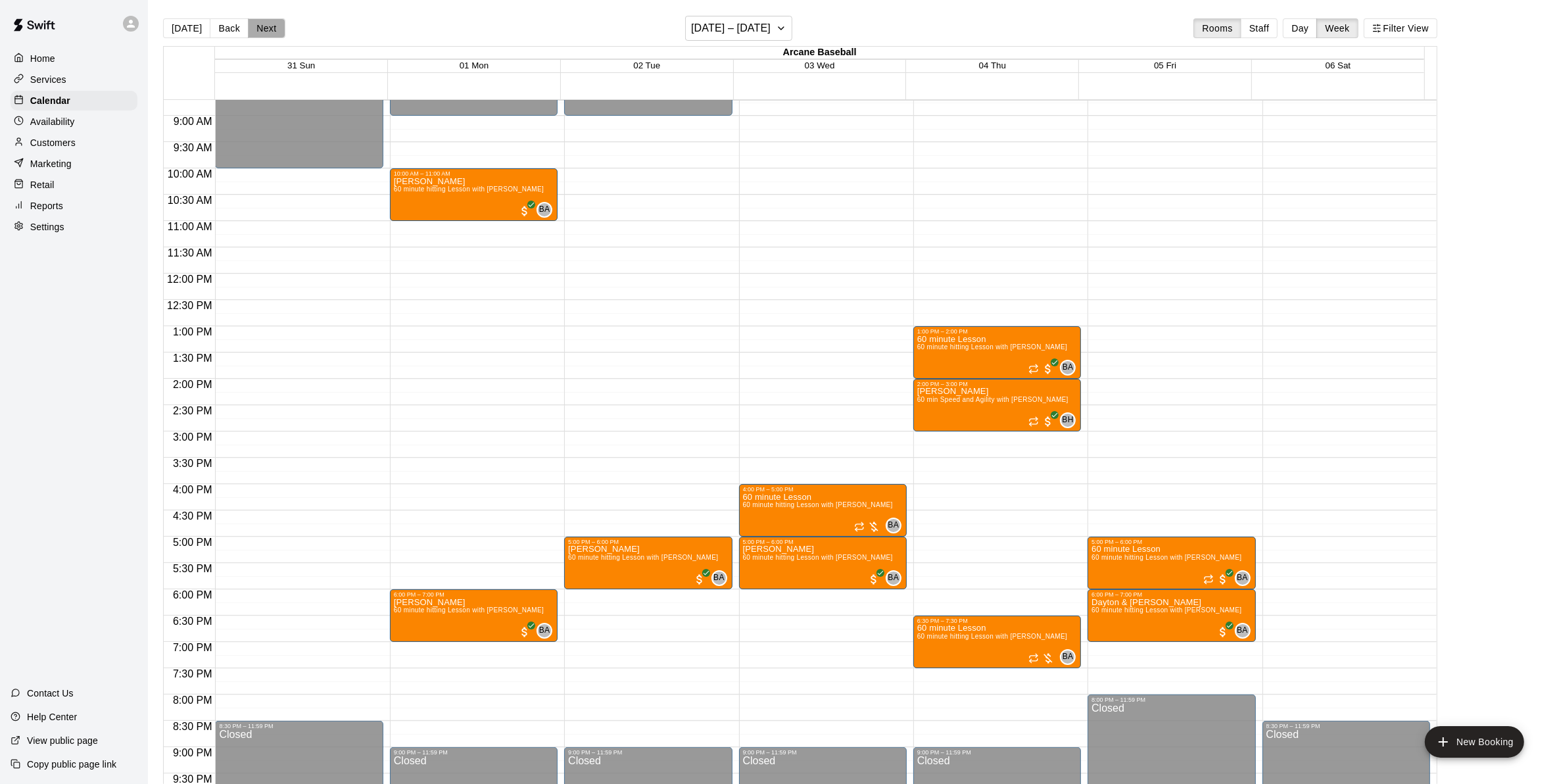
click at [252, 31] on button "Next" at bounding box center [266, 28] width 37 height 20
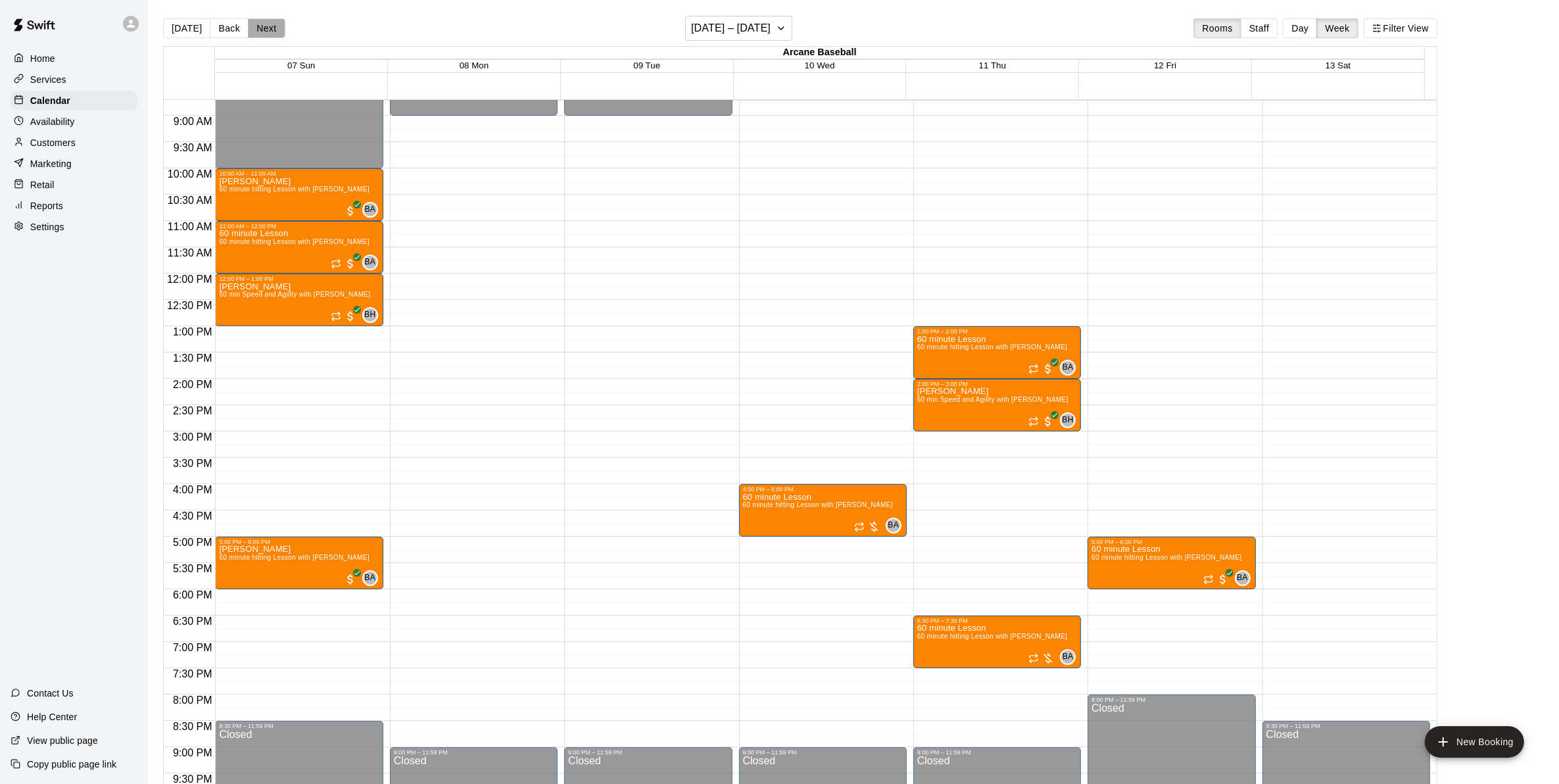
click at [252, 31] on button "Next" at bounding box center [266, 28] width 37 height 20
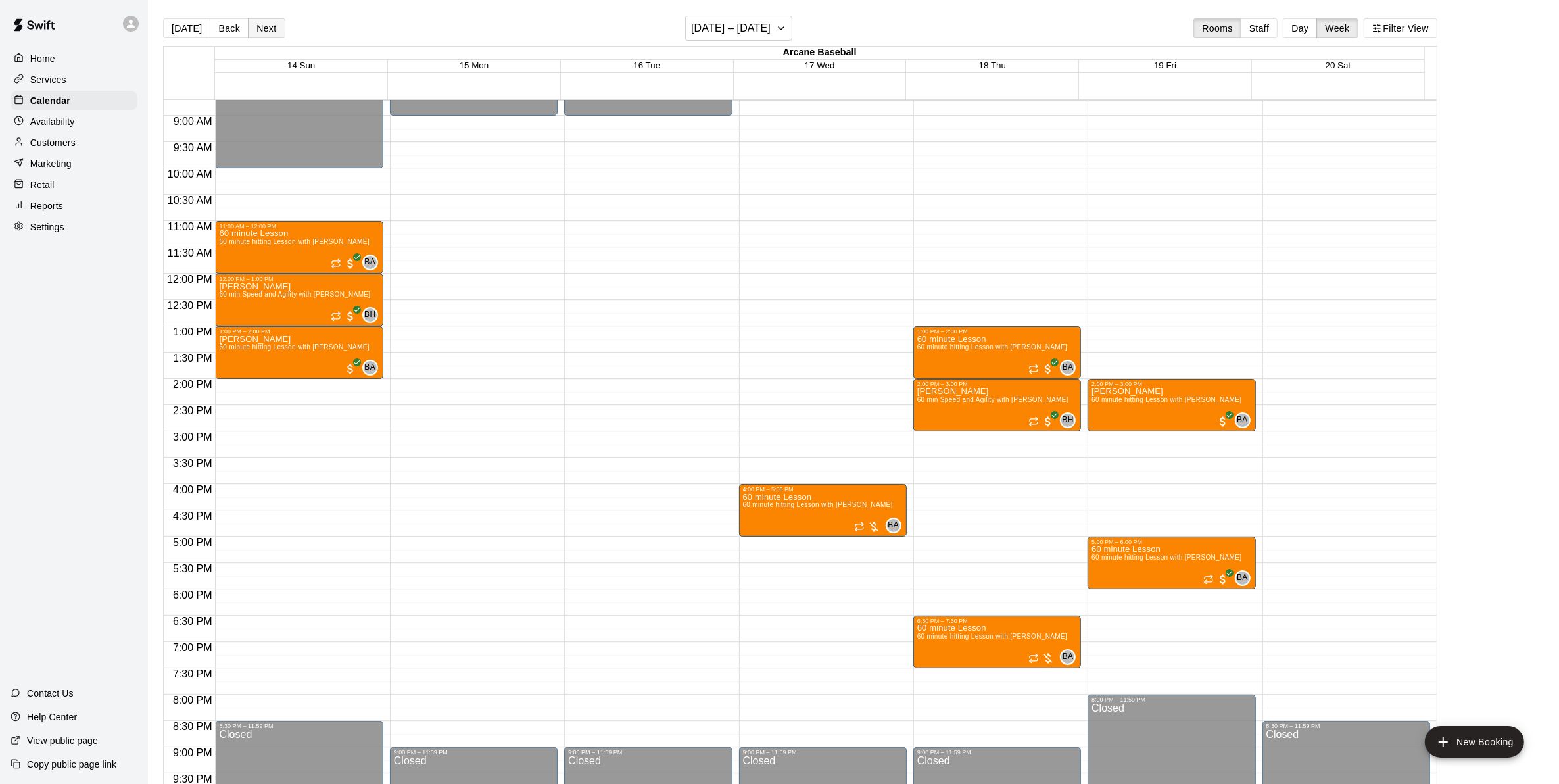
click at [251, 31] on button "Next" at bounding box center [266, 28] width 37 height 20
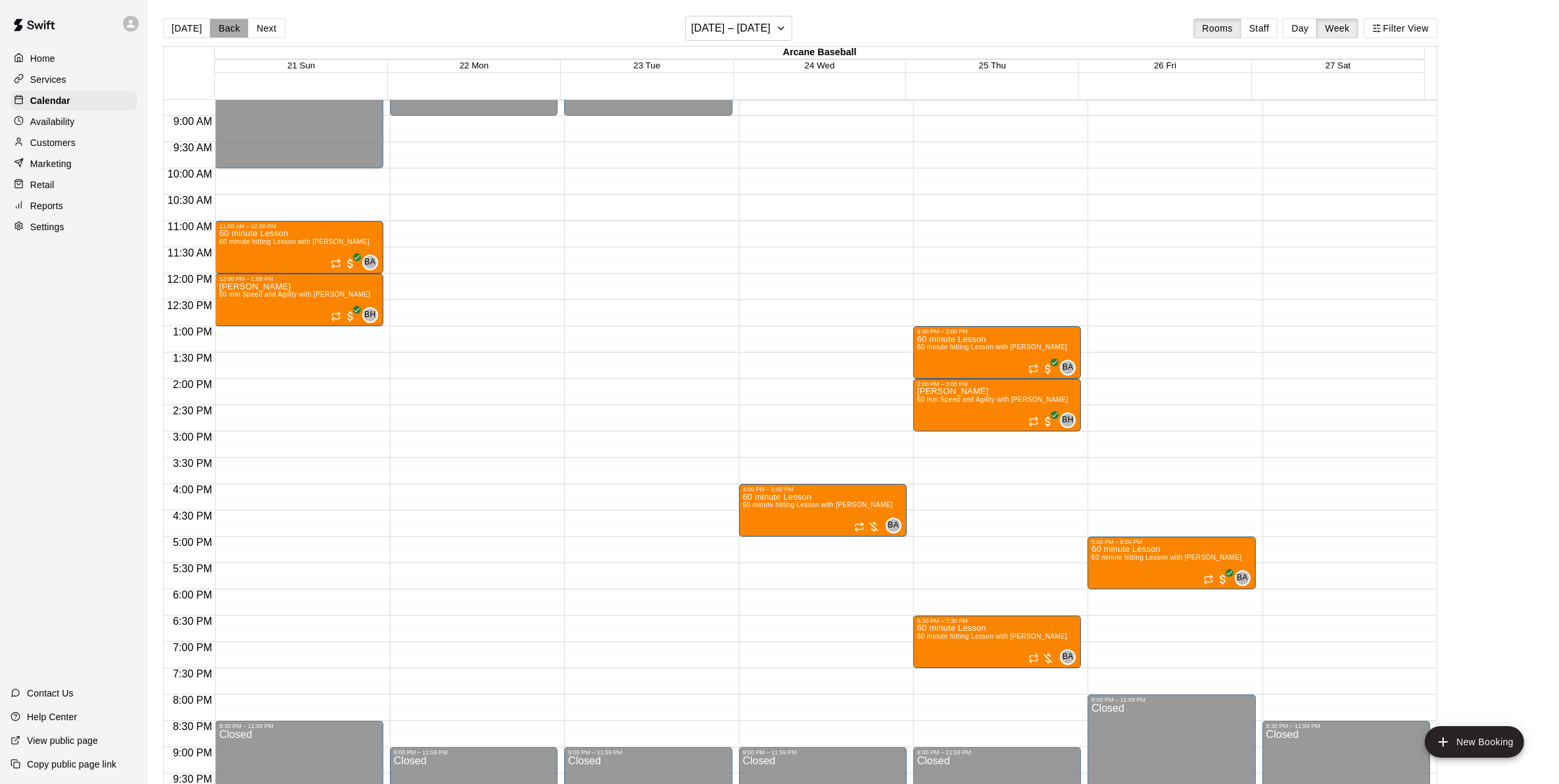
click at [231, 27] on button "Back" at bounding box center [229, 28] width 38 height 20
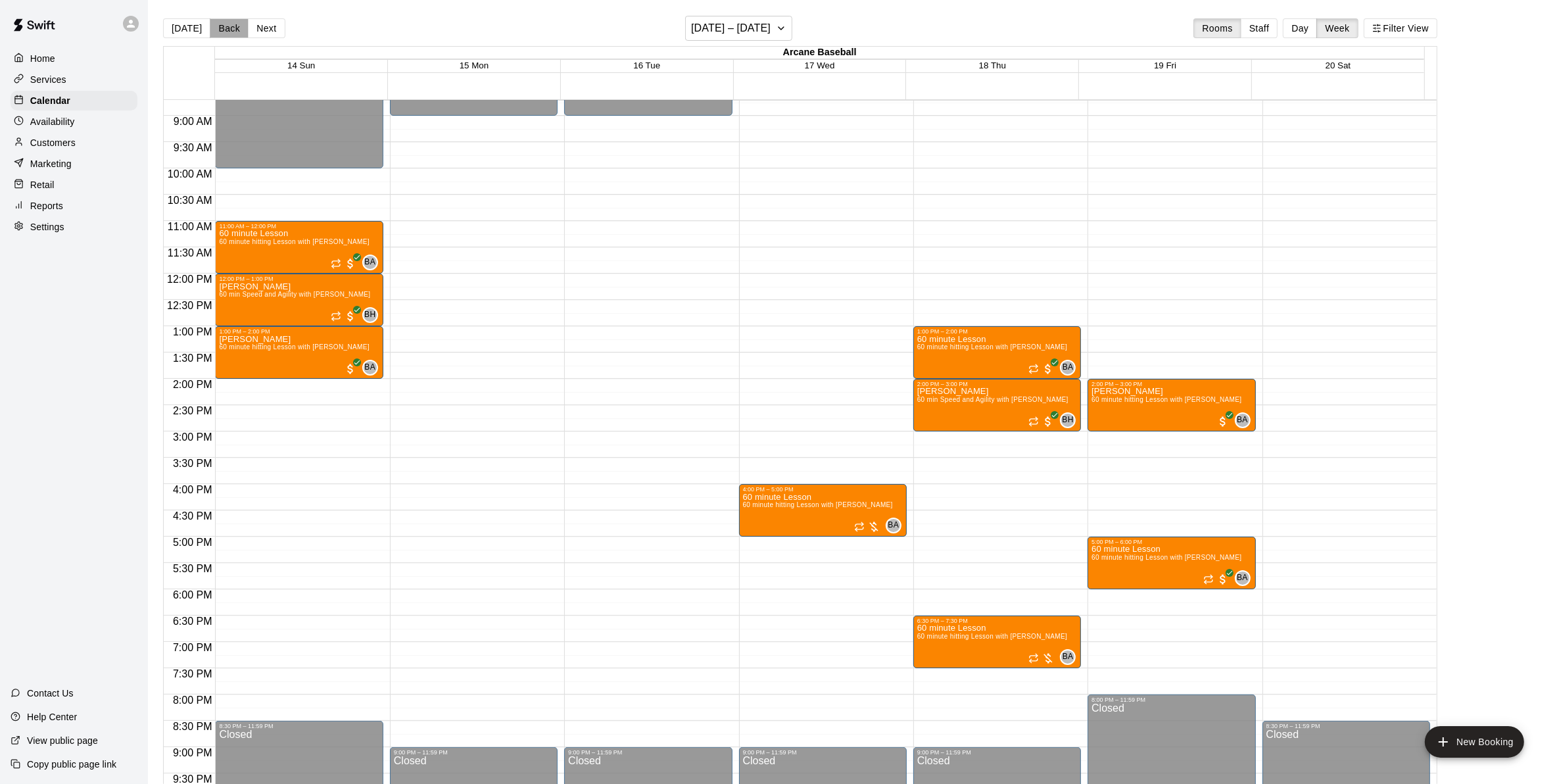
click at [231, 27] on button "Back" at bounding box center [229, 28] width 38 height 20
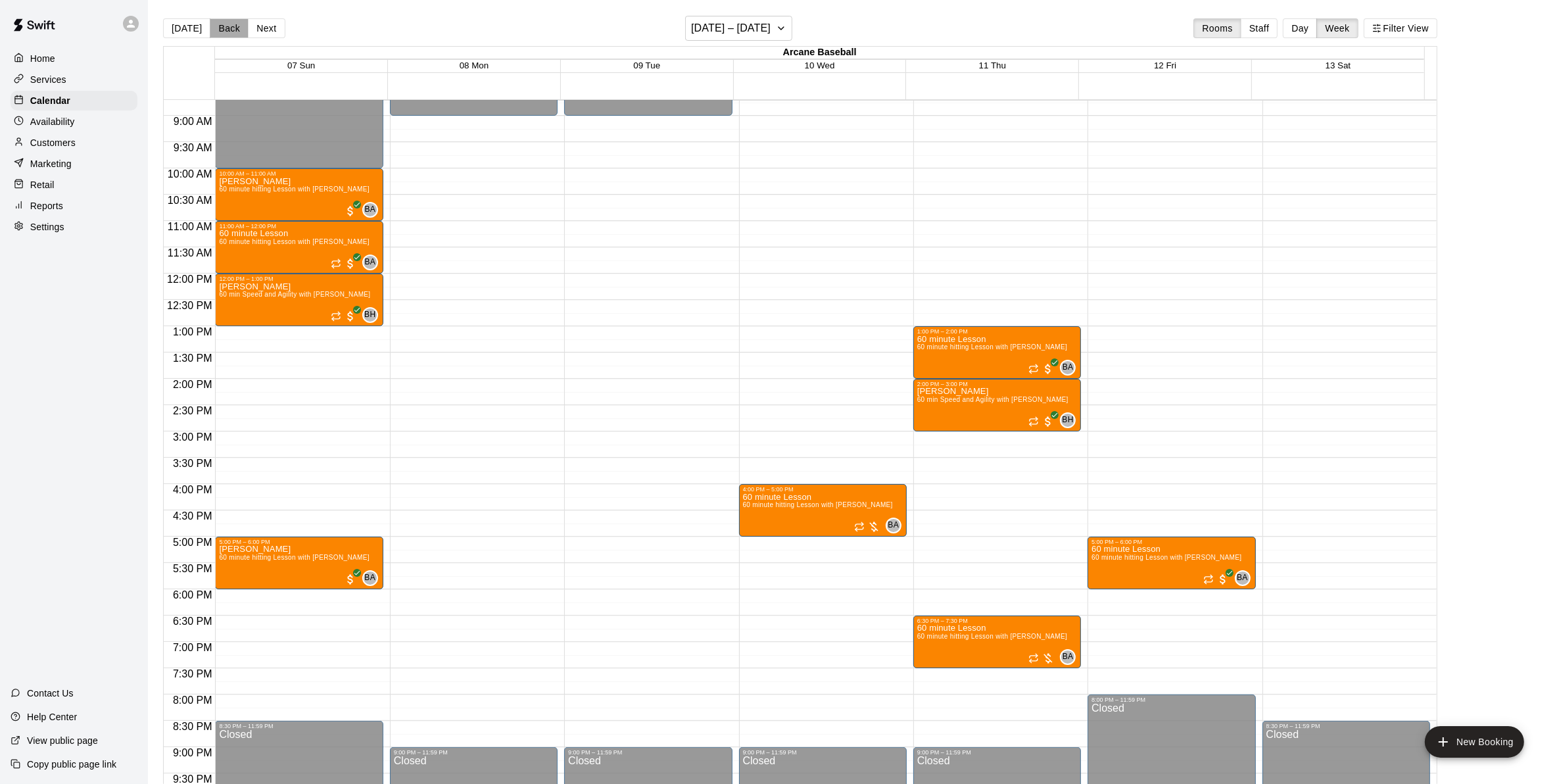
click at [231, 27] on button "Back" at bounding box center [229, 28] width 38 height 20
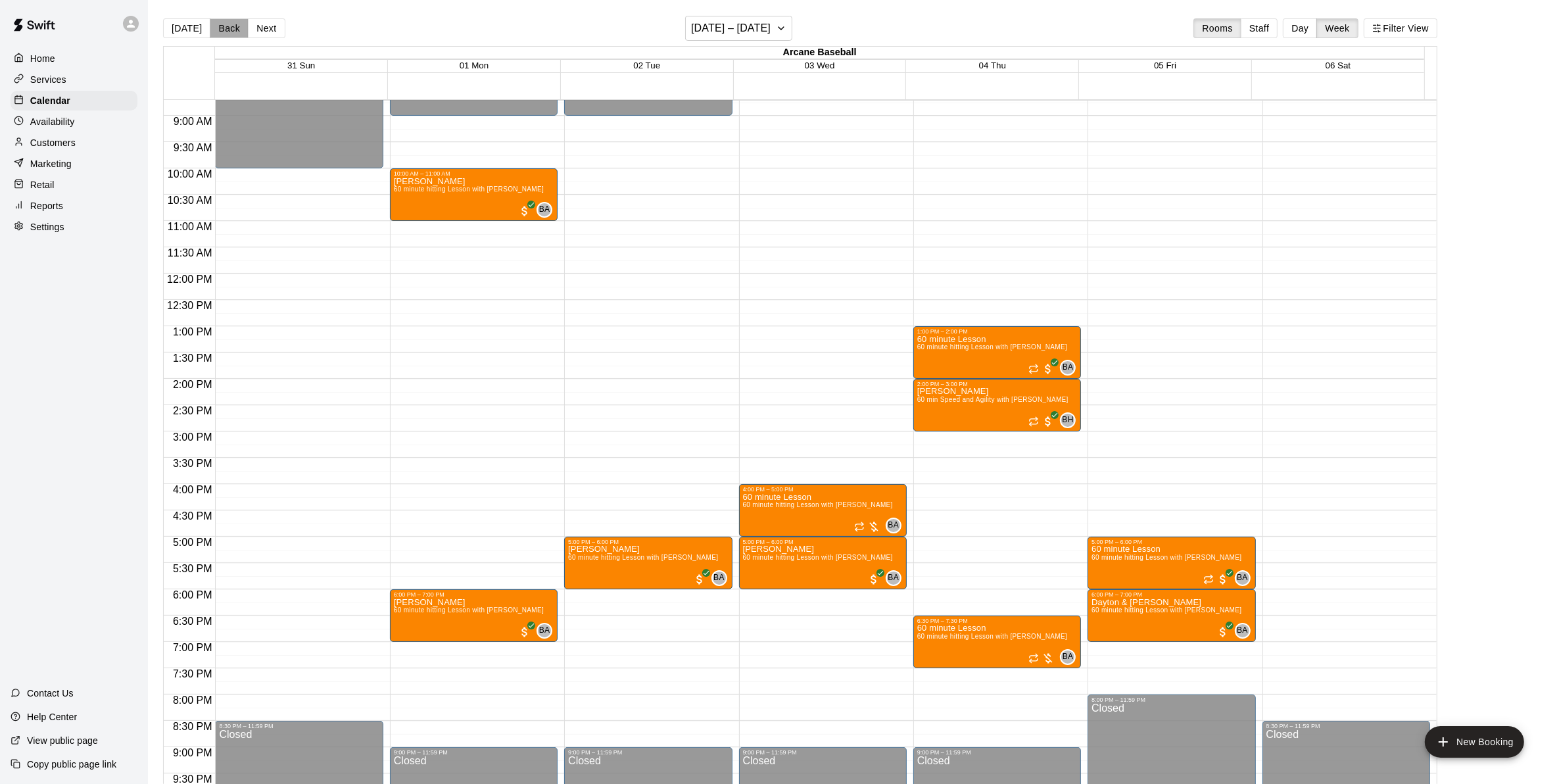
click at [231, 27] on button "Back" at bounding box center [229, 28] width 38 height 20
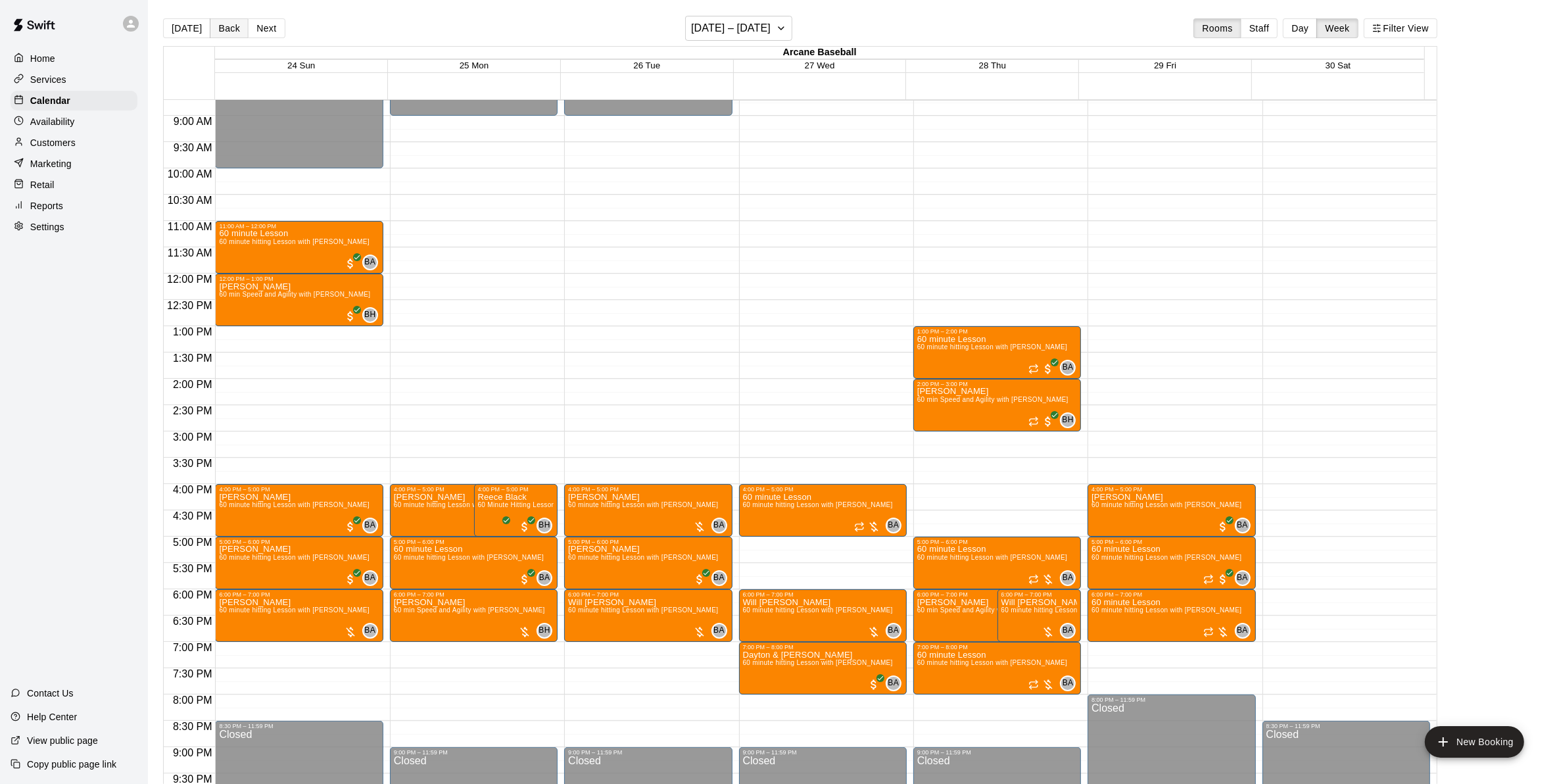
click at [231, 27] on button "Back" at bounding box center [229, 28] width 38 height 20
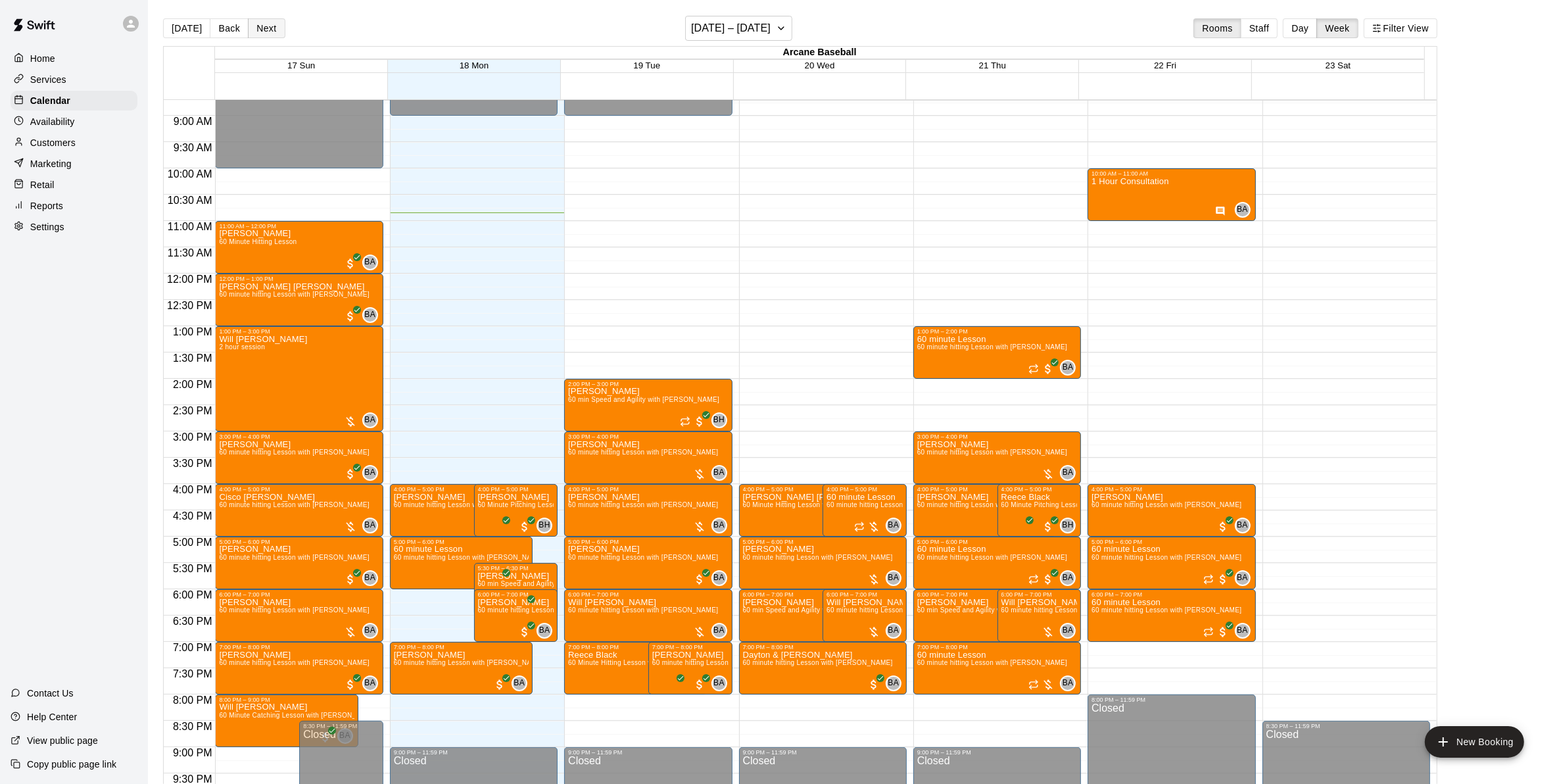
click at [260, 21] on button "Next" at bounding box center [266, 28] width 37 height 20
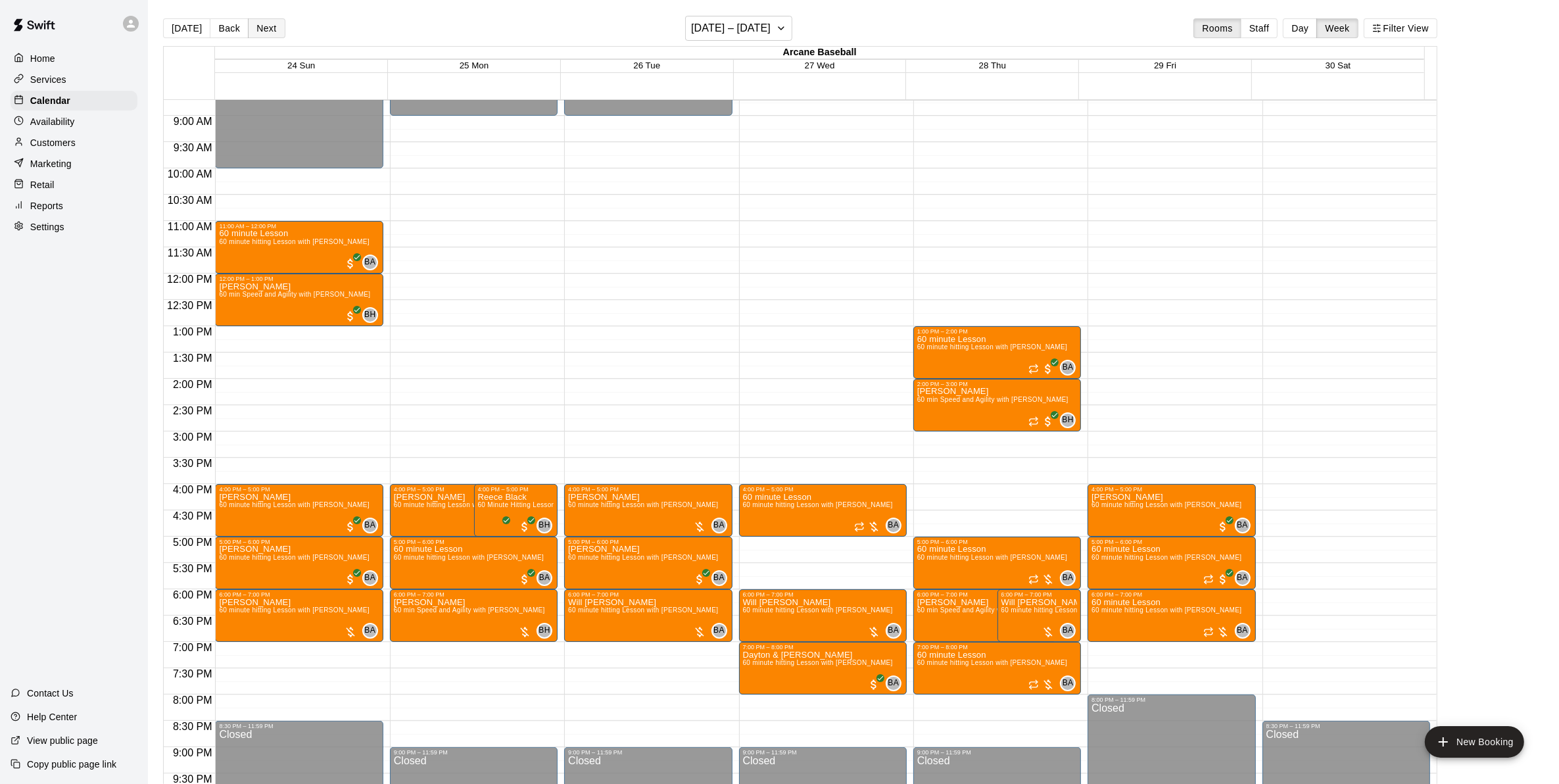
click at [271, 27] on button "Next" at bounding box center [266, 28] width 37 height 20
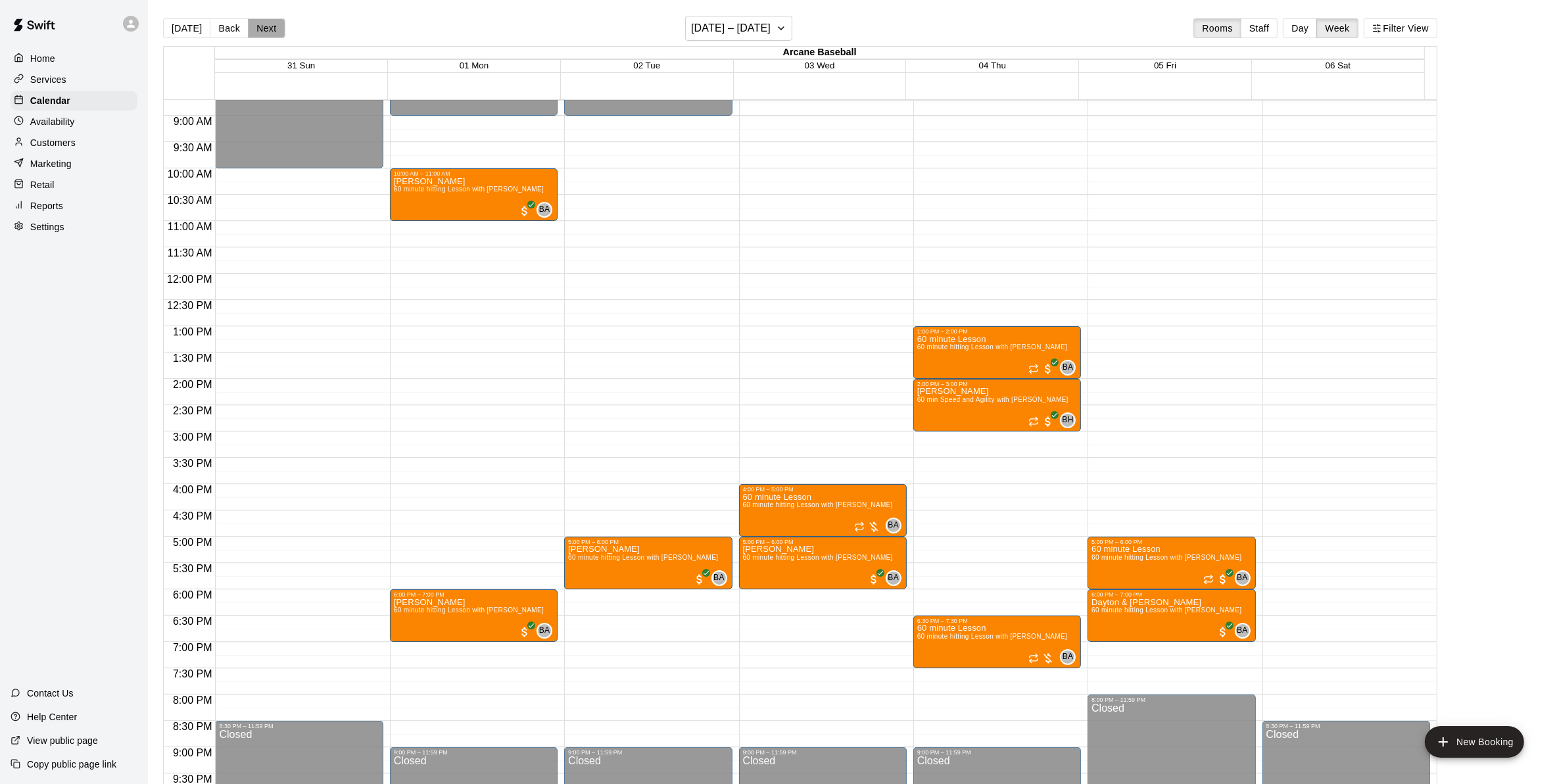
click at [271, 25] on button "Next" at bounding box center [266, 28] width 37 height 20
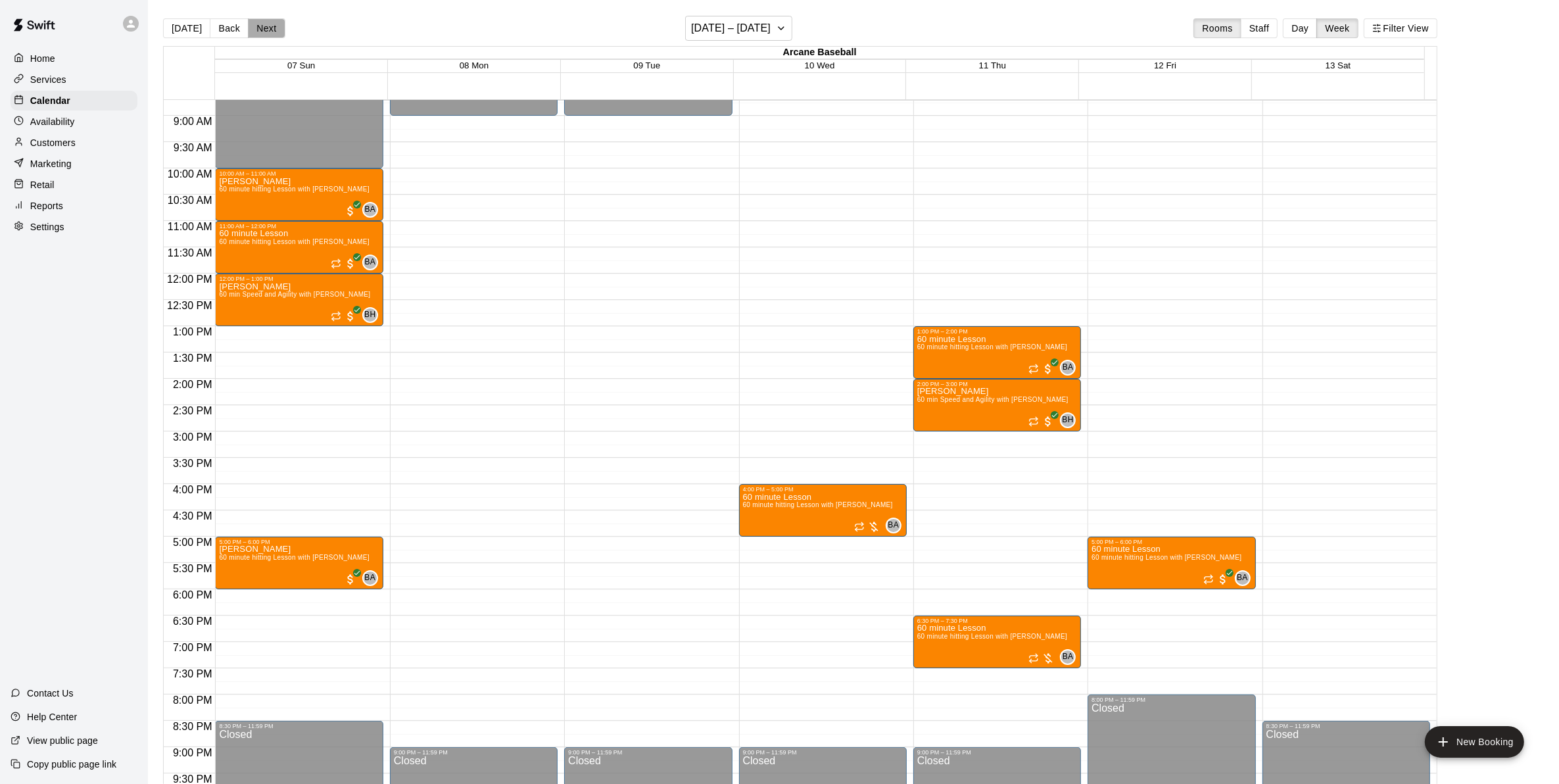
click at [267, 28] on button "Next" at bounding box center [266, 28] width 37 height 20
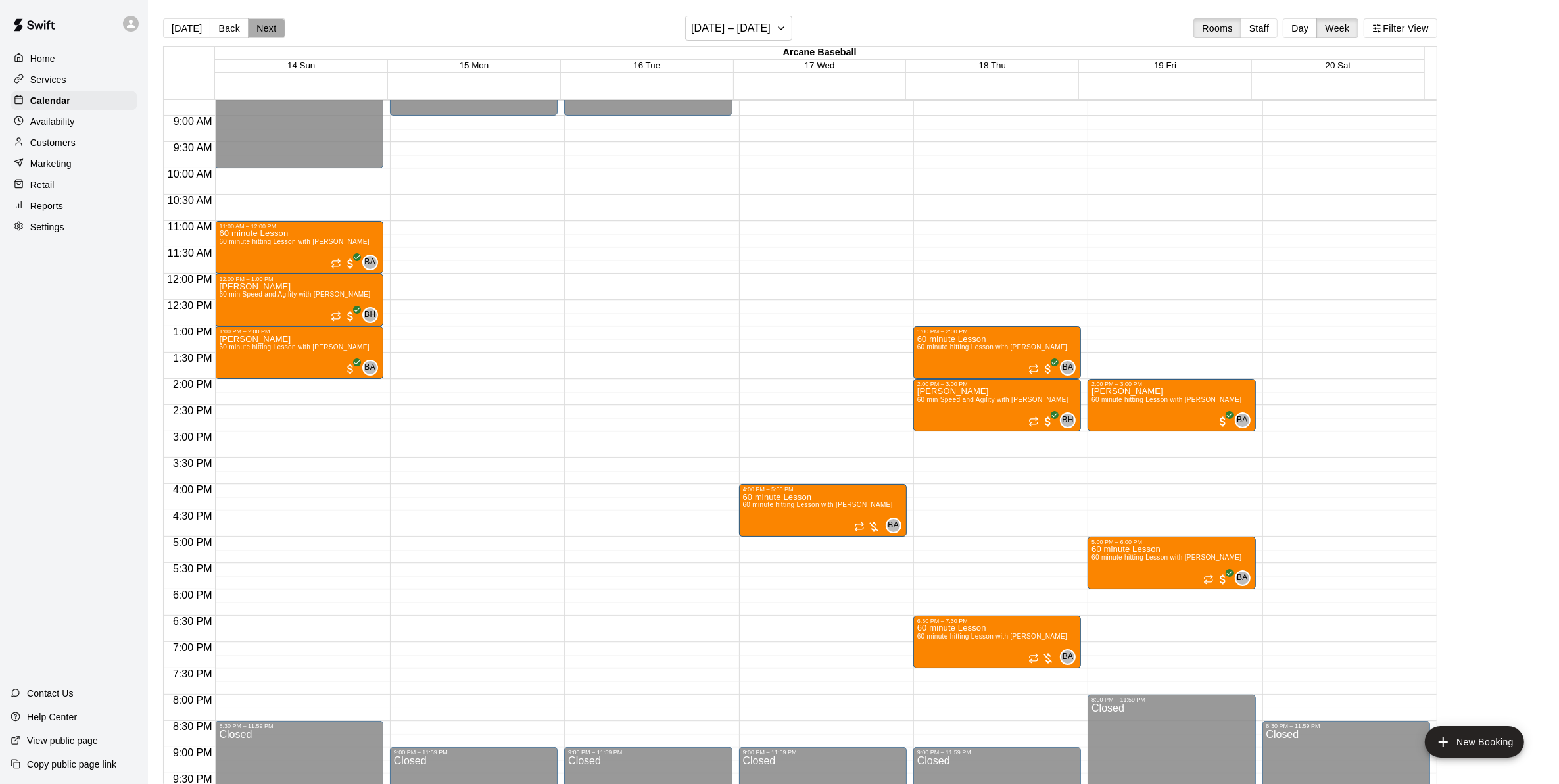
click at [267, 28] on button "Next" at bounding box center [266, 28] width 37 height 20
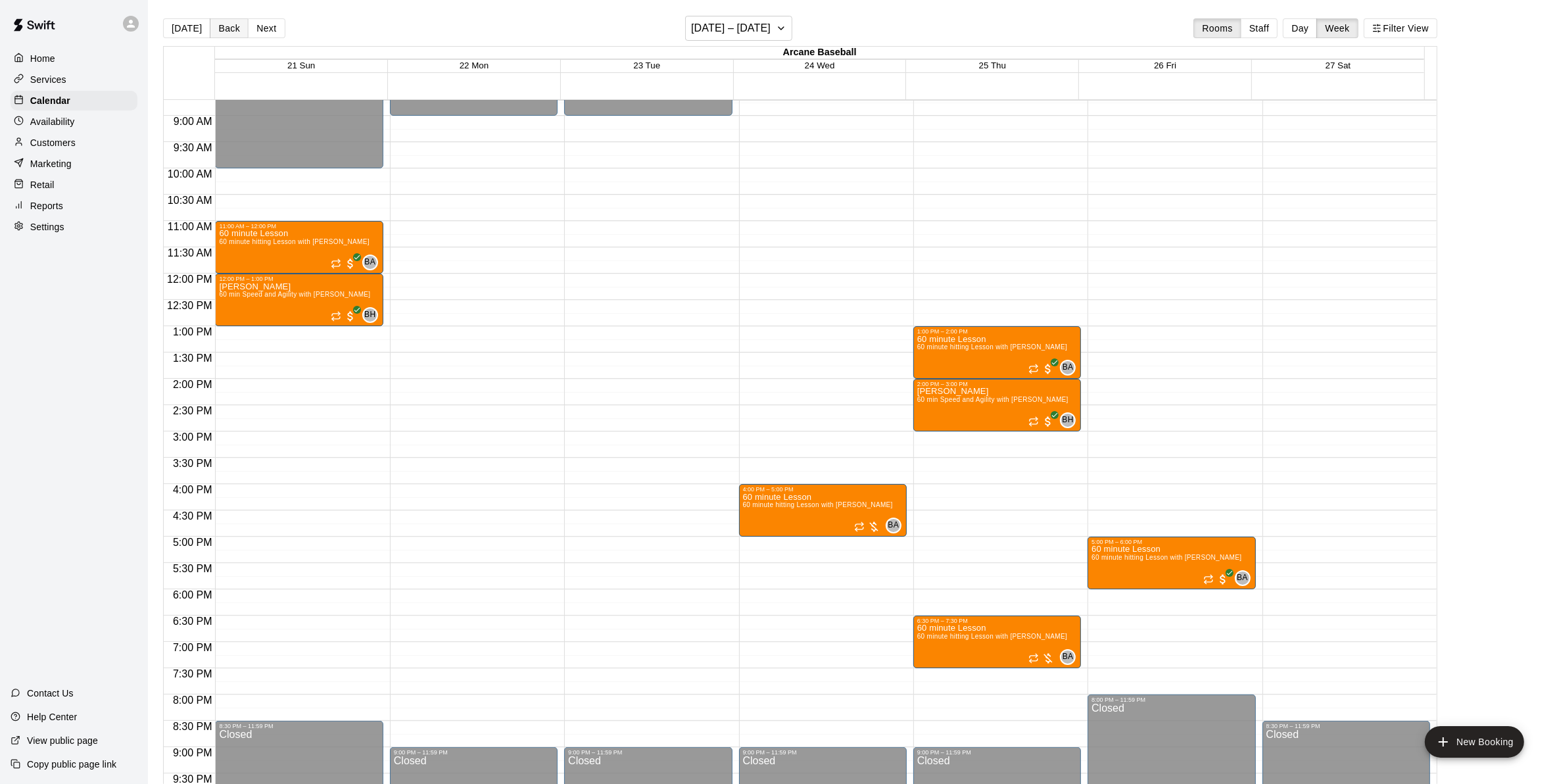
click at [223, 30] on button "Back" at bounding box center [229, 28] width 38 height 20
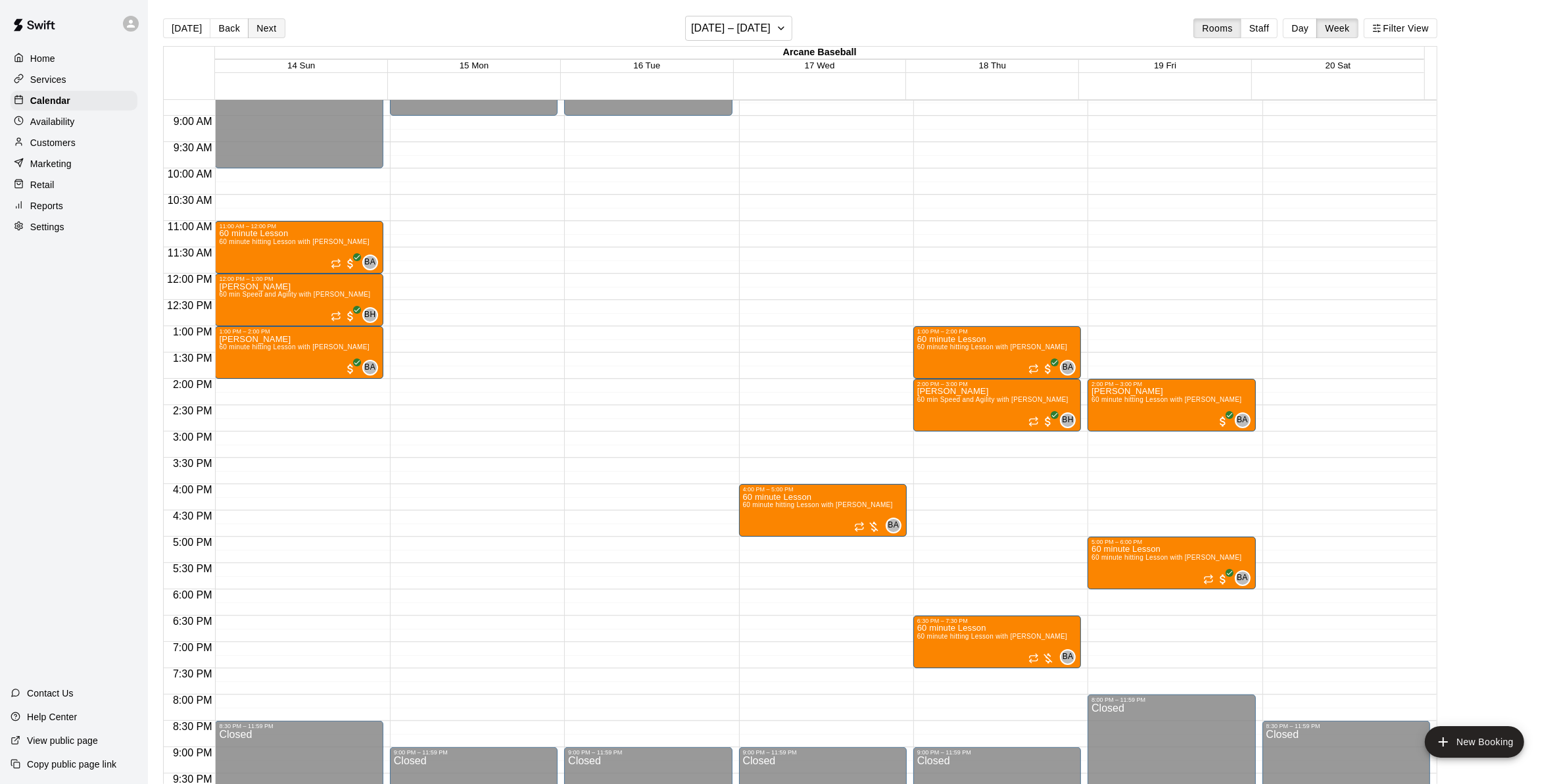
click at [271, 28] on button "Next" at bounding box center [266, 28] width 37 height 20
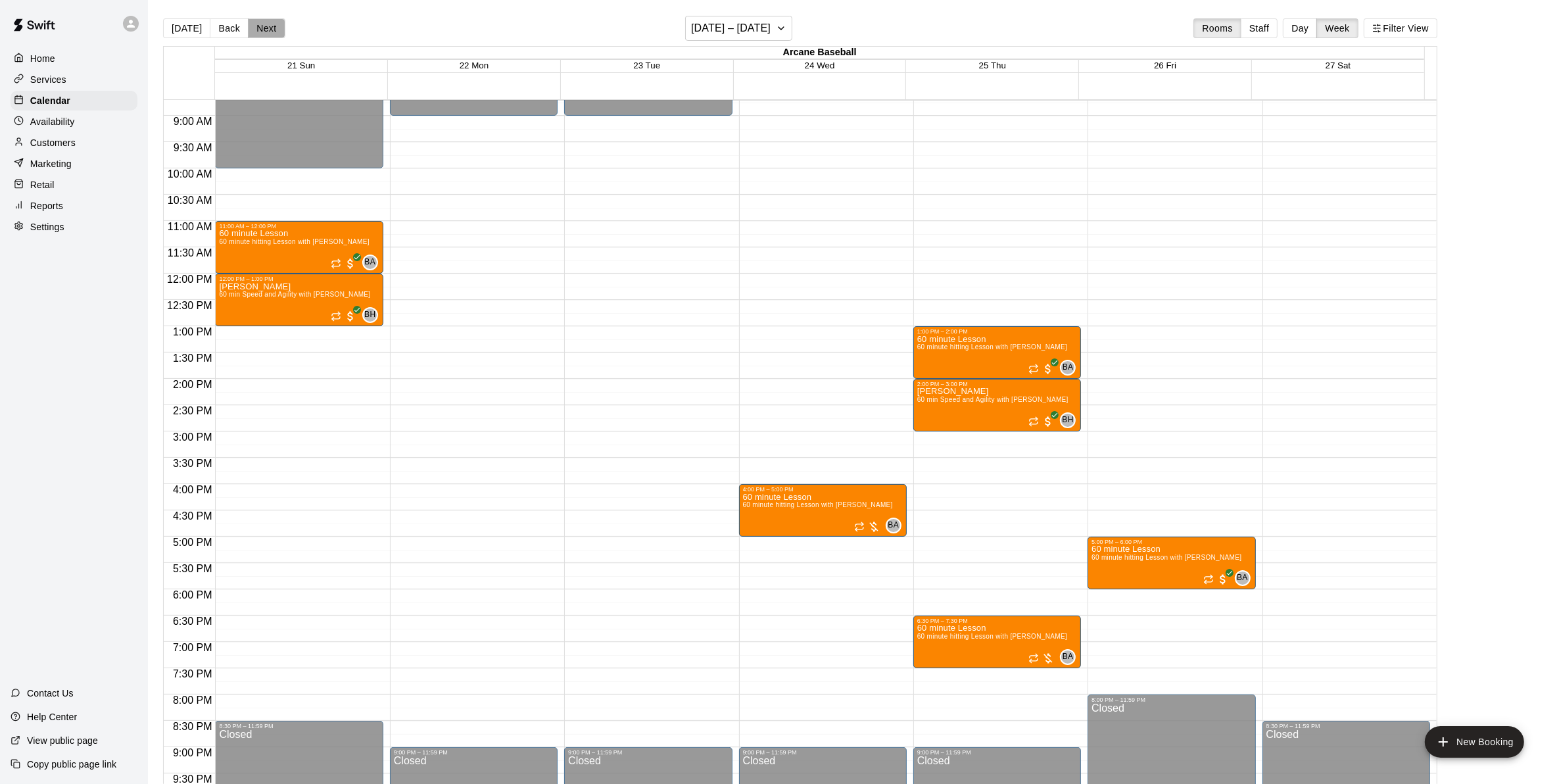
click at [272, 25] on button "Next" at bounding box center [266, 28] width 37 height 20
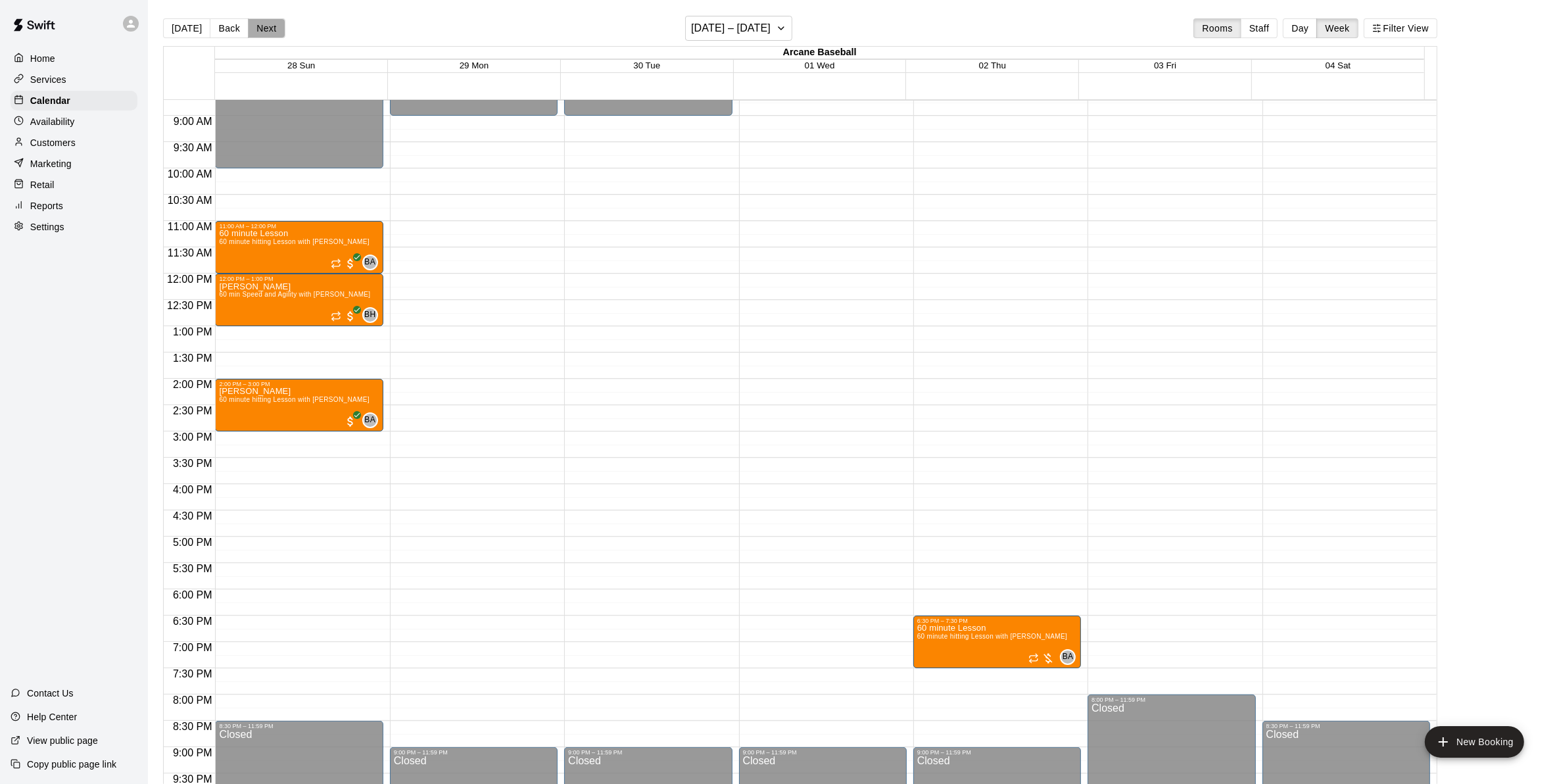
click at [272, 25] on button "Next" at bounding box center [266, 28] width 37 height 20
click at [220, 24] on button "Back" at bounding box center [229, 28] width 38 height 20
click at [270, 33] on button "Next" at bounding box center [266, 28] width 37 height 20
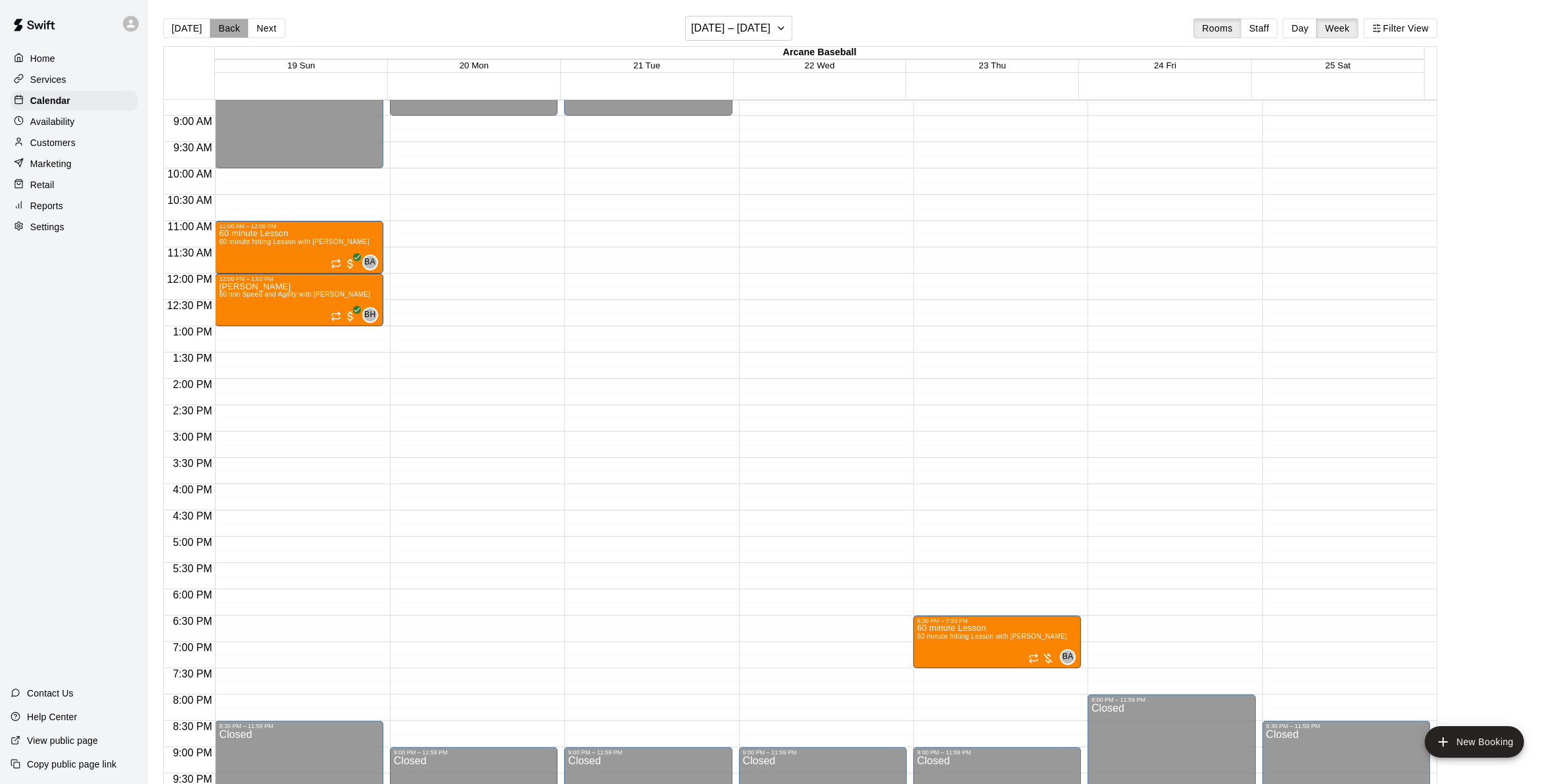
click at [227, 30] on button "Back" at bounding box center [229, 28] width 38 height 20
click at [220, 30] on button "Back" at bounding box center [229, 28] width 38 height 20
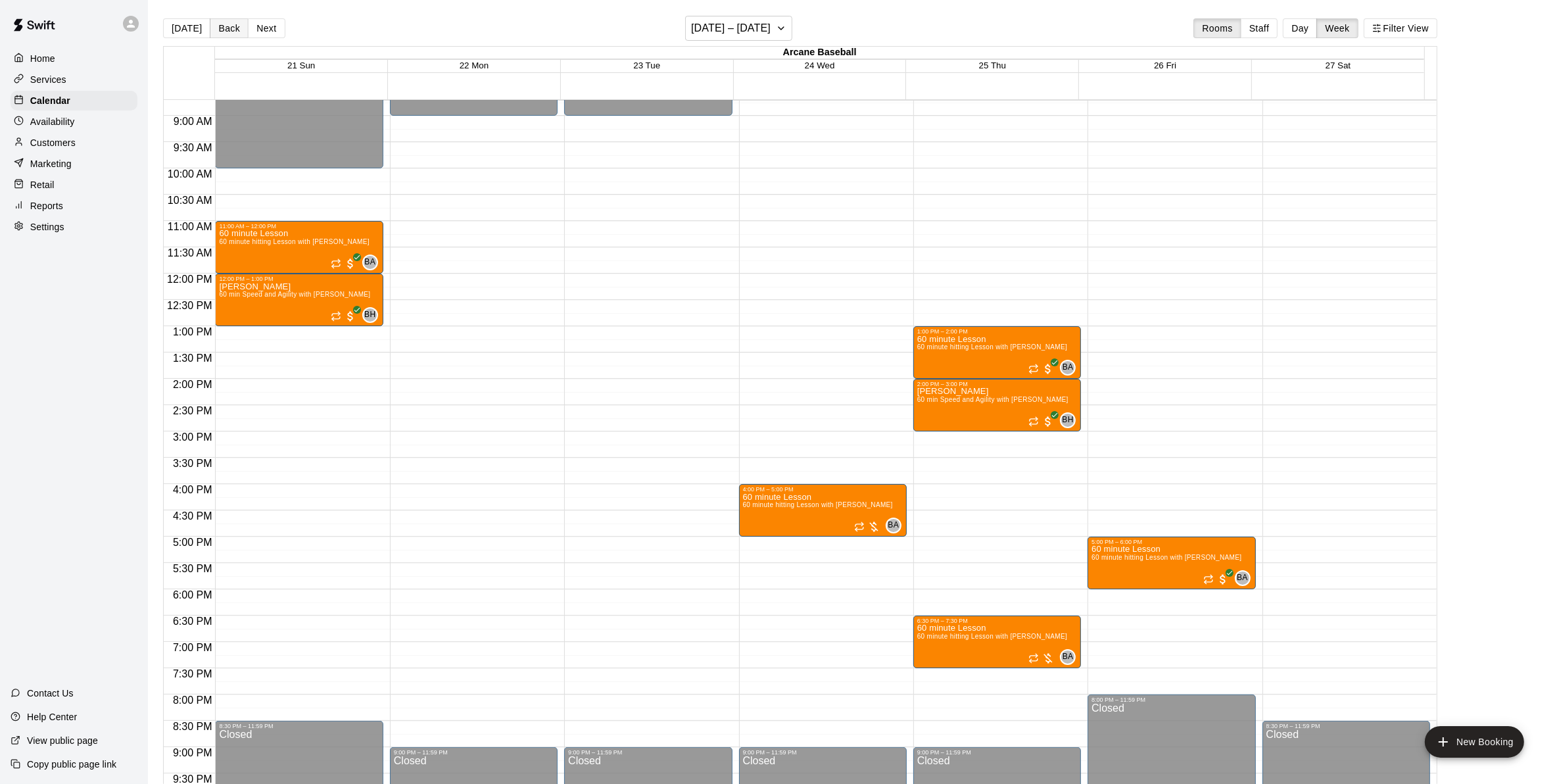
click at [220, 28] on button "Back" at bounding box center [229, 28] width 38 height 20
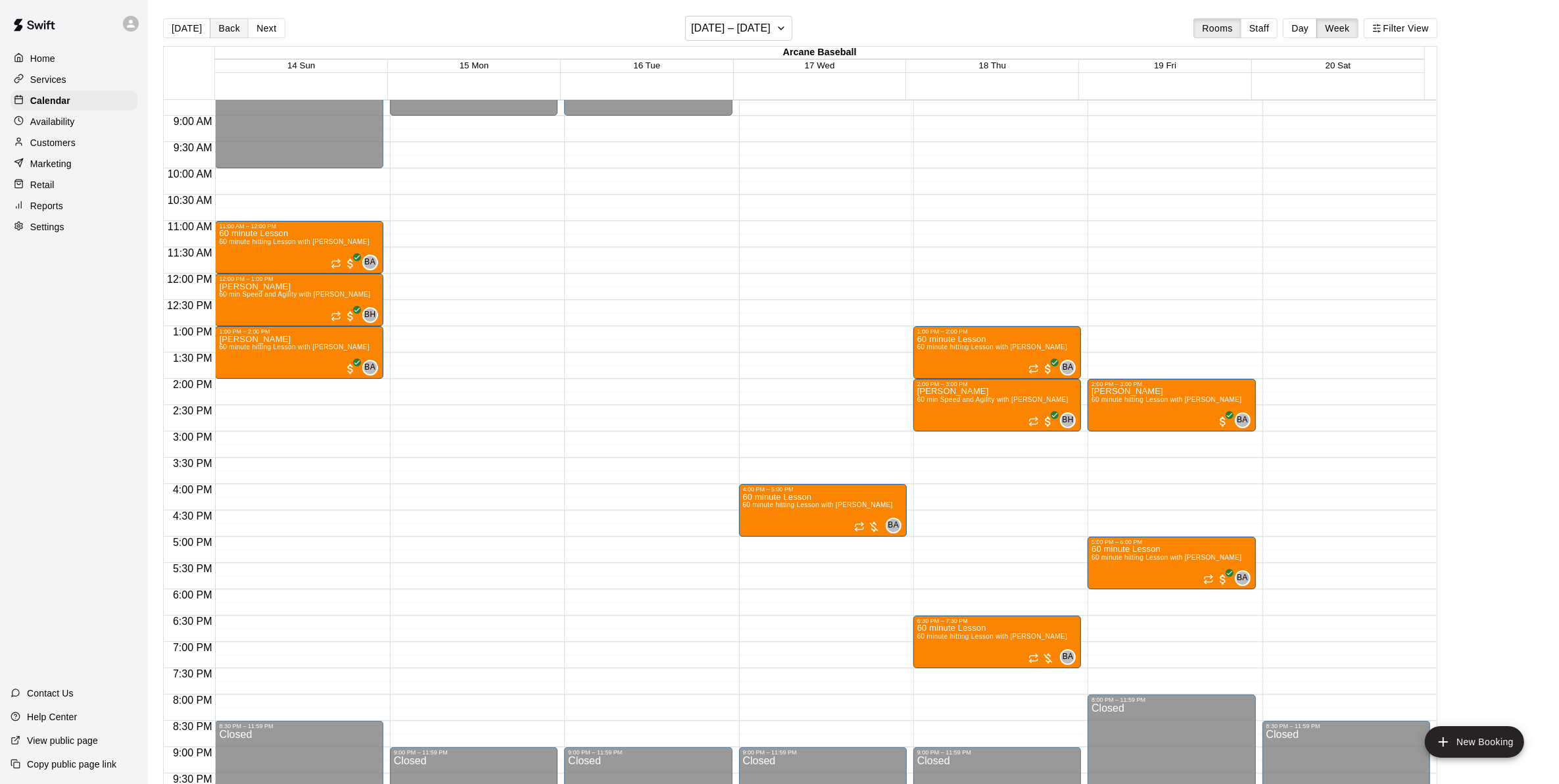
click at [220, 28] on button "Back" at bounding box center [229, 28] width 38 height 20
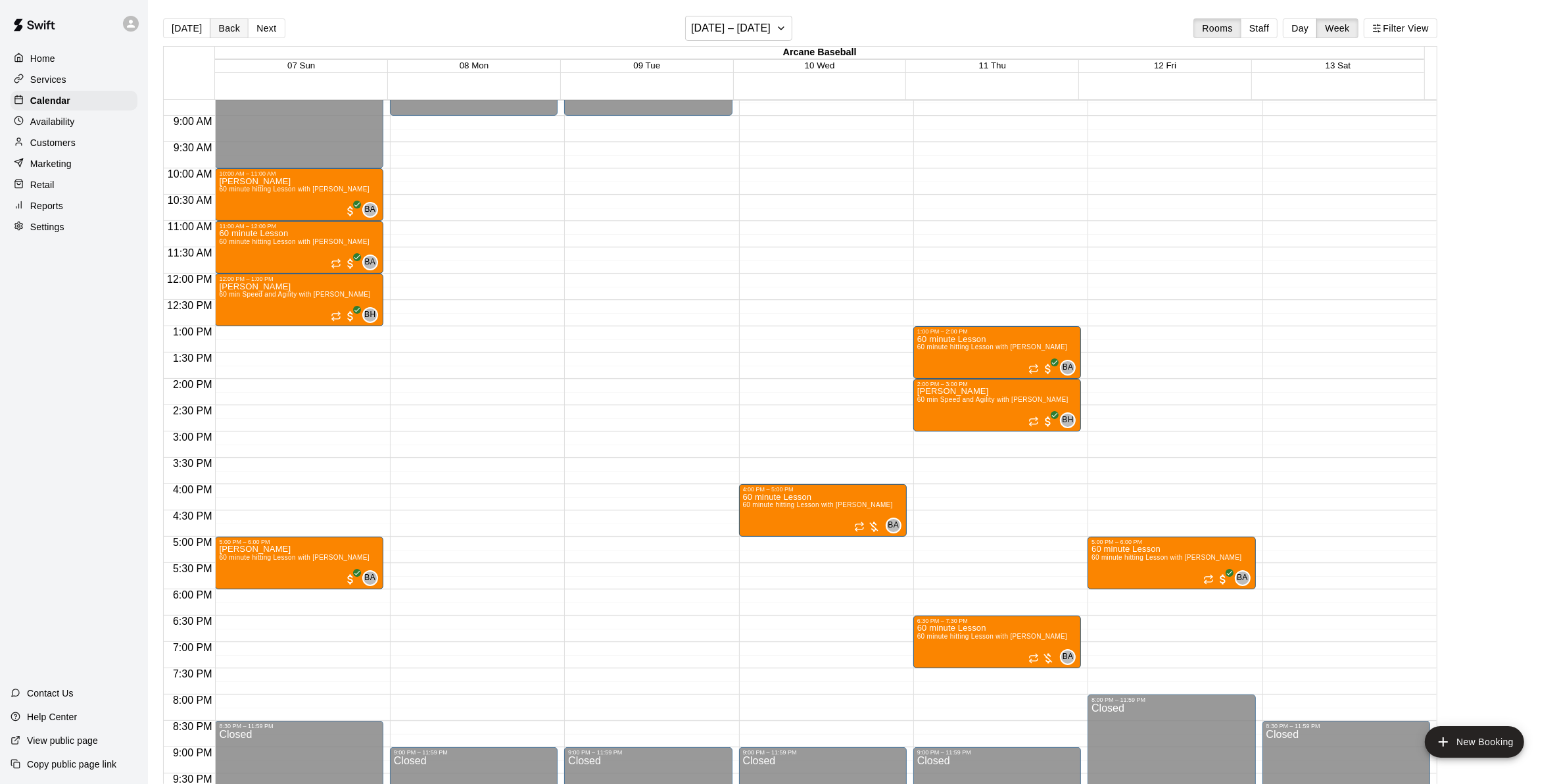
click at [220, 28] on button "Back" at bounding box center [229, 28] width 38 height 20
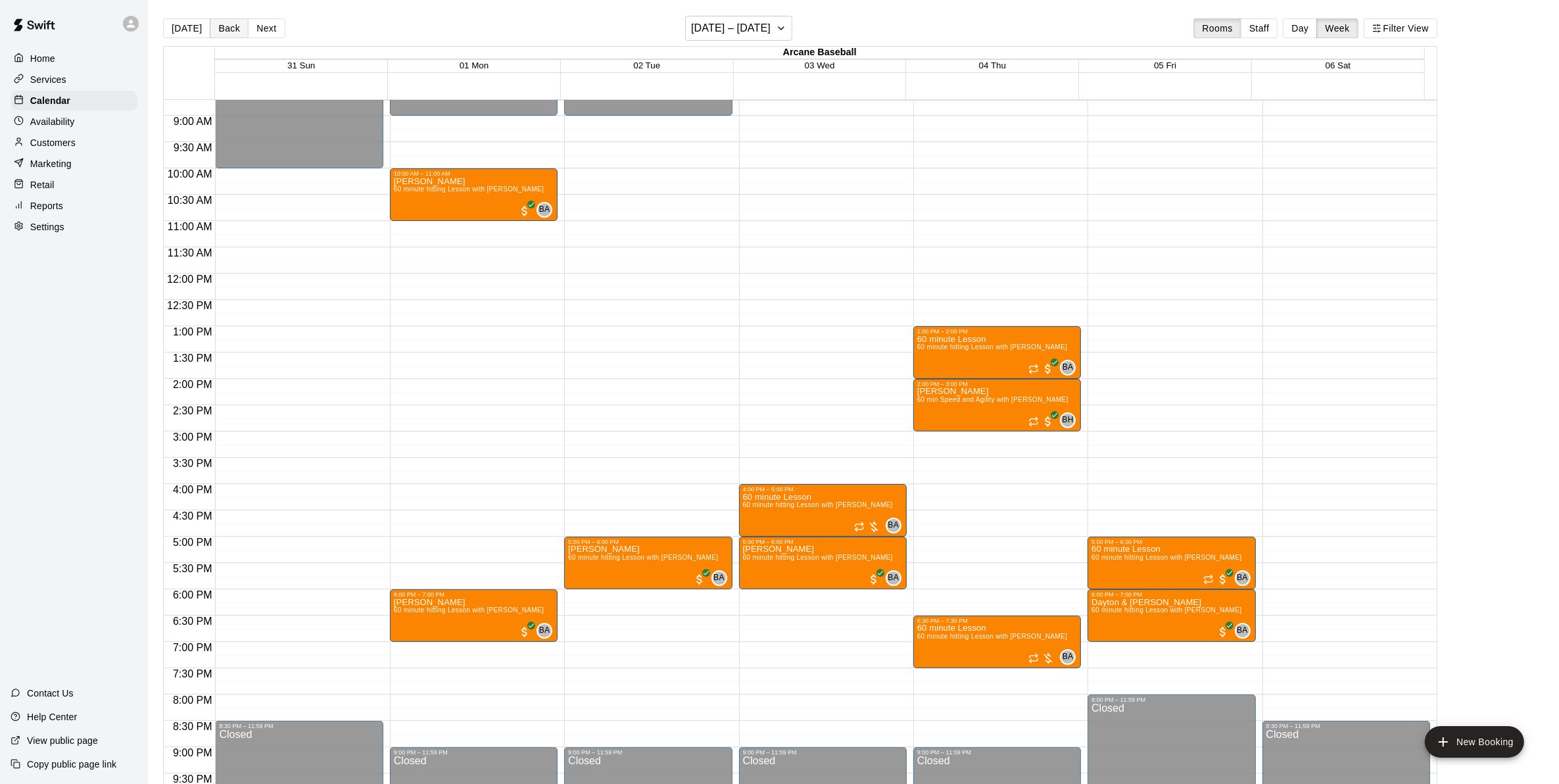
click at [227, 24] on button "Back" at bounding box center [229, 28] width 38 height 20
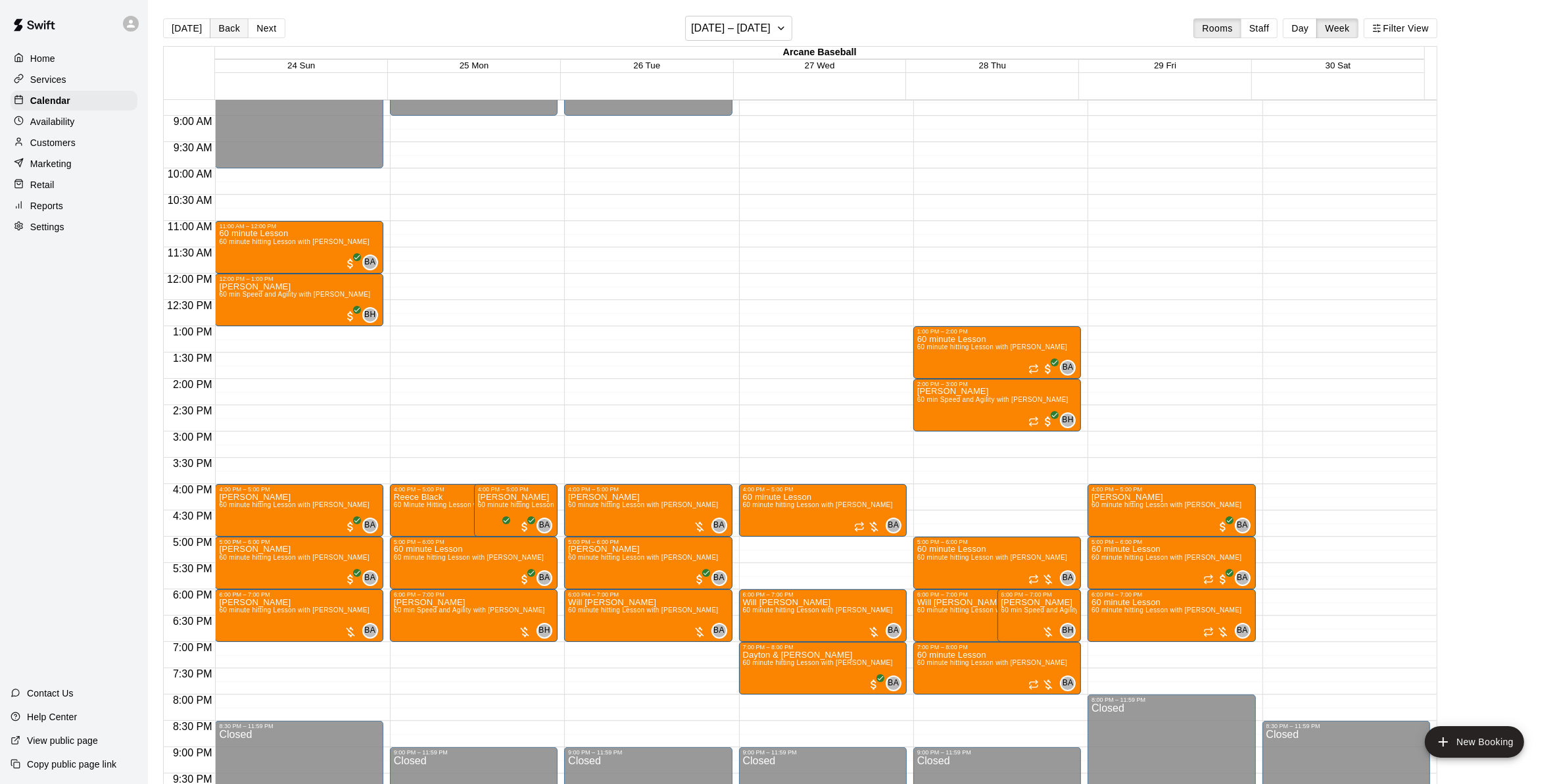
click at [231, 33] on button "Back" at bounding box center [229, 28] width 38 height 20
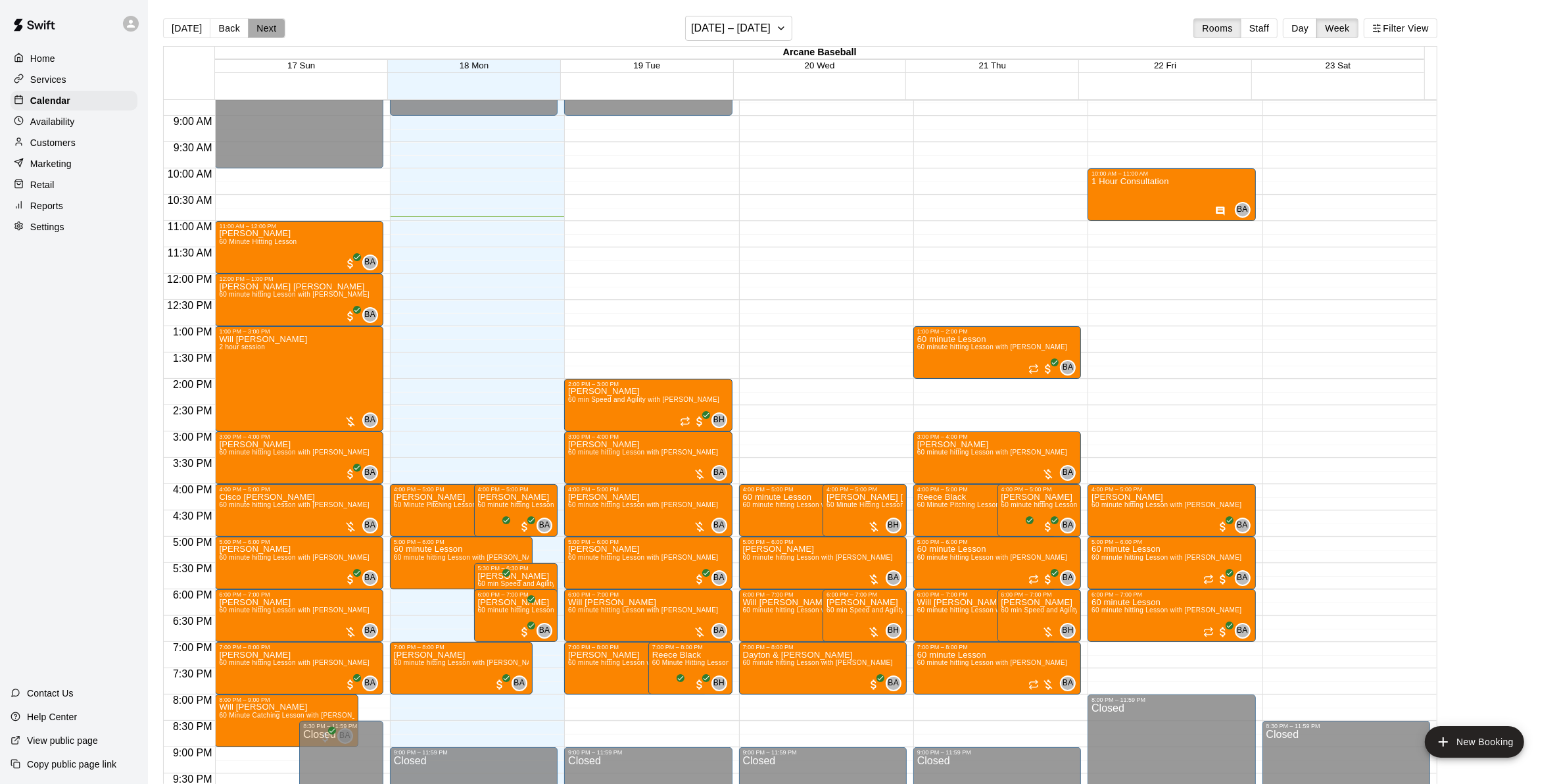
click at [266, 22] on button "Next" at bounding box center [266, 28] width 37 height 20
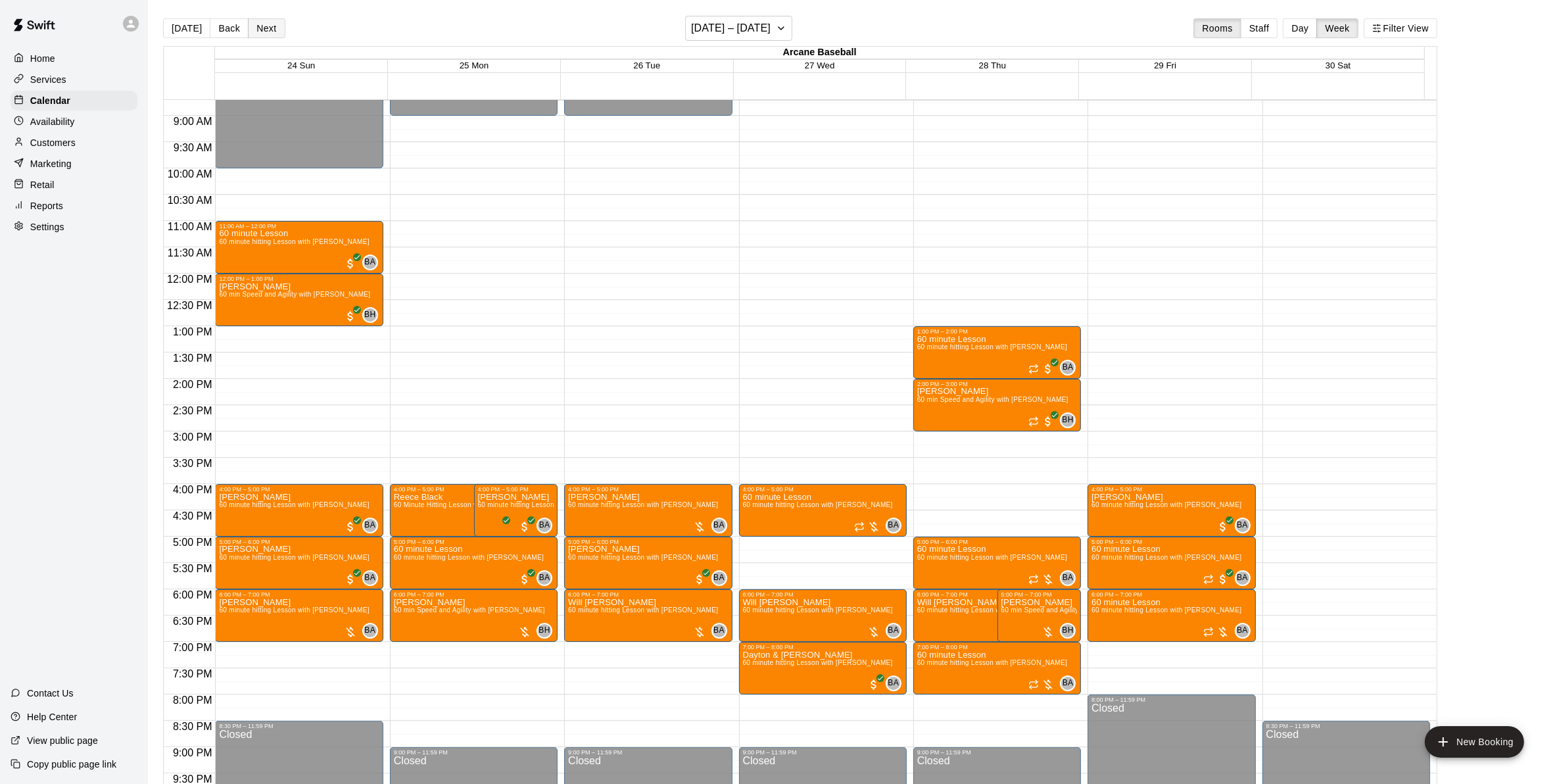
click at [264, 31] on button "Next" at bounding box center [266, 28] width 37 height 20
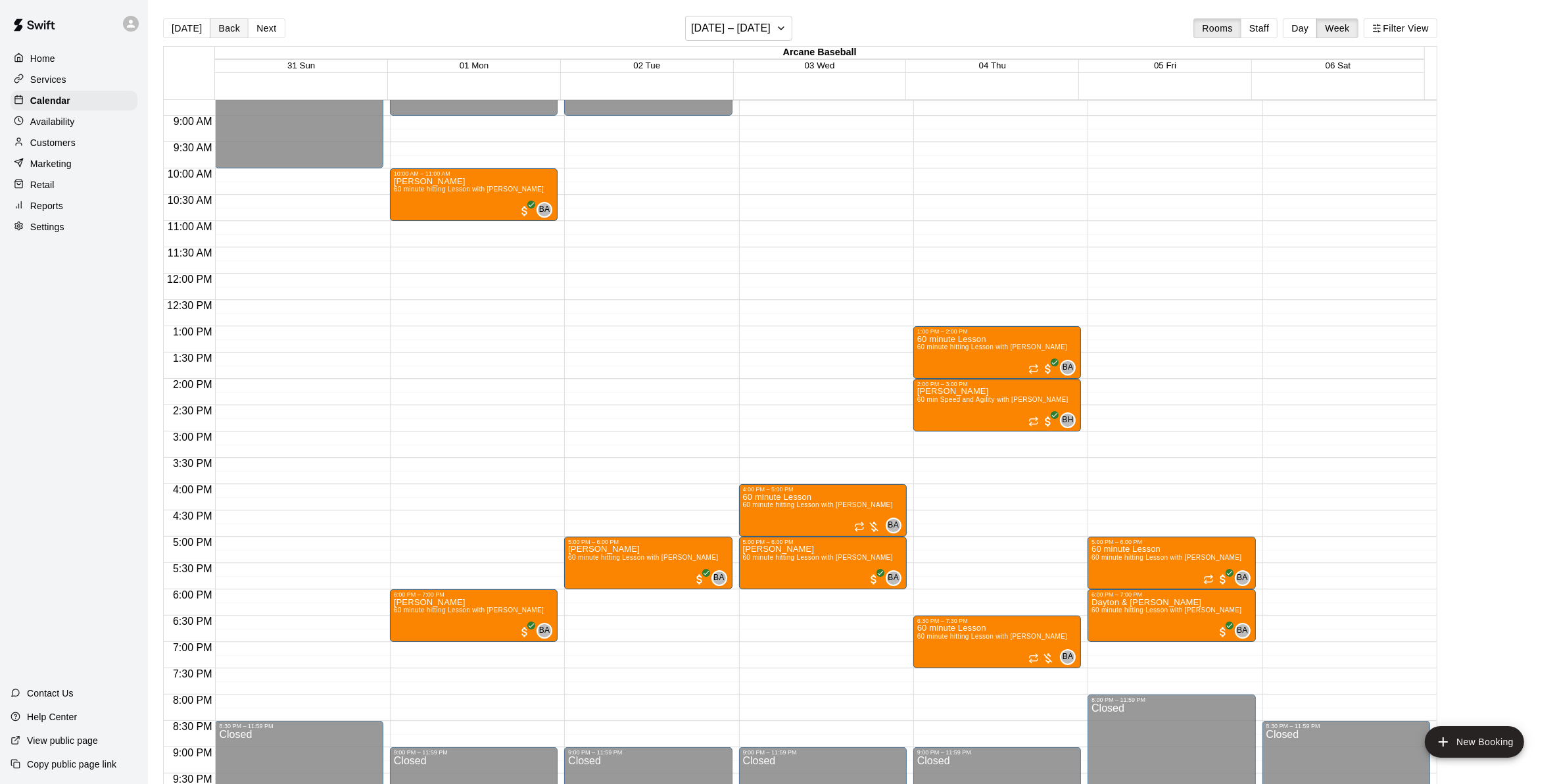
click at [224, 30] on button "Back" at bounding box center [229, 28] width 38 height 20
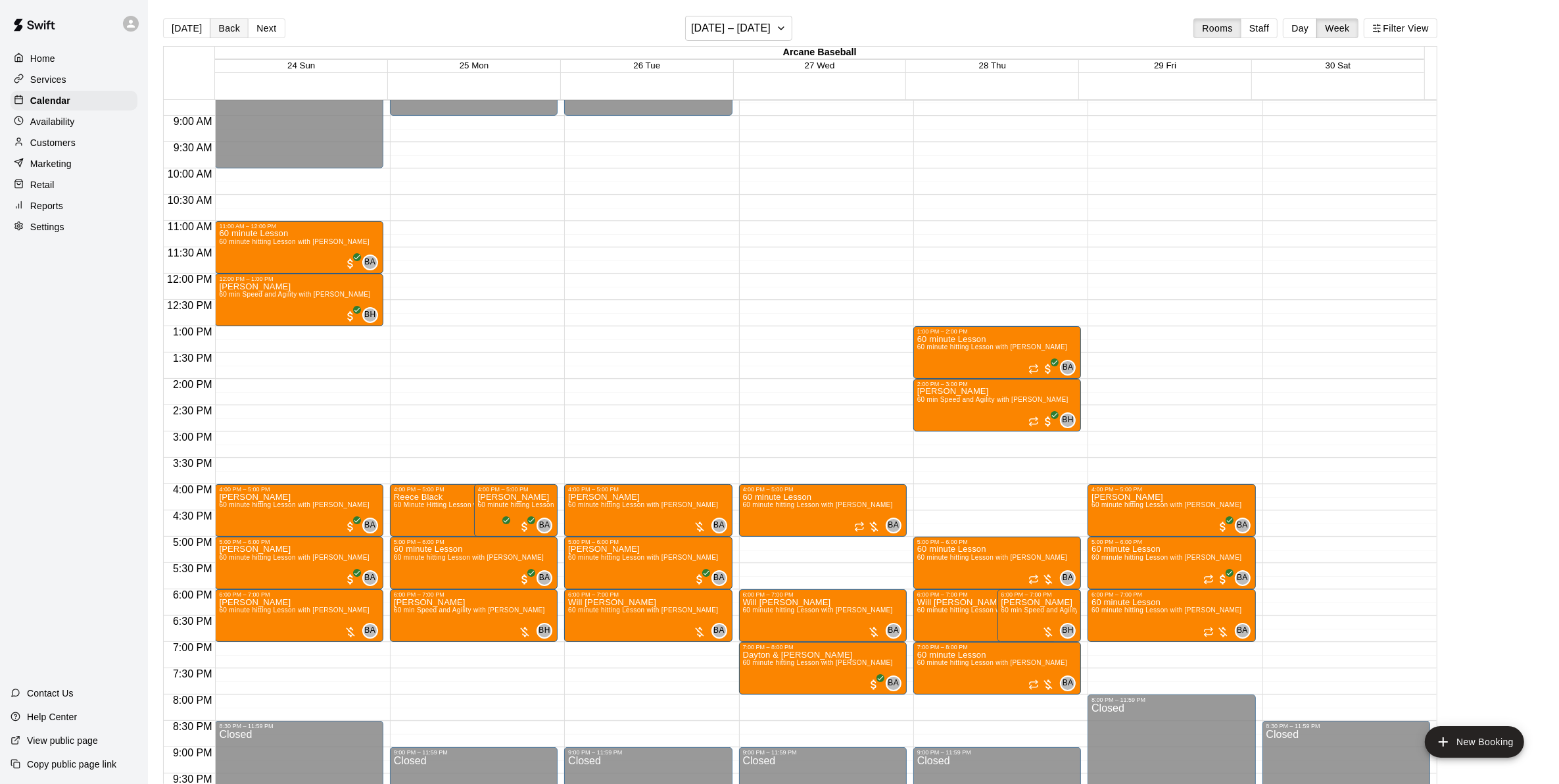
click at [217, 24] on button "Back" at bounding box center [229, 28] width 38 height 20
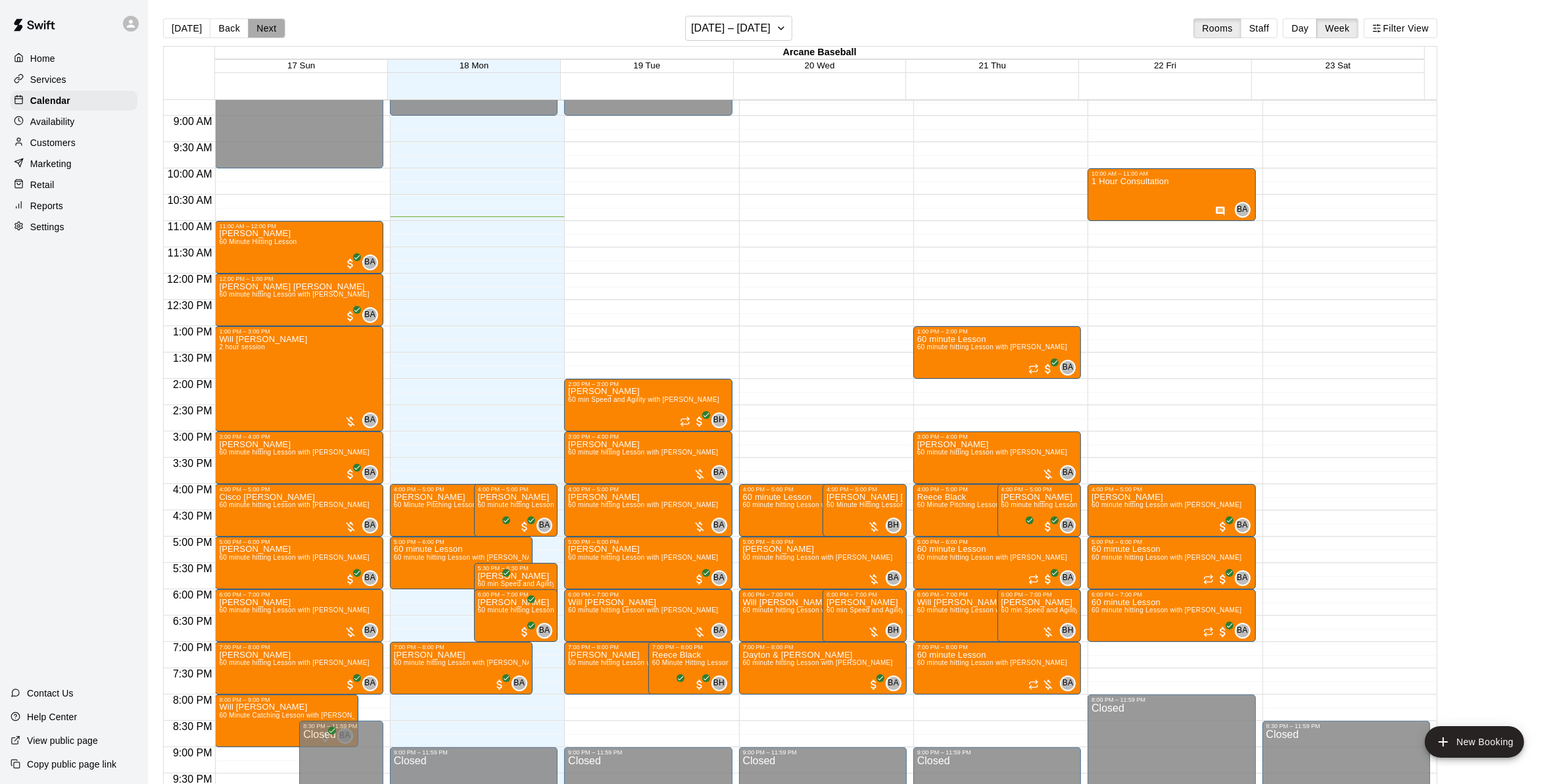
click at [265, 27] on button "Next" at bounding box center [266, 28] width 37 height 20
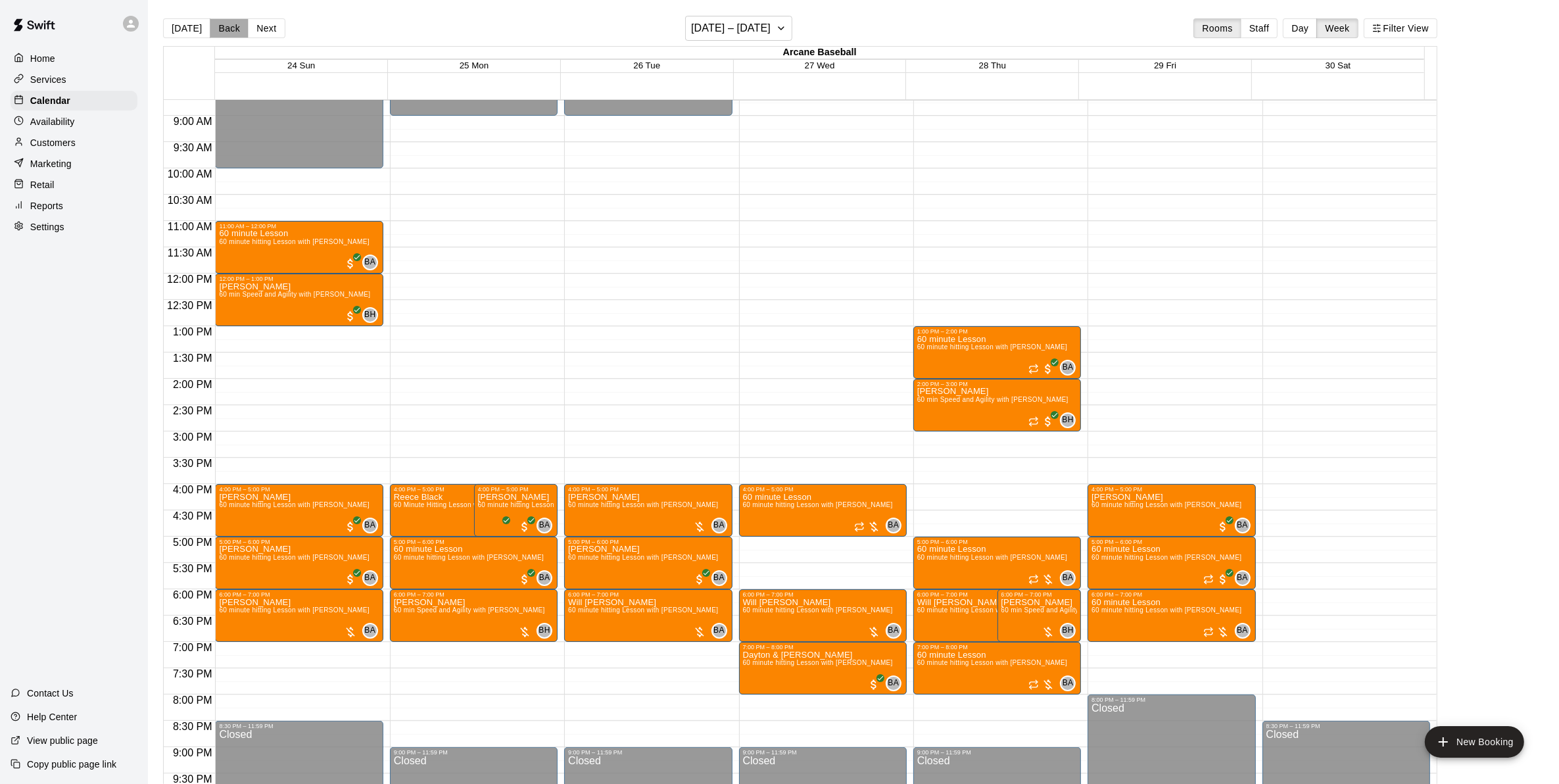
click at [241, 26] on button "Back" at bounding box center [229, 28] width 38 height 20
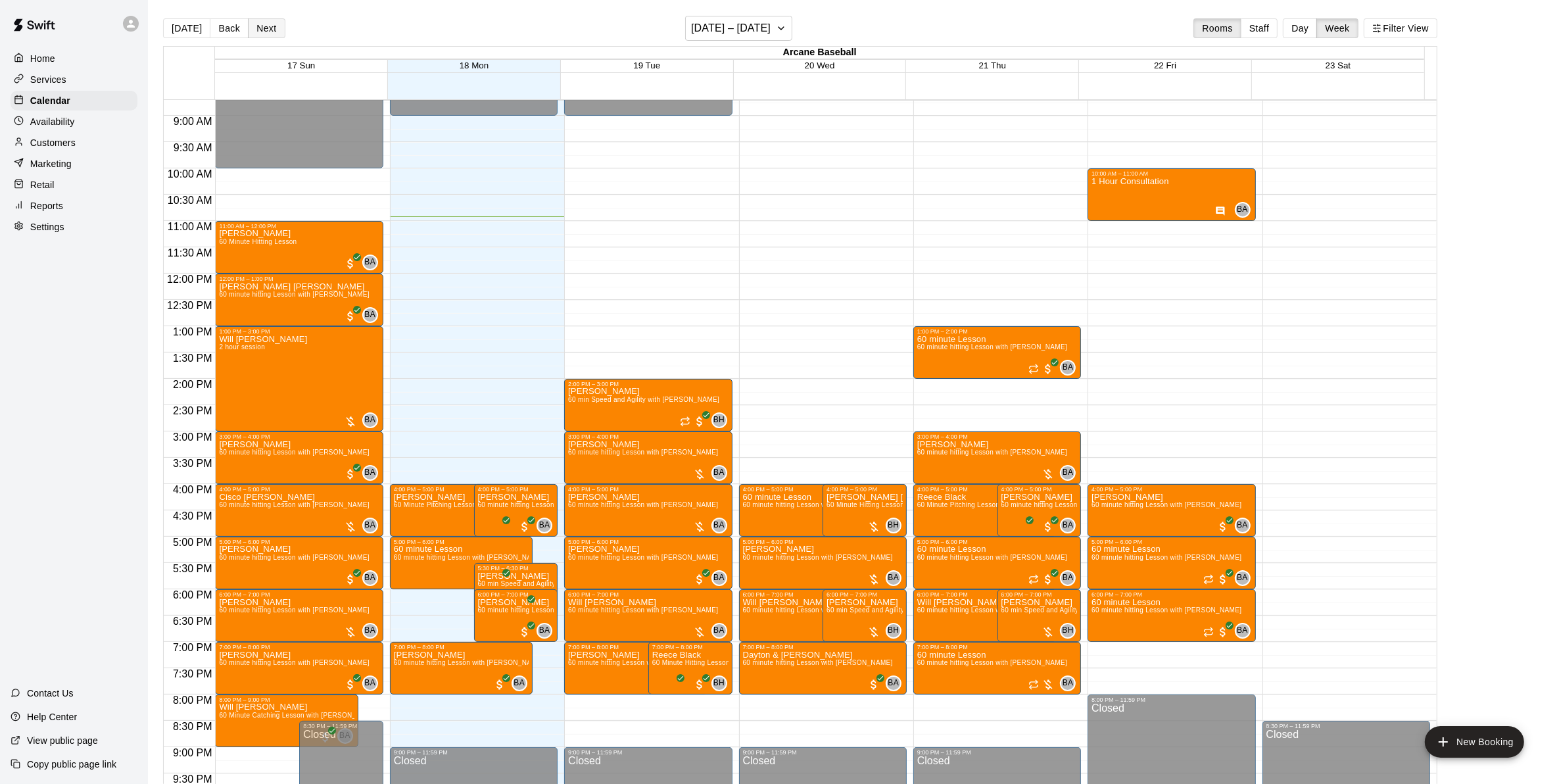
click at [264, 25] on button "Next" at bounding box center [266, 28] width 37 height 20
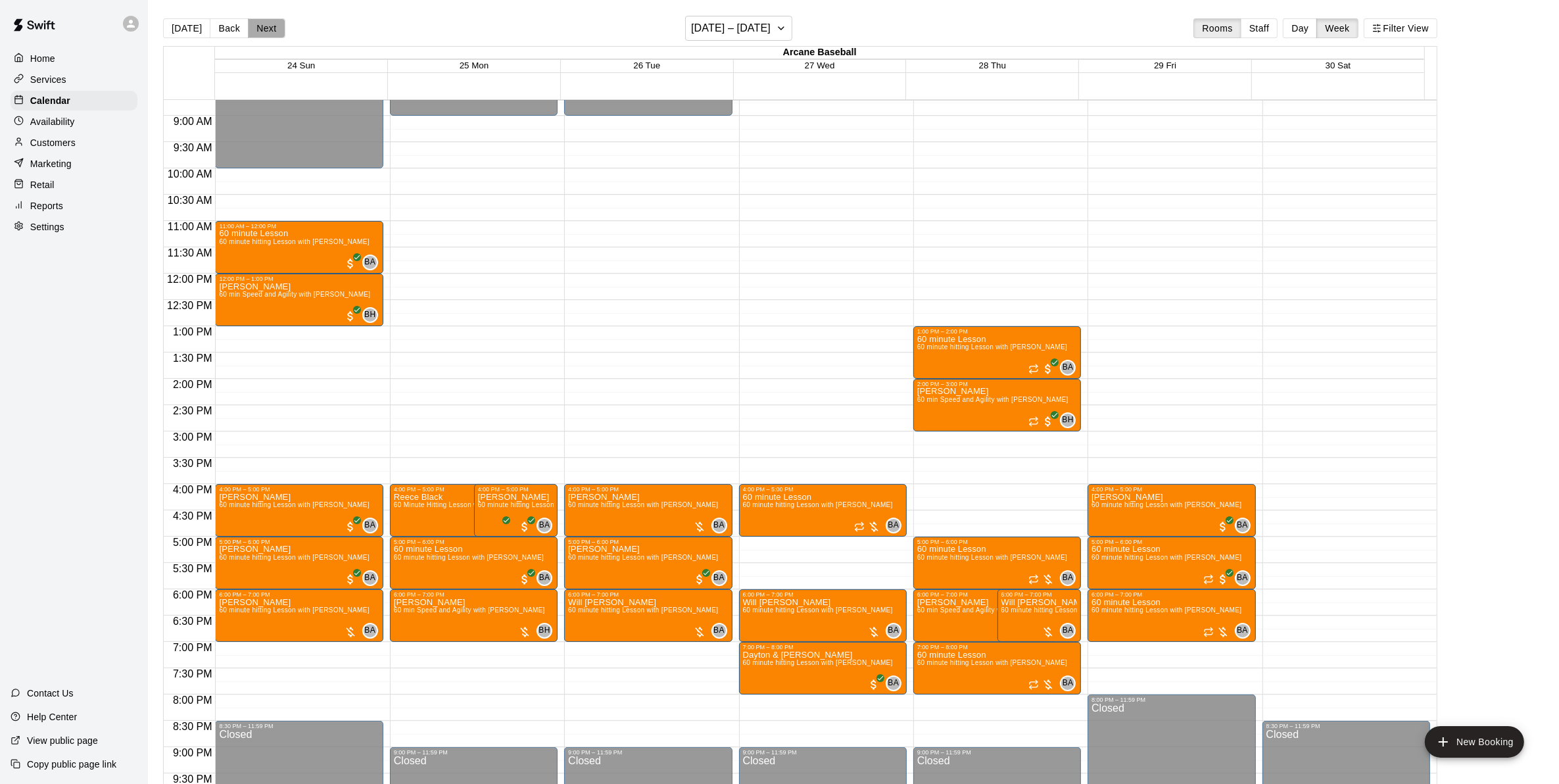
click at [264, 25] on button "Next" at bounding box center [266, 28] width 37 height 20
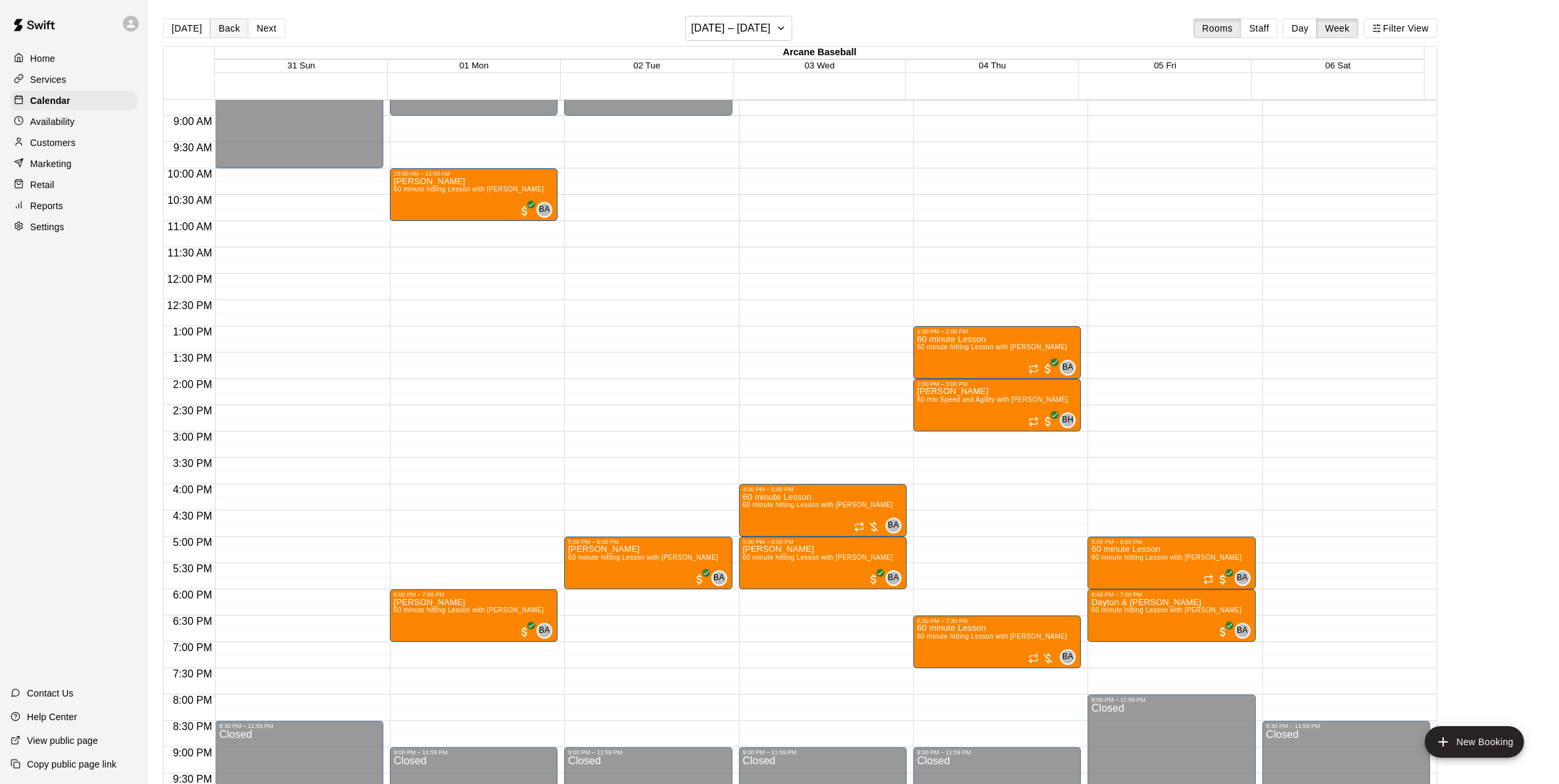
click at [217, 24] on button "Back" at bounding box center [229, 28] width 38 height 20
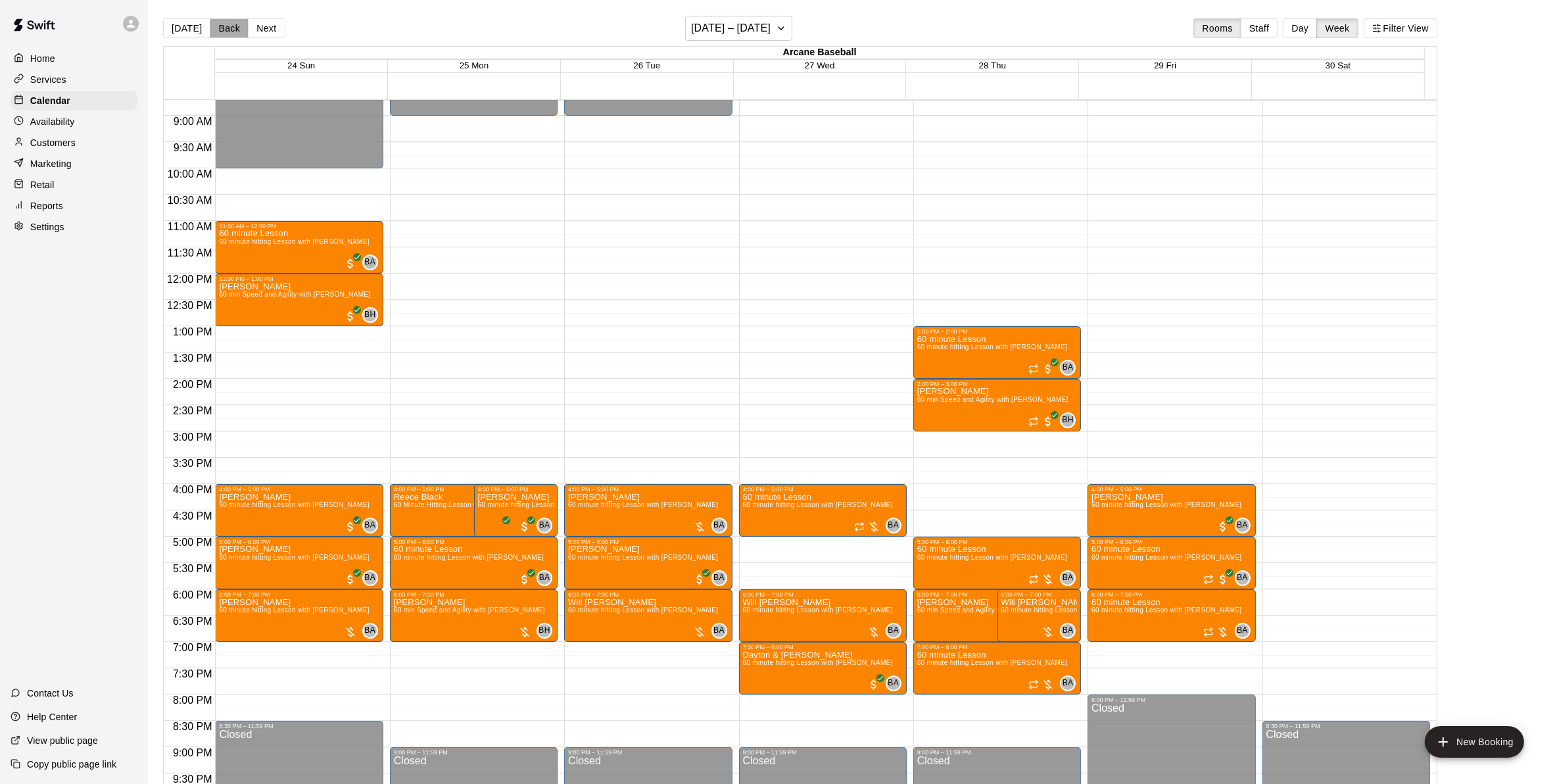
click at [217, 24] on button "Back" at bounding box center [229, 28] width 38 height 20
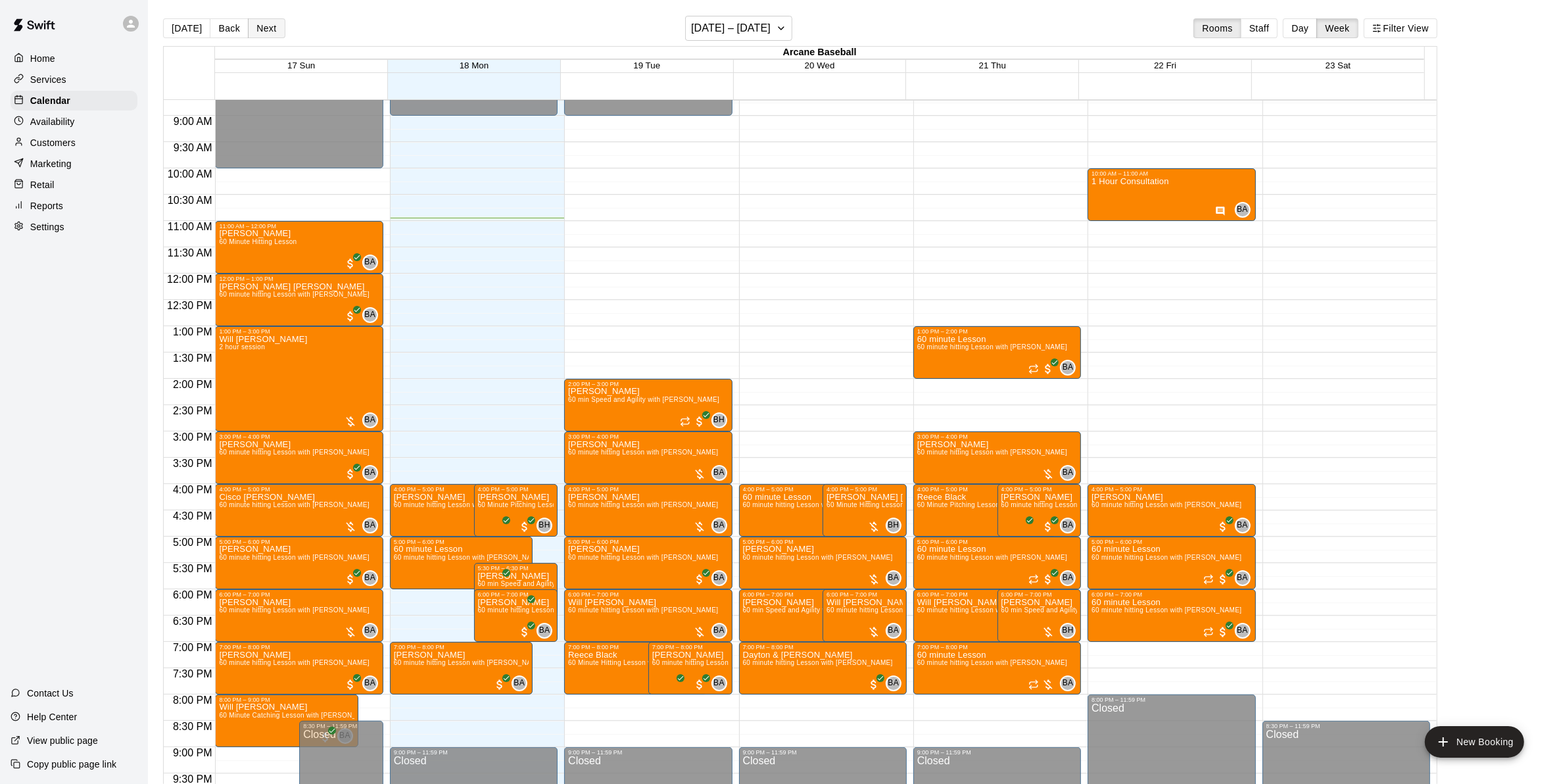
click at [265, 26] on button "Next" at bounding box center [266, 28] width 37 height 20
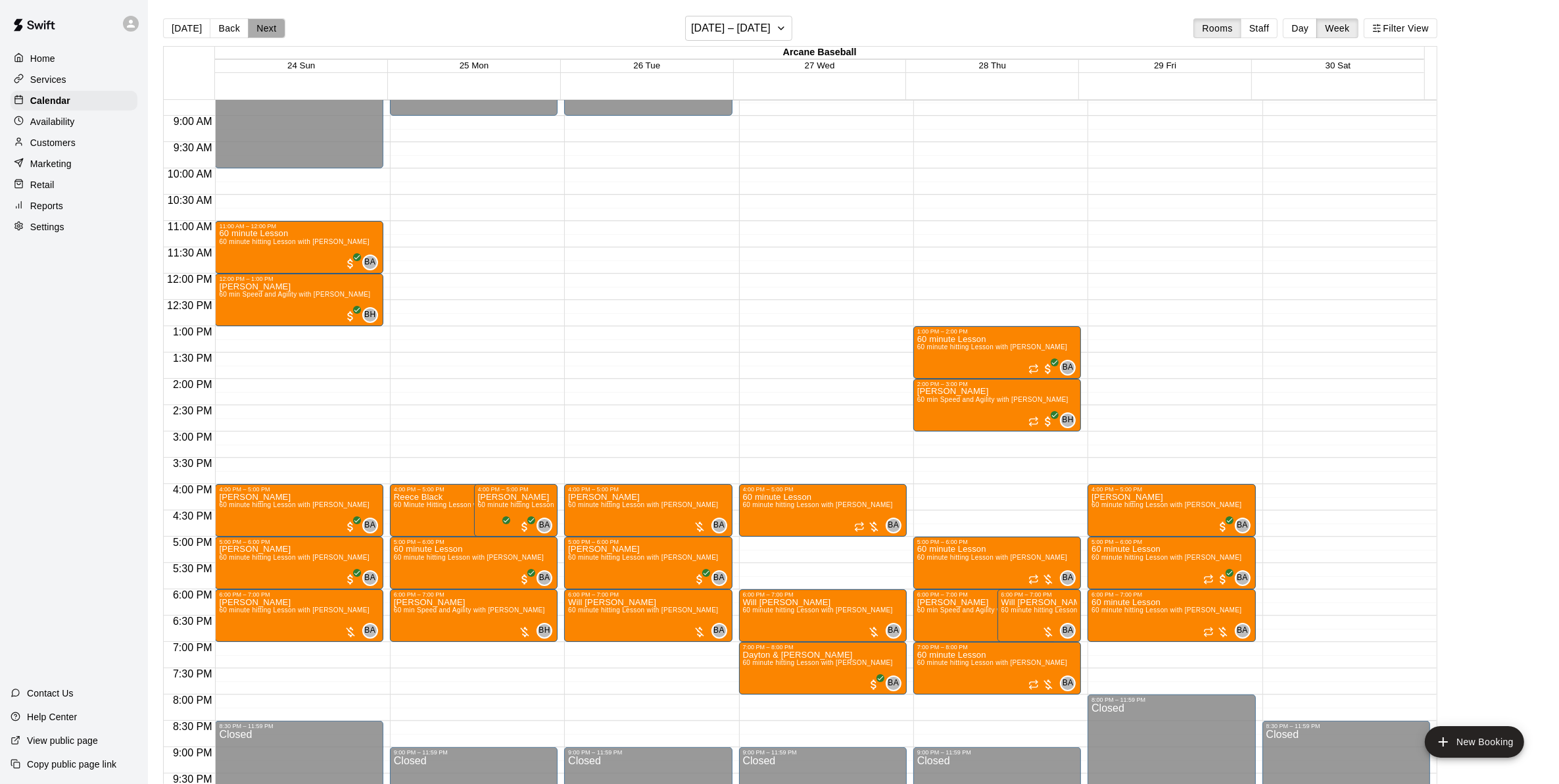
click at [265, 26] on button "Next" at bounding box center [266, 28] width 37 height 20
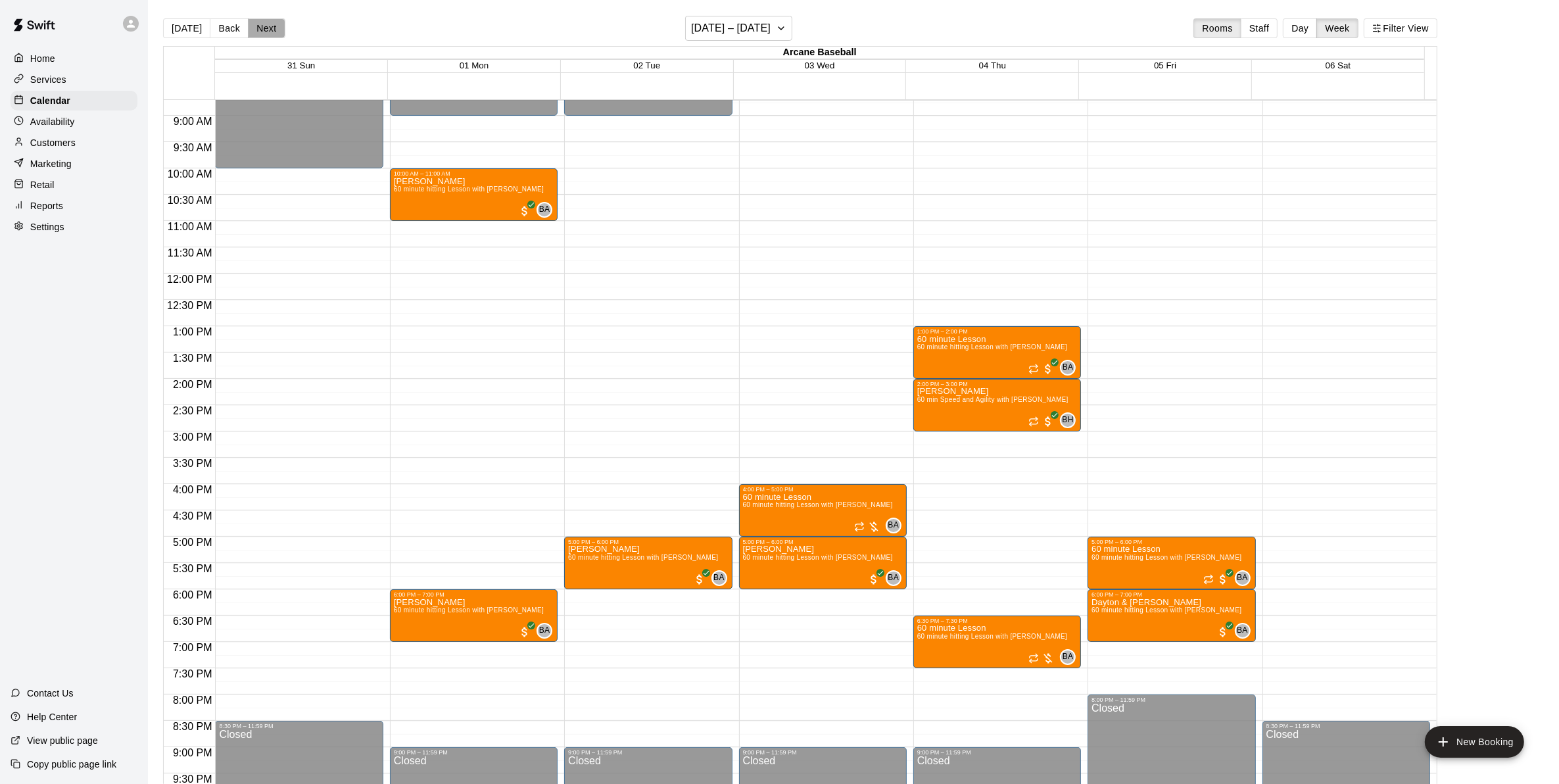
click at [265, 26] on button "Next" at bounding box center [266, 28] width 37 height 20
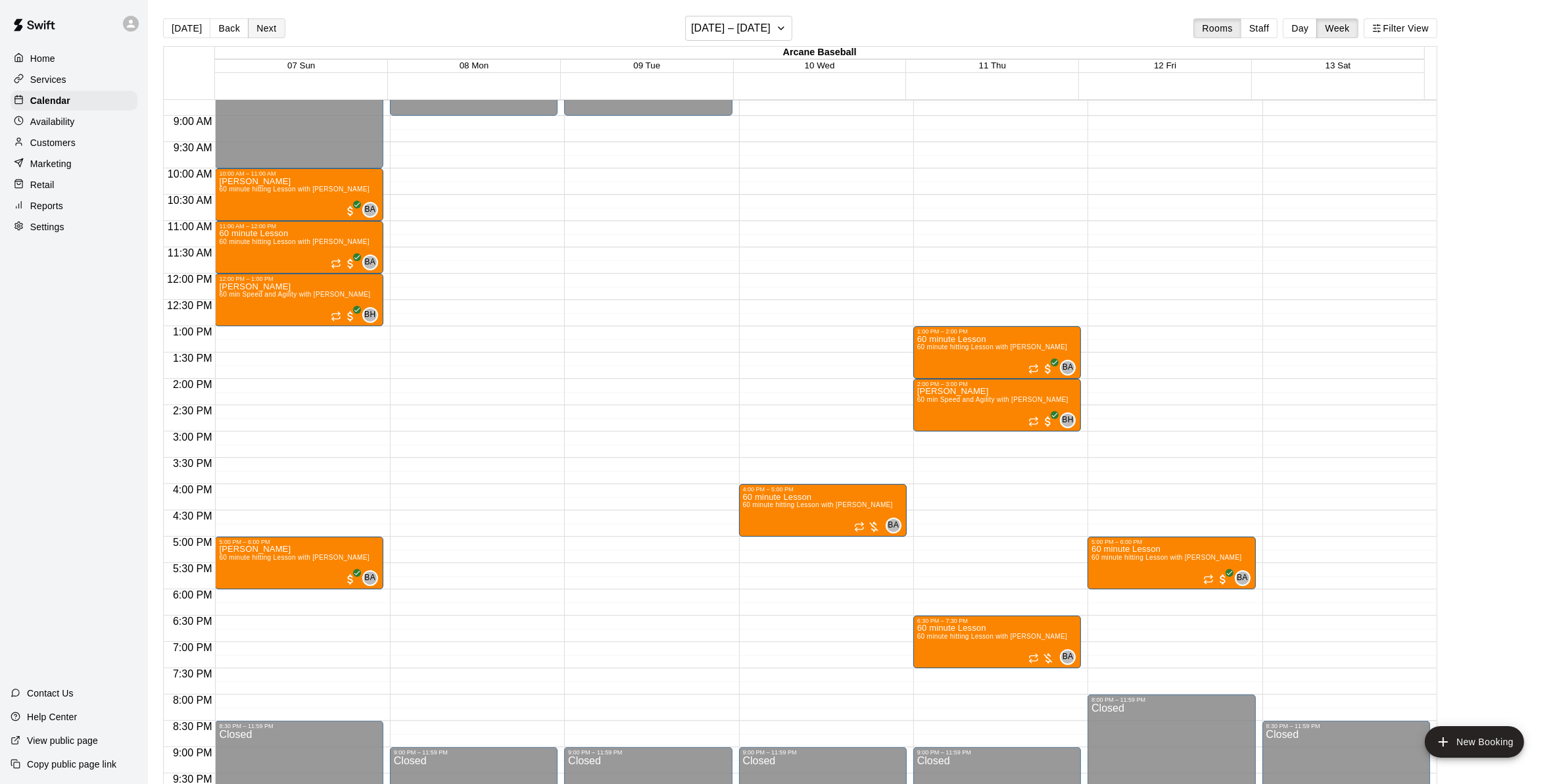
click at [258, 18] on button "Next" at bounding box center [266, 28] width 37 height 20
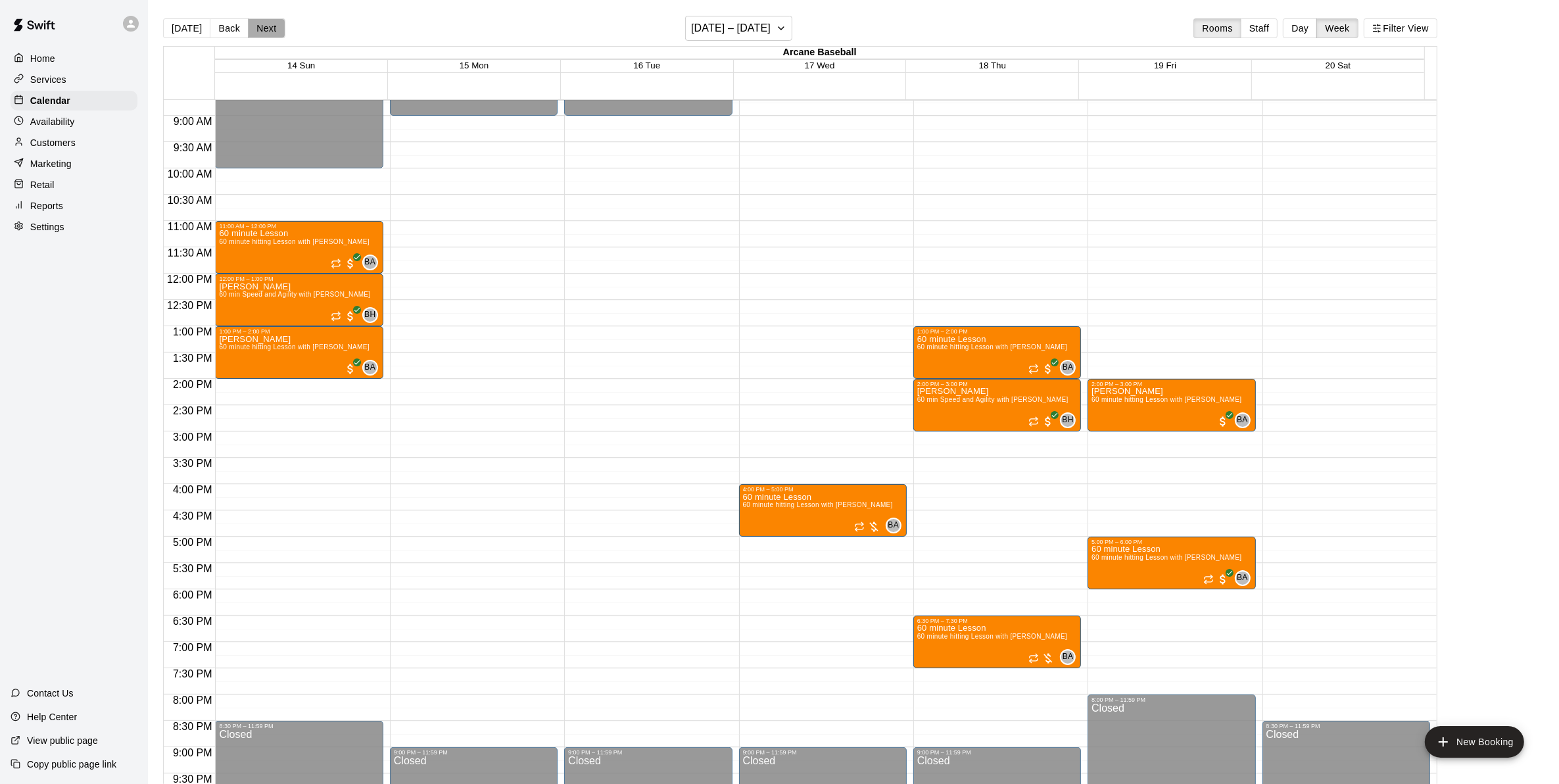
click at [260, 24] on button "Next" at bounding box center [266, 28] width 37 height 20
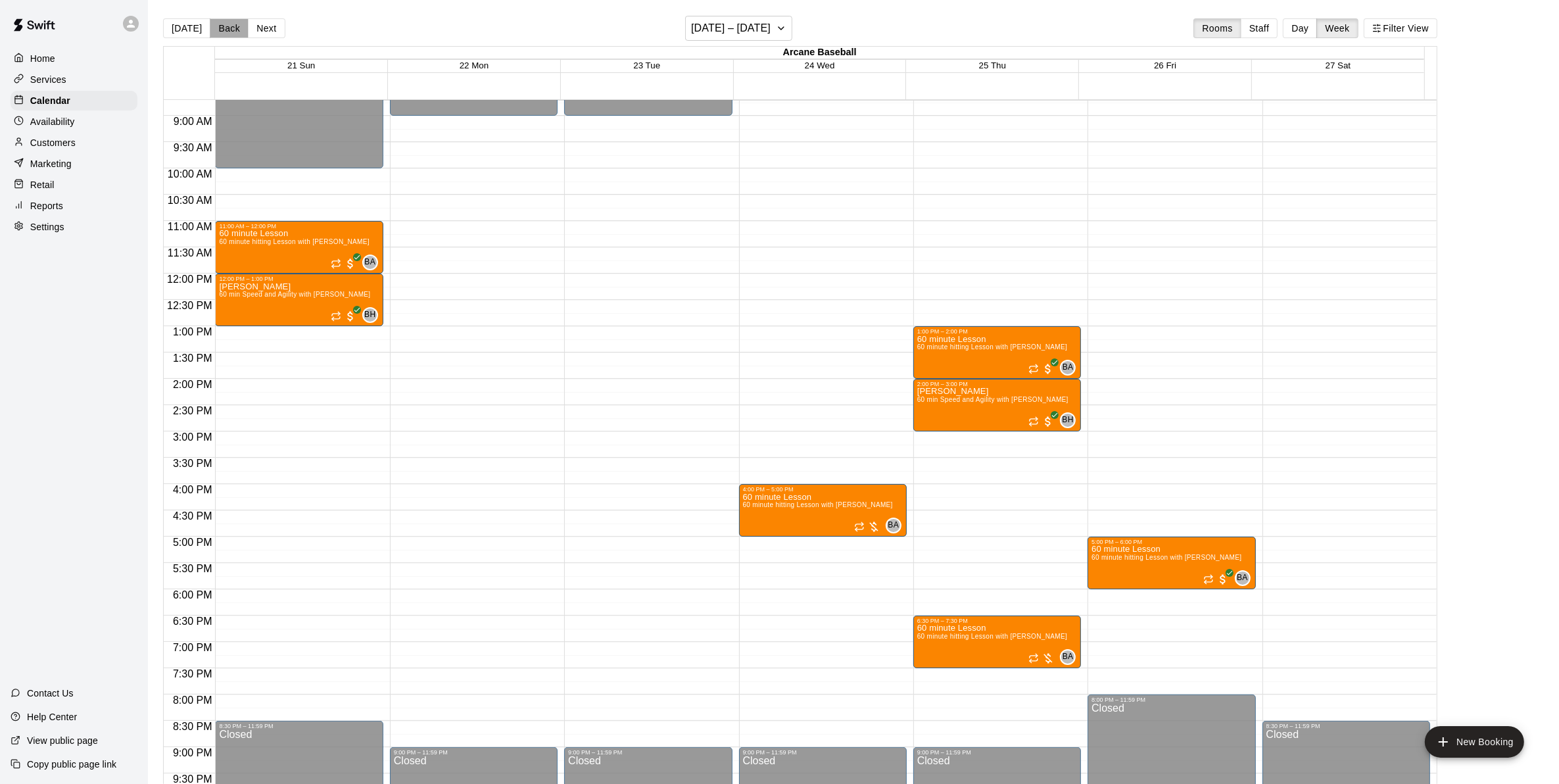
click at [224, 31] on button "Back" at bounding box center [229, 28] width 38 height 20
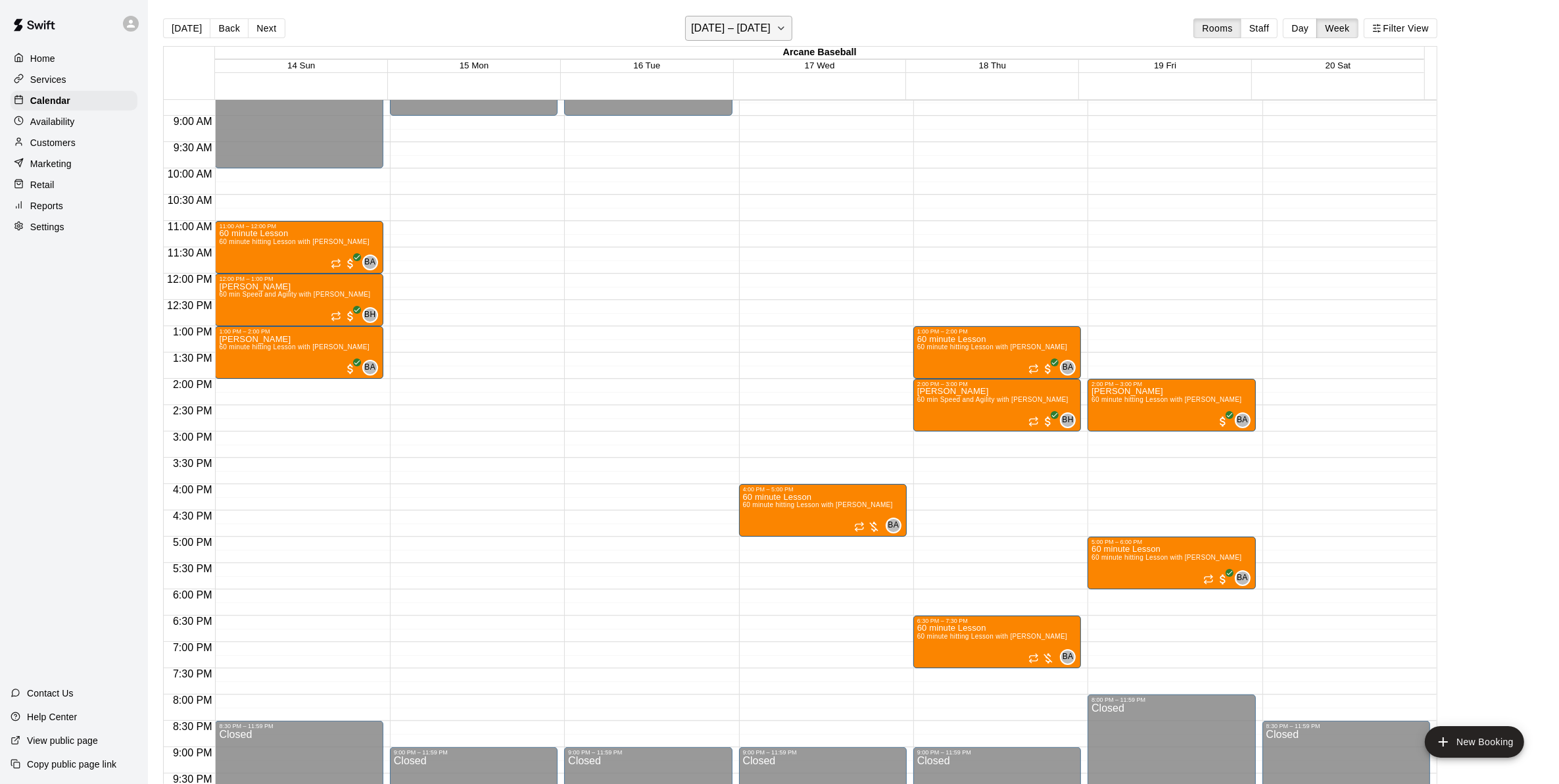
click at [782, 24] on button "[DATE] – [DATE]" at bounding box center [739, 28] width 107 height 25
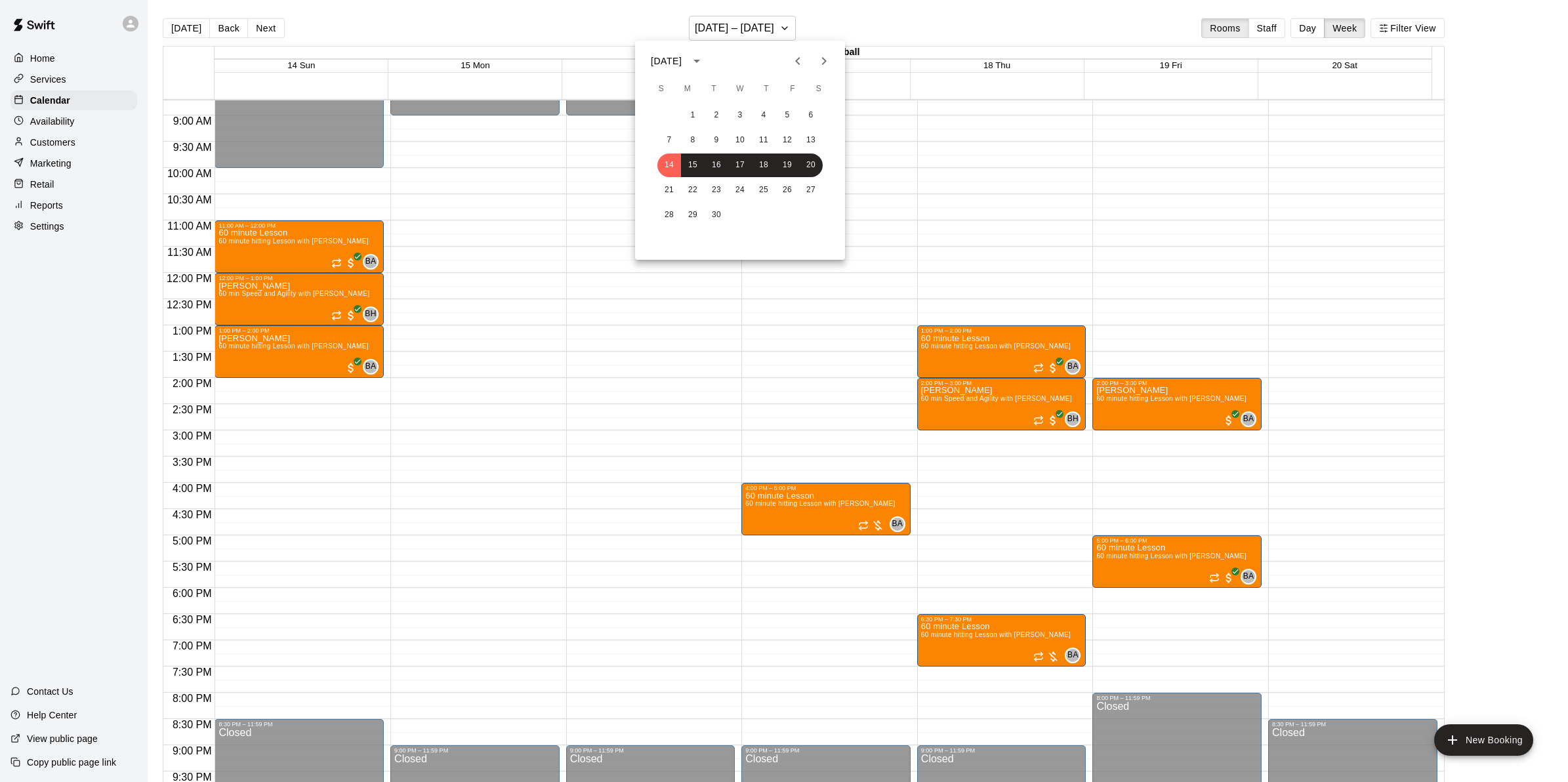
click at [790, 63] on icon "Previous month" at bounding box center [798, 61] width 16 height 16
click at [660, 218] on button "24" at bounding box center [668, 214] width 24 height 24
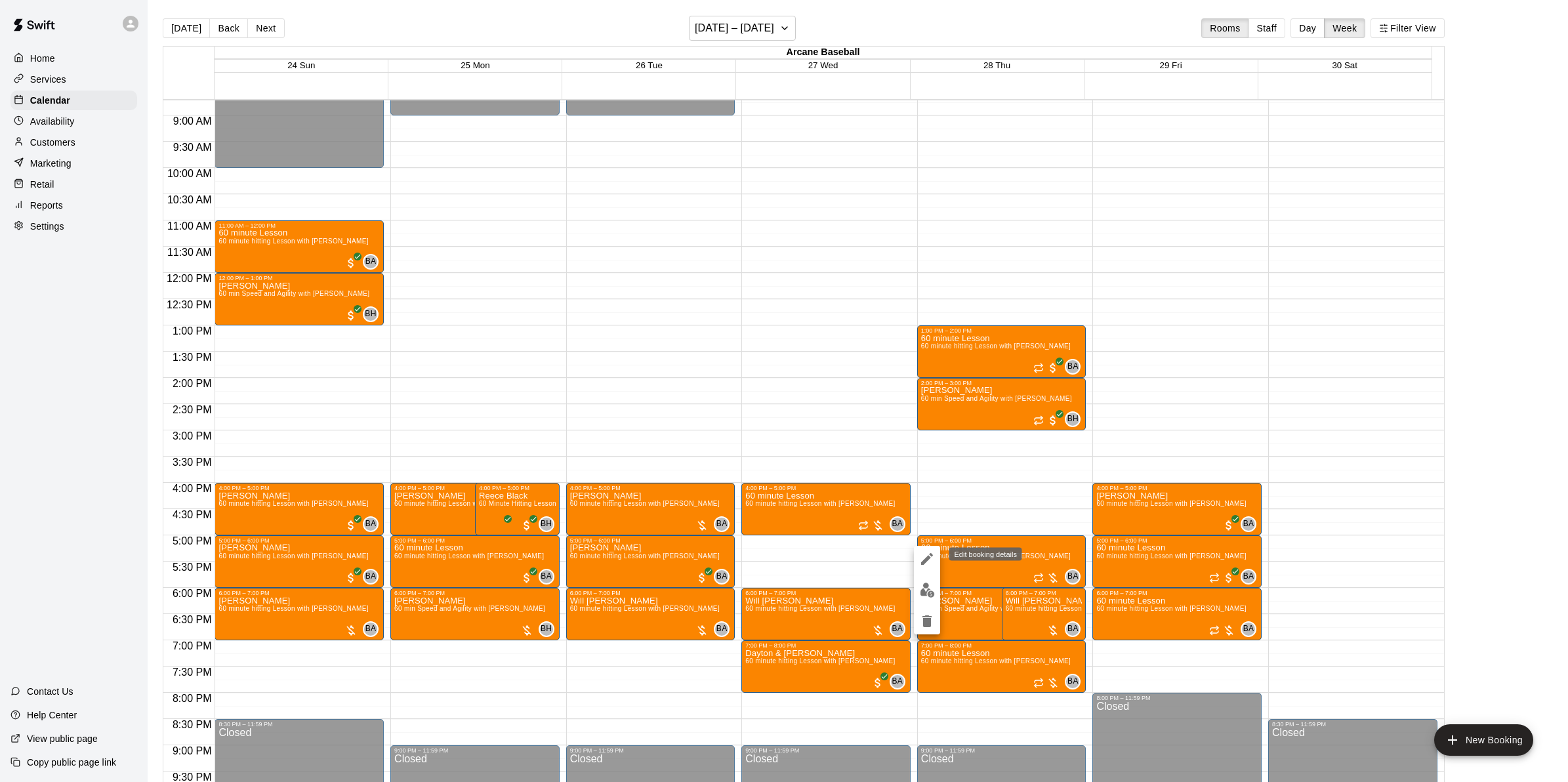
click at [920, 556] on icon "edit" at bounding box center [927, 559] width 16 height 16
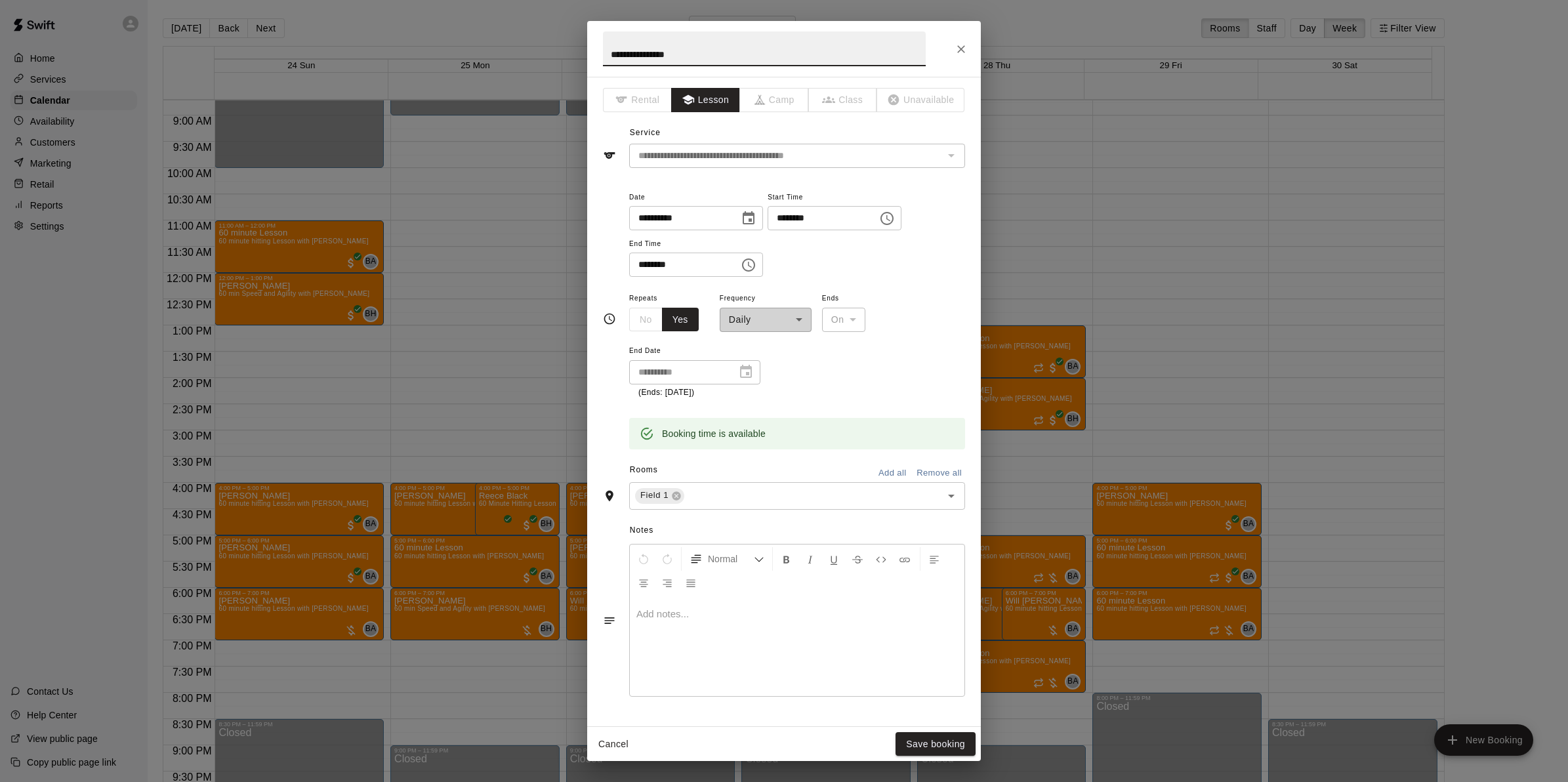
click at [961, 46] on icon "Close" at bounding box center [961, 49] width 13 height 13
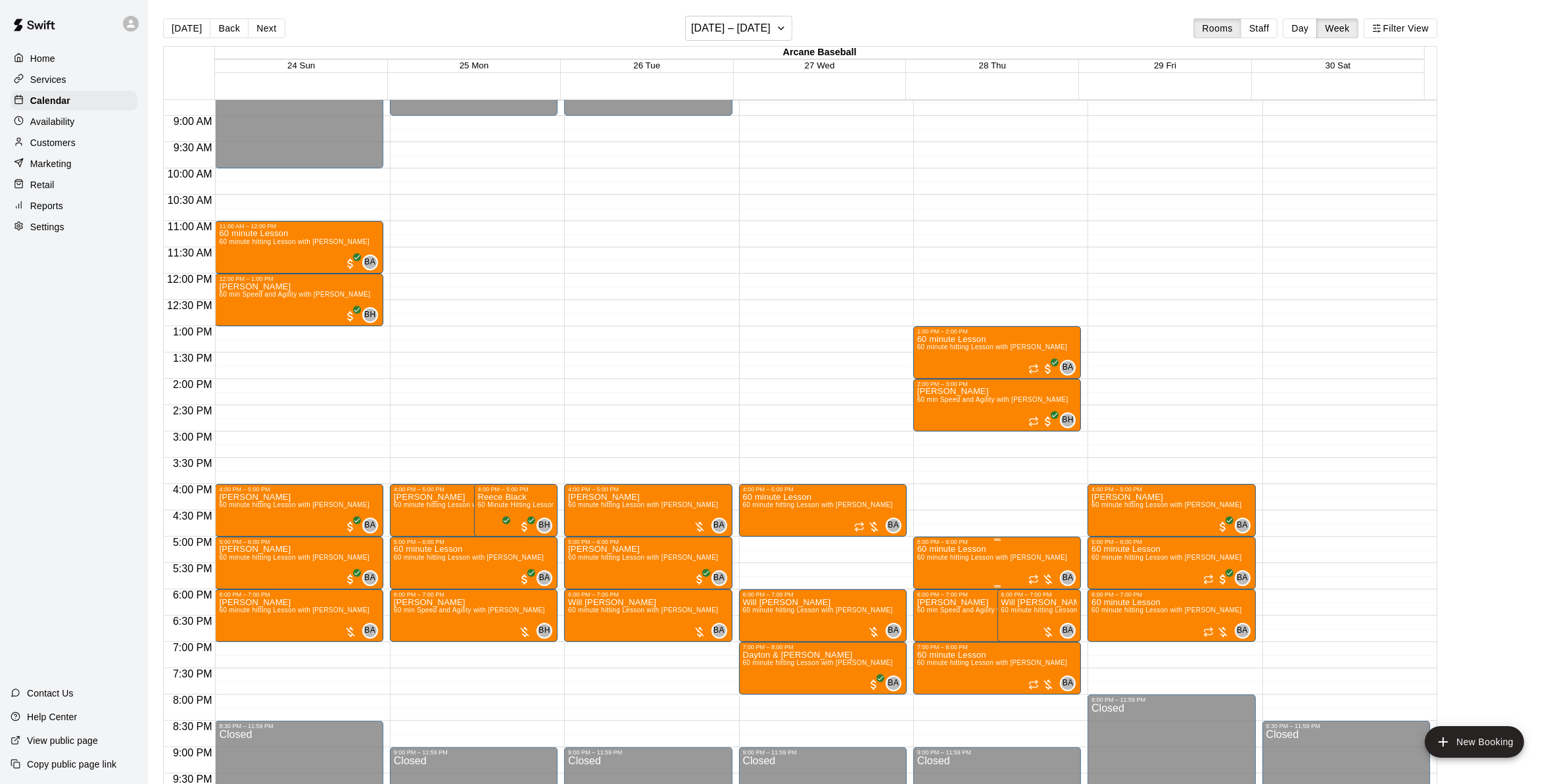
click at [948, 558] on span "60 minute hitting Lesson with [PERSON_NAME]" at bounding box center [992, 557] width 150 height 7
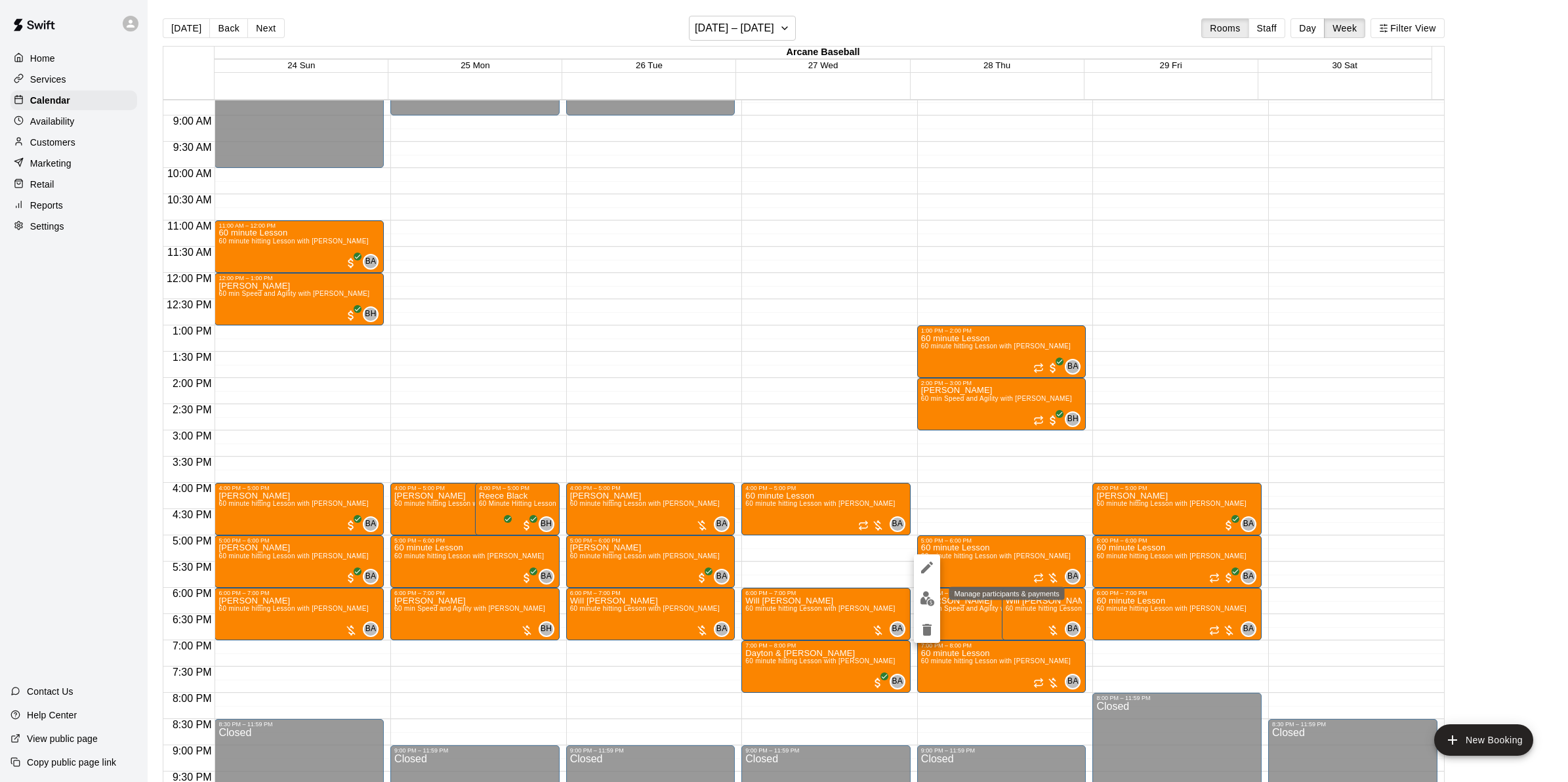
click at [926, 597] on img "edit" at bounding box center [927, 597] width 15 height 15
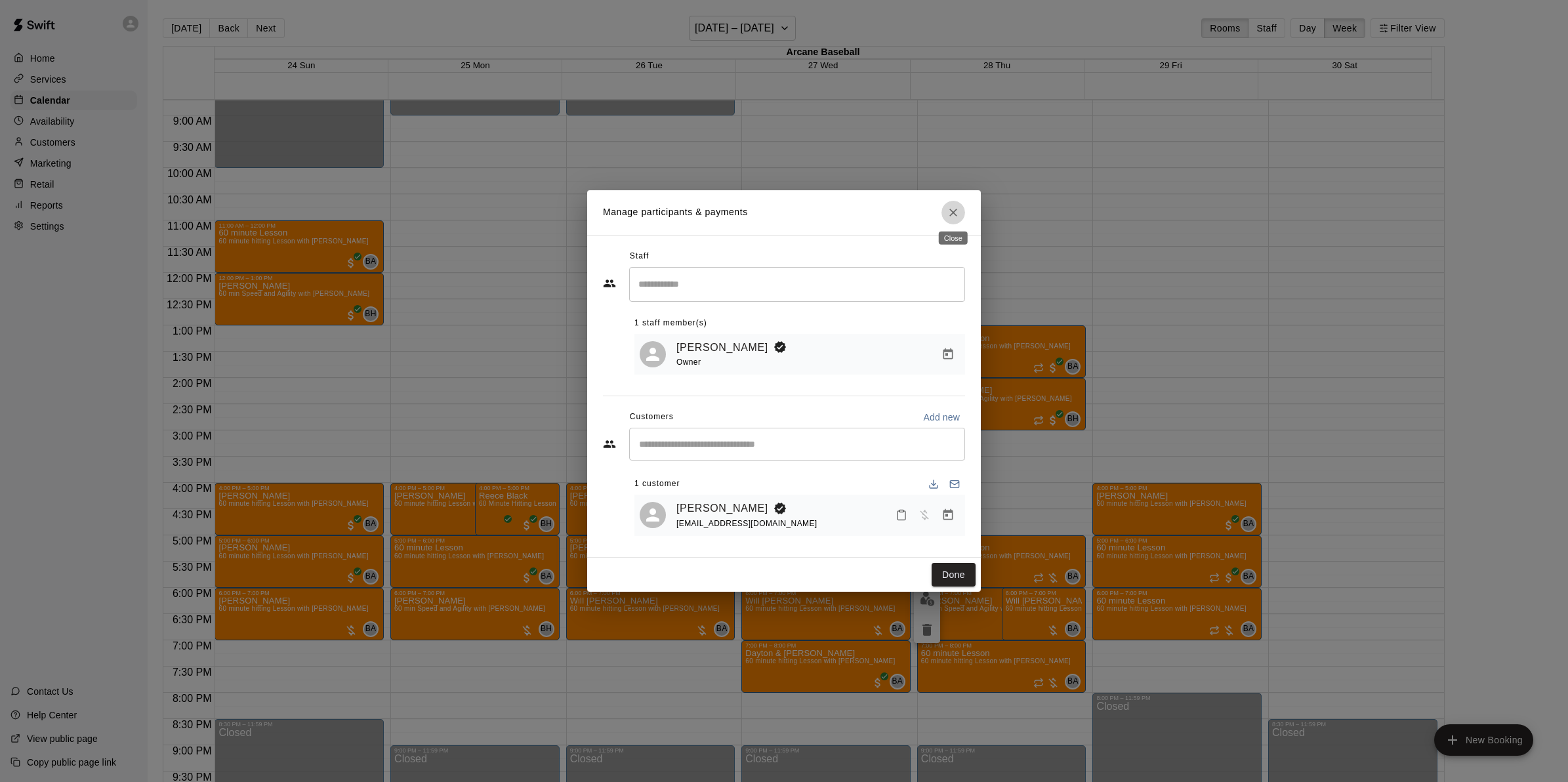
click at [944, 206] on button "Close" at bounding box center [953, 212] width 24 height 24
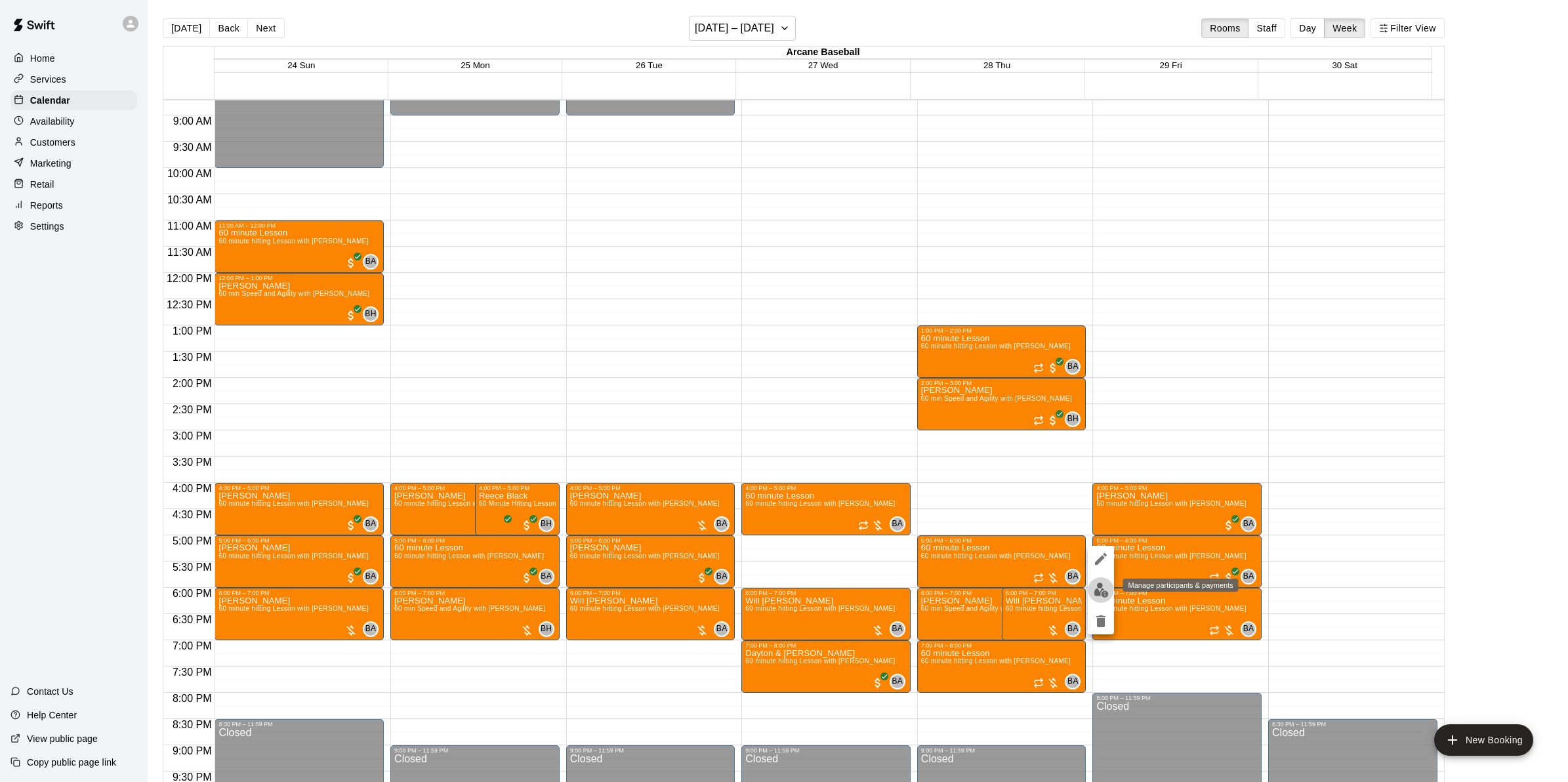
click at [1102, 591] on img "edit" at bounding box center [1100, 590] width 15 height 15
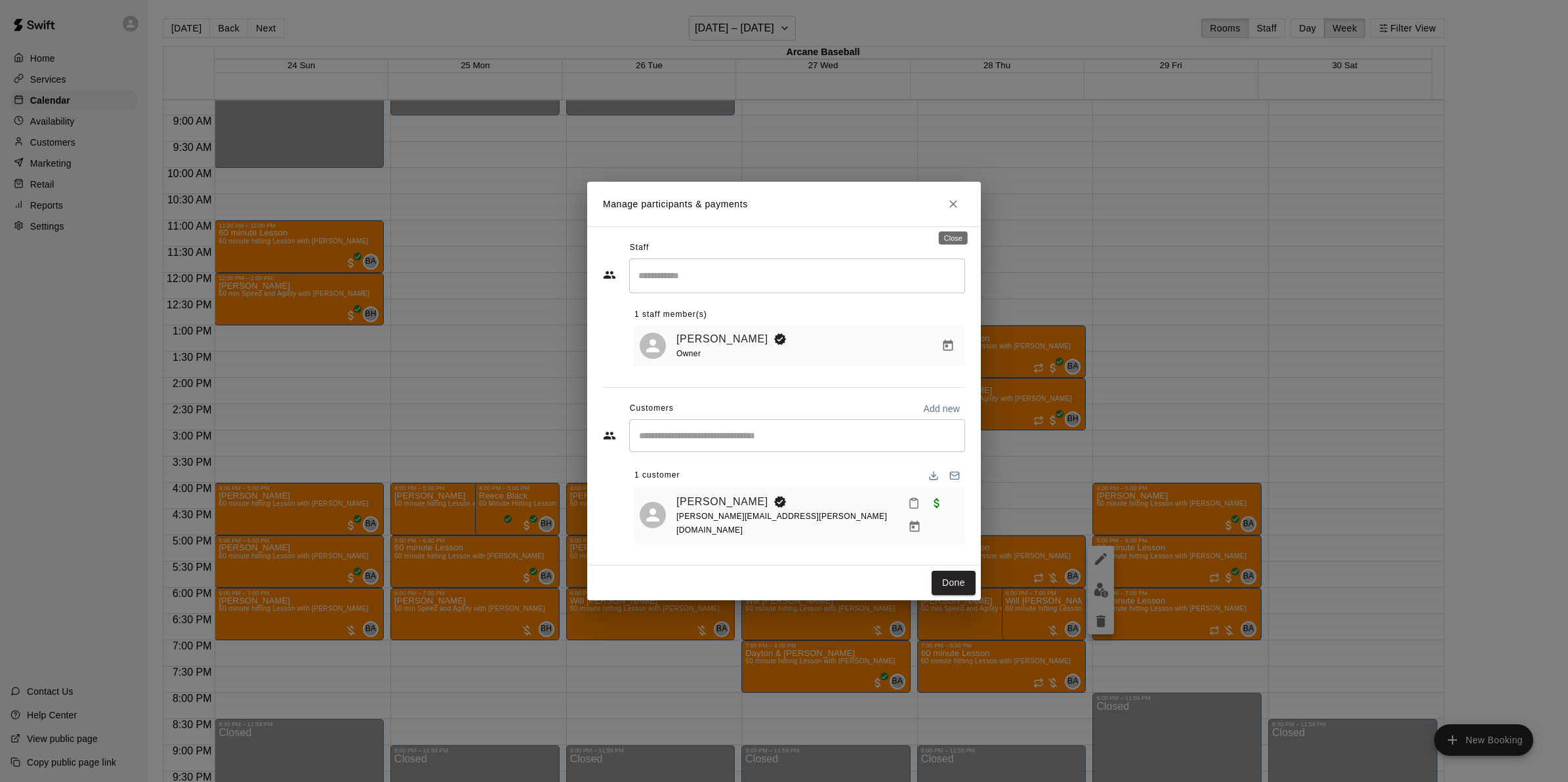
click at [959, 211] on icon "Close" at bounding box center [953, 204] width 13 height 13
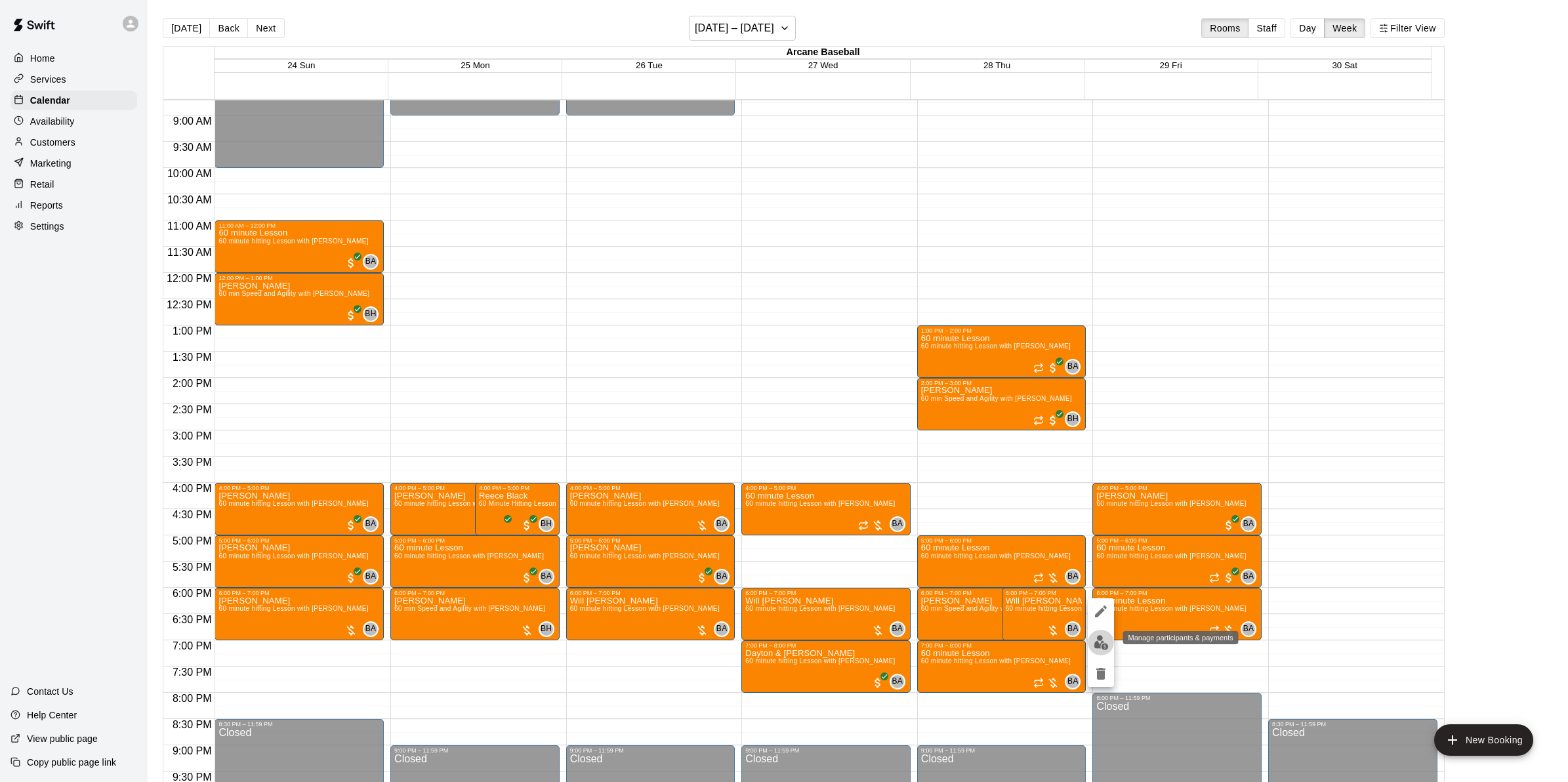
click at [1102, 641] on img "edit" at bounding box center [1100, 642] width 15 height 15
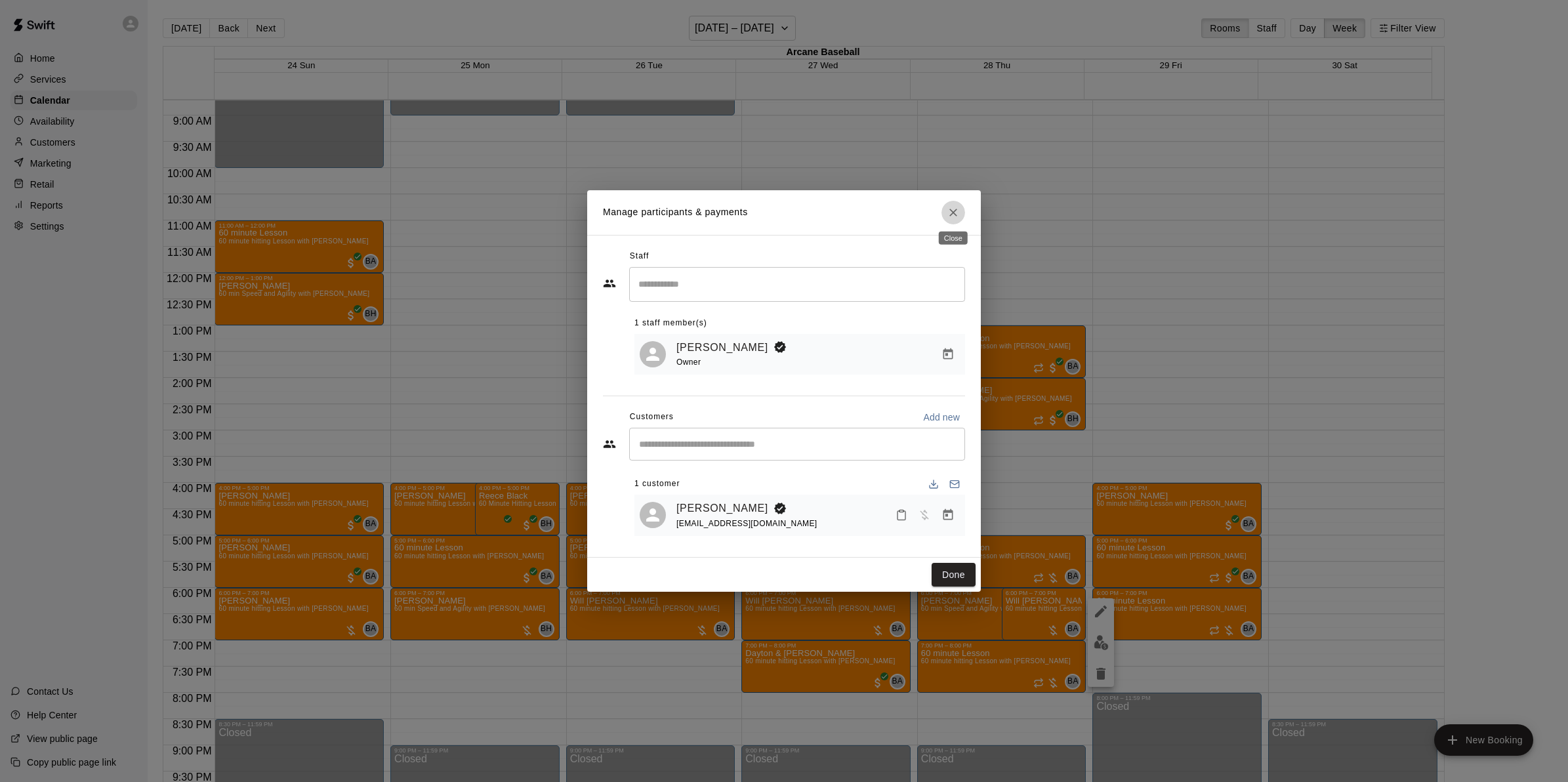
click at [949, 208] on icon "Close" at bounding box center [953, 212] width 13 height 13
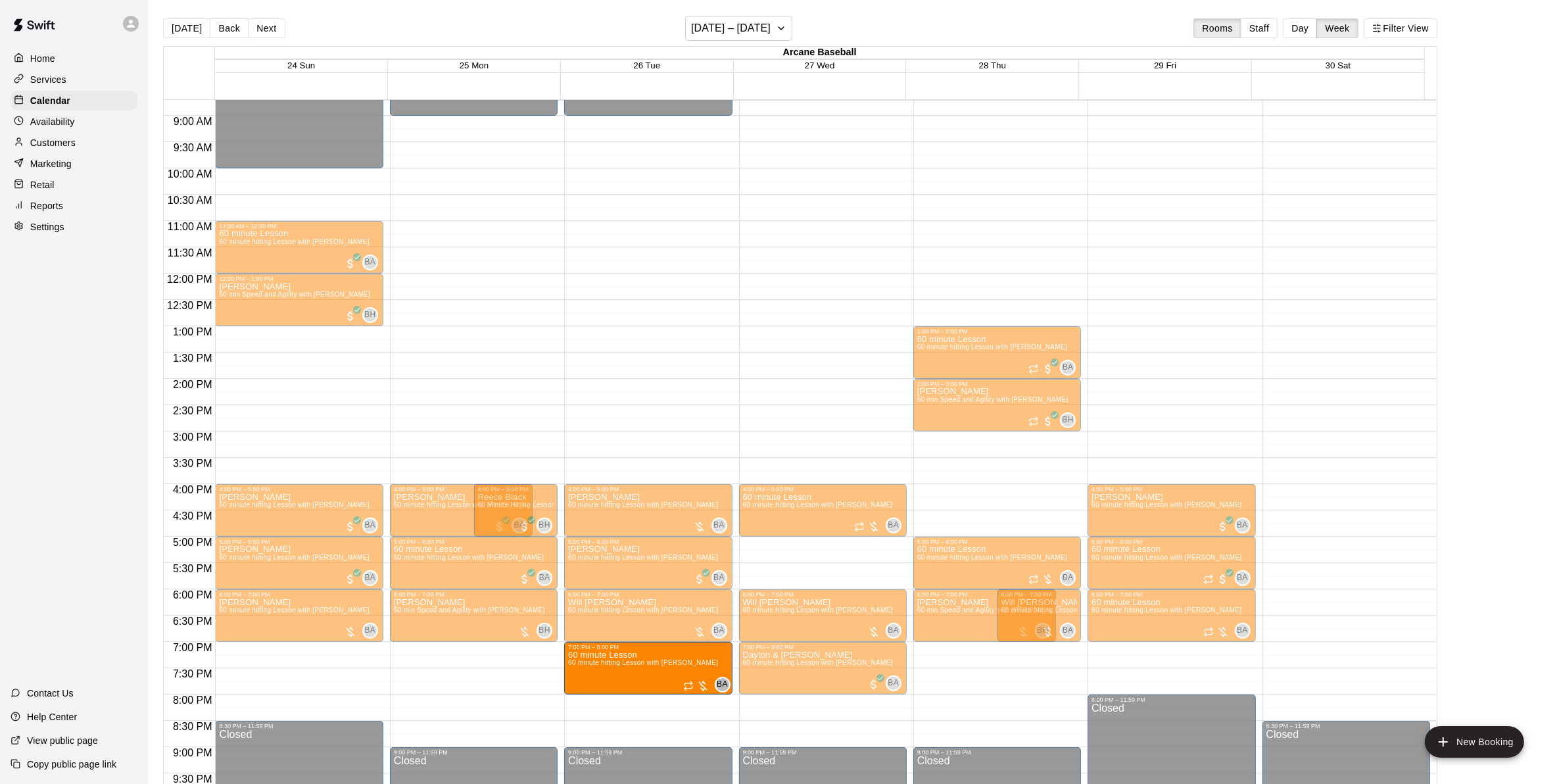
drag, startPoint x: 975, startPoint y: 674, endPoint x: 648, endPoint y: 678, distance: 327.0
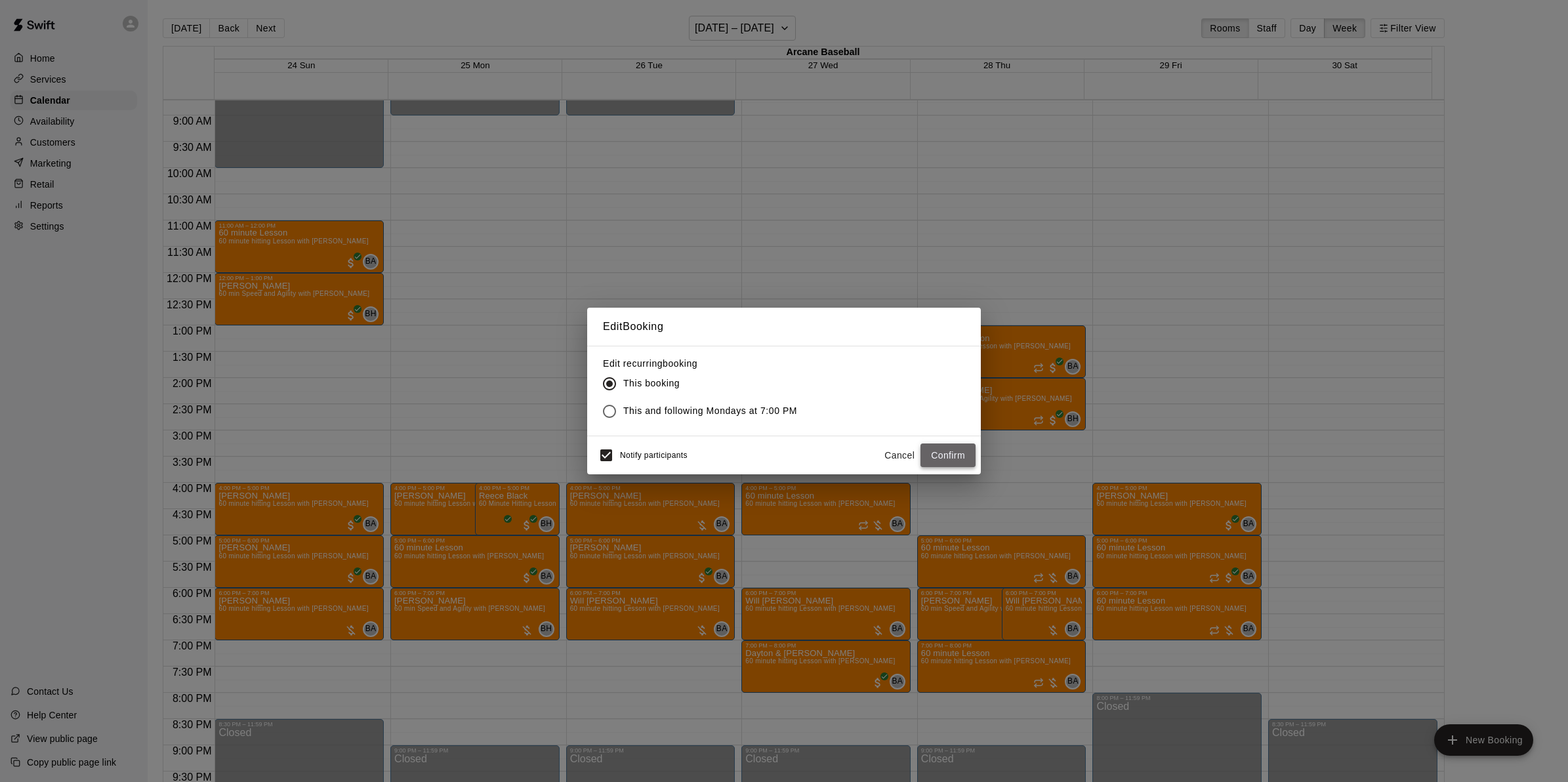
click at [926, 450] on button "Confirm" at bounding box center [947, 455] width 55 height 24
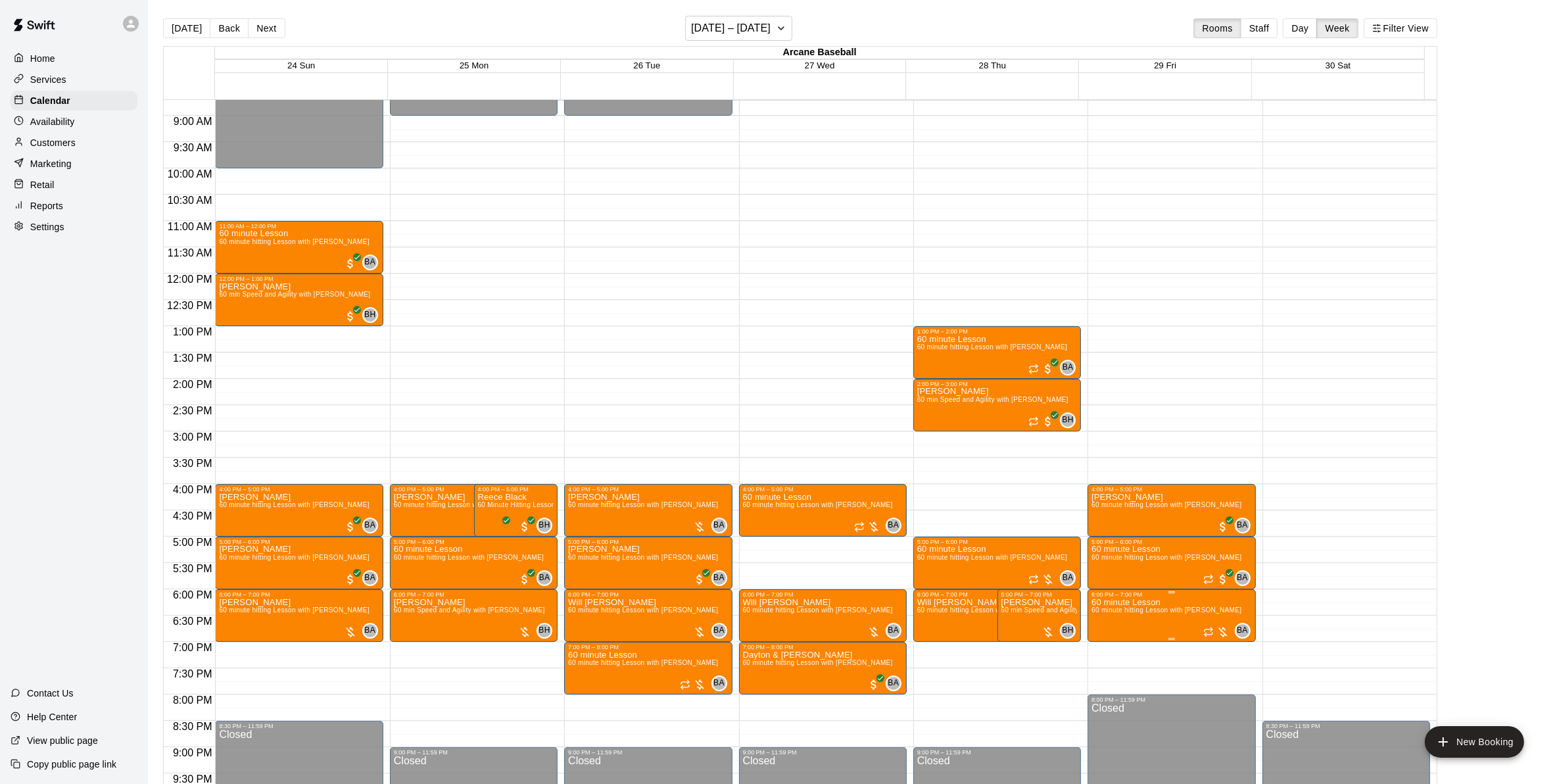
click at [1143, 602] on p "60 minute Lesson" at bounding box center [1167, 602] width 150 height 0
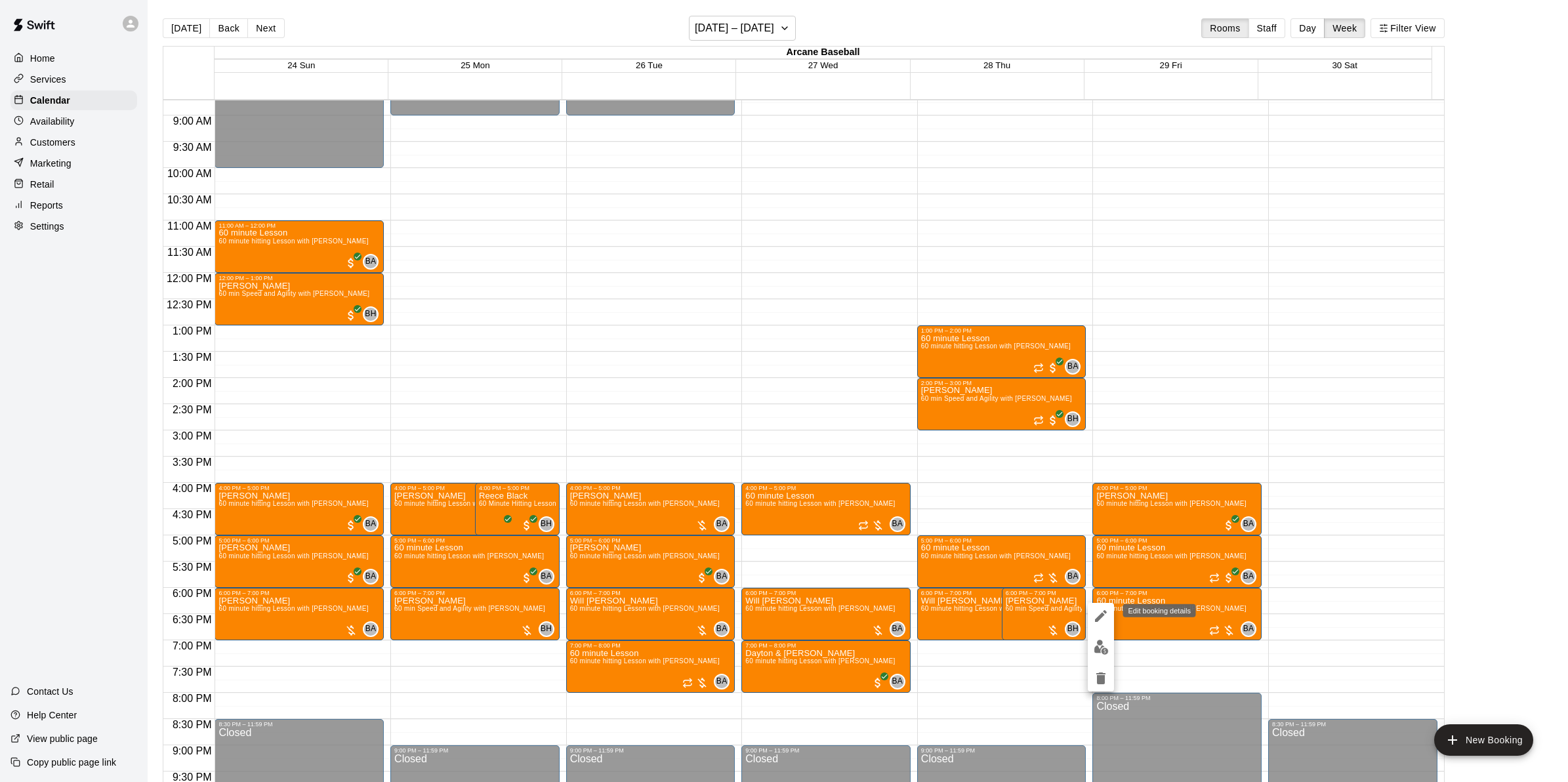
click at [1104, 617] on icon "edit" at bounding box center [1100, 616] width 16 height 16
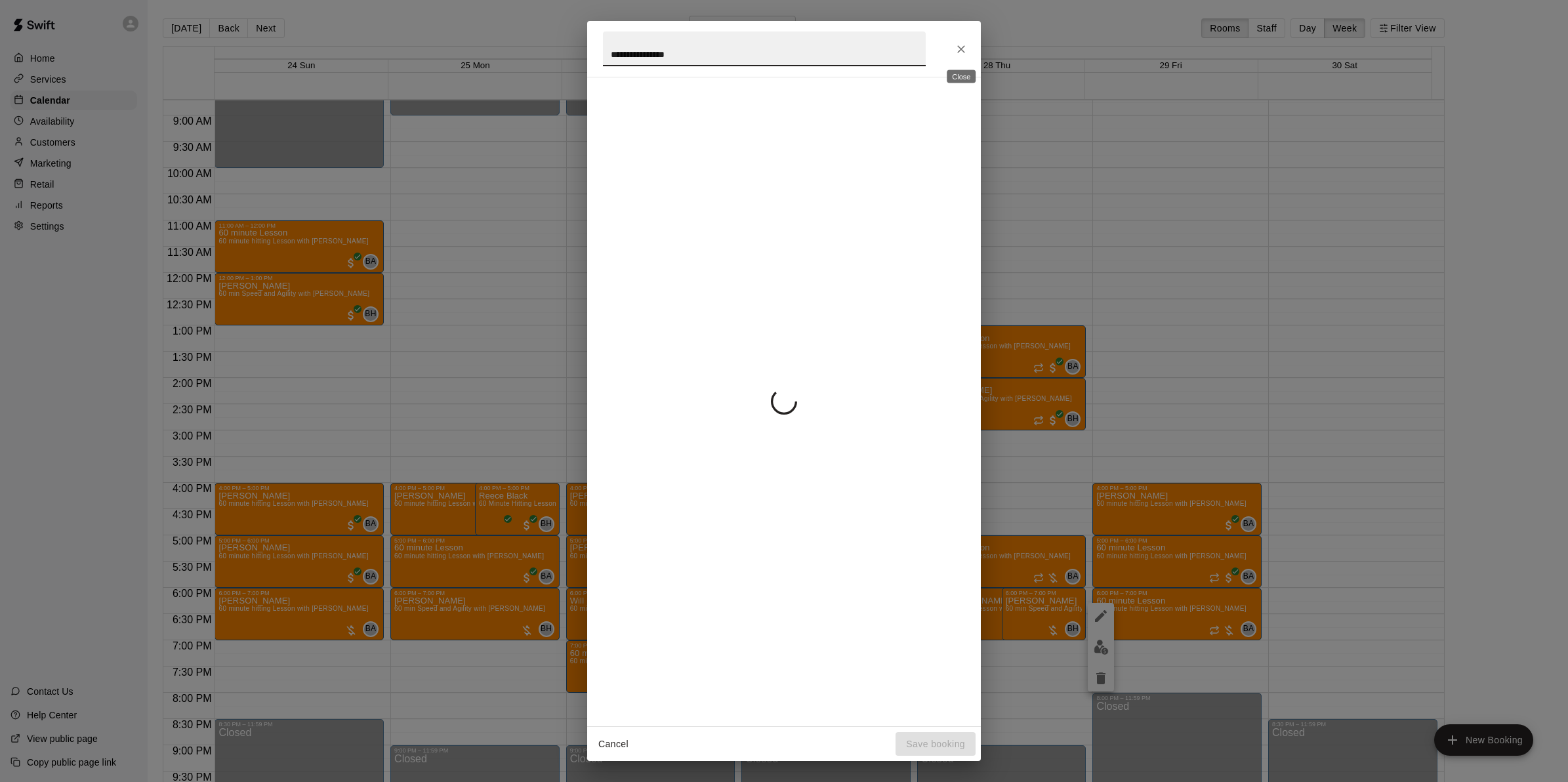
click at [959, 48] on icon "Close" at bounding box center [961, 49] width 13 height 13
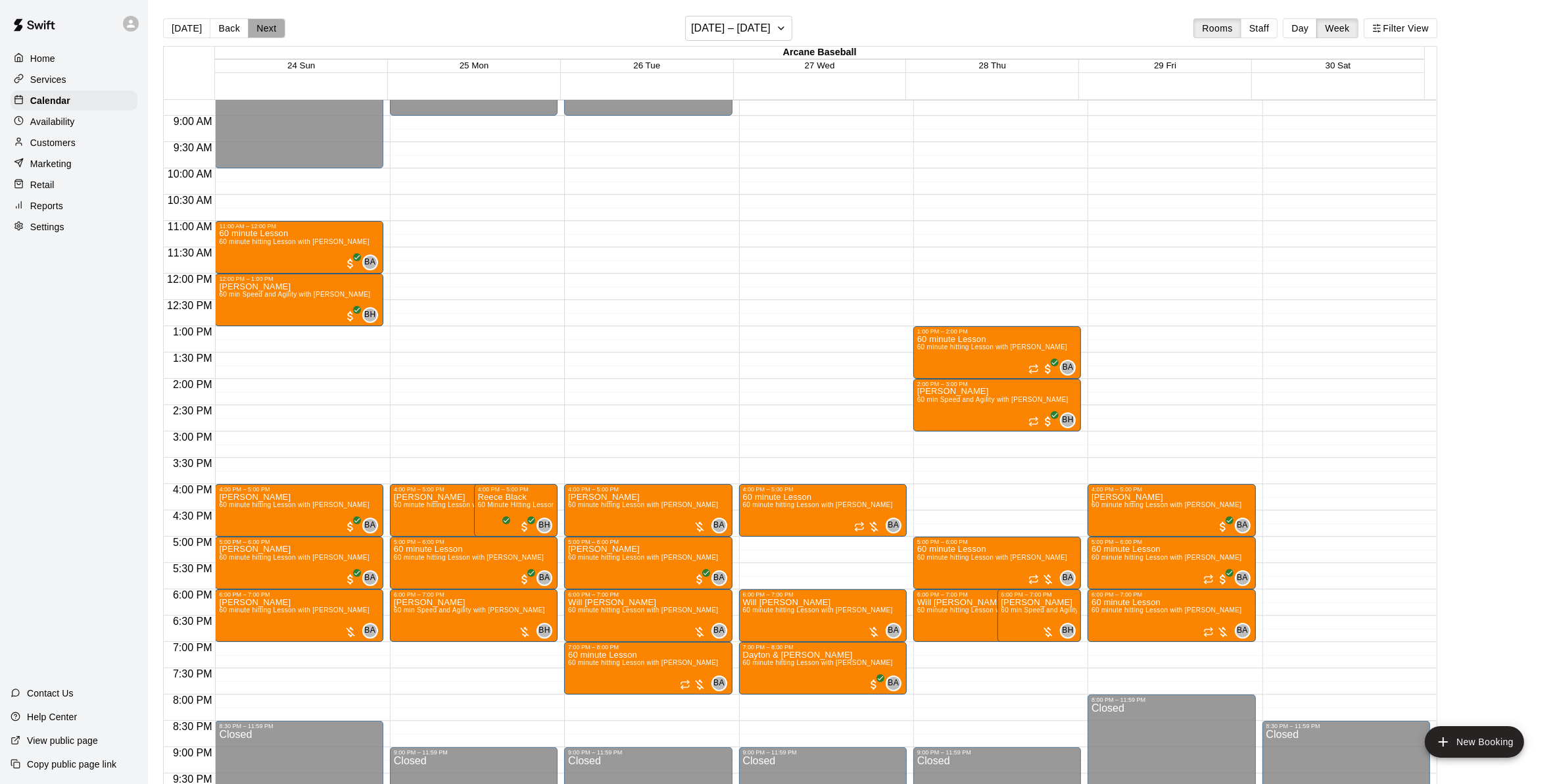
click at [260, 33] on button "Next" at bounding box center [266, 28] width 37 height 20
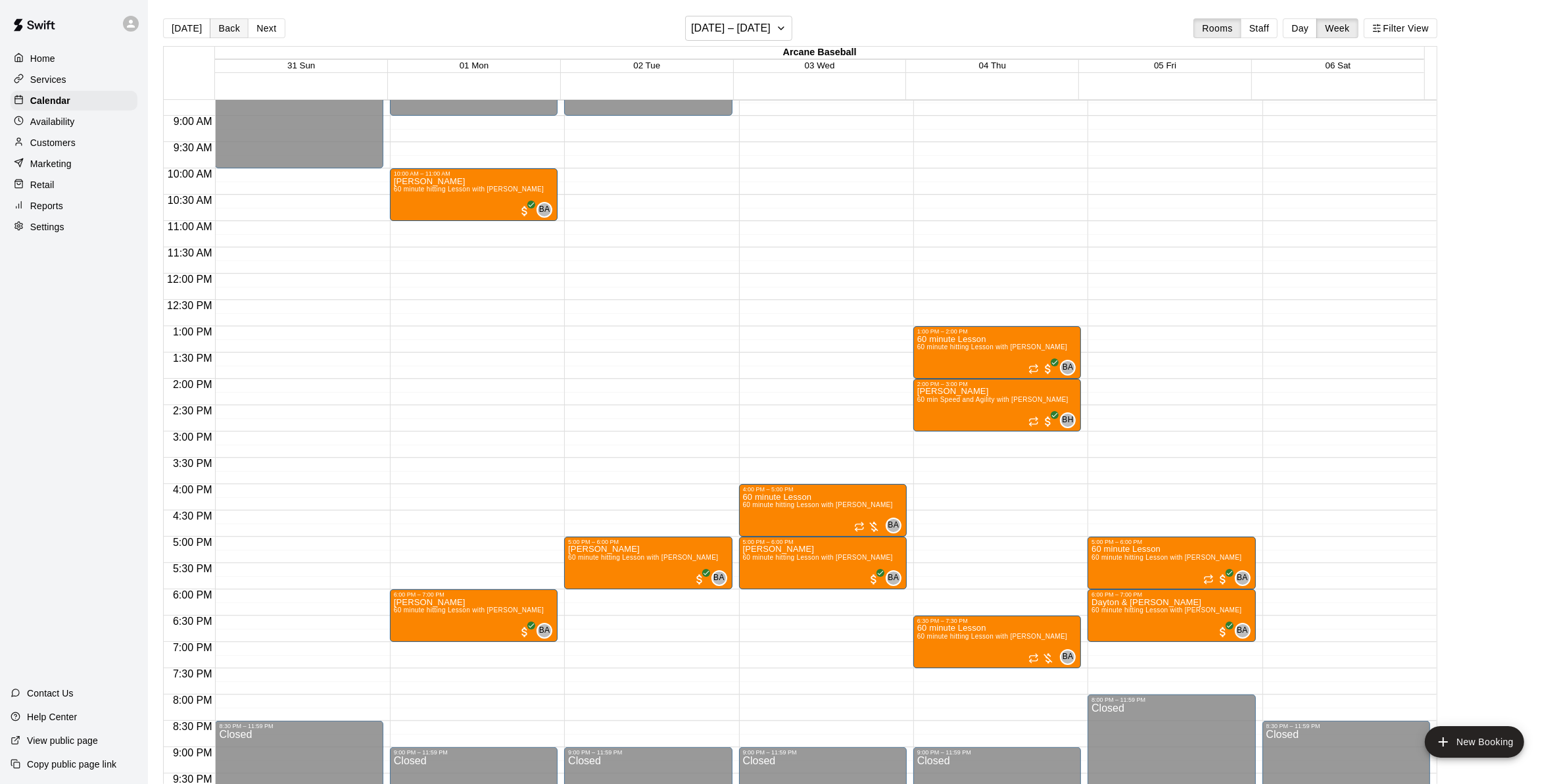
click at [228, 23] on button "Back" at bounding box center [229, 28] width 38 height 20
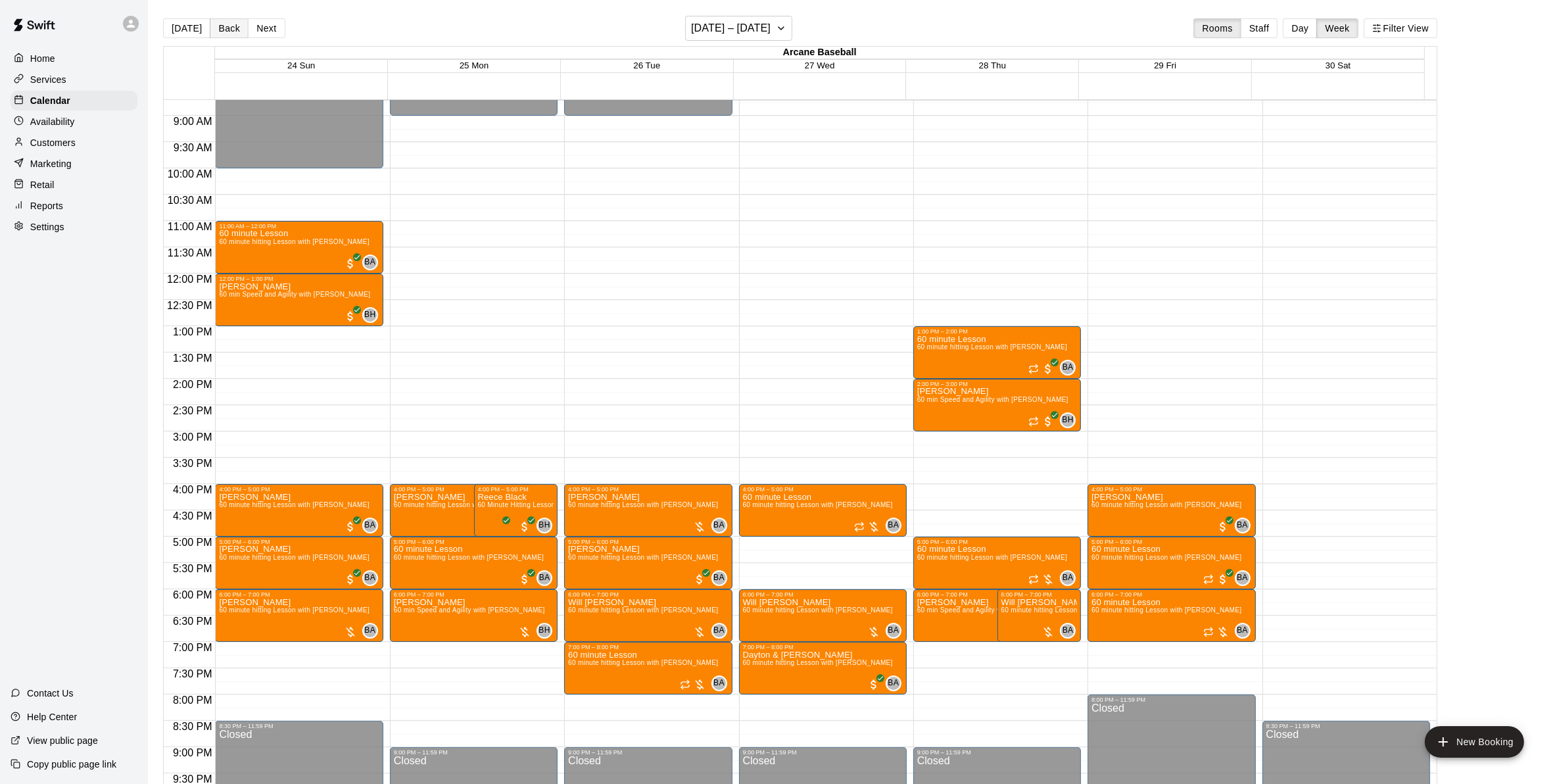
click at [221, 33] on button "Back" at bounding box center [229, 28] width 38 height 20
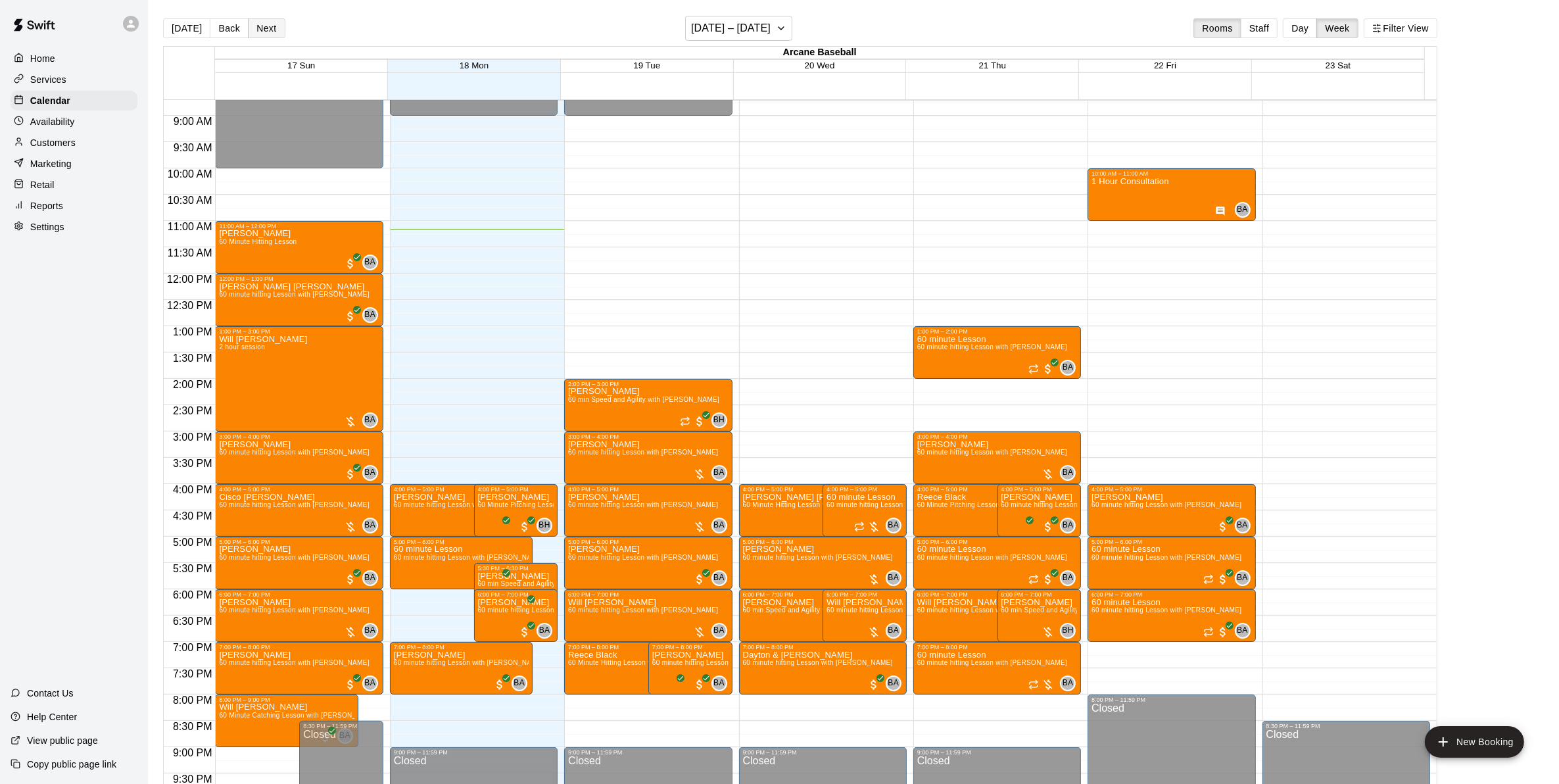
click at [267, 31] on button "Next" at bounding box center [266, 28] width 37 height 20
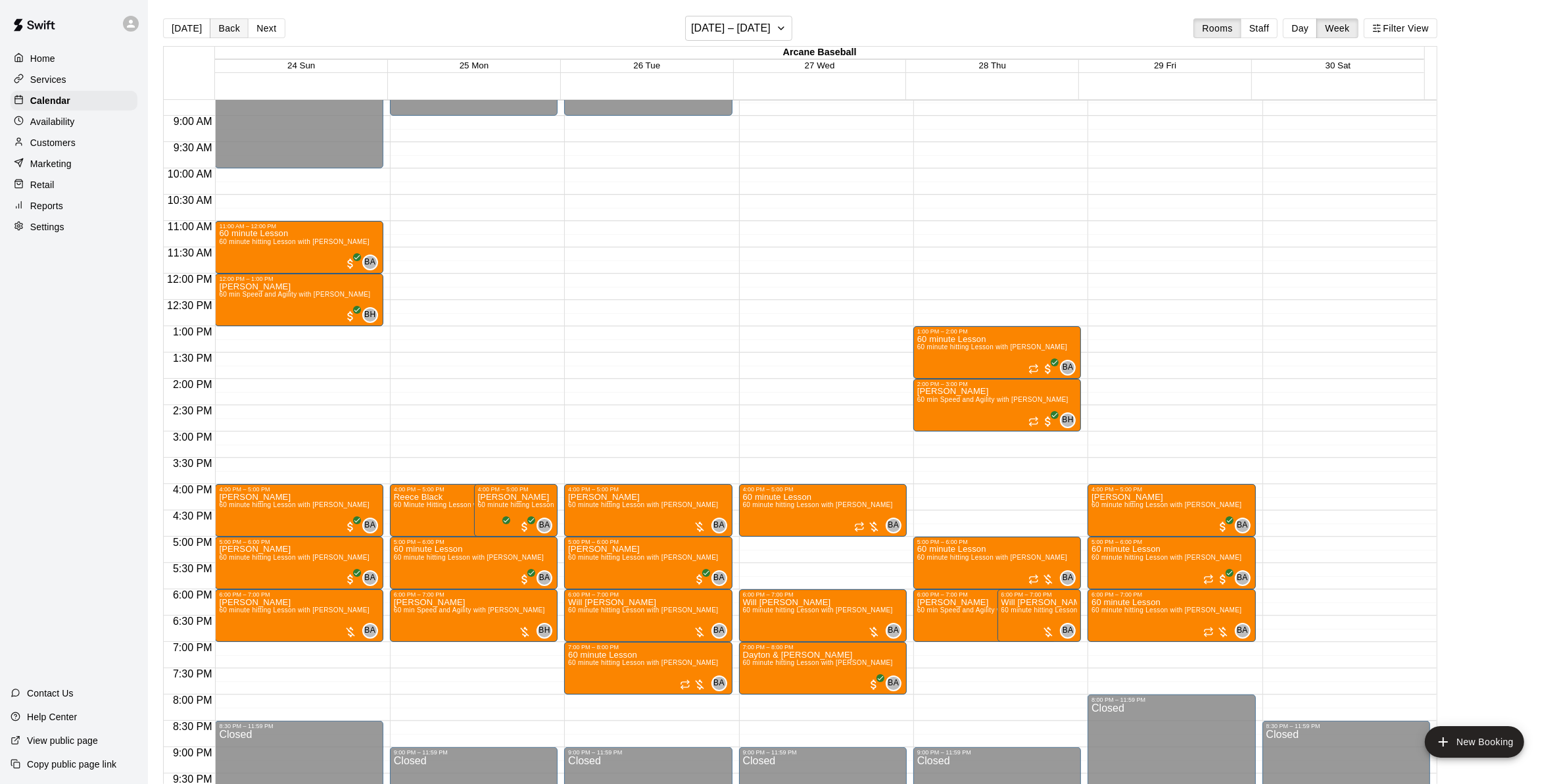
click at [220, 21] on button "Back" at bounding box center [229, 28] width 38 height 20
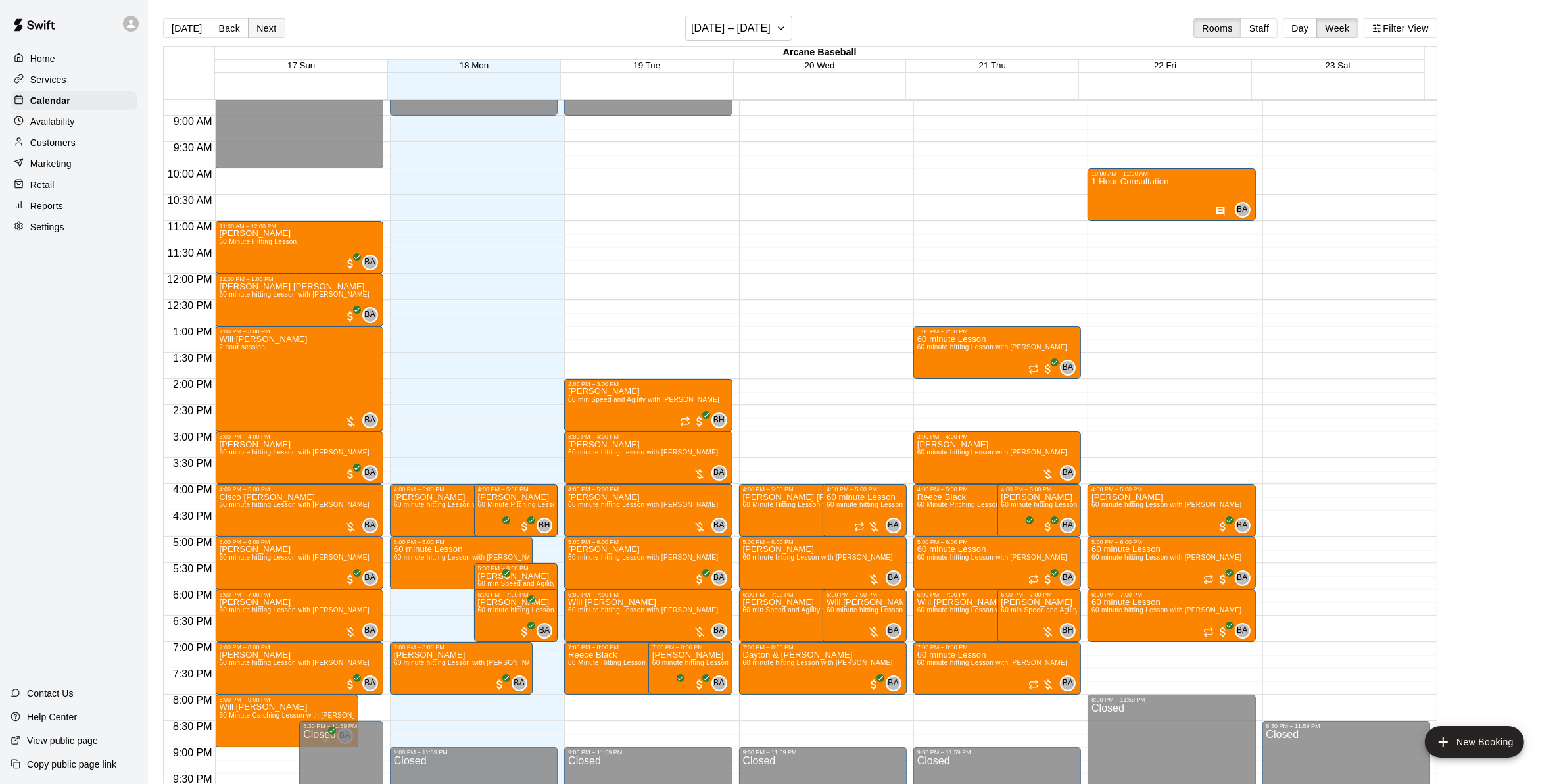
click at [252, 30] on button "Next" at bounding box center [266, 28] width 37 height 20
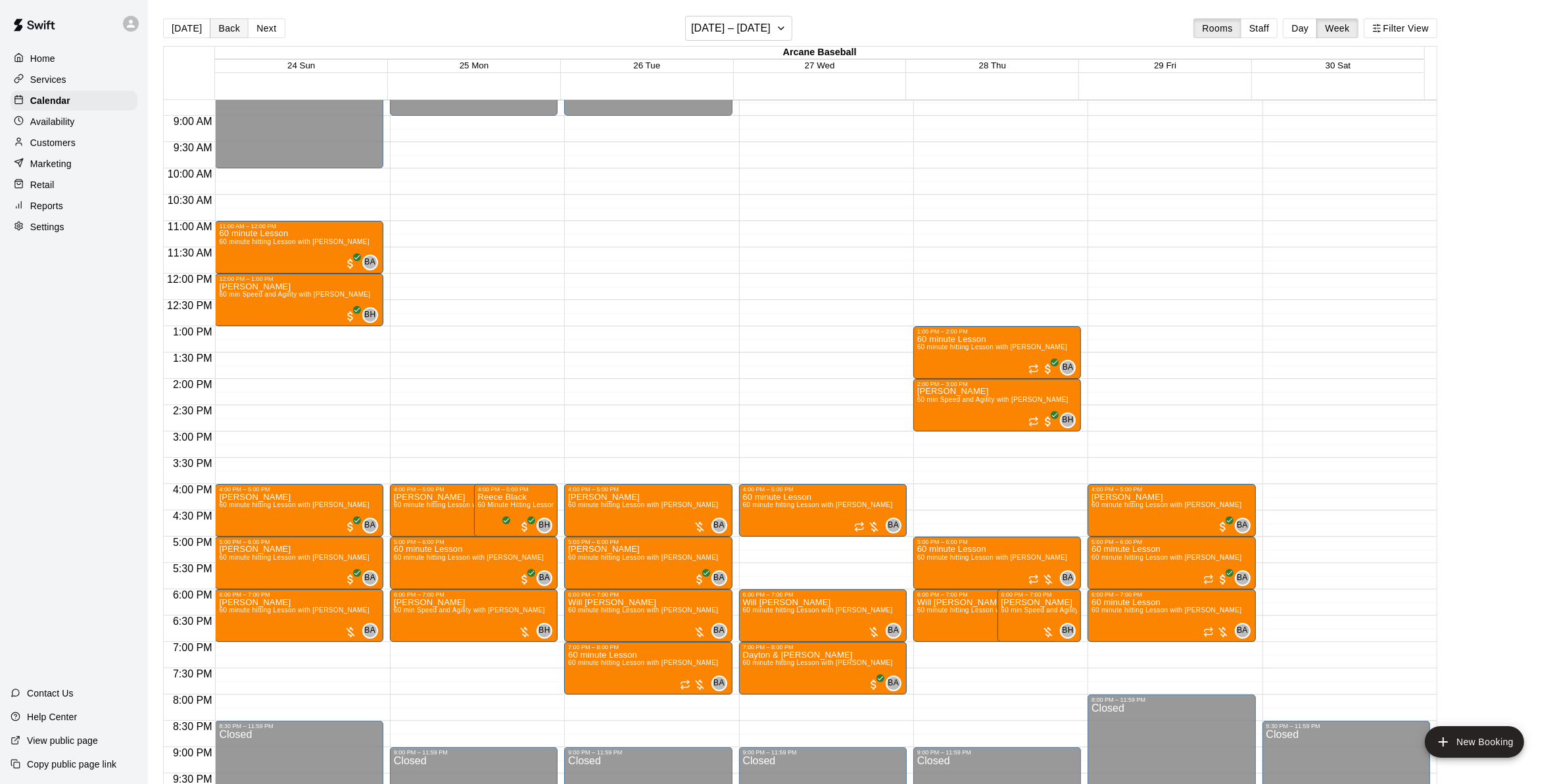
click at [217, 30] on button "Back" at bounding box center [229, 28] width 38 height 20
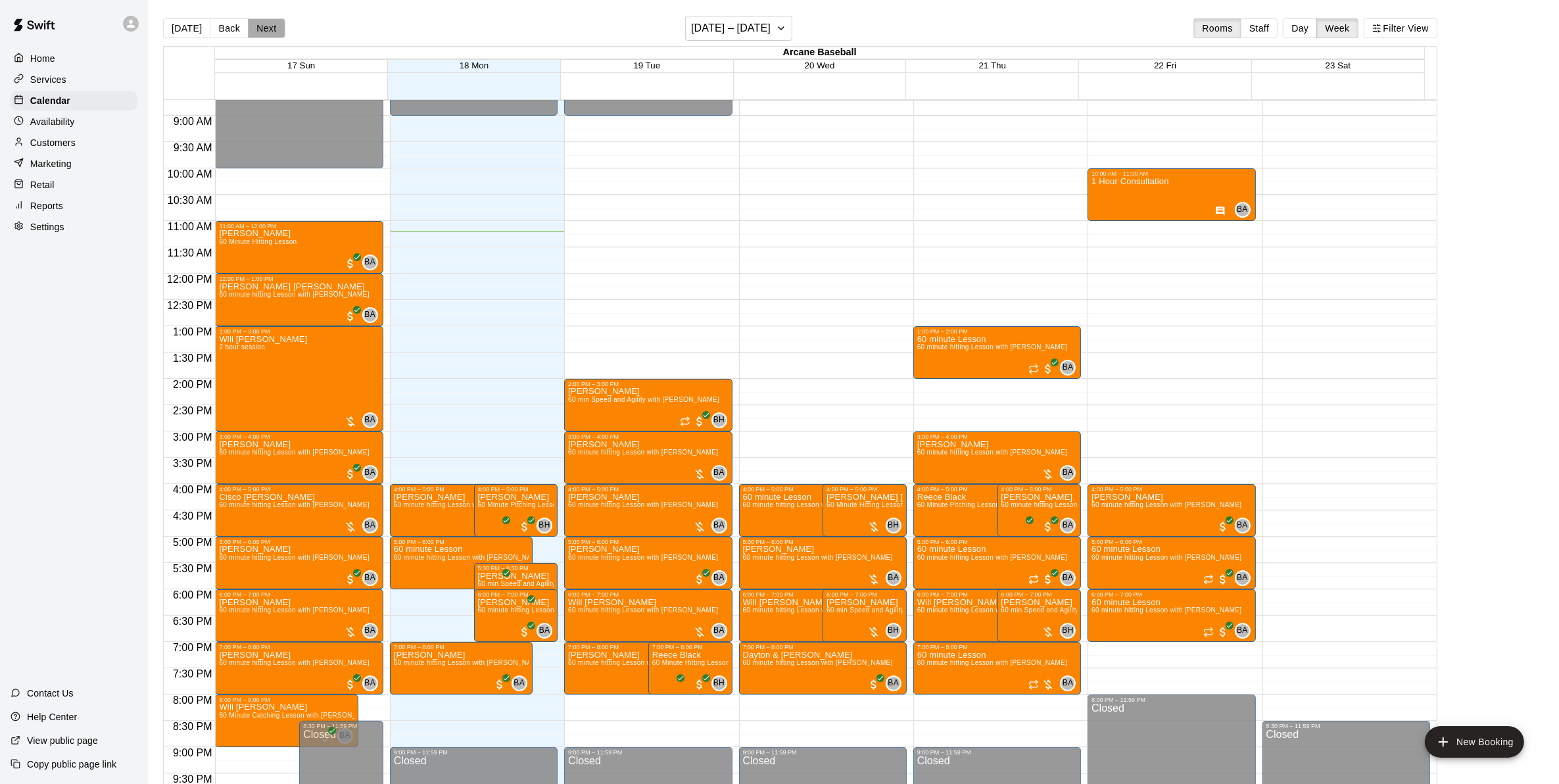
click at [255, 31] on button "Next" at bounding box center [266, 28] width 37 height 20
